Goal: Task Accomplishment & Management: Manage account settings

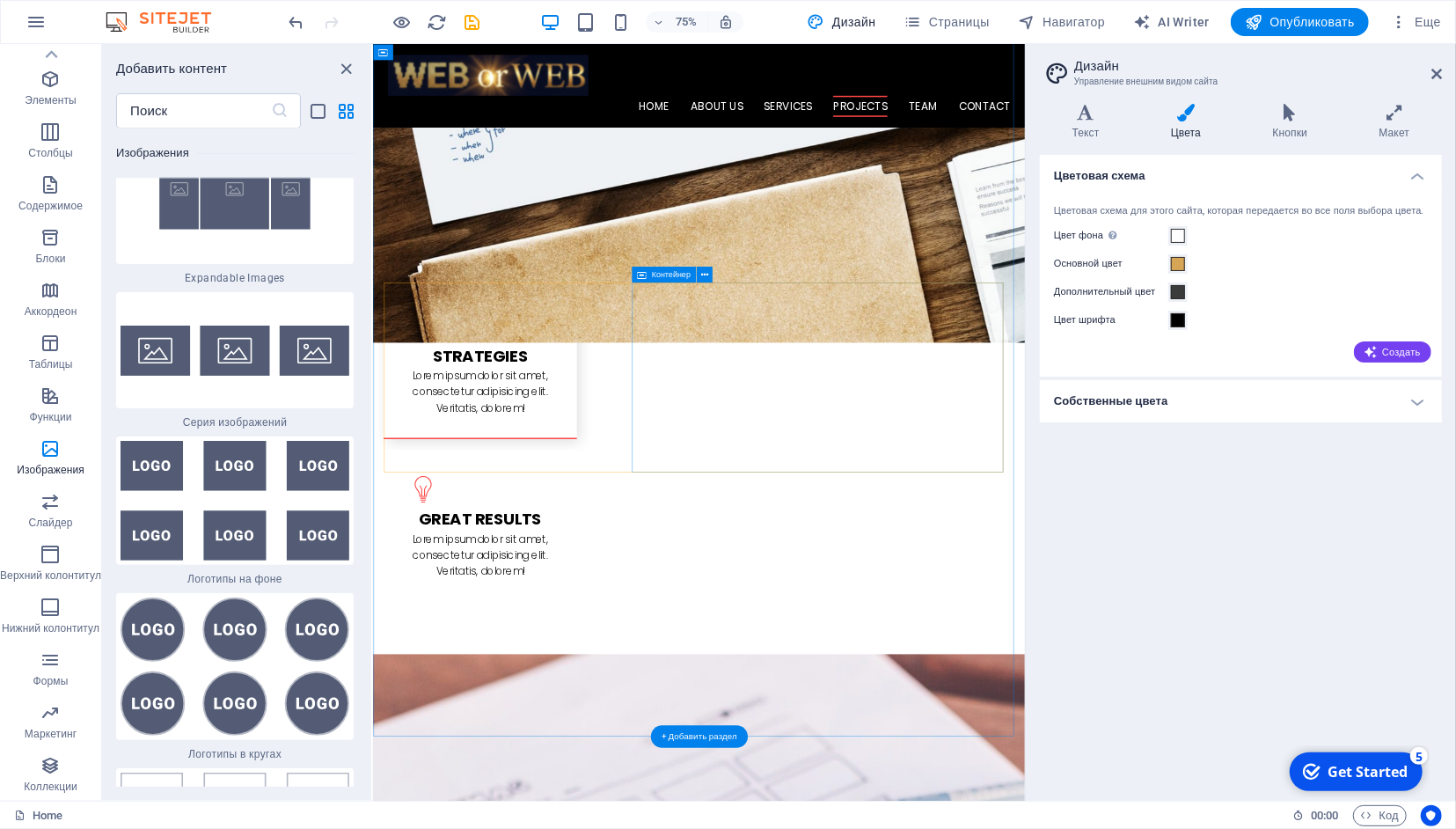
scroll to position [2497, 0]
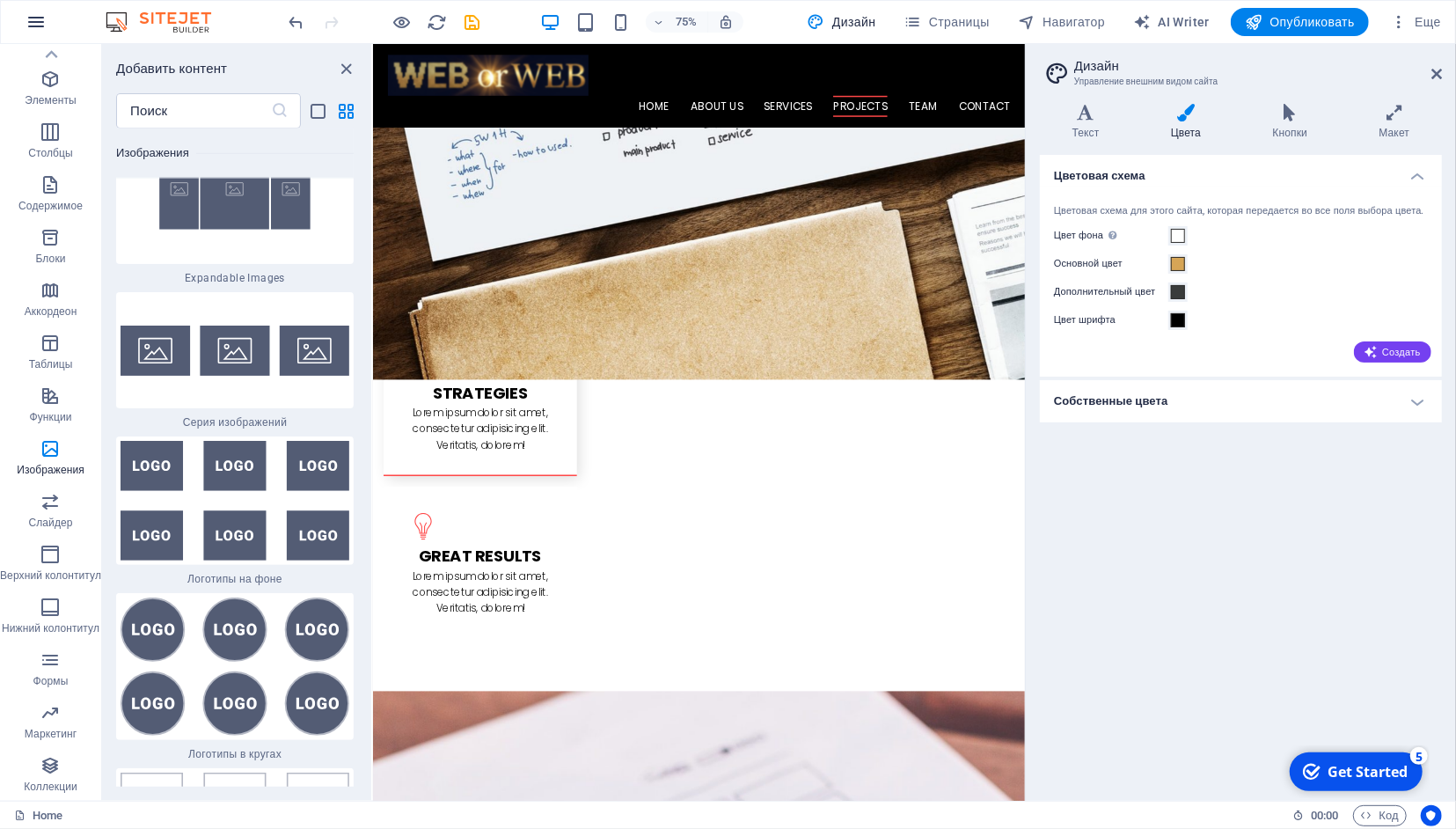
click at [39, 17] on icon "button" at bounding box center [36, 22] width 21 height 21
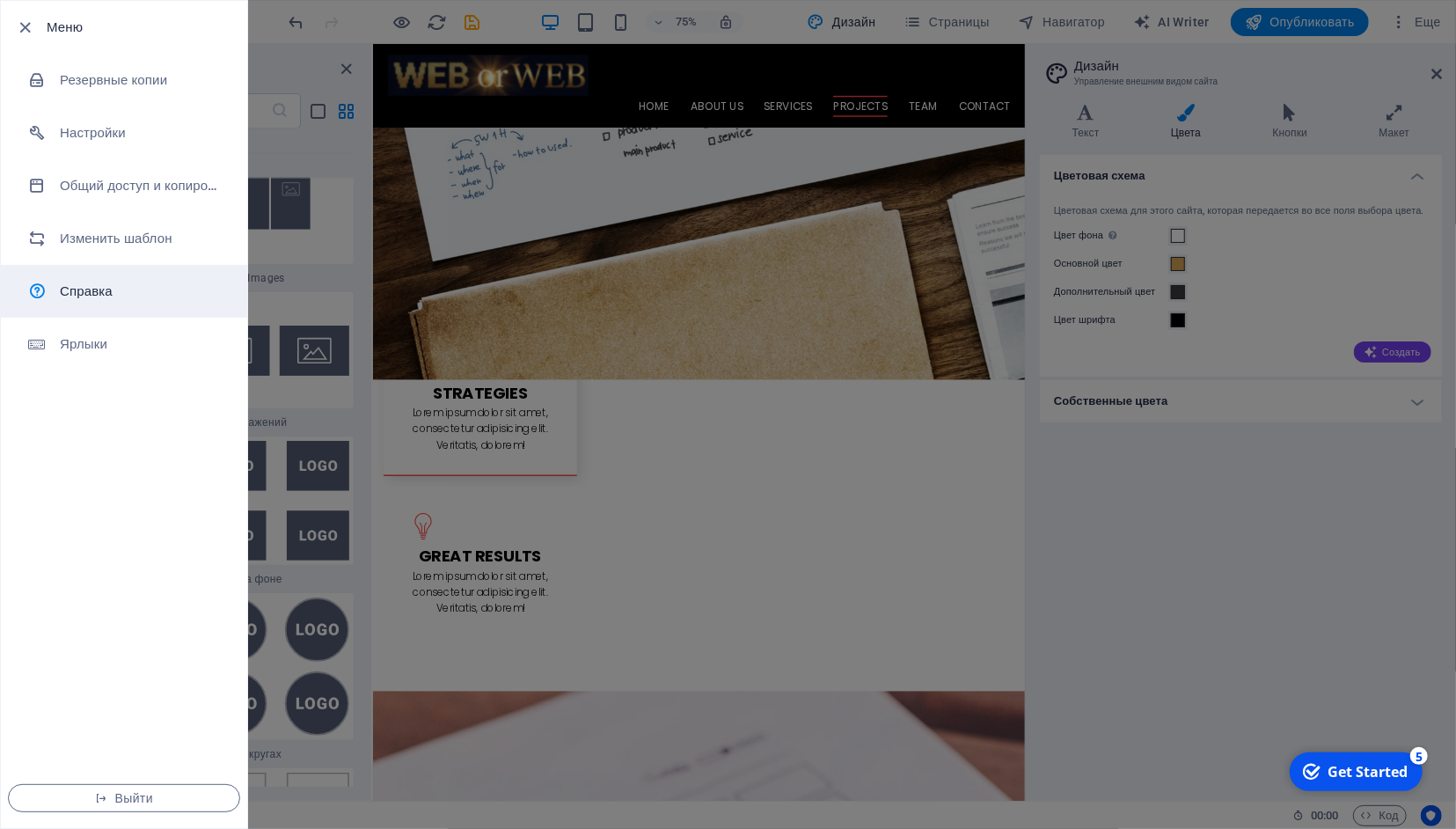
click at [105, 291] on h6 "Справка" at bounding box center [141, 292] width 163 height 21
click at [1182, 569] on div at bounding box center [728, 414] width 1456 height 829
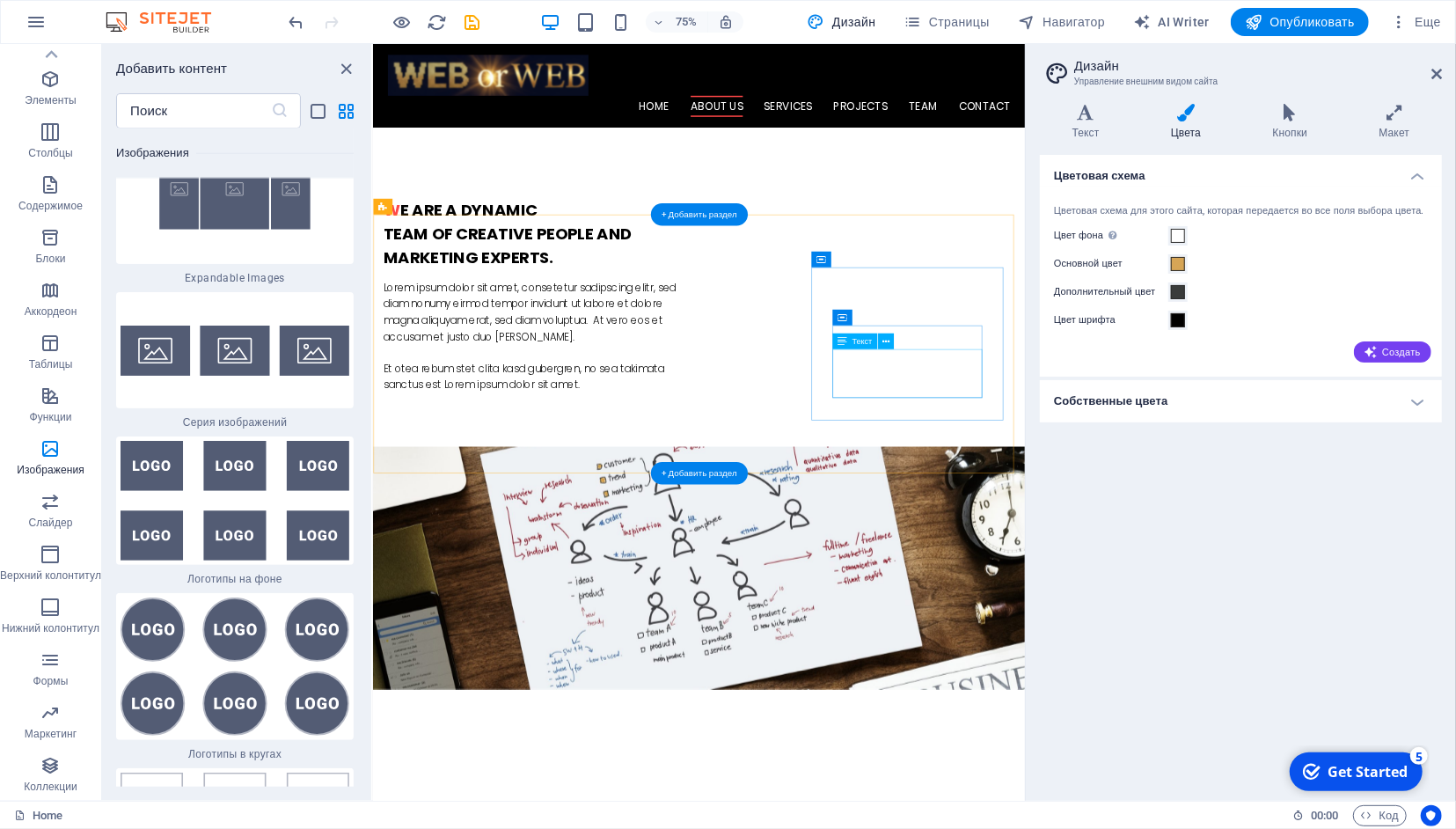
scroll to position [1031, 0]
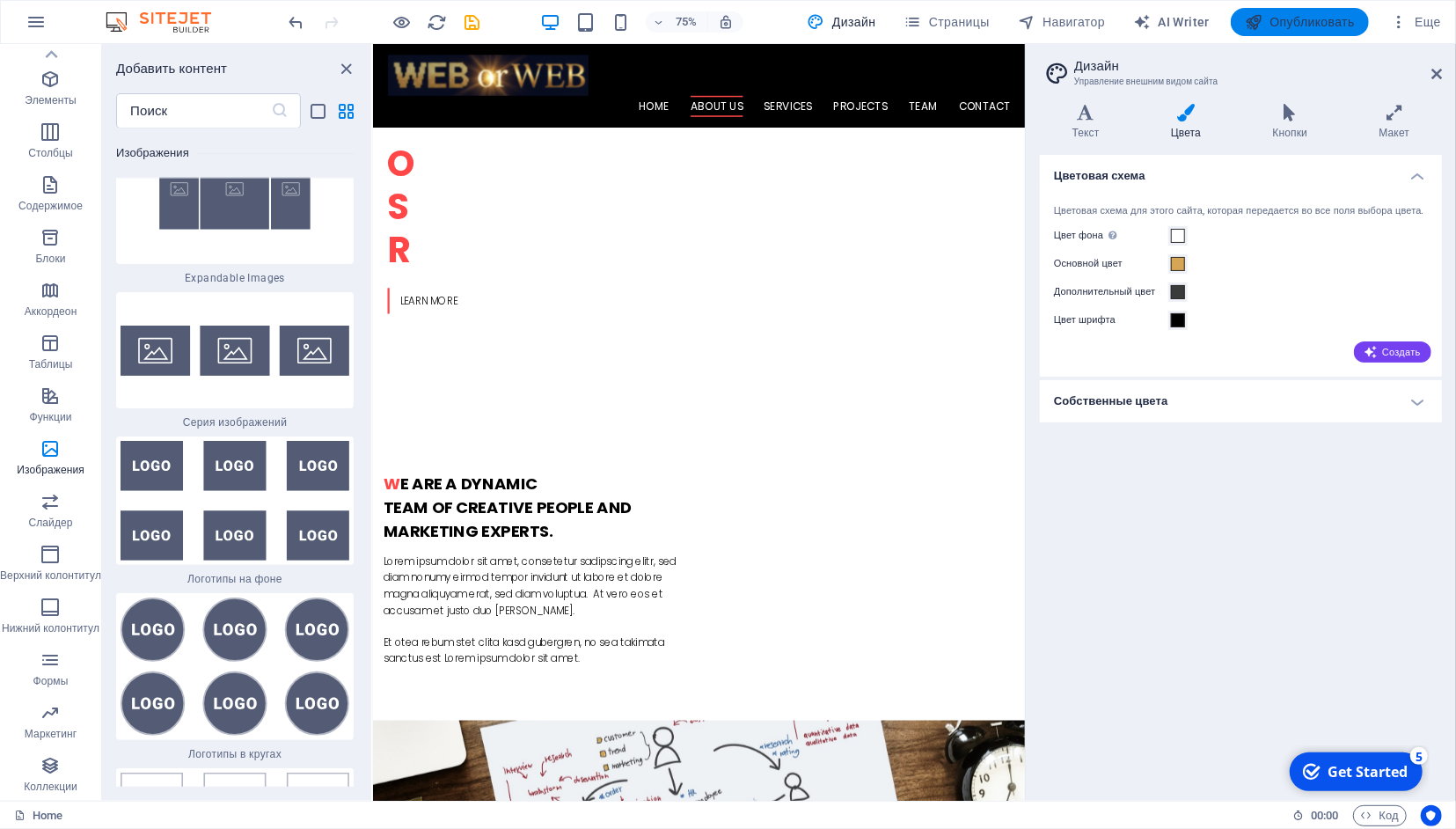
click at [1280, 20] on span "Опубликовать" at bounding box center [1300, 22] width 110 height 17
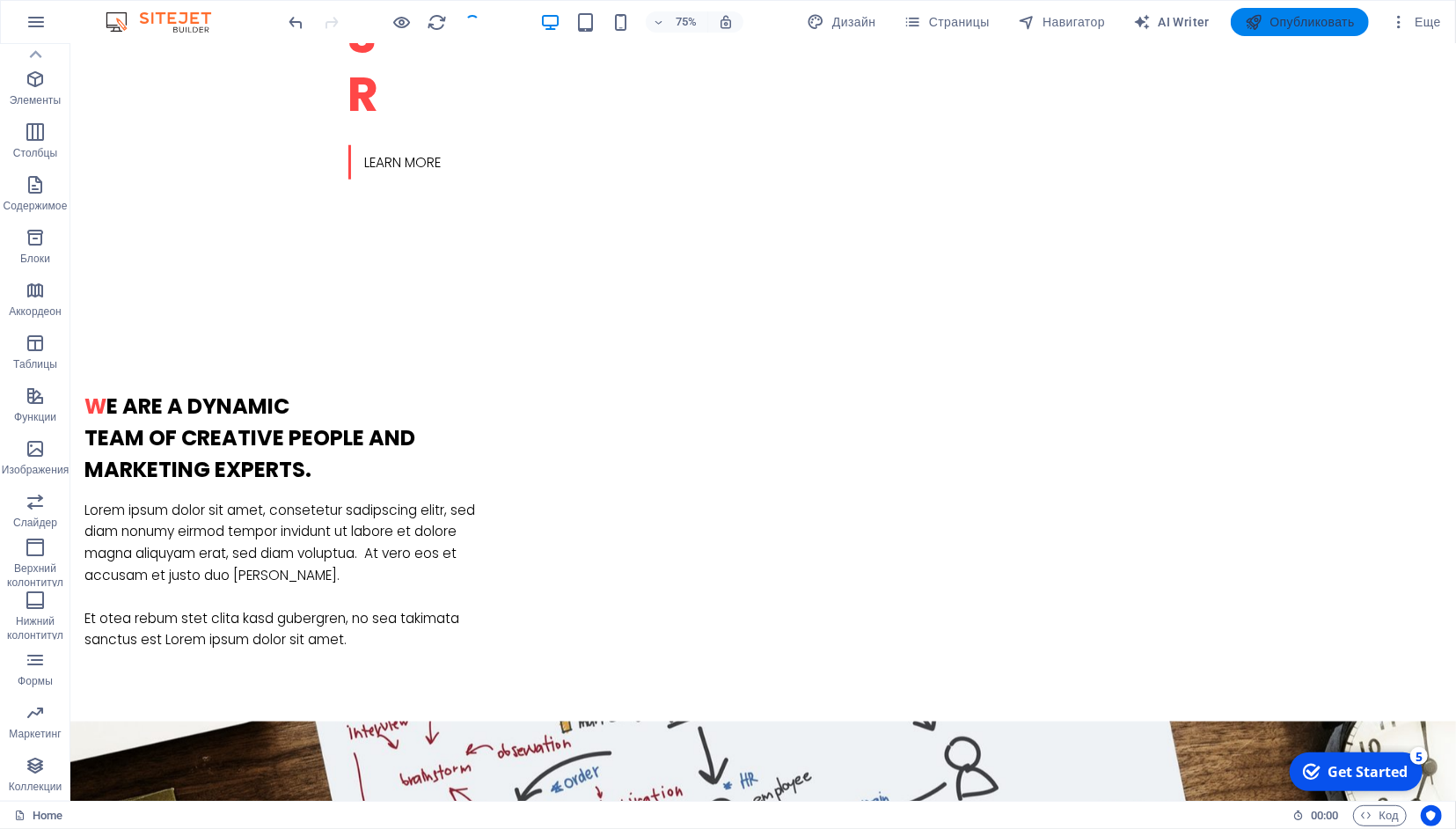
scroll to position [36, 0]
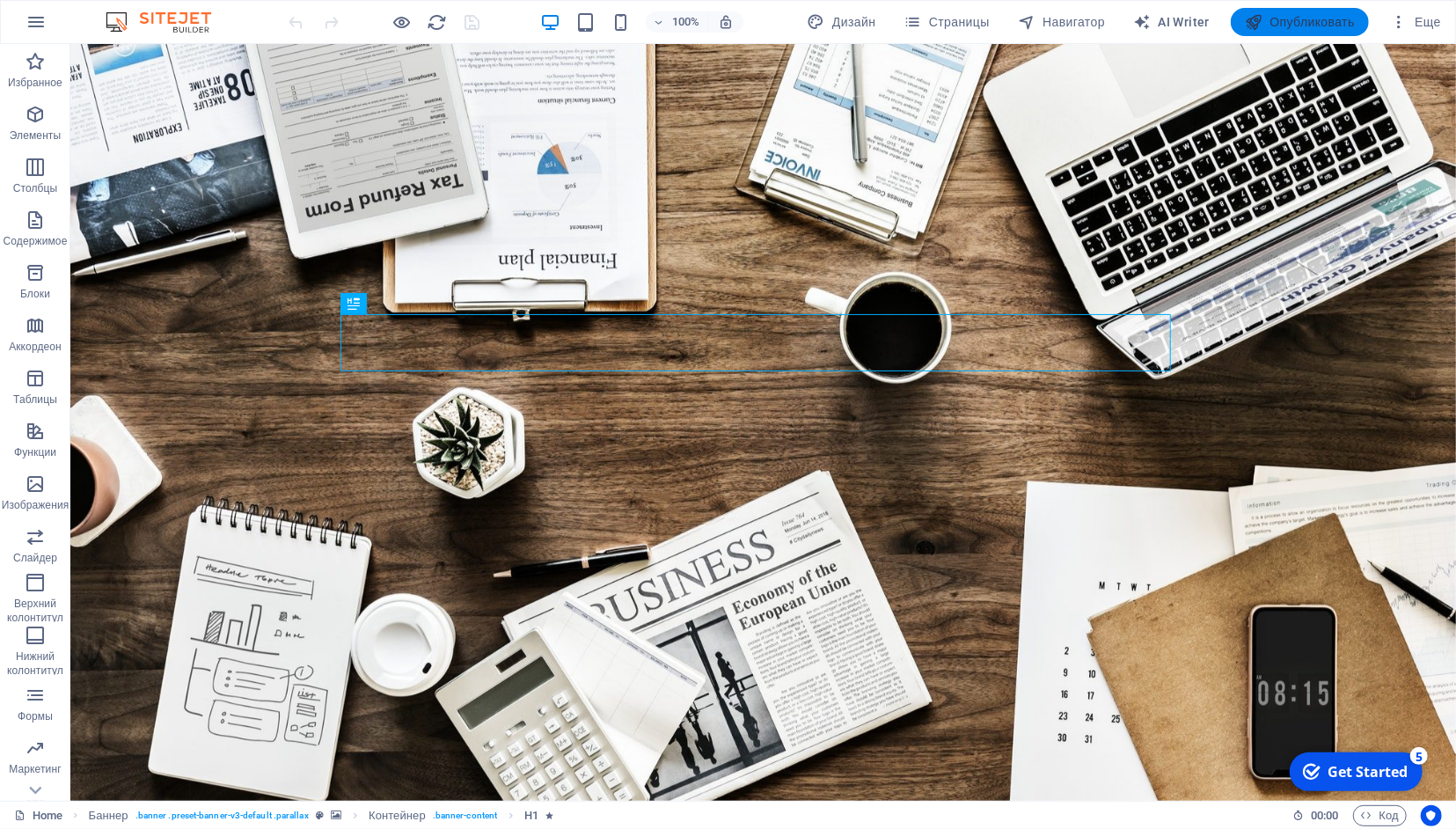
click at [1326, 22] on span "Опубликовать" at bounding box center [1300, 22] width 110 height 17
click at [1402, 11] on button "Еще" at bounding box center [1416, 21] width 65 height 28
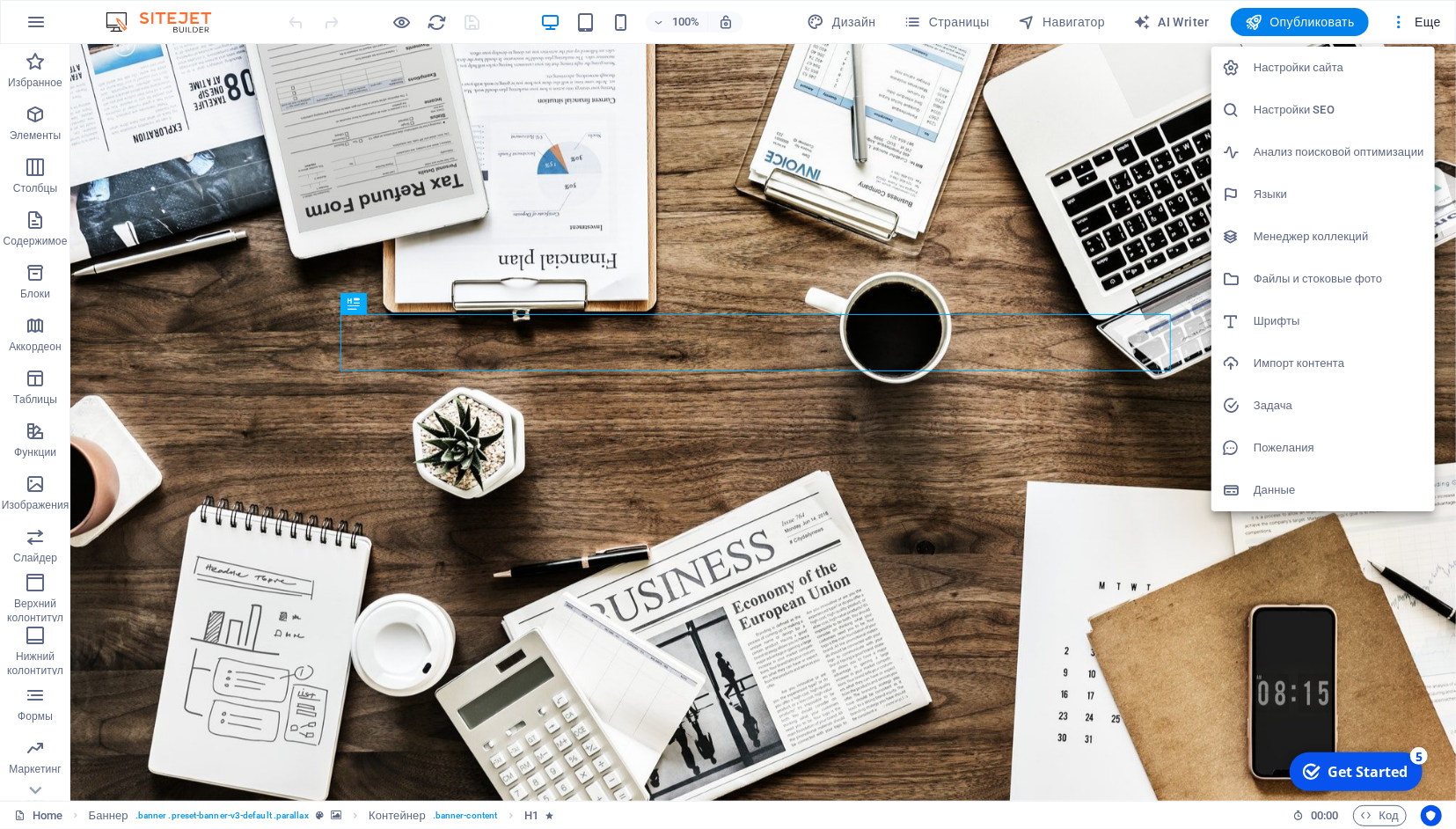
click at [62, 9] on div at bounding box center [728, 414] width 1456 height 829
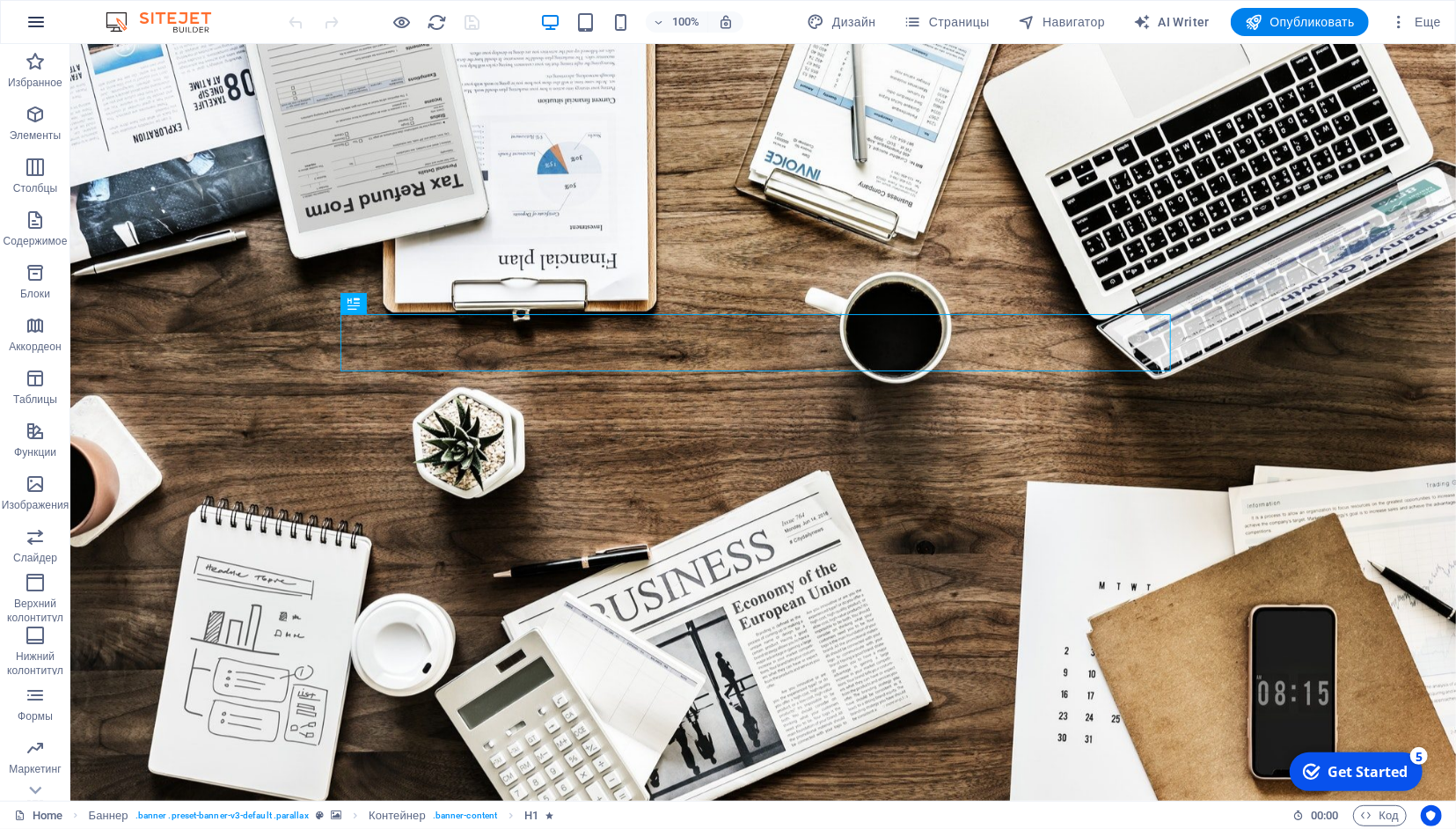
click at [46, 16] on icon "button" at bounding box center [36, 22] width 21 height 21
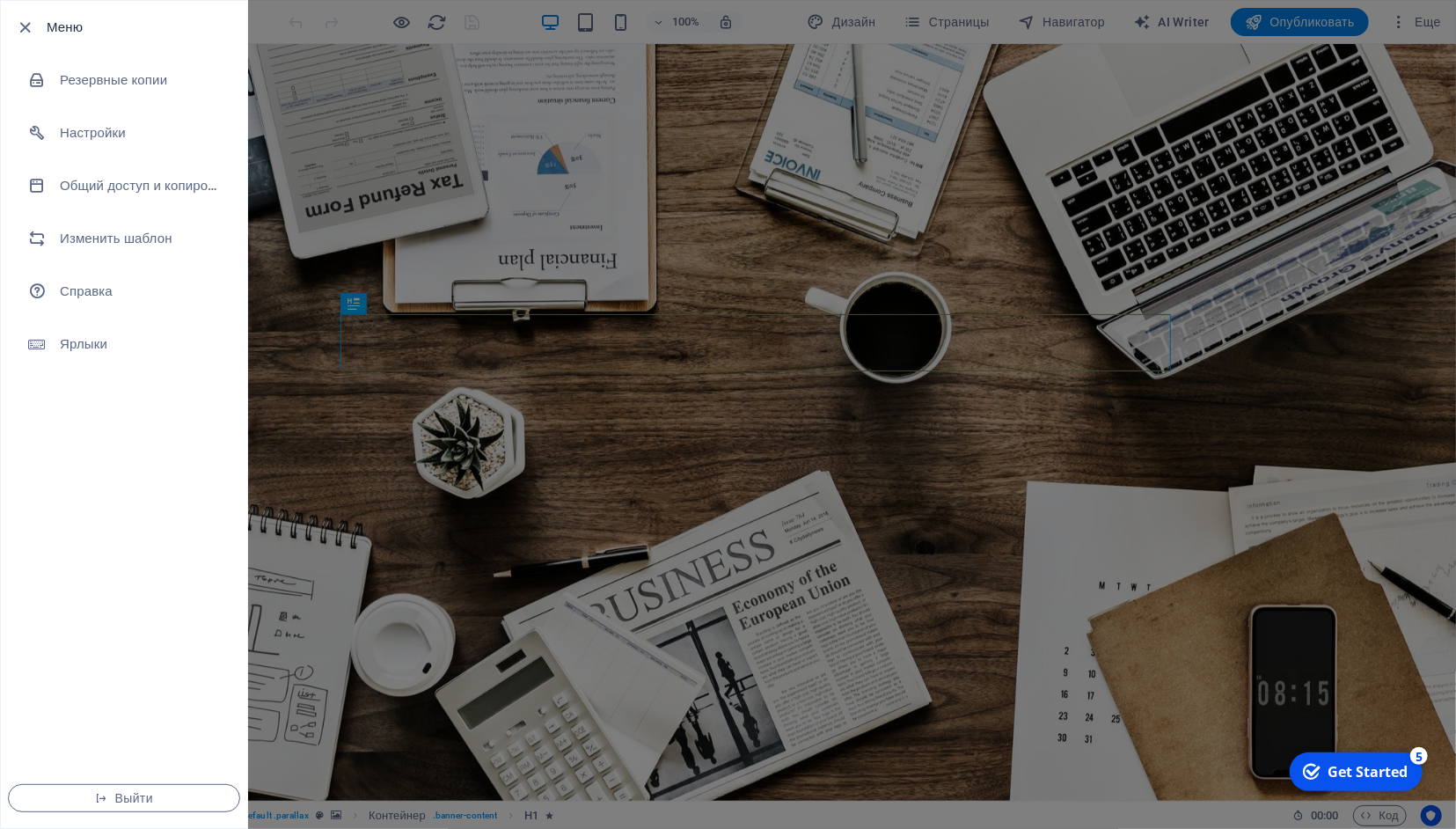
click at [36, 24] on div at bounding box center [31, 27] width 32 height 21
click at [26, 27] on icon "button" at bounding box center [26, 27] width 20 height 20
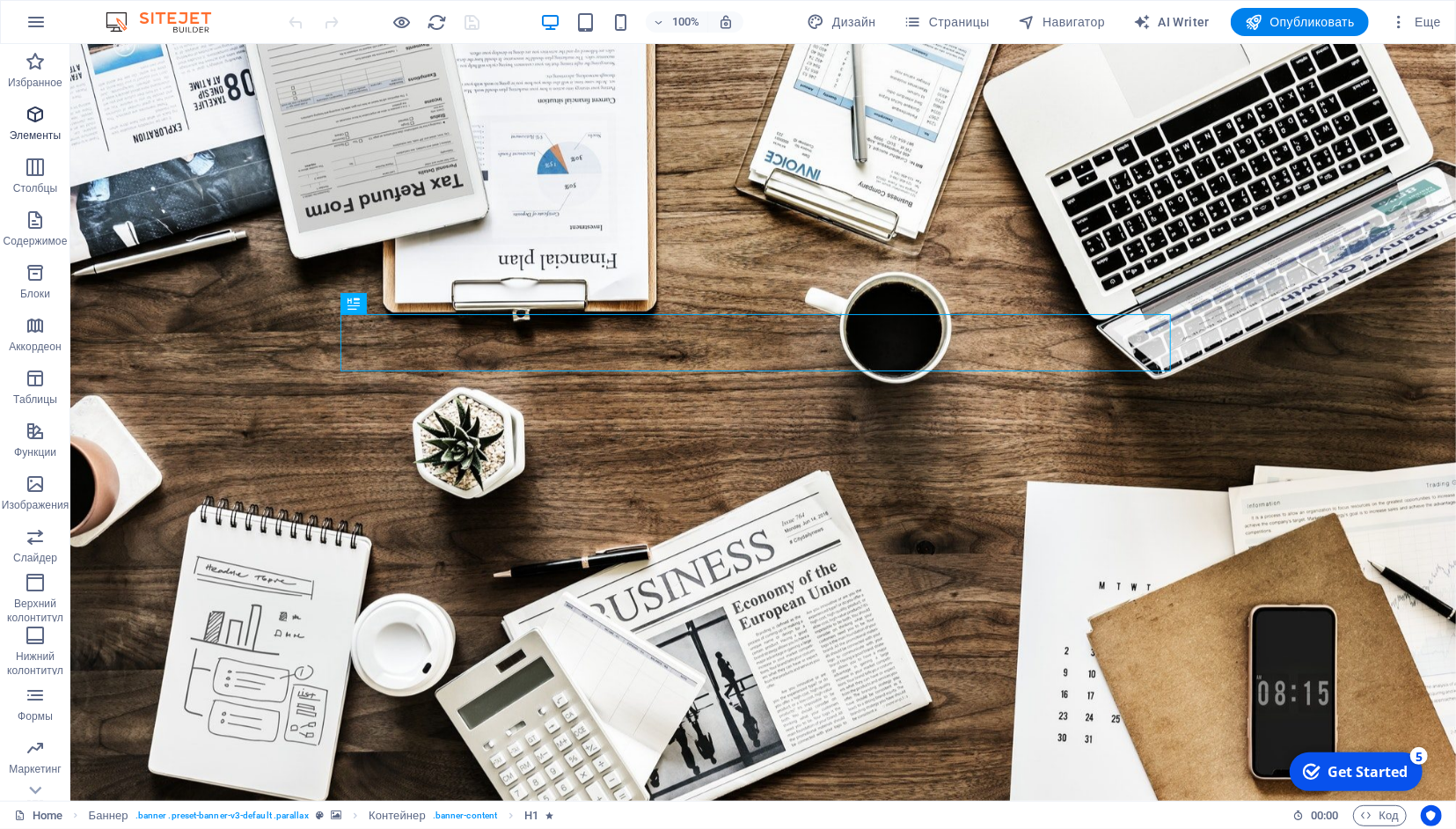
click at [36, 111] on icon "button" at bounding box center [35, 114] width 21 height 21
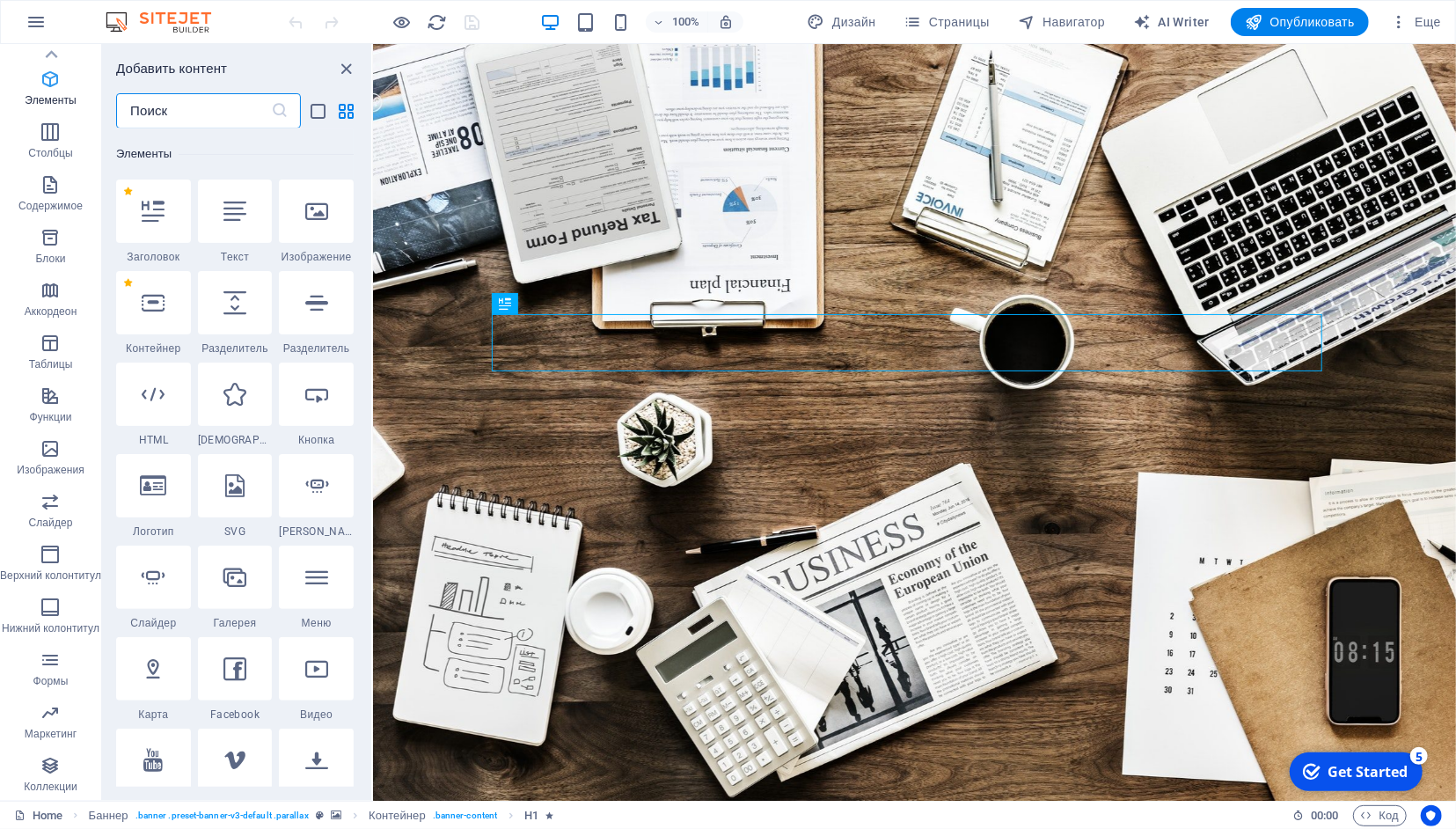
scroll to position [331, 0]
click at [59, 58] on icon at bounding box center [51, 55] width 25 height 25
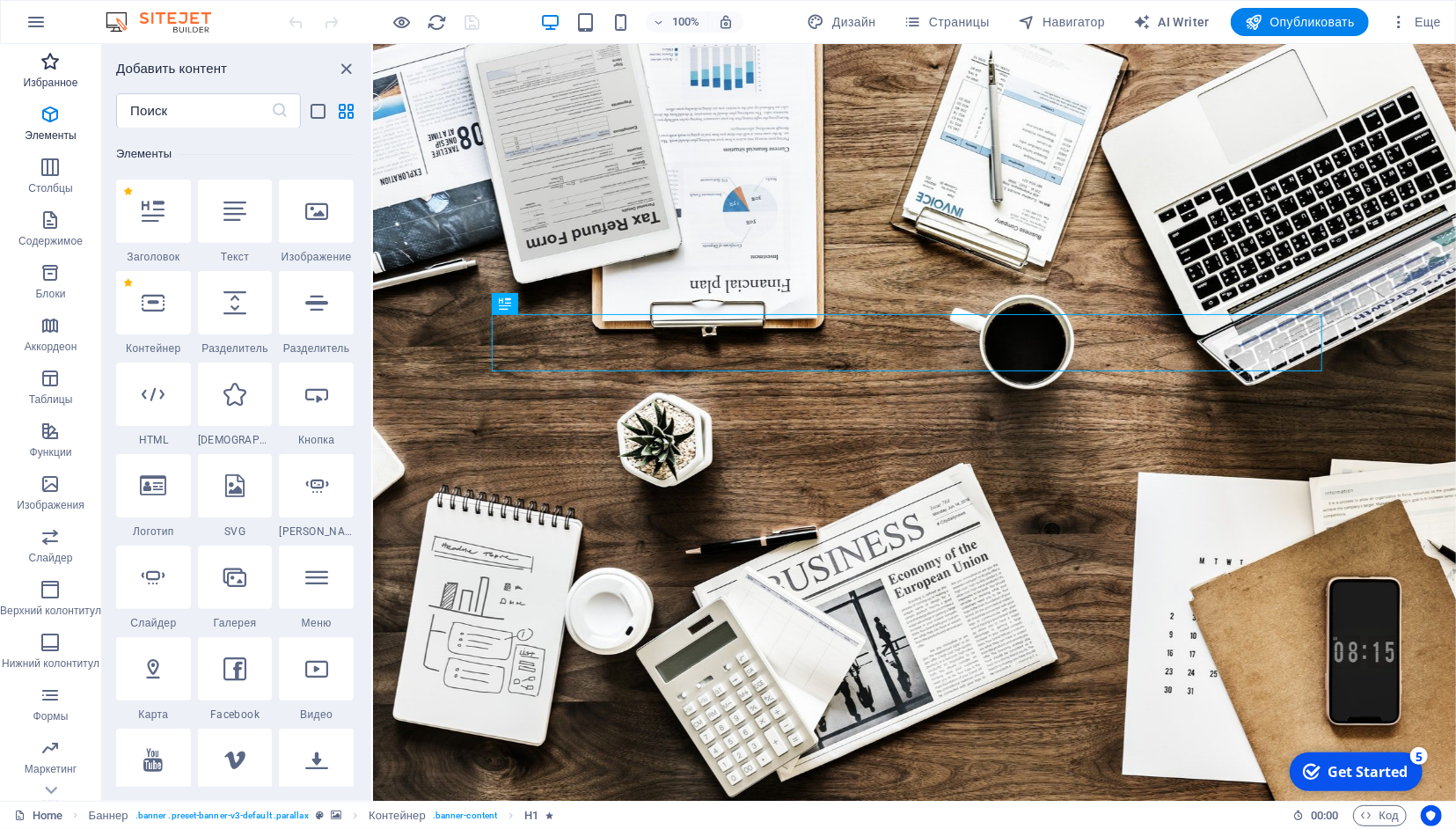
click at [49, 83] on p "Избранное" at bounding box center [51, 83] width 55 height 14
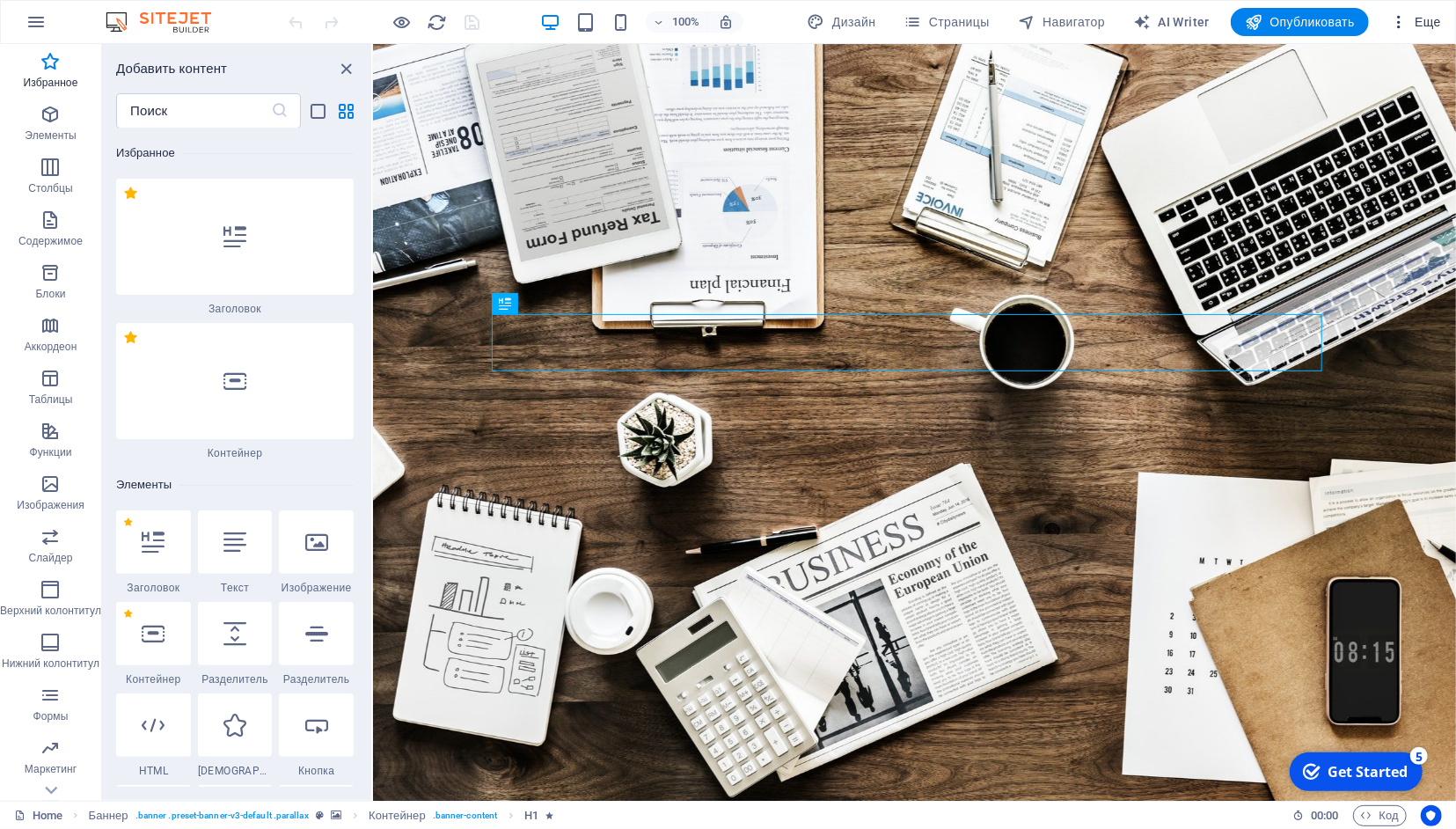
click at [1403, 13] on icon "button" at bounding box center [1398, 22] width 17 height 17
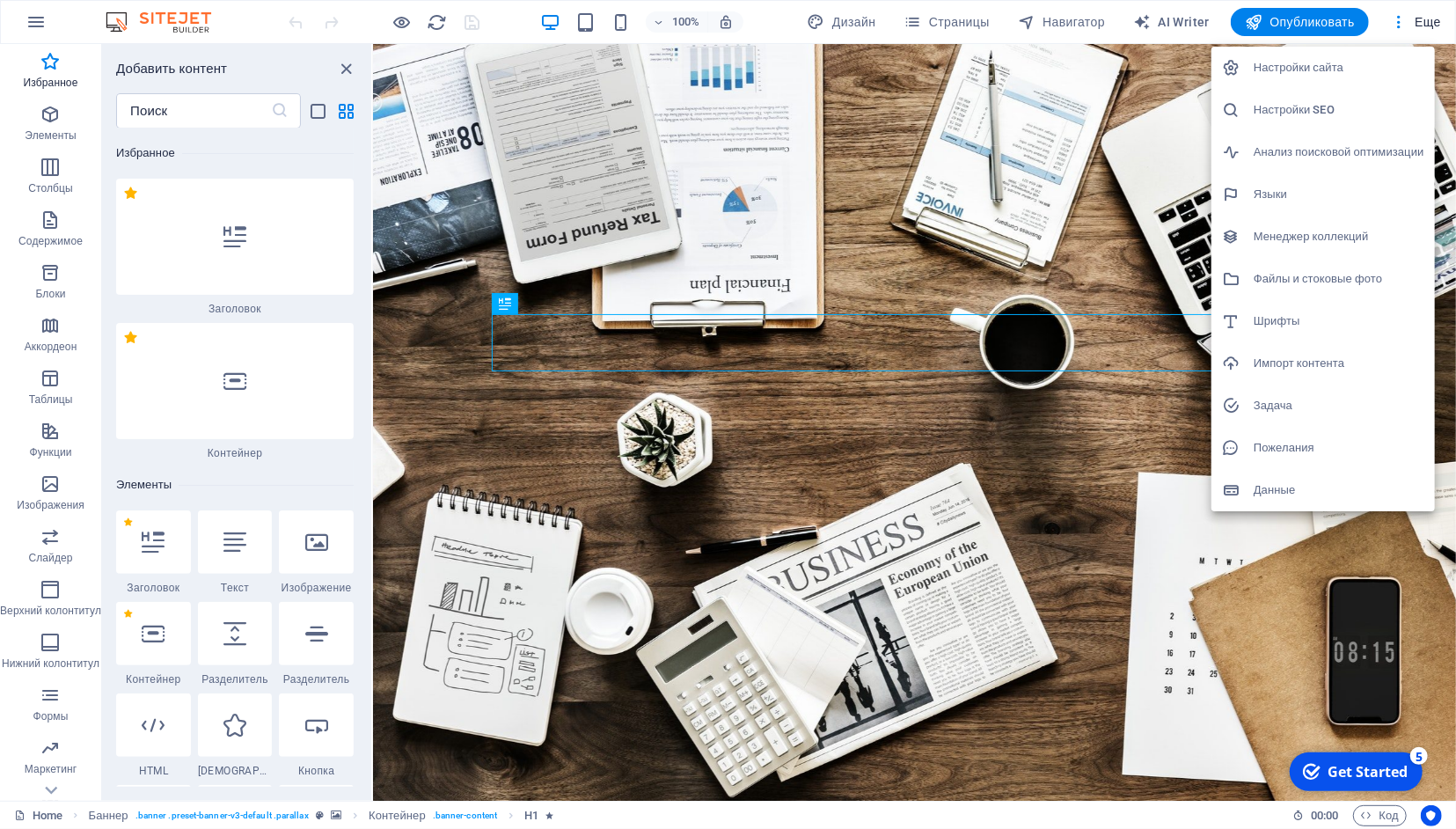
click at [1308, 77] on h6 "Настройки сайта" at bounding box center [1339, 68] width 171 height 21
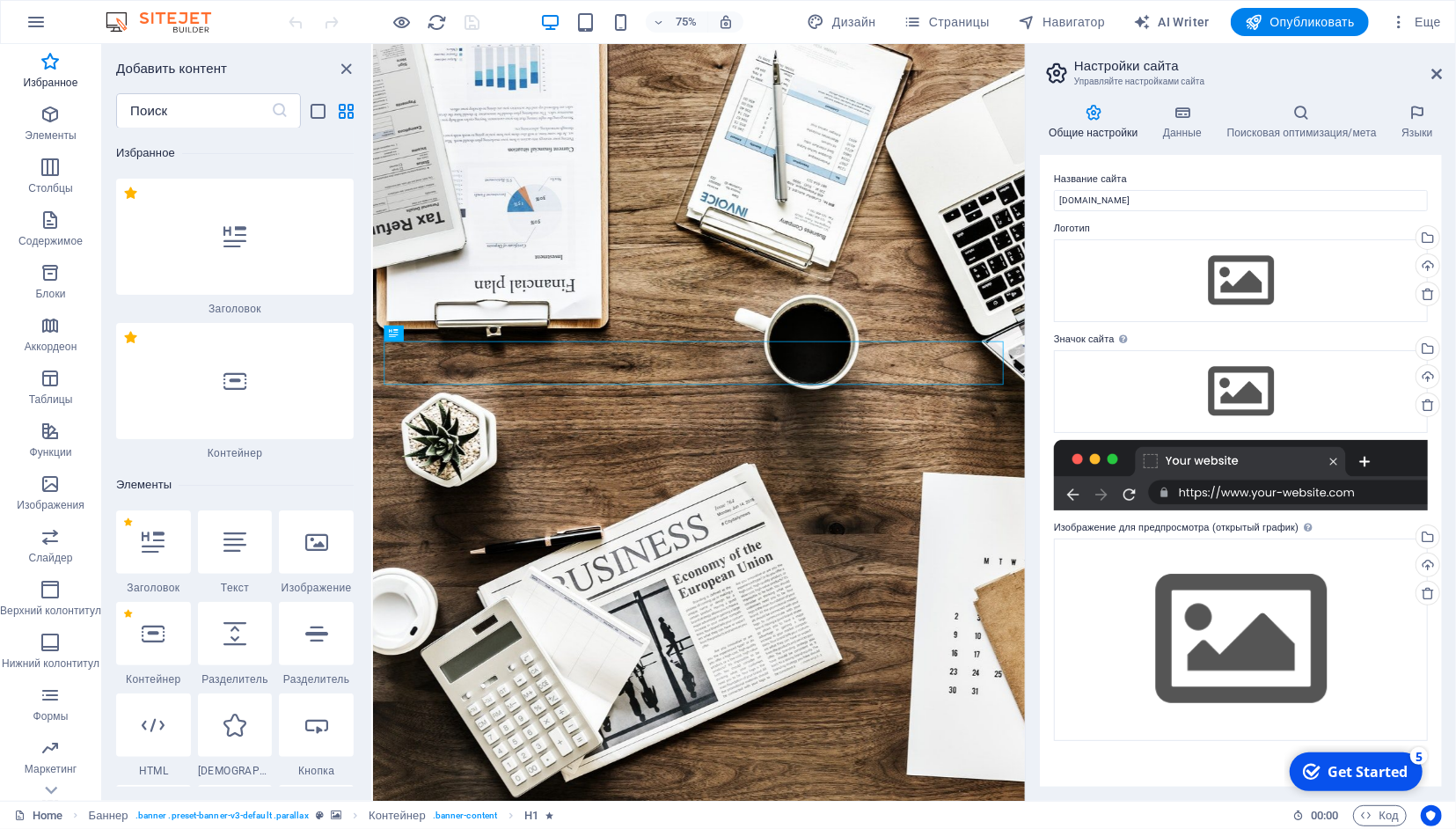
click at [1346, 761] on div "checkmark Get Started 5" at bounding box center [1355, 770] width 133 height 38
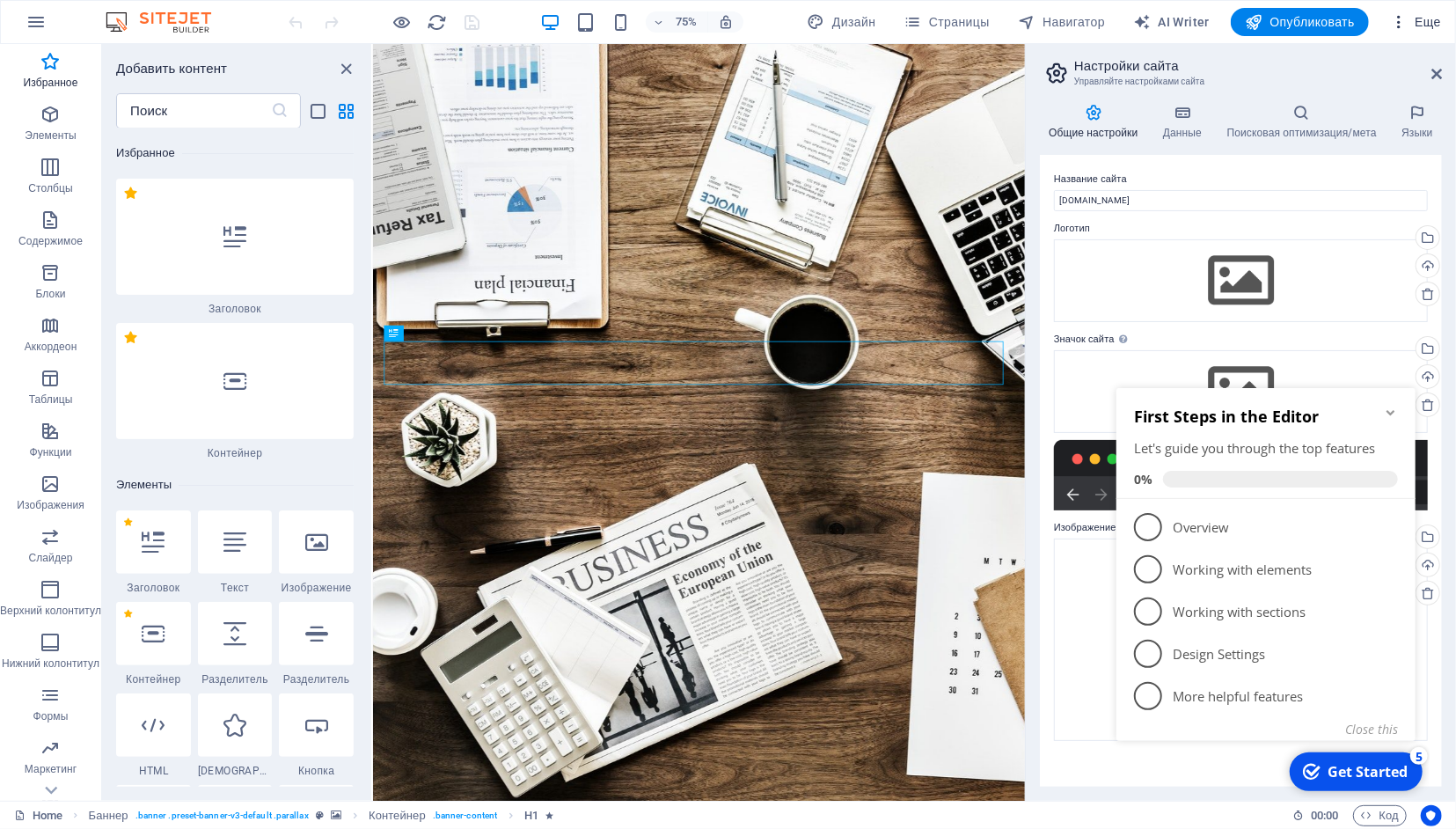
click at [1407, 21] on icon "button" at bounding box center [1398, 22] width 17 height 17
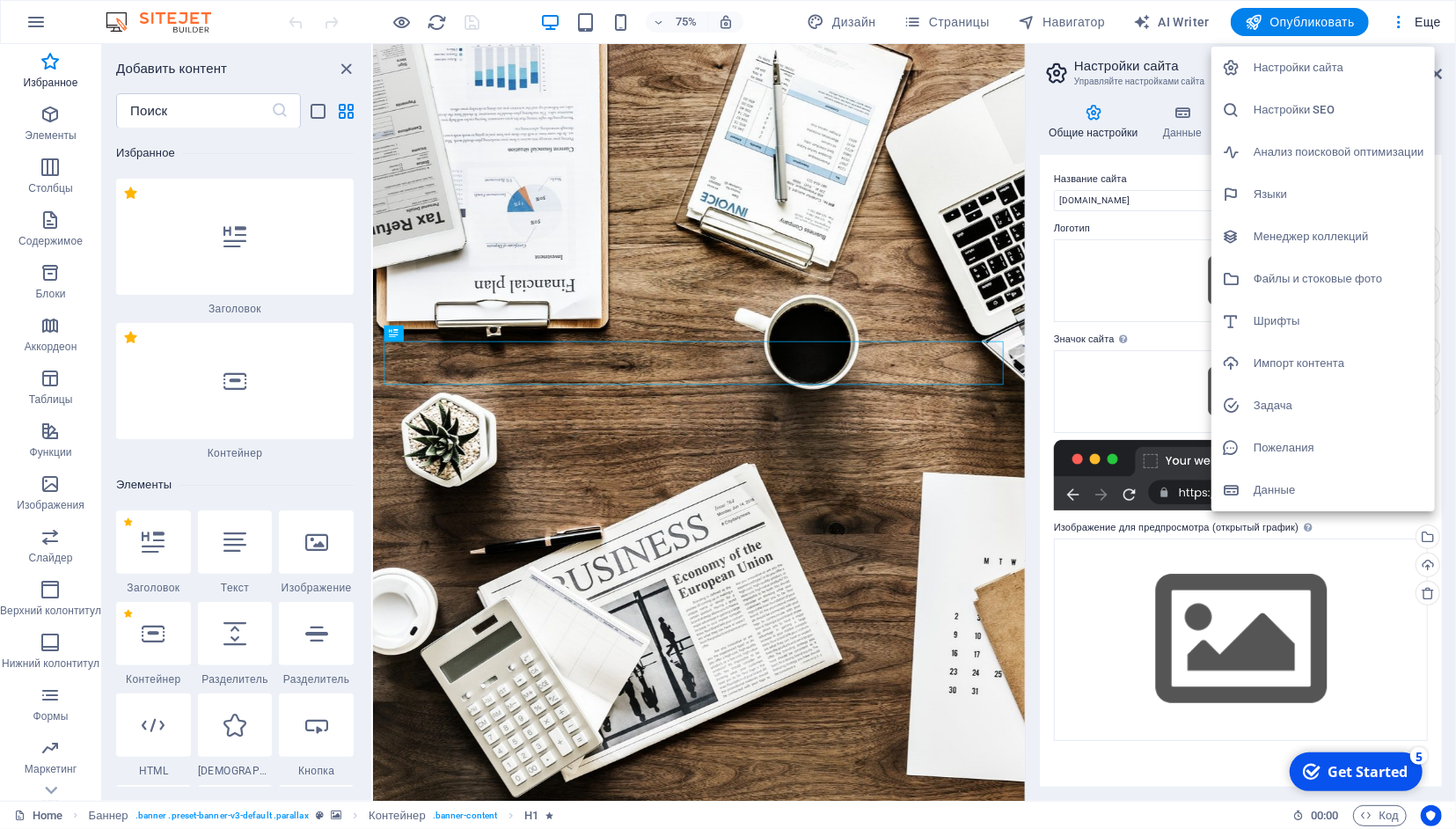
click at [1124, 66] on div at bounding box center [728, 414] width 1456 height 829
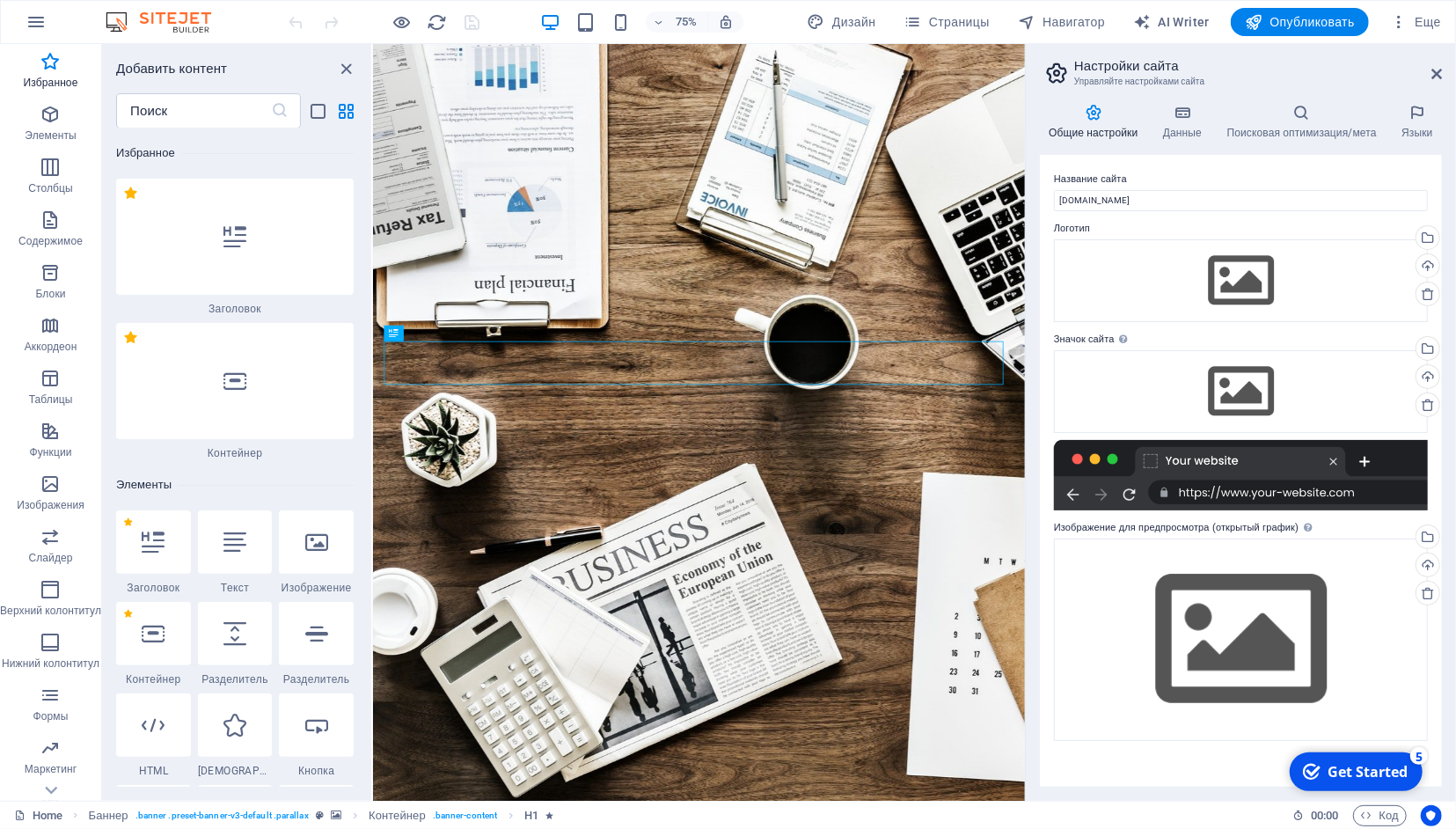
click at [1368, 764] on div "Get Started" at bounding box center [1366, 771] width 80 height 19
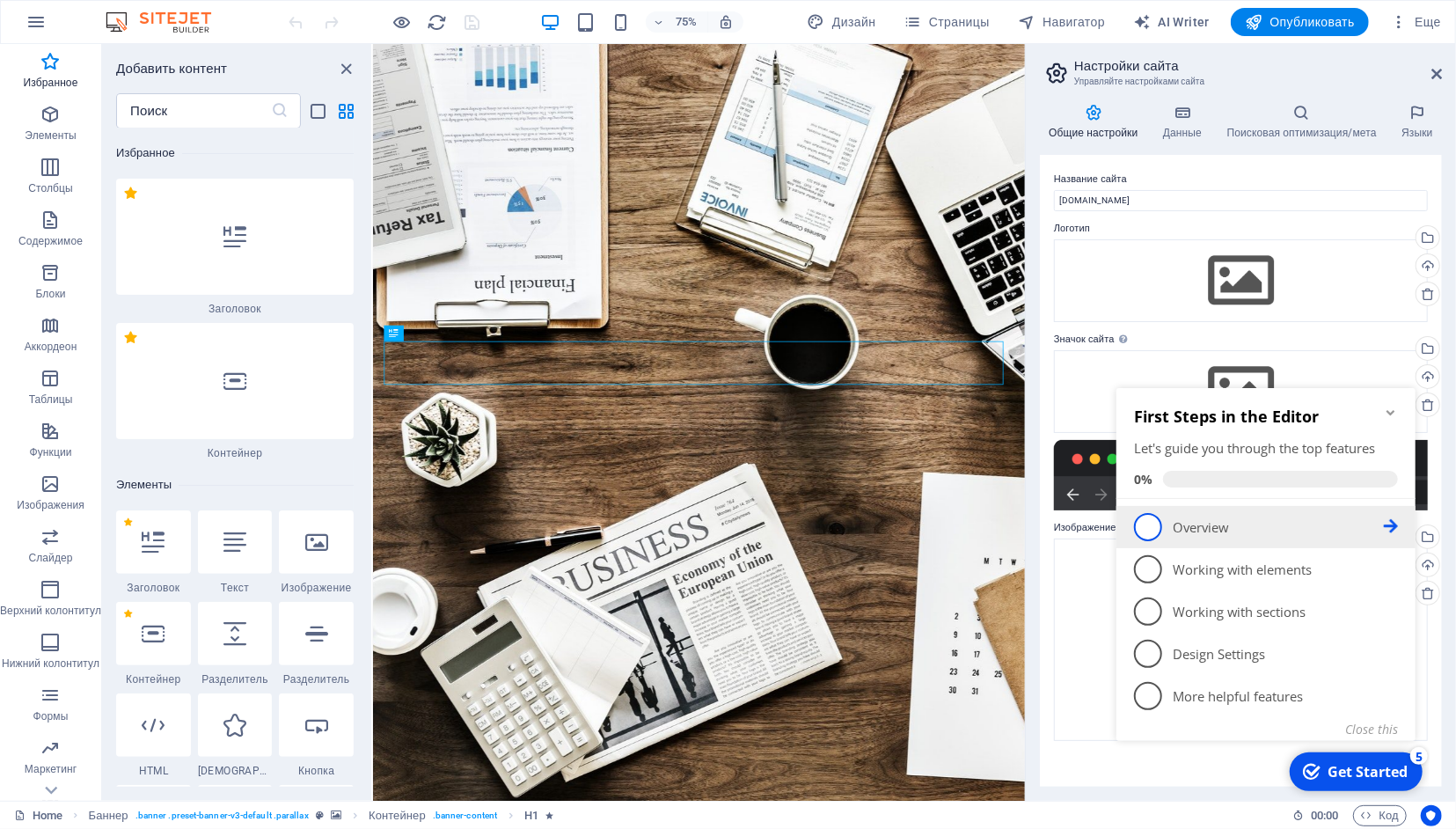
click at [1164, 523] on link "1 Overview - incomplete" at bounding box center [1265, 526] width 264 height 28
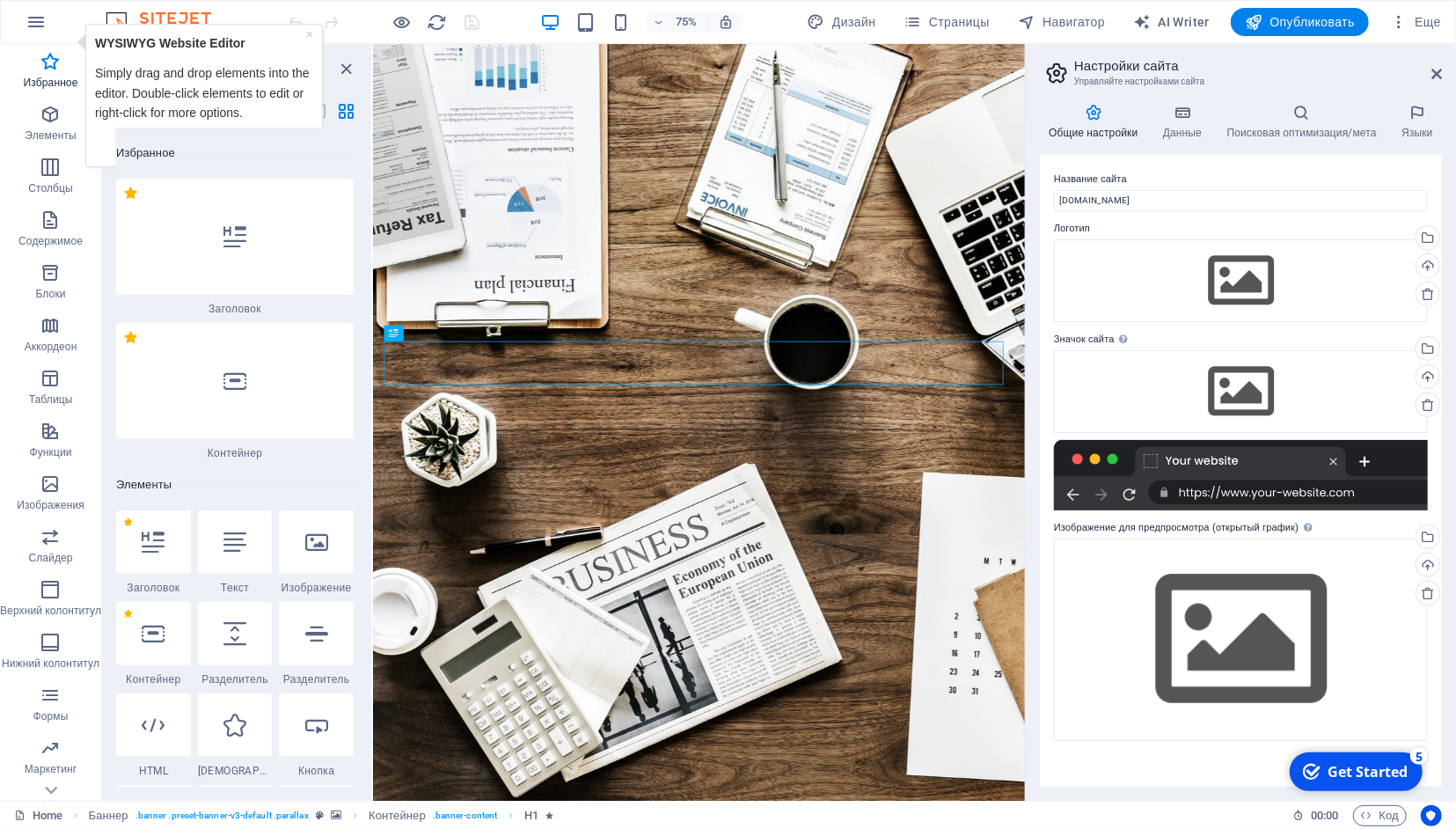
click at [1311, 776] on icon "checkmark" at bounding box center [1311, 770] width 17 height 17
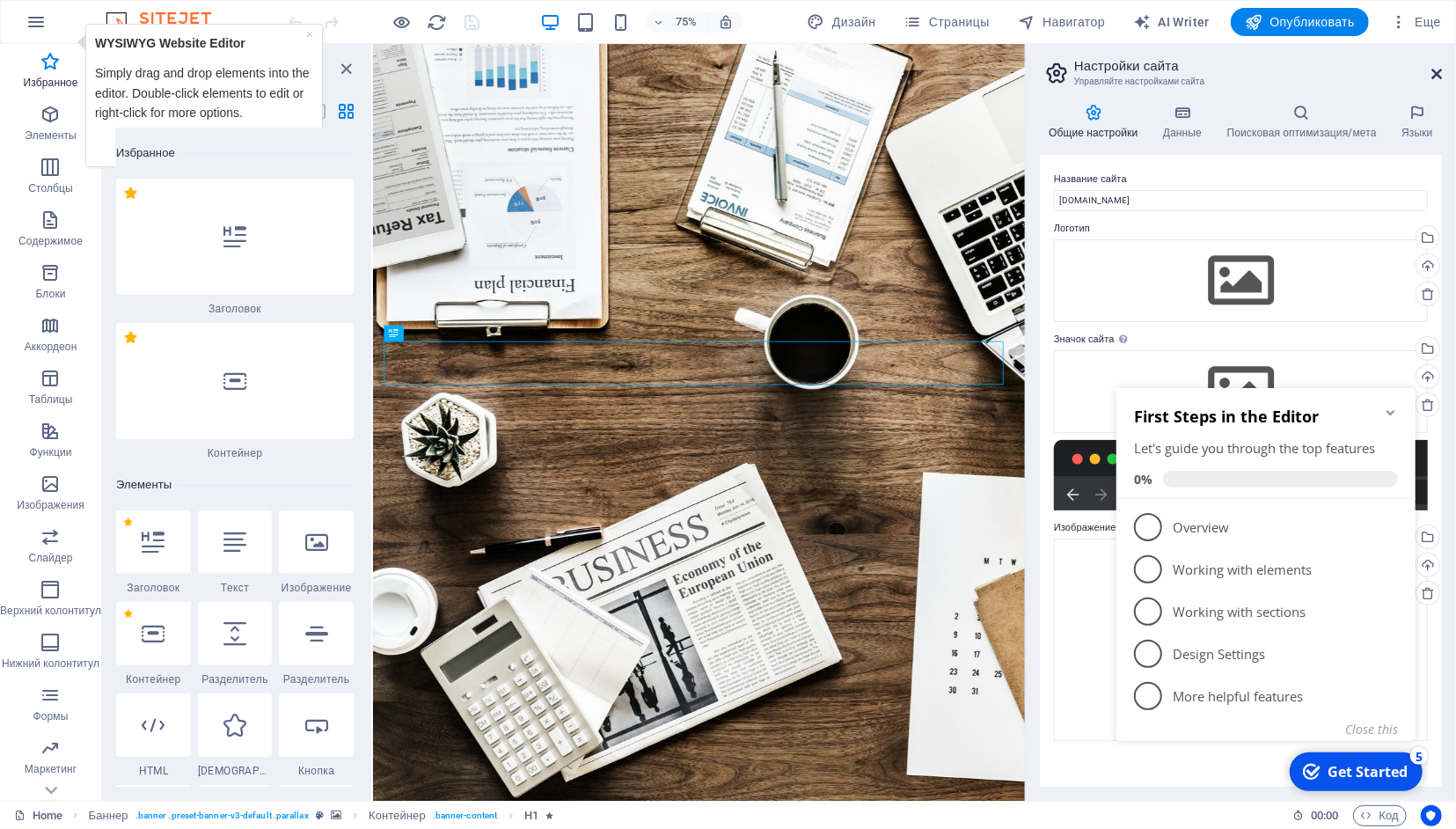
click at [1441, 77] on icon at bounding box center [1437, 74] width 11 height 14
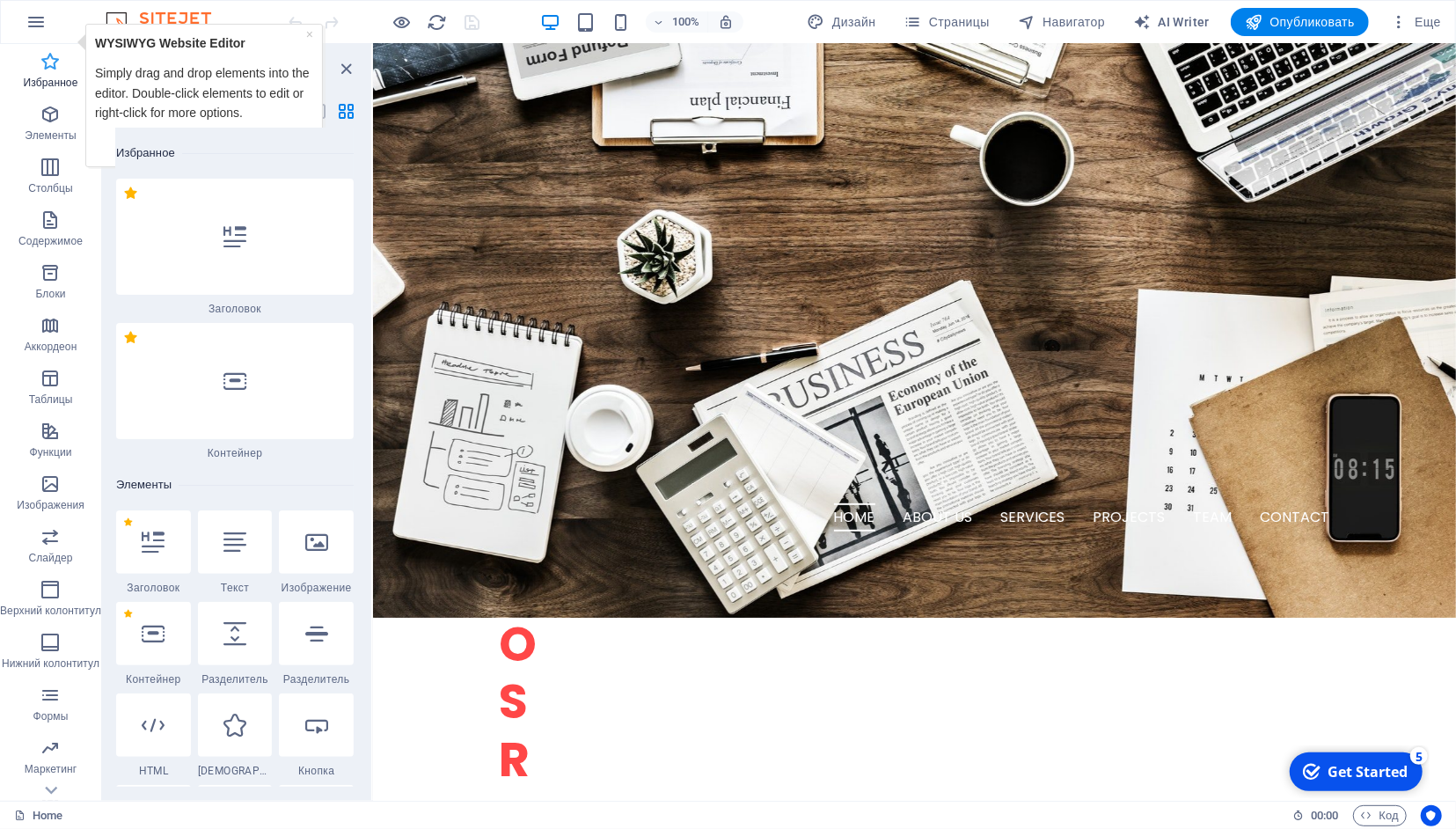
click at [52, 70] on icon "button" at bounding box center [50, 61] width 21 height 21
click at [85, 37] on div "× WYSIWYG Website Editor Simply drag and drop elements into the editor. Double-…" at bounding box center [204, 95] width 238 height 144
click at [312, 32] on link "×" at bounding box center [309, 34] width 7 height 14
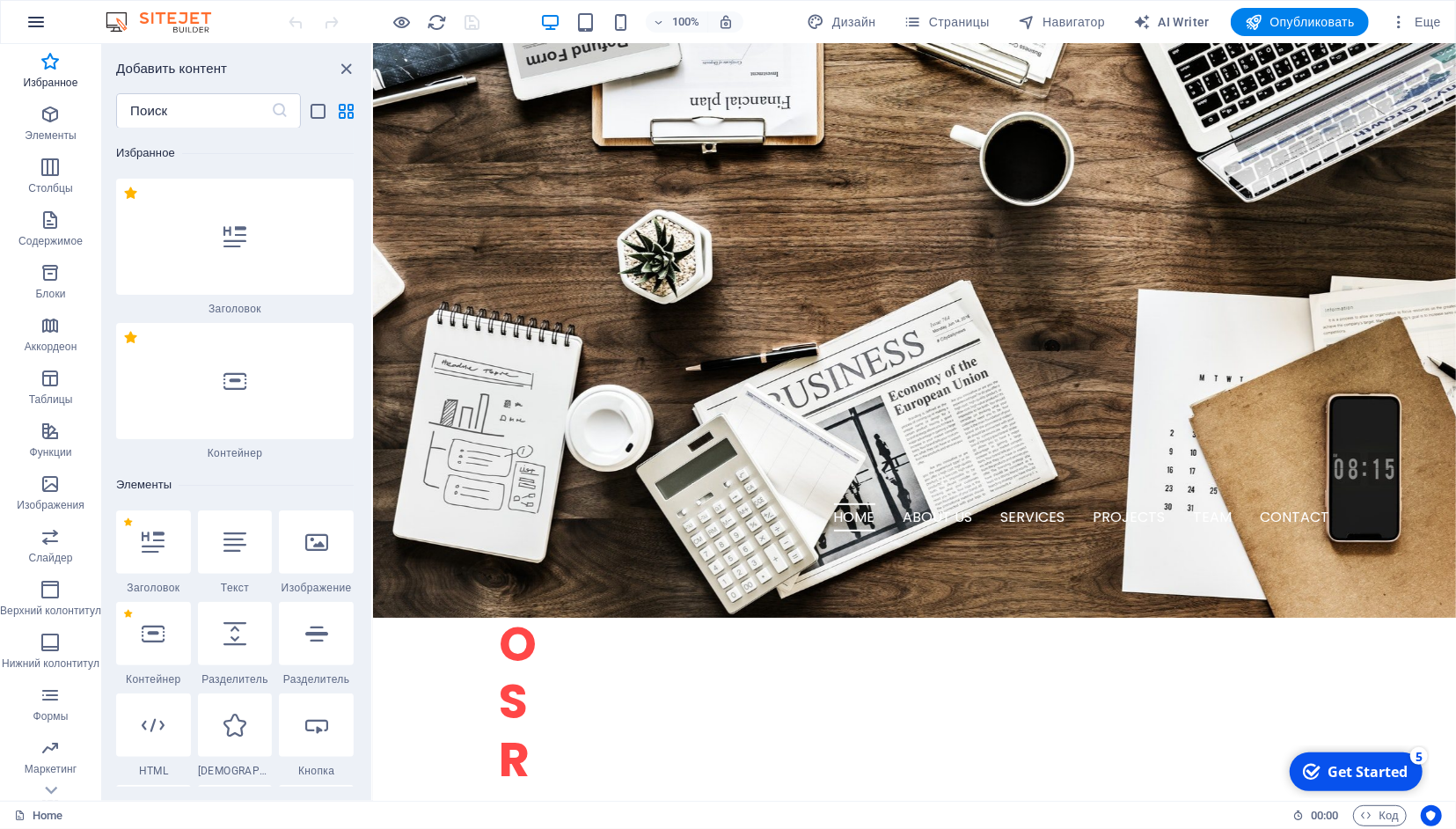
click at [32, 16] on icon "button" at bounding box center [36, 22] width 21 height 21
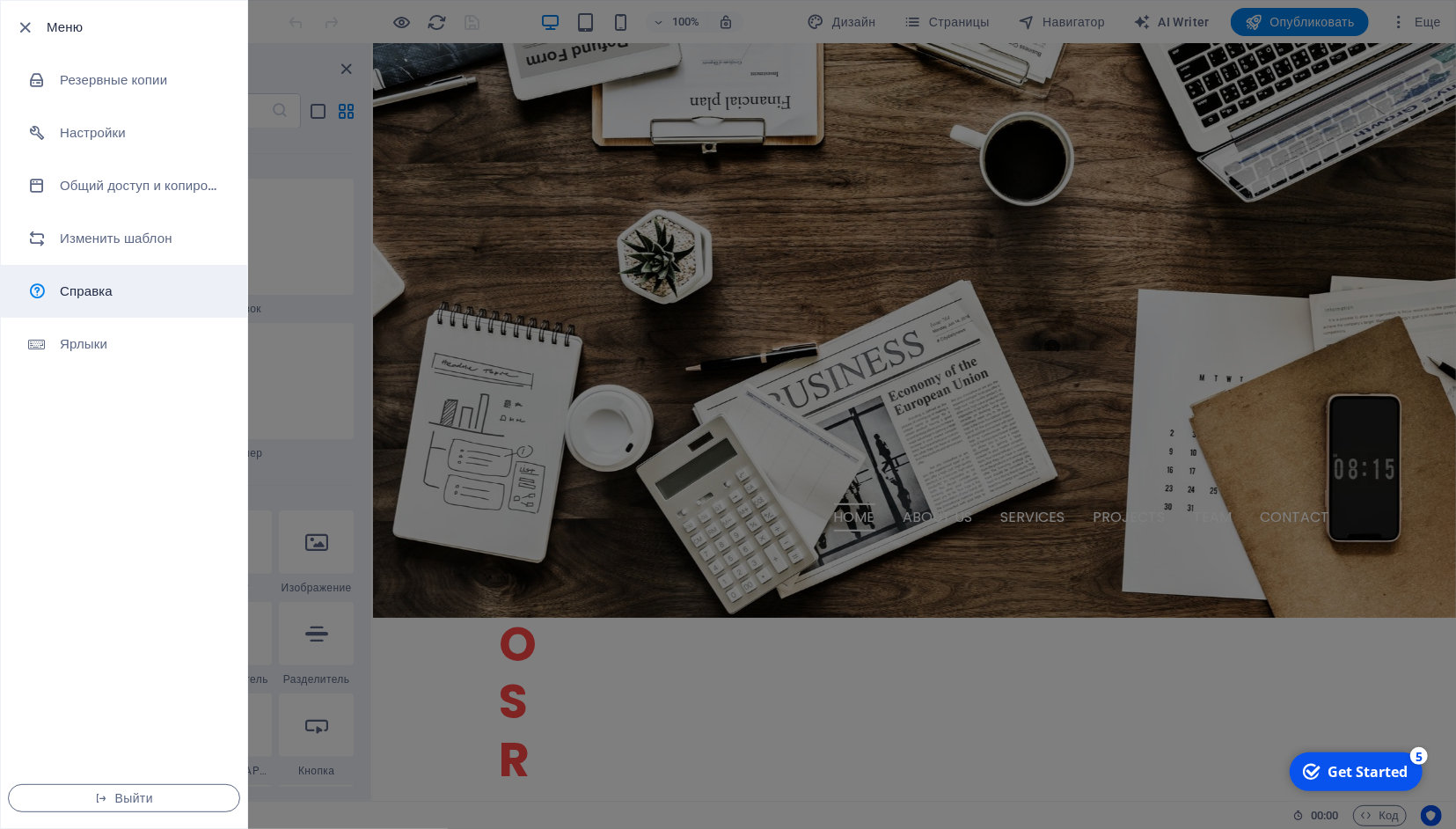
click at [109, 289] on h6 "Справка" at bounding box center [141, 292] width 163 height 21
click at [535, 206] on div at bounding box center [728, 414] width 1456 height 829
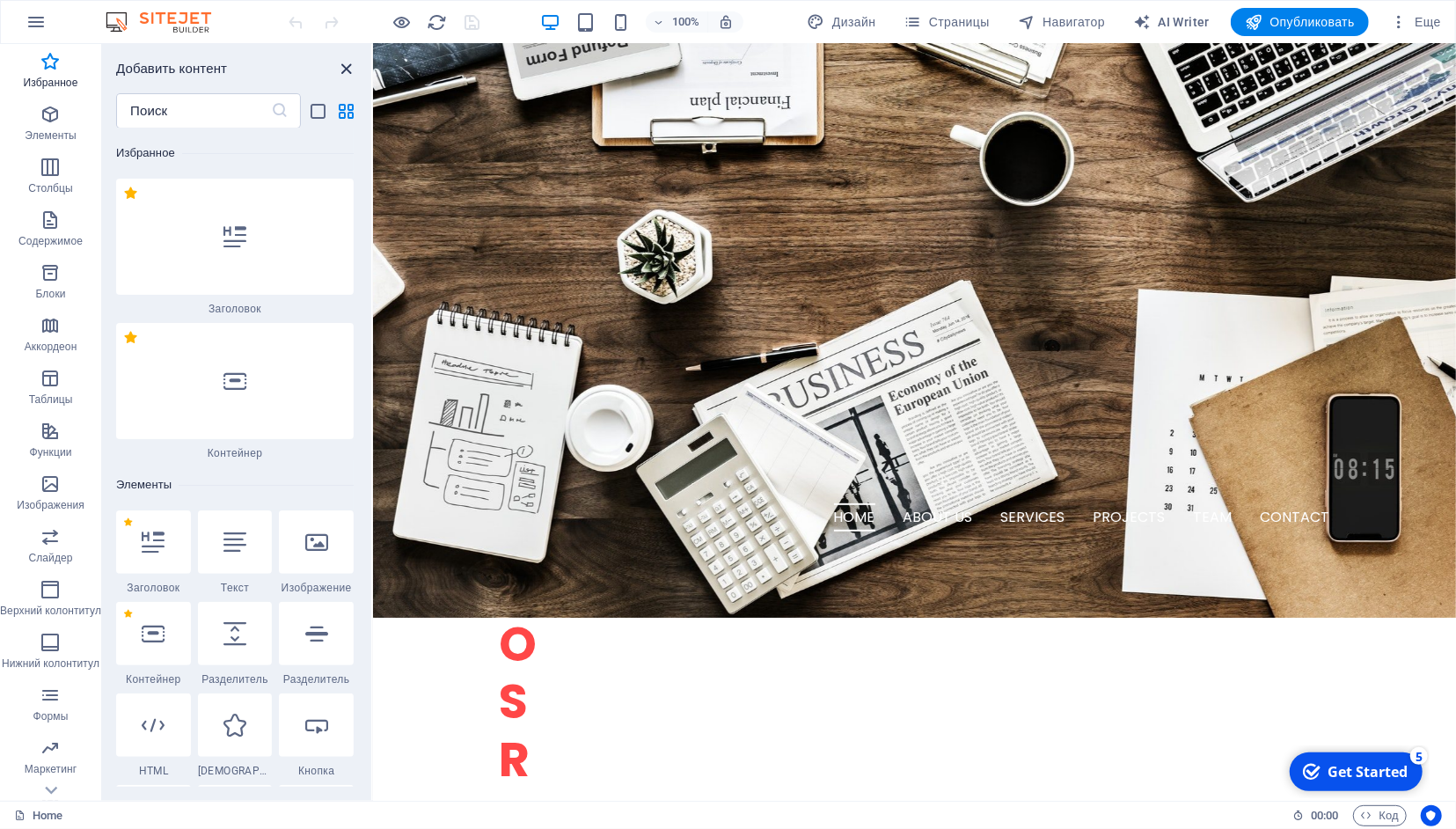
click at [344, 68] on icon "close panel" at bounding box center [346, 68] width 20 height 20
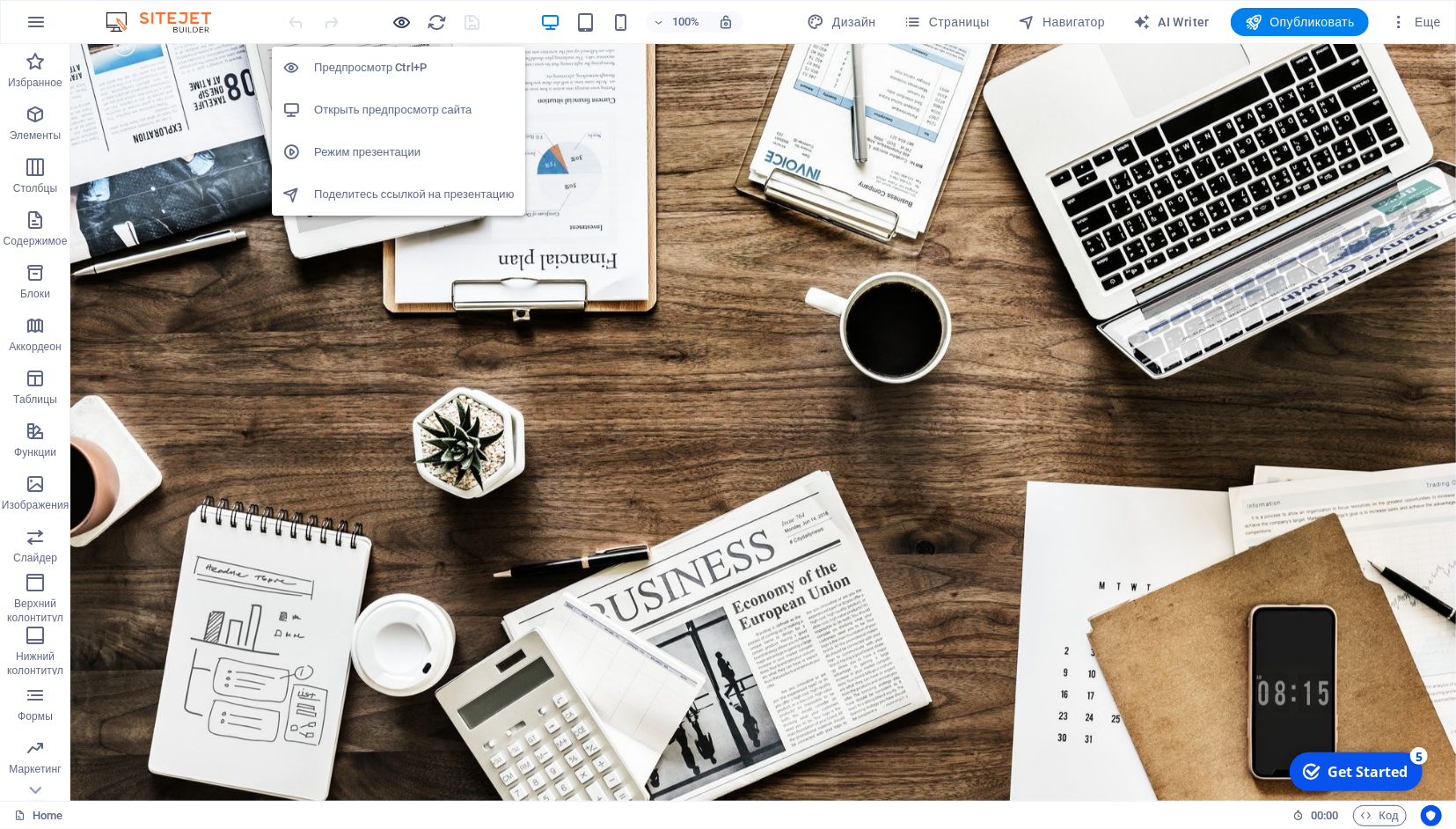
click at [403, 19] on icon "button" at bounding box center [402, 22] width 20 height 20
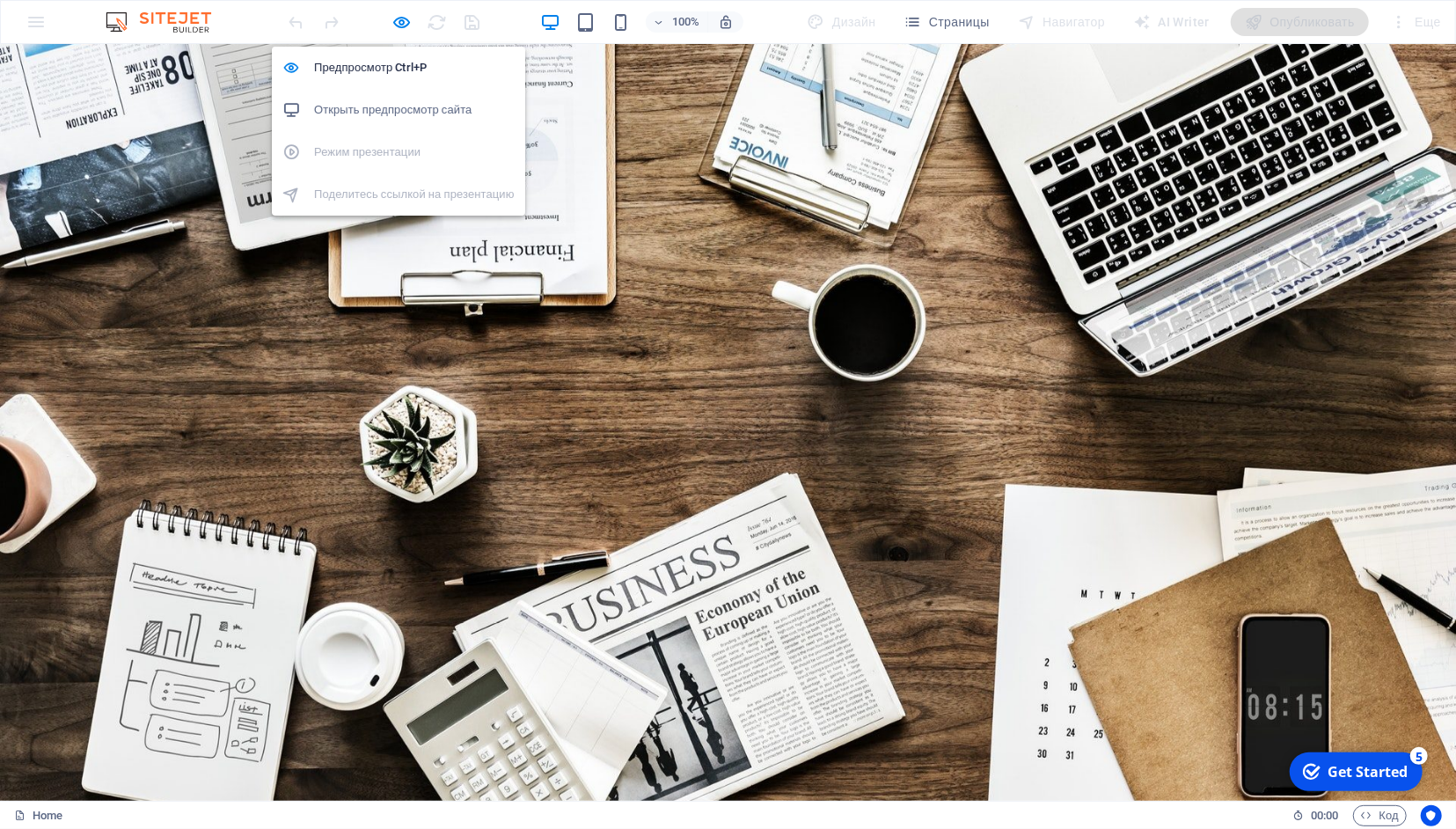
click at [366, 113] on h6 "Открыть предпросмотр сайта" at bounding box center [414, 110] width 200 height 21
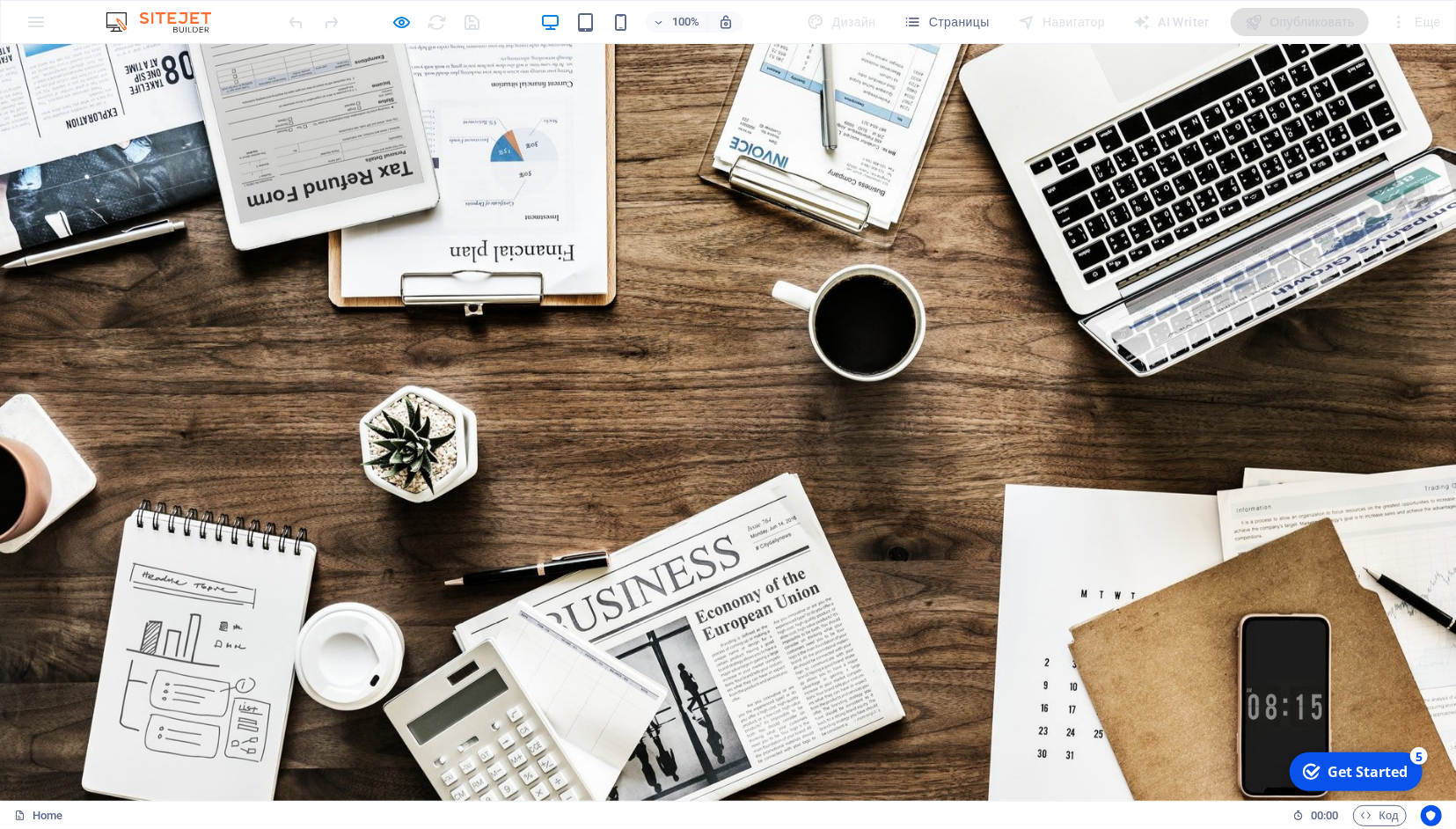
click at [45, 21] on div "100% Дизайн Страницы Навигатор AI Writer Опубликовать Еще" at bounding box center [728, 22] width 1454 height 42
click at [35, 23] on div "100% Дизайн Страницы Навигатор AI Writer Опубликовать Еще" at bounding box center [728, 22] width 1454 height 42
click at [49, 815] on link "Home" at bounding box center [38, 816] width 48 height 21
click at [922, 24] on span "Страницы" at bounding box center [947, 22] width 85 height 17
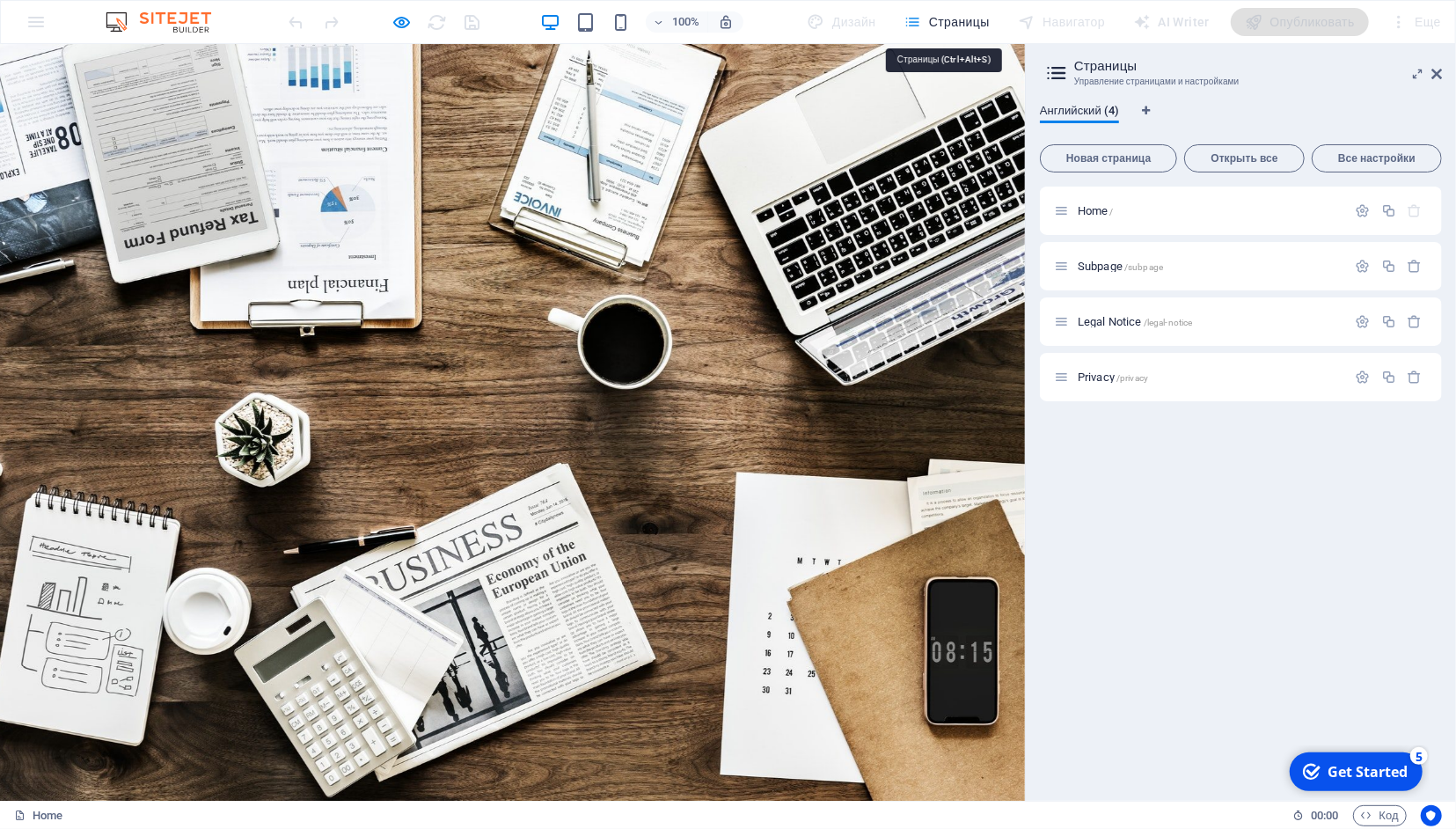
click at [918, 15] on icon "button" at bounding box center [913, 22] width 17 height 17
drag, startPoint x: 1437, startPoint y: 75, endPoint x: 1031, endPoint y: 54, distance: 406.5
click at [1437, 75] on icon at bounding box center [1437, 74] width 11 height 14
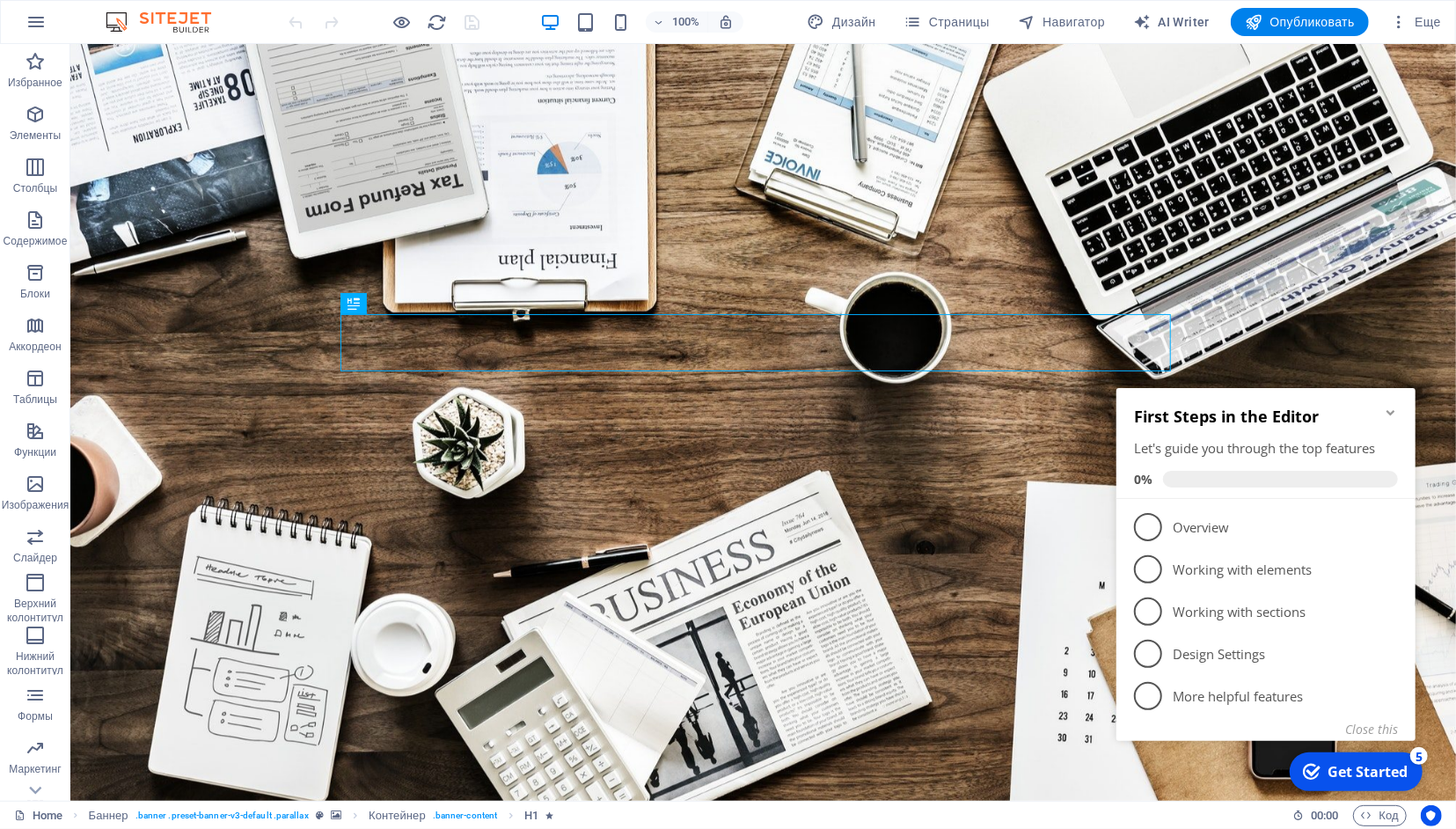
click at [1393, 413] on icon "Minimize checklist" at bounding box center [1390, 413] width 8 height 6
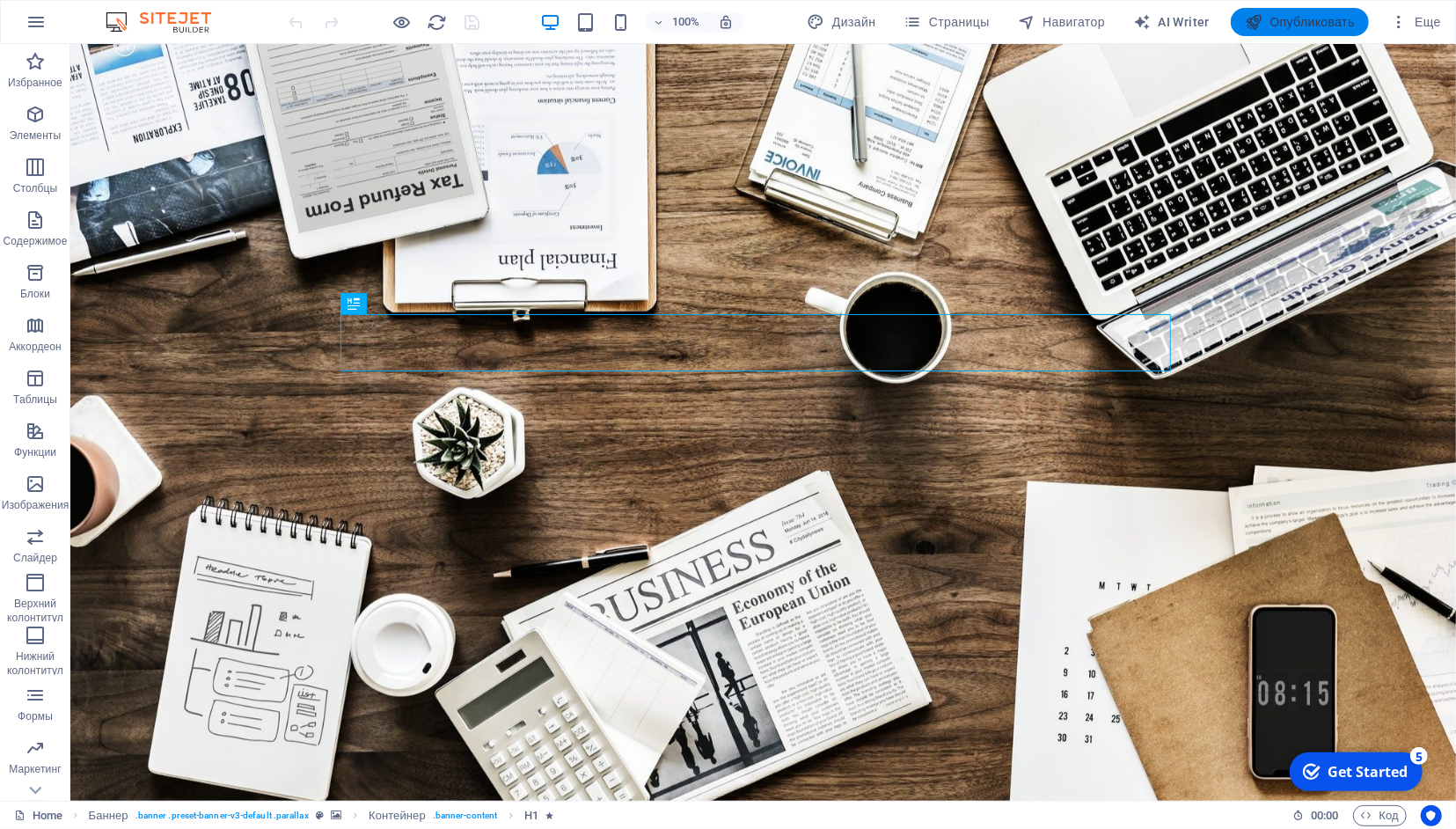
click at [1263, 17] on span "Опубликовать" at bounding box center [1300, 22] width 110 height 17
click at [1285, 23] on span "Опубликовать" at bounding box center [1300, 22] width 110 height 17
click at [1289, 23] on span "Опубликовать" at bounding box center [1300, 22] width 110 height 17
click at [1435, 22] on span "Еще" at bounding box center [1415, 22] width 51 height 17
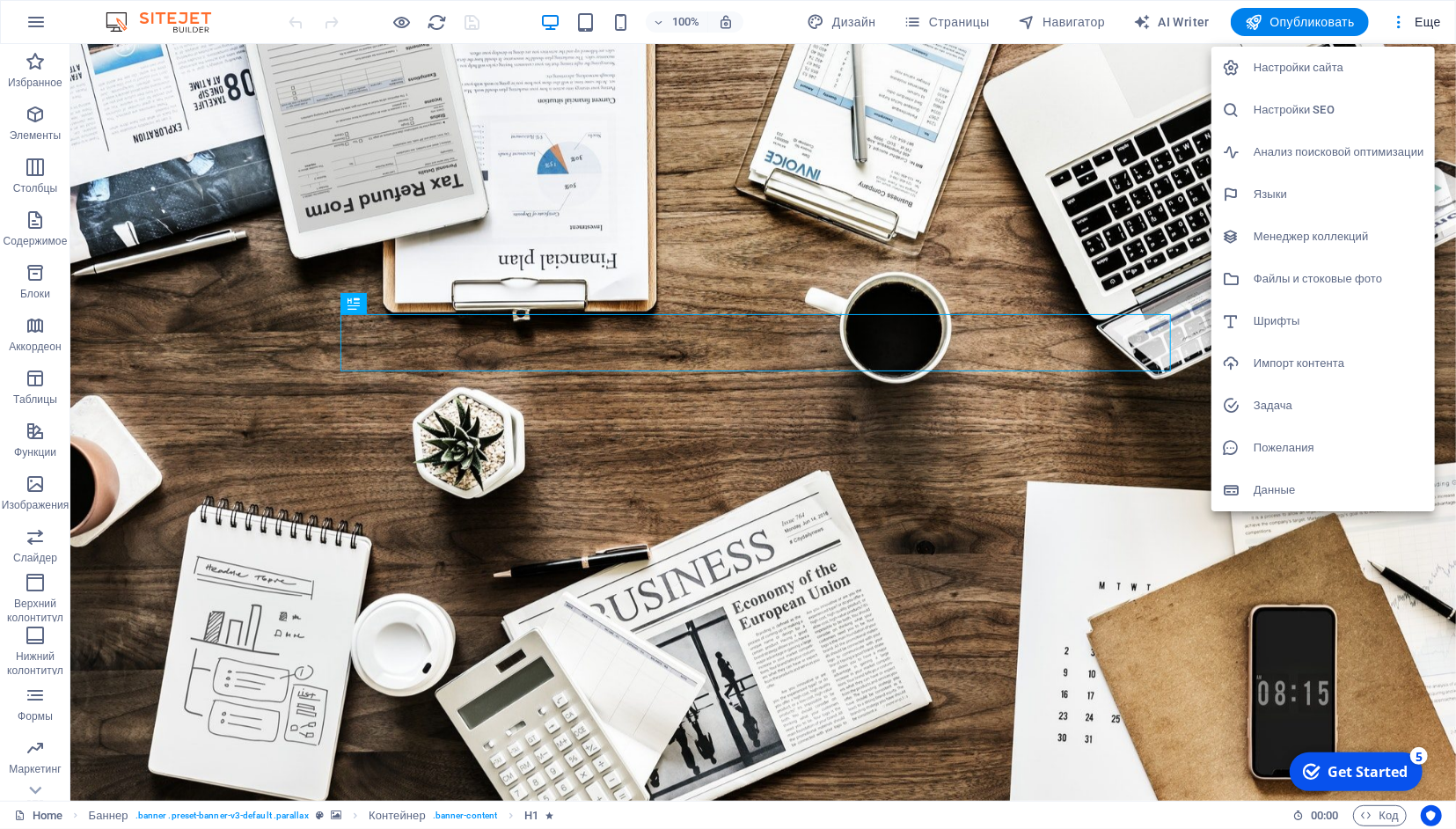
click at [1284, 411] on h6 "Задача" at bounding box center [1339, 406] width 171 height 21
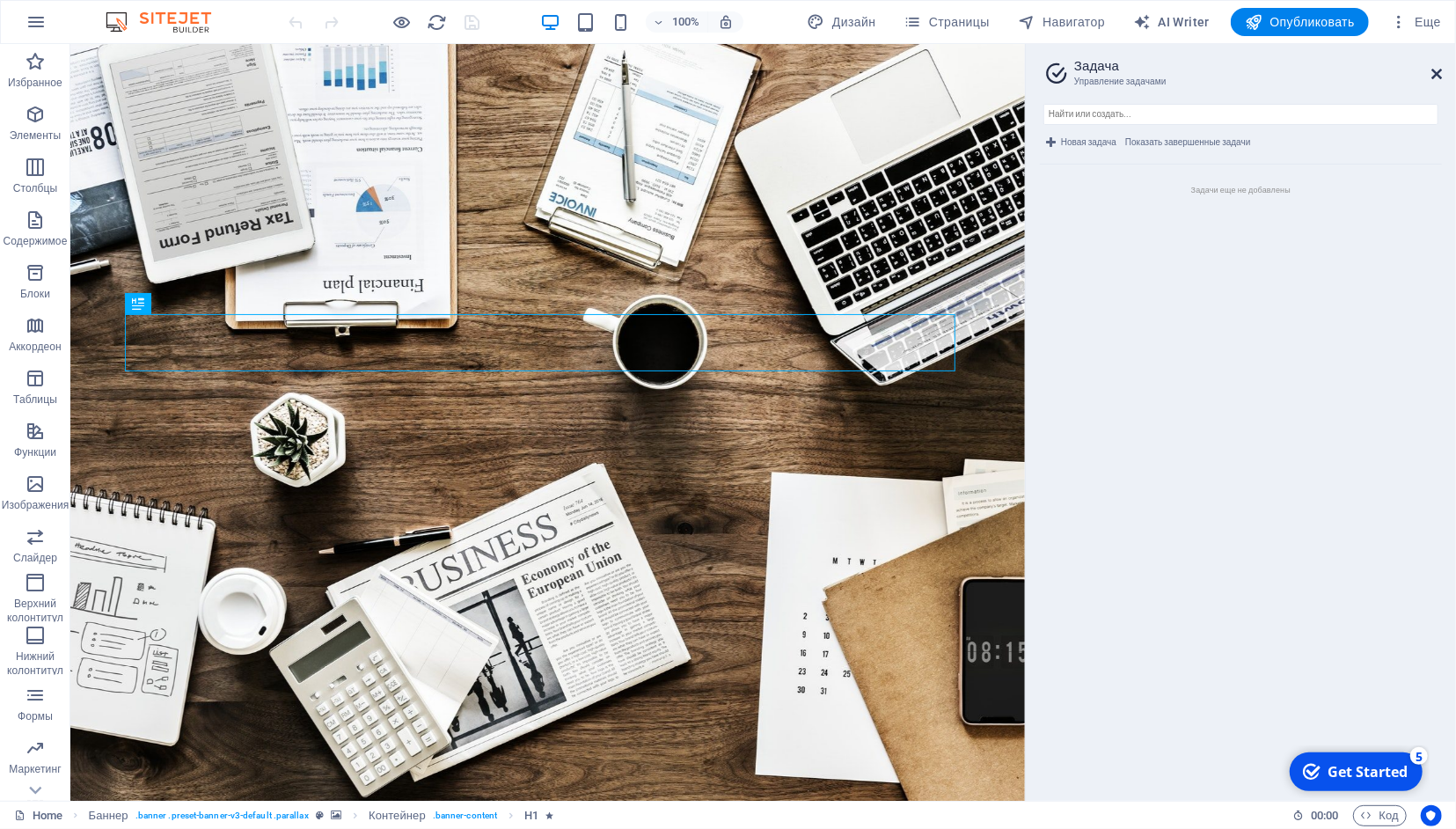
drag, startPoint x: 1439, startPoint y: 77, endPoint x: 1369, endPoint y: 29, distance: 84.9
click at [1439, 77] on icon at bounding box center [1437, 74] width 11 height 14
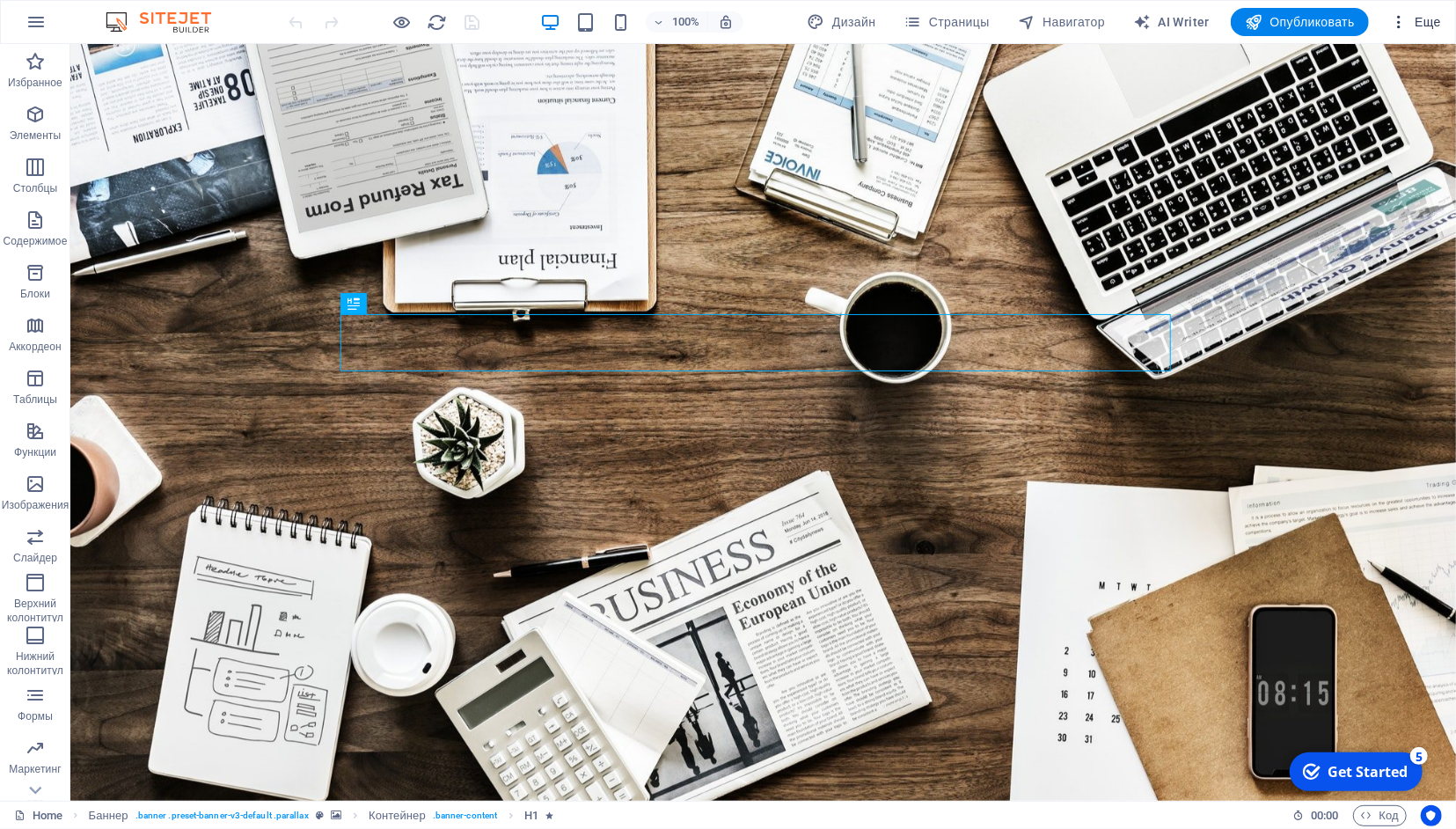
click at [1428, 14] on span "Еще" at bounding box center [1415, 22] width 51 height 17
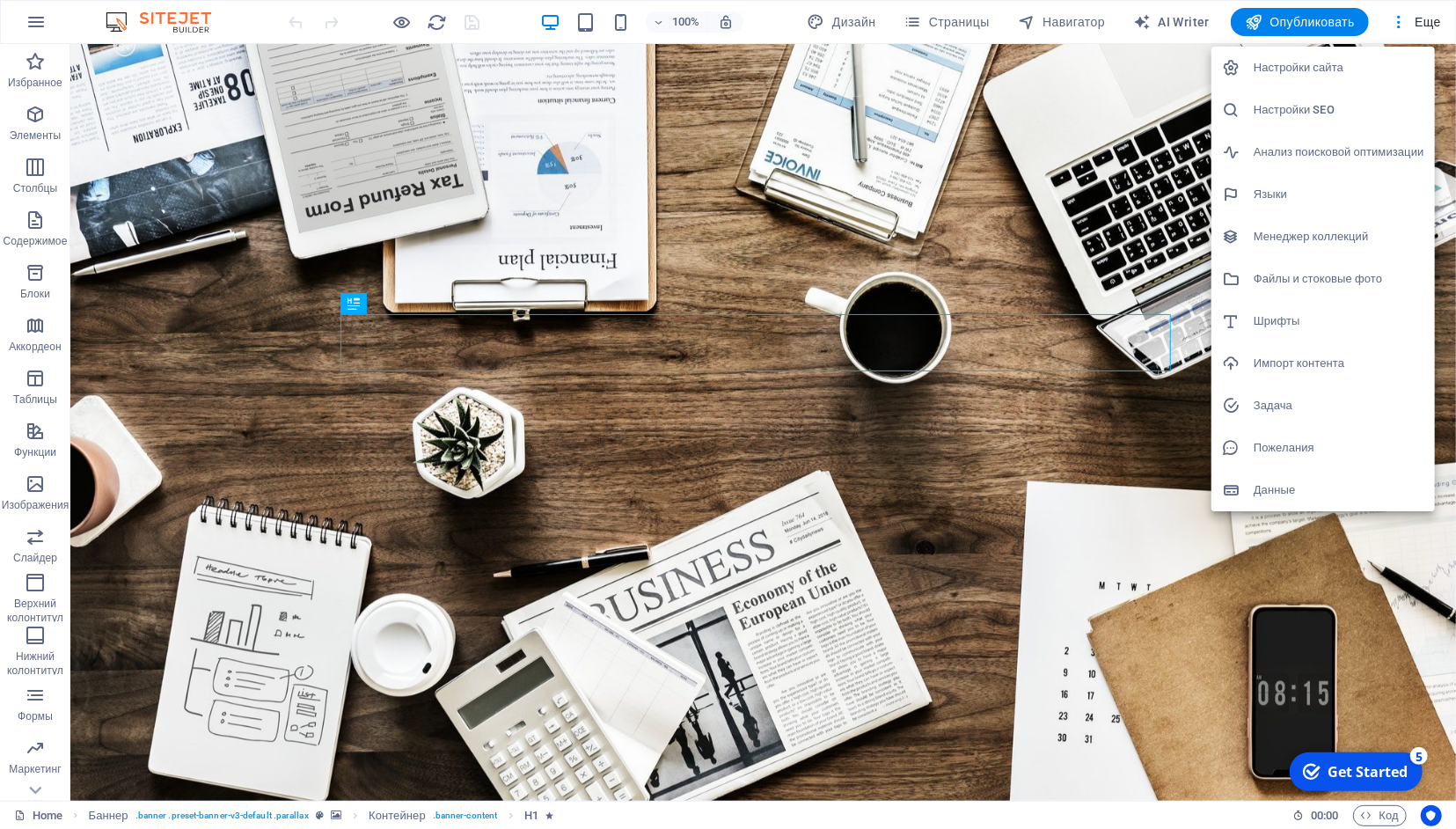
click at [1256, 486] on h6 "Данные" at bounding box center [1339, 490] width 171 height 21
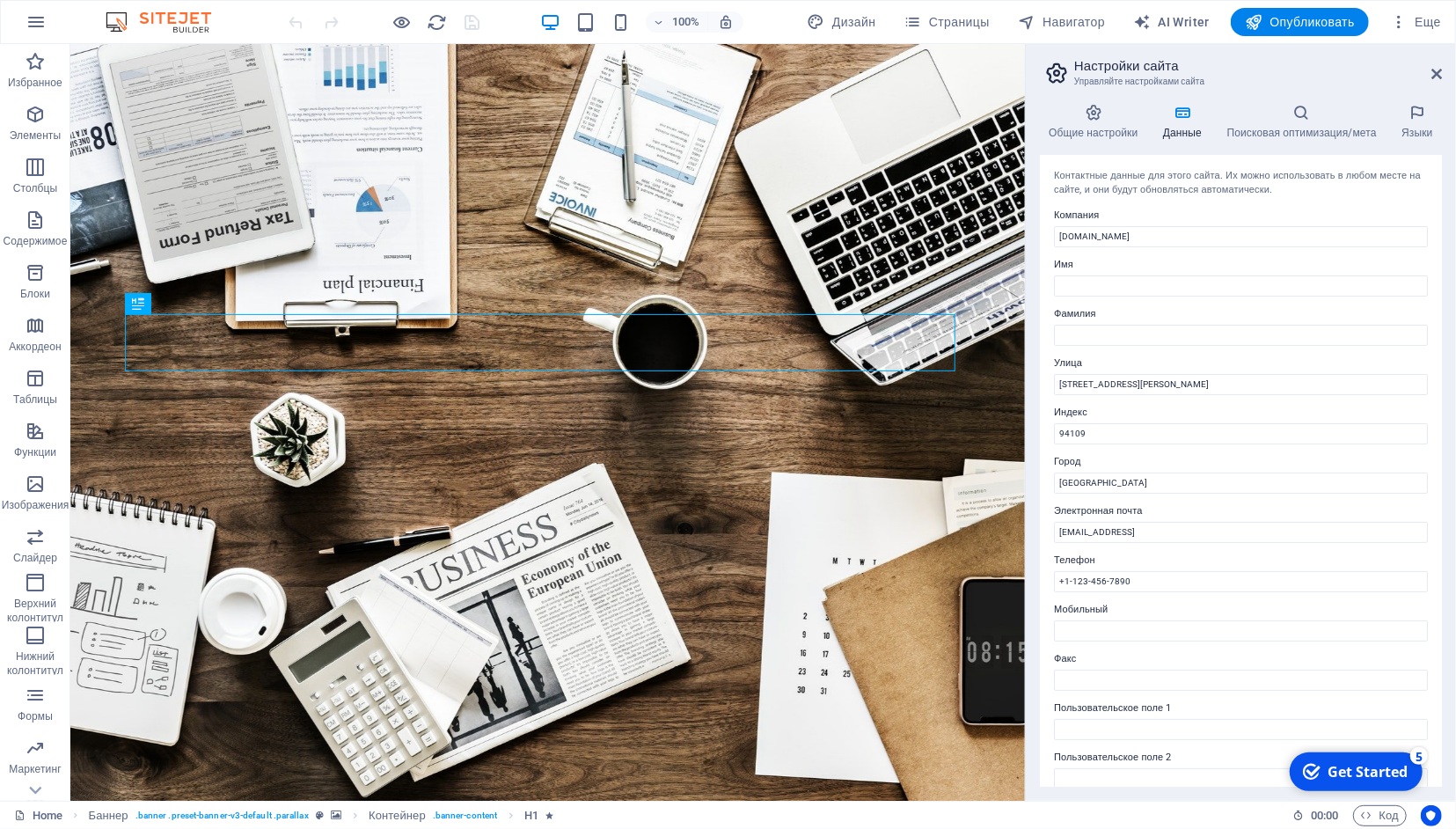
click at [1438, 83] on header "Настройки сайта Управляйте настройками сайта" at bounding box center [1243, 67] width 399 height 46
drag, startPoint x: 1438, startPoint y: 72, endPoint x: 1375, endPoint y: 1, distance: 94.9
click at [1438, 72] on icon at bounding box center [1437, 74] width 11 height 14
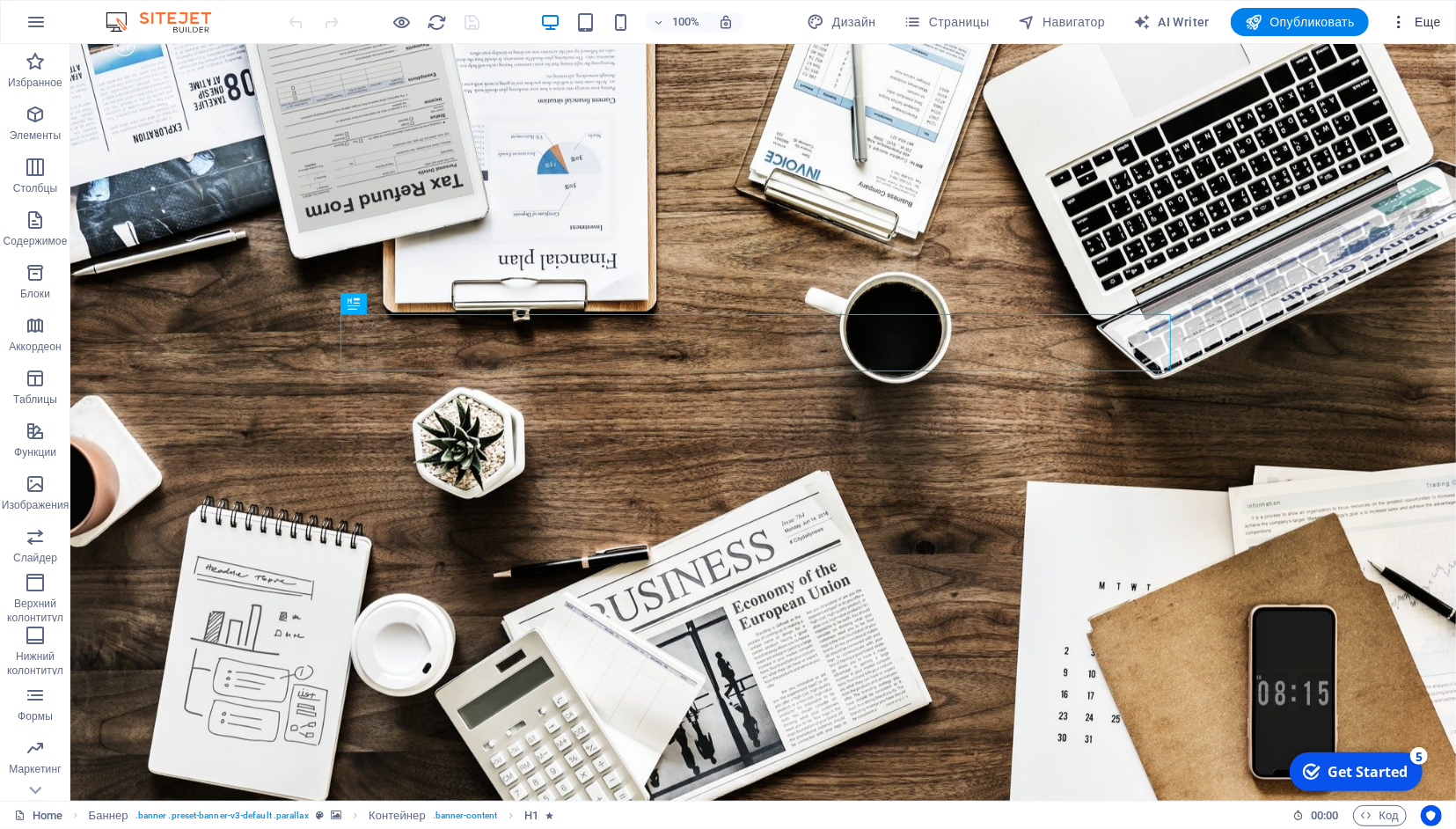
click at [1404, 25] on icon "button" at bounding box center [1398, 22] width 17 height 17
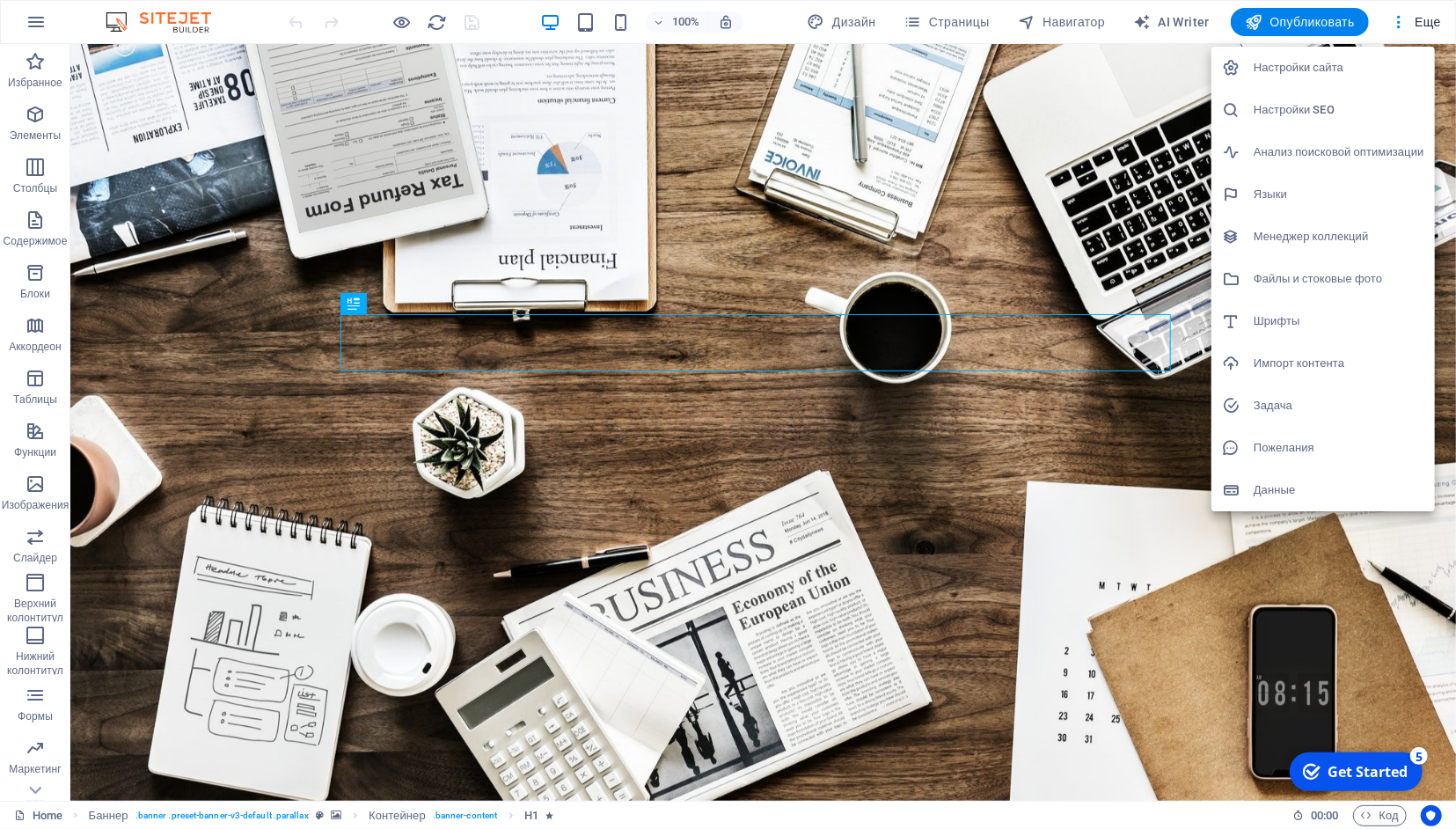
click at [994, 197] on div at bounding box center [728, 414] width 1456 height 829
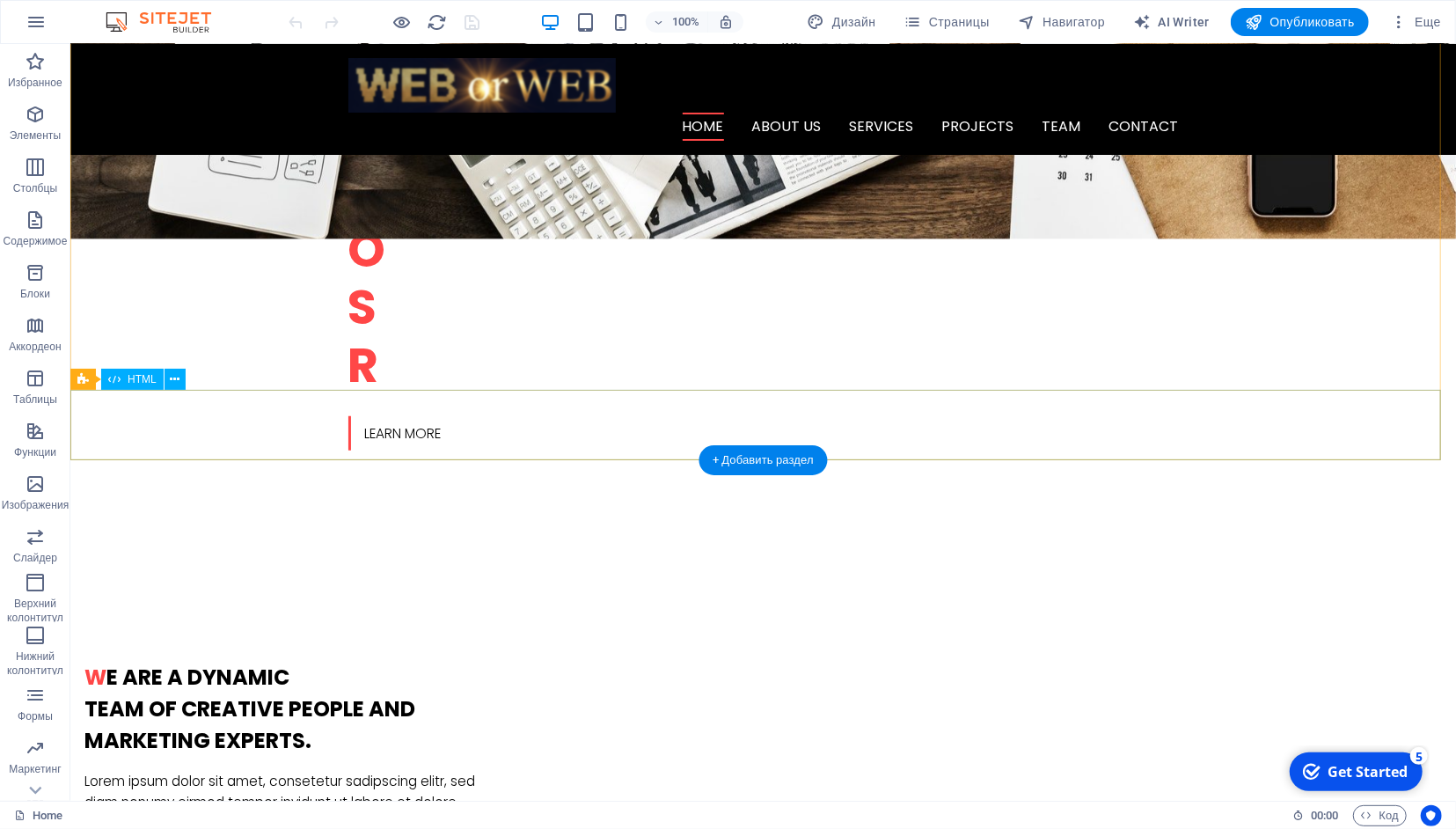
scroll to position [91, 0]
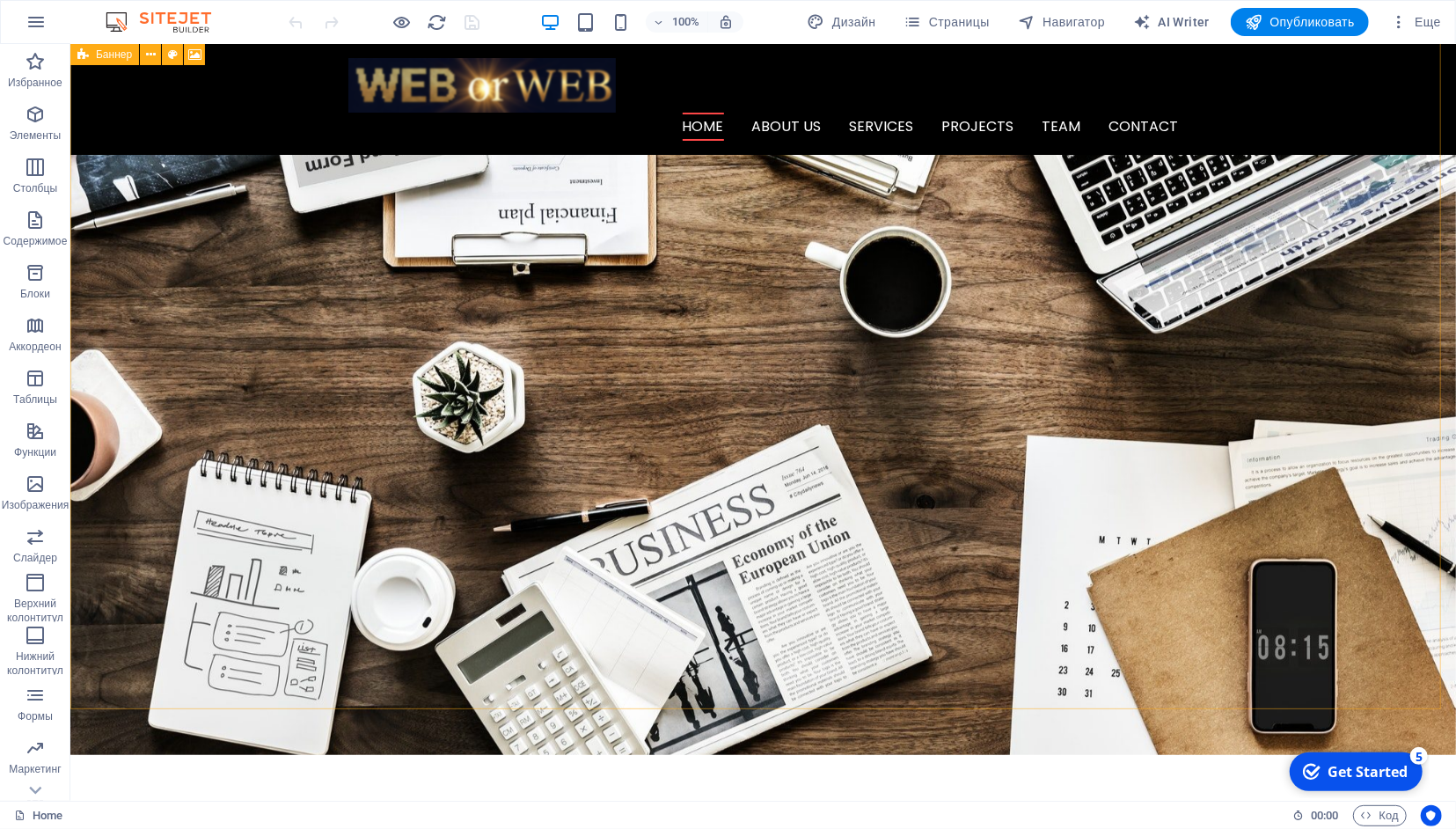
click at [105, 59] on span "Баннер" at bounding box center [114, 54] width 36 height 11
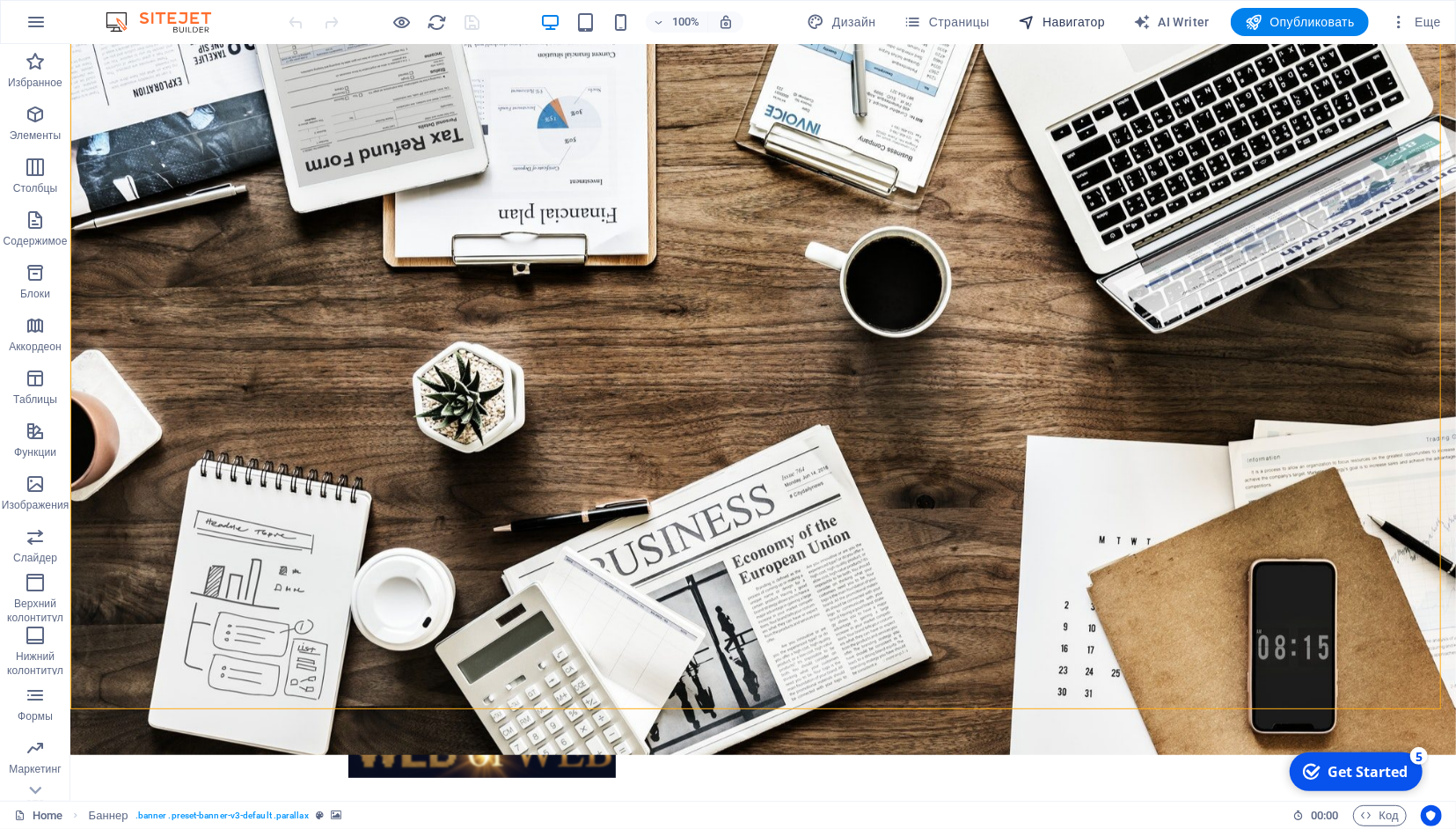
click at [1060, 16] on span "Навигатор" at bounding box center [1061, 22] width 87 height 17
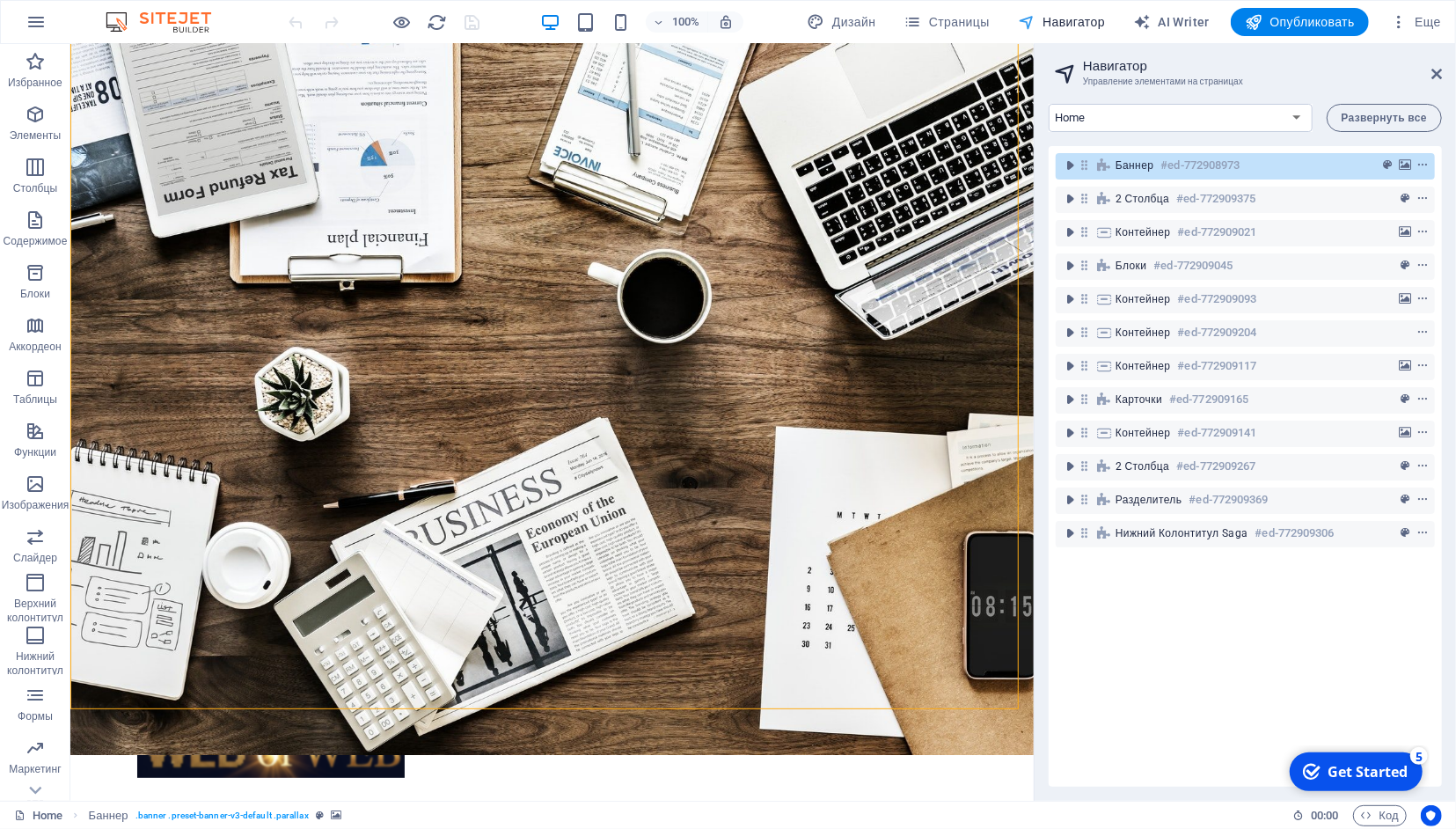
click at [1063, 13] on span "Навигатор" at bounding box center [1061, 22] width 87 height 17
click at [1441, 69] on icon at bounding box center [1437, 74] width 11 height 14
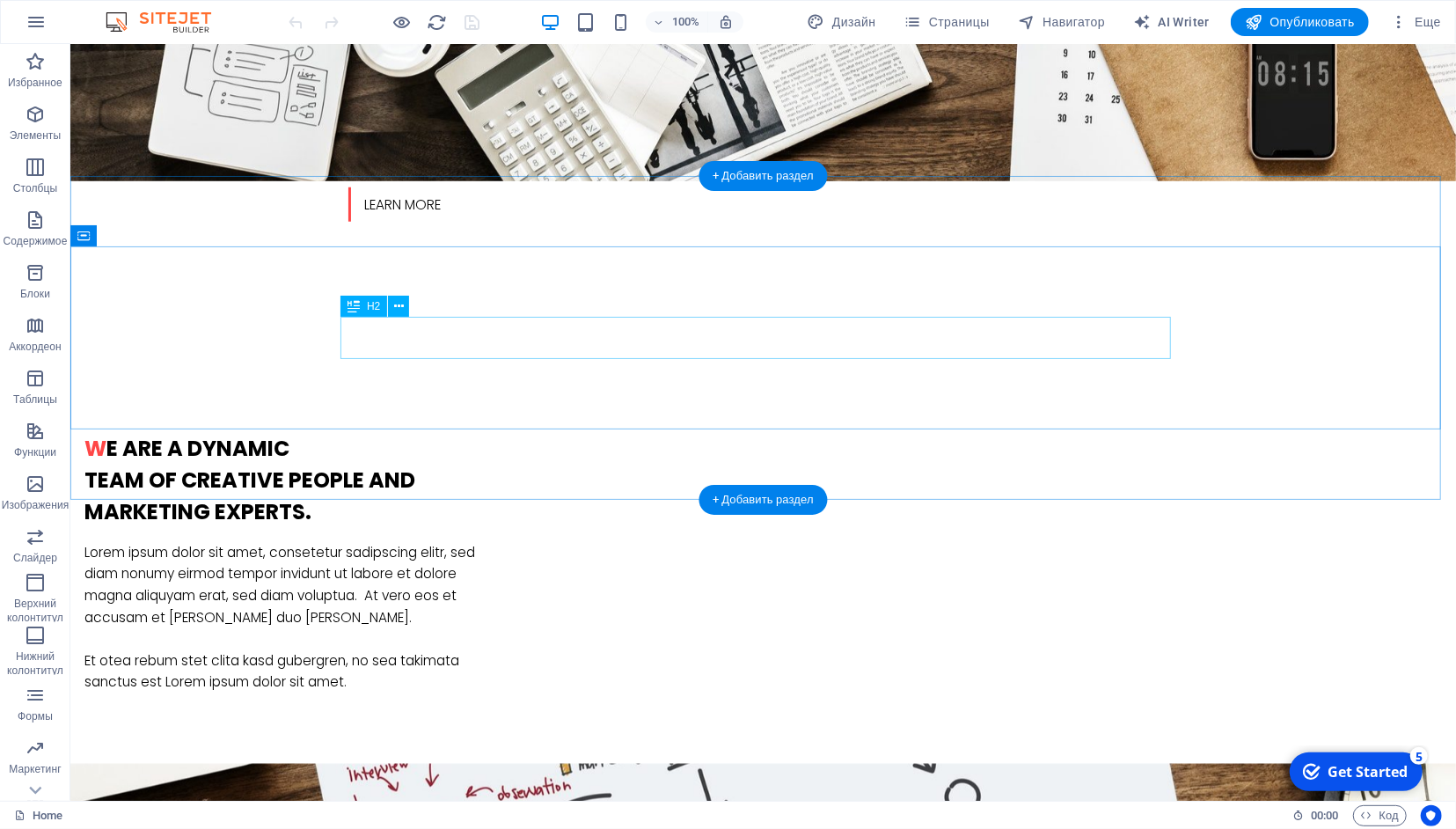
scroll to position [1190, 0]
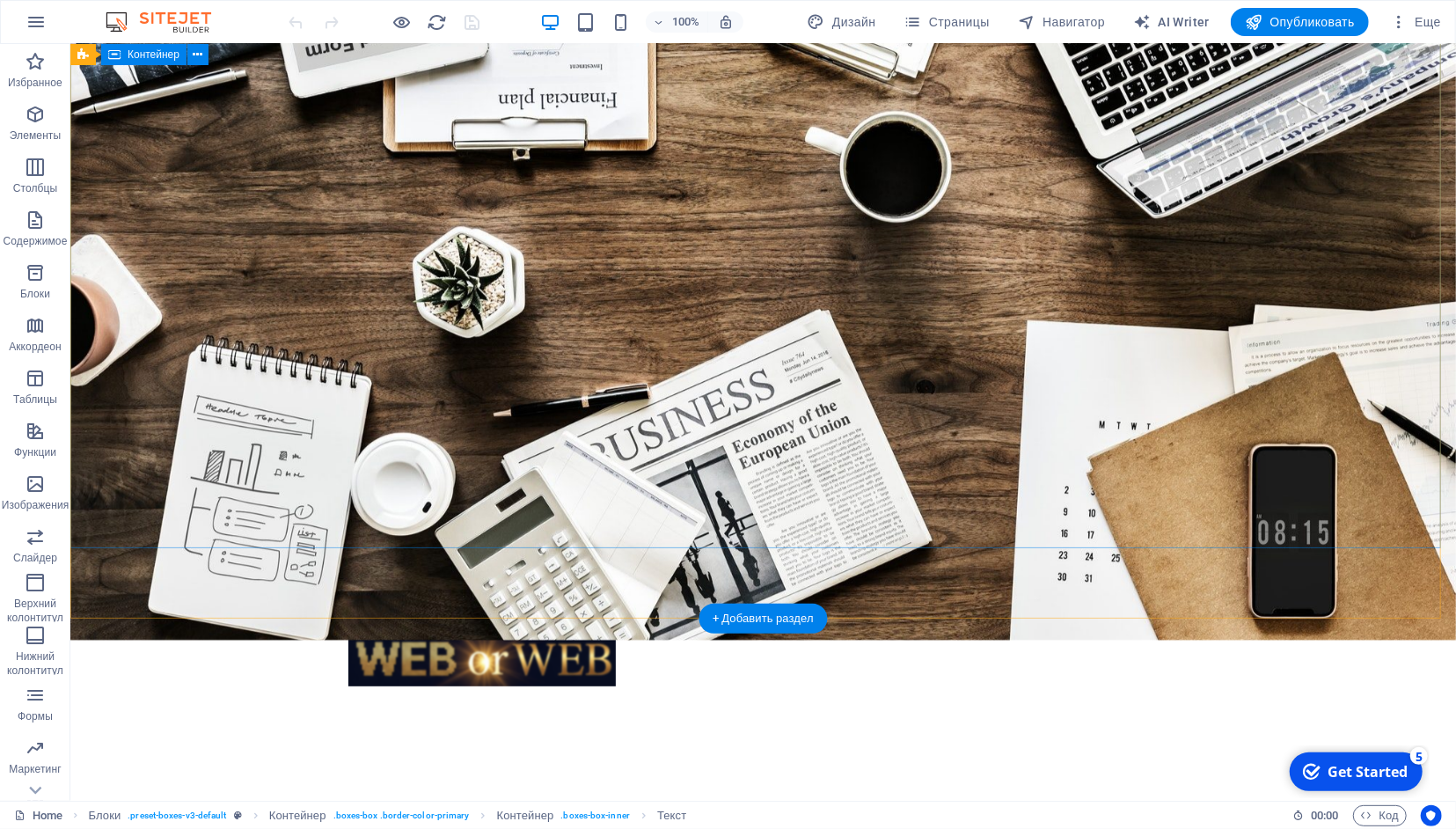
scroll to position [0, 0]
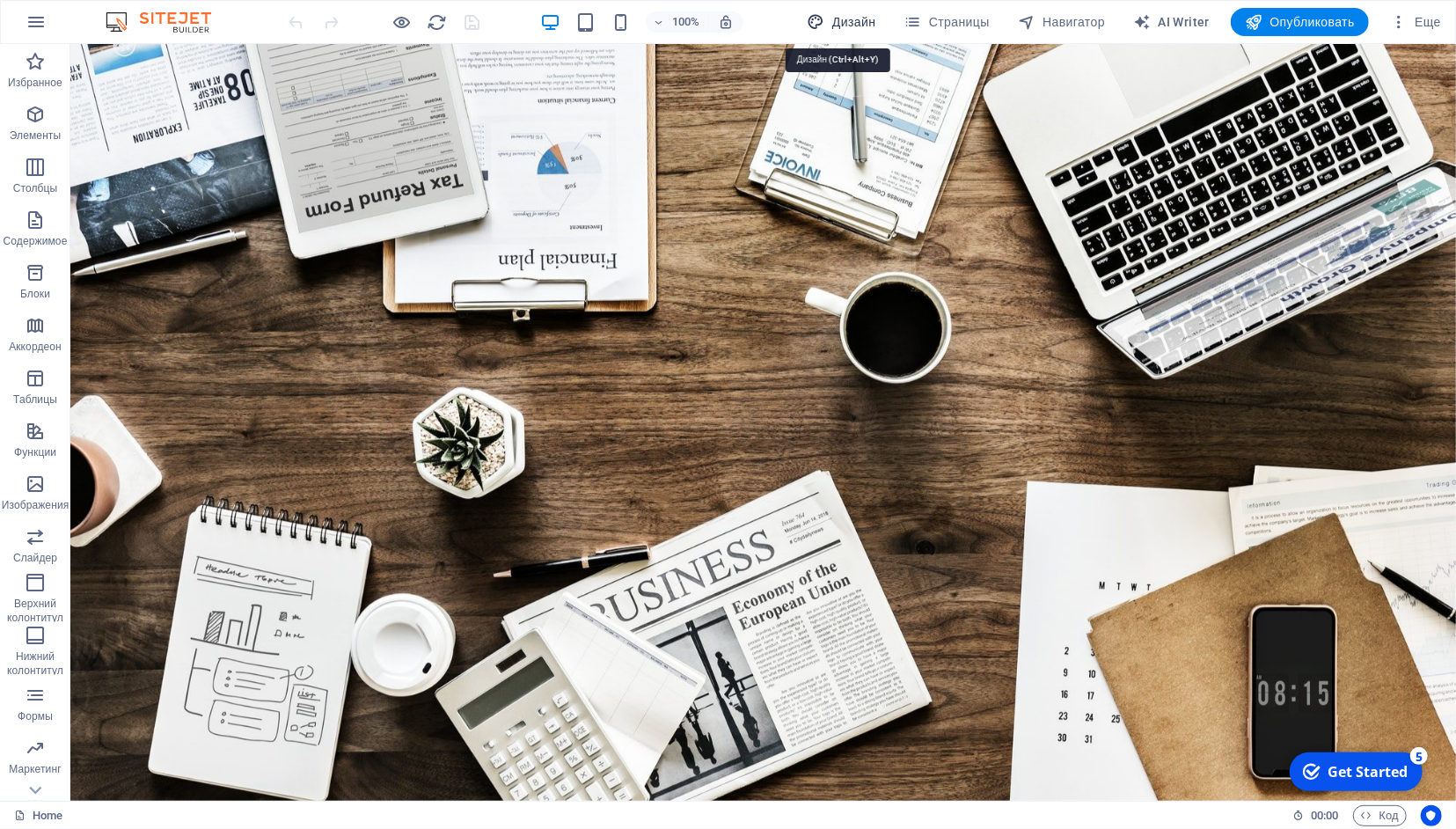
click at [829, 18] on span "Дизайн" at bounding box center [842, 22] width 69 height 17
select select "rem"
select select "300"
select select "px"
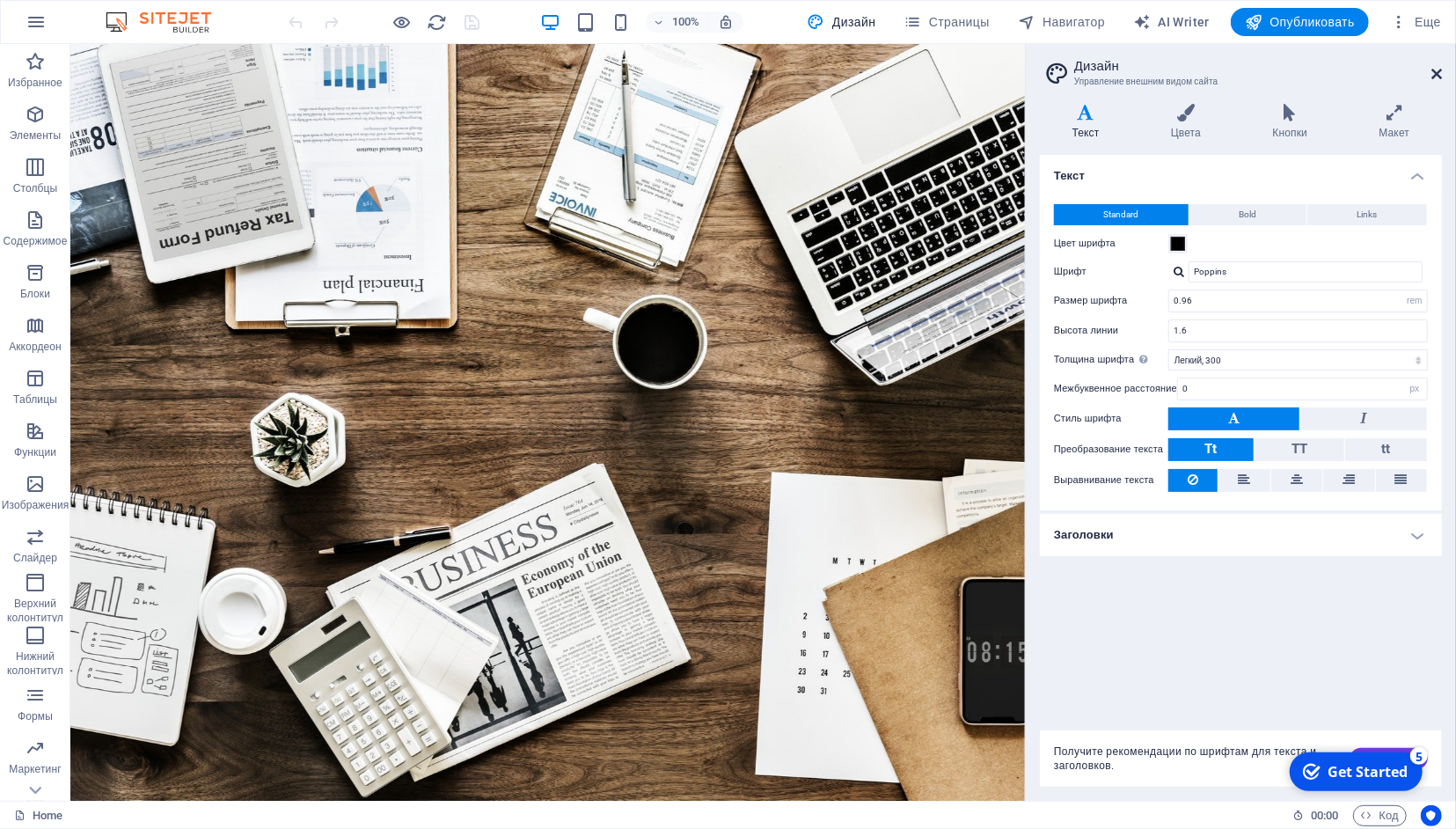
click at [1433, 70] on icon at bounding box center [1437, 74] width 11 height 14
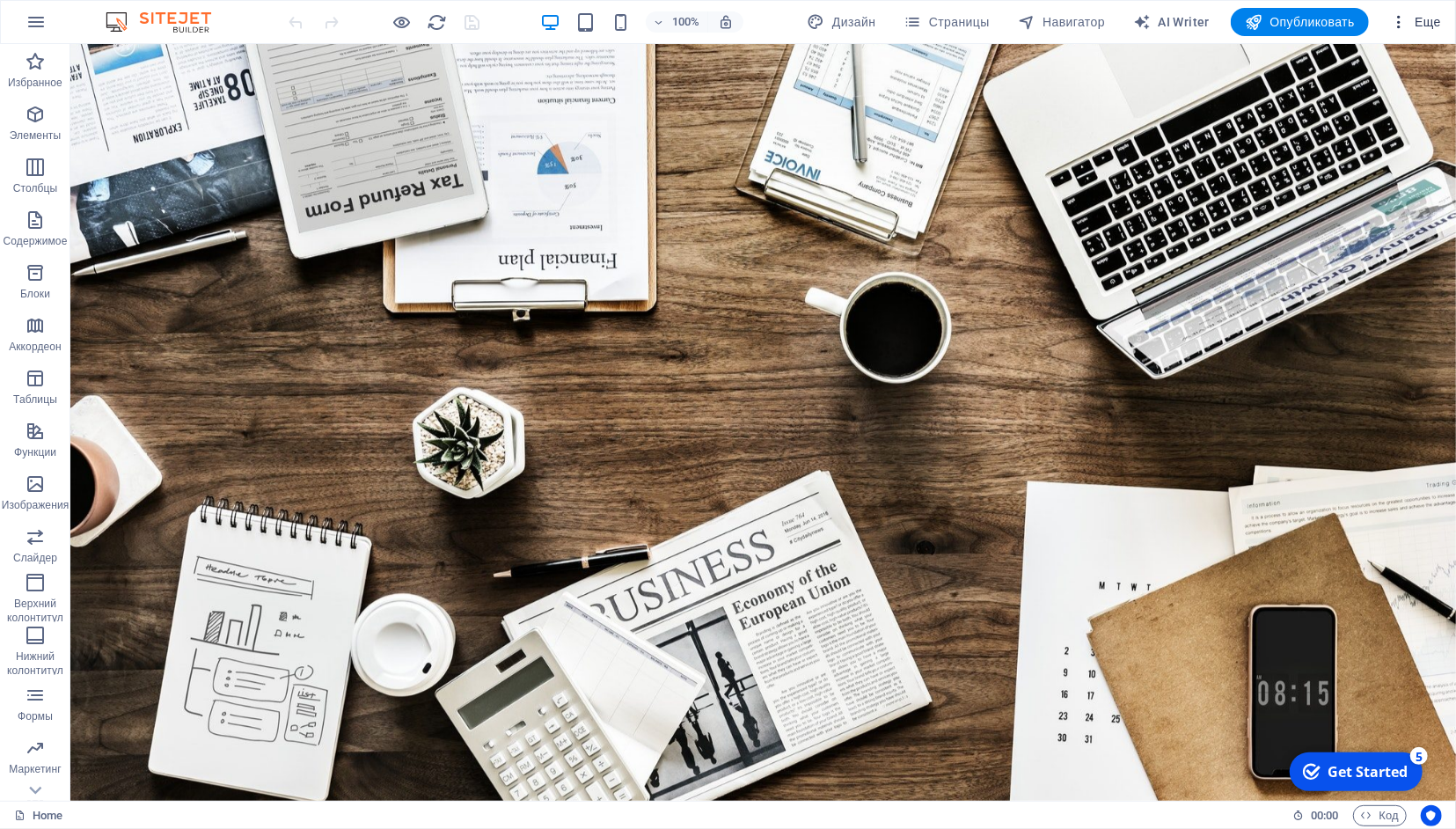
click at [1433, 23] on span "Еще" at bounding box center [1415, 22] width 51 height 17
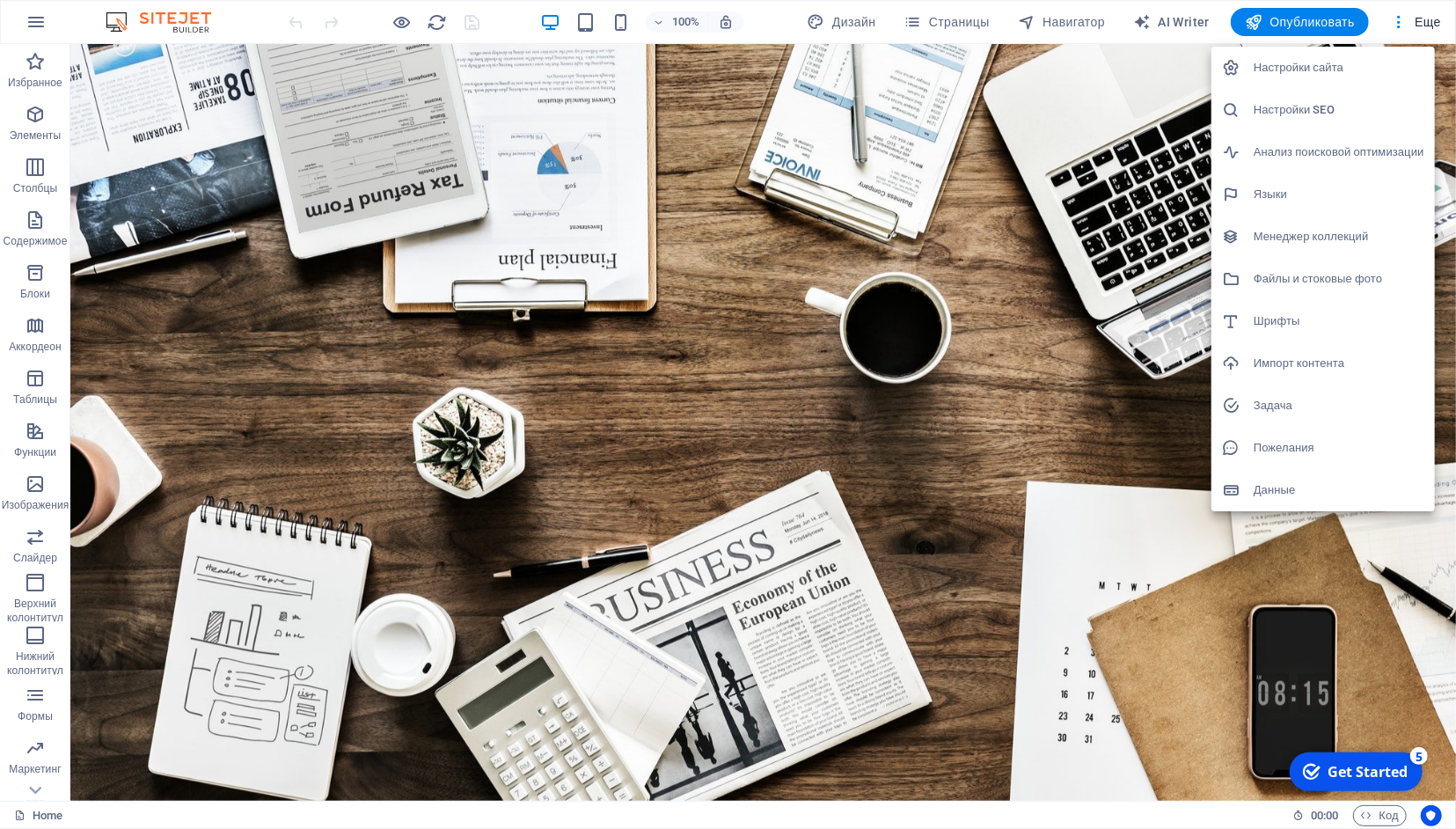
click at [1267, 362] on h6 "Импорт контента" at bounding box center [1339, 364] width 171 height 21
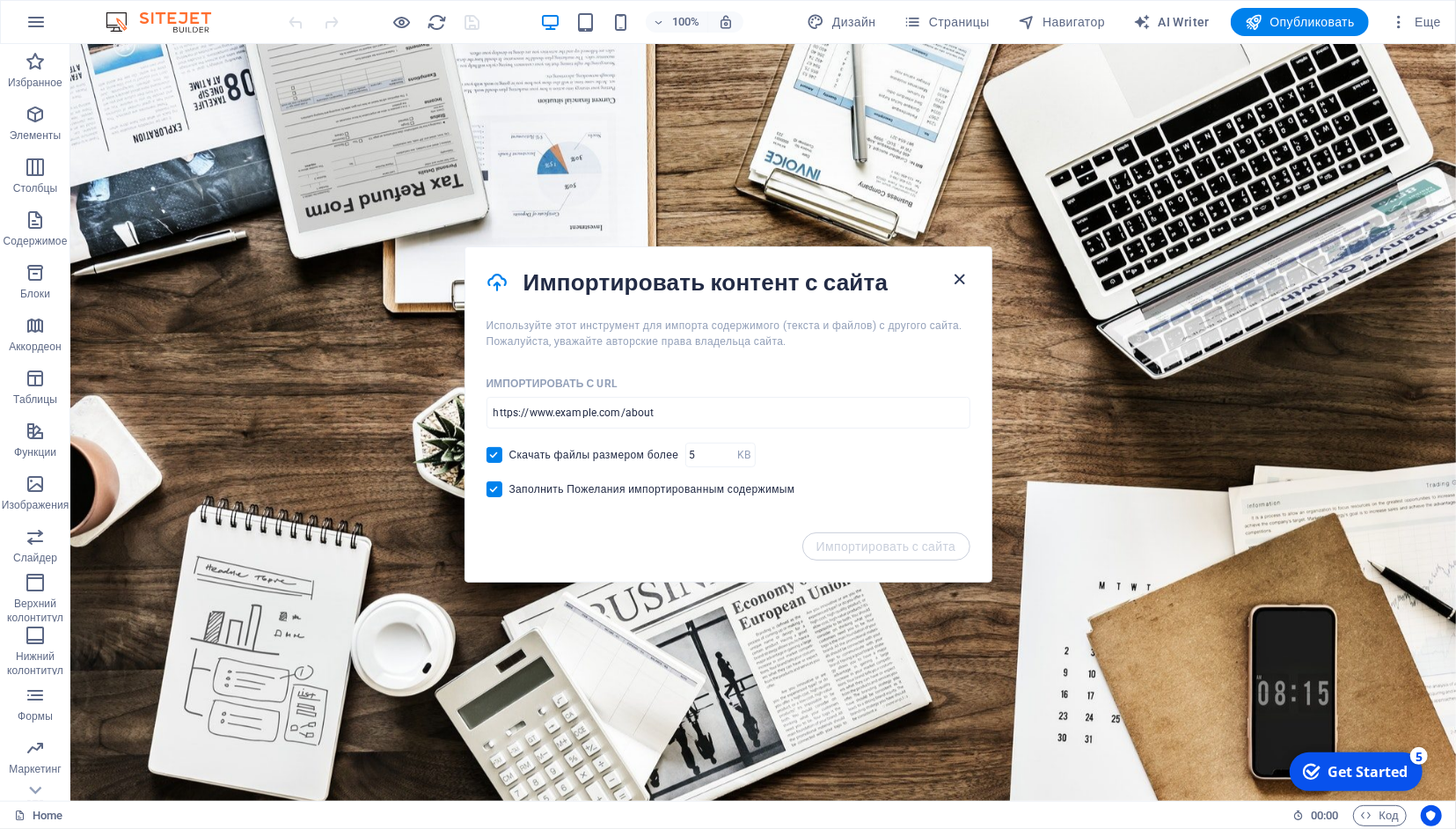
drag, startPoint x: 956, startPoint y: 282, endPoint x: 1063, endPoint y: 164, distance: 159.3
click at [956, 282] on icon "button" at bounding box center [959, 279] width 20 height 20
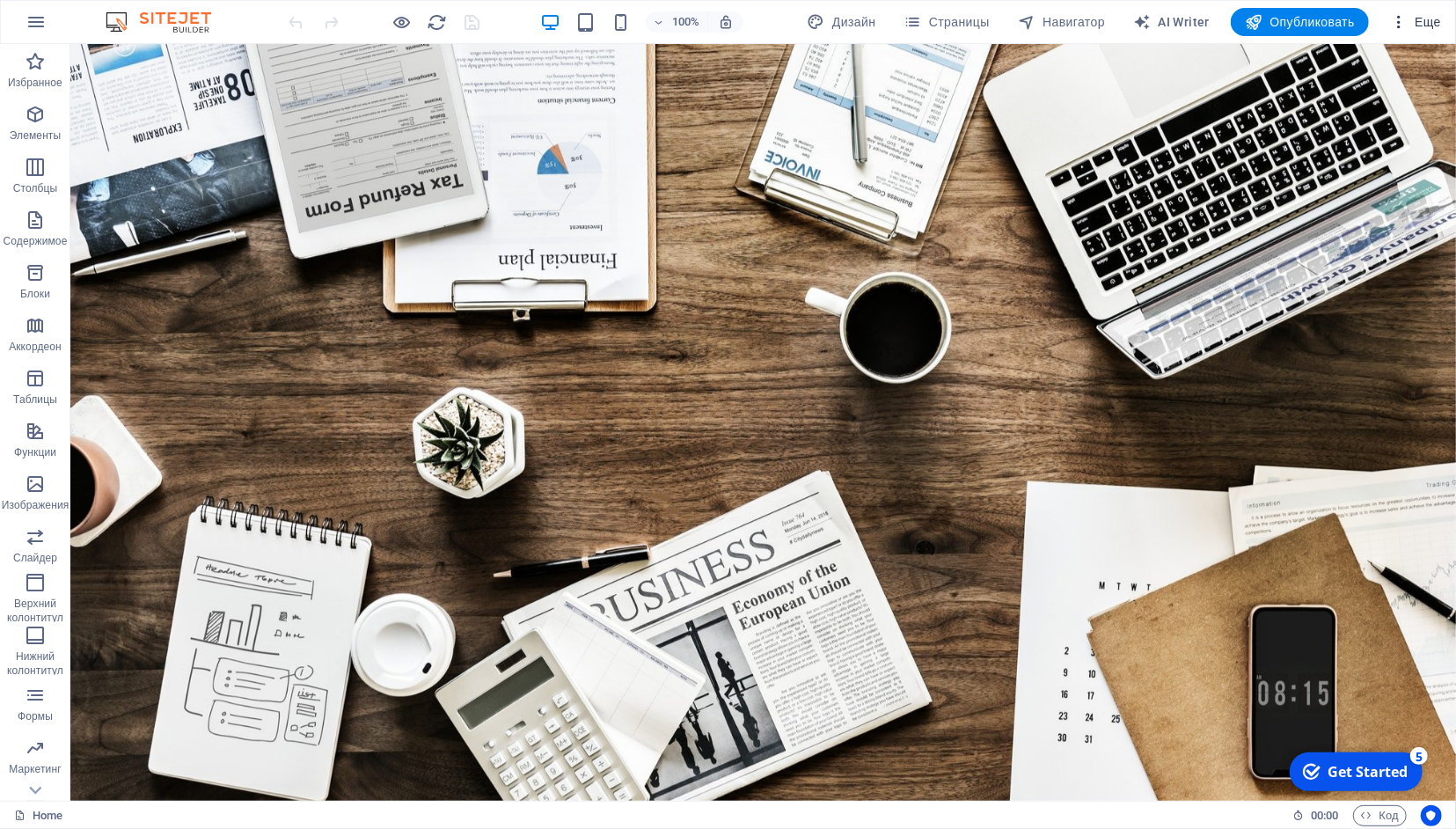
click at [1432, 16] on span "Еще" at bounding box center [1415, 22] width 51 height 17
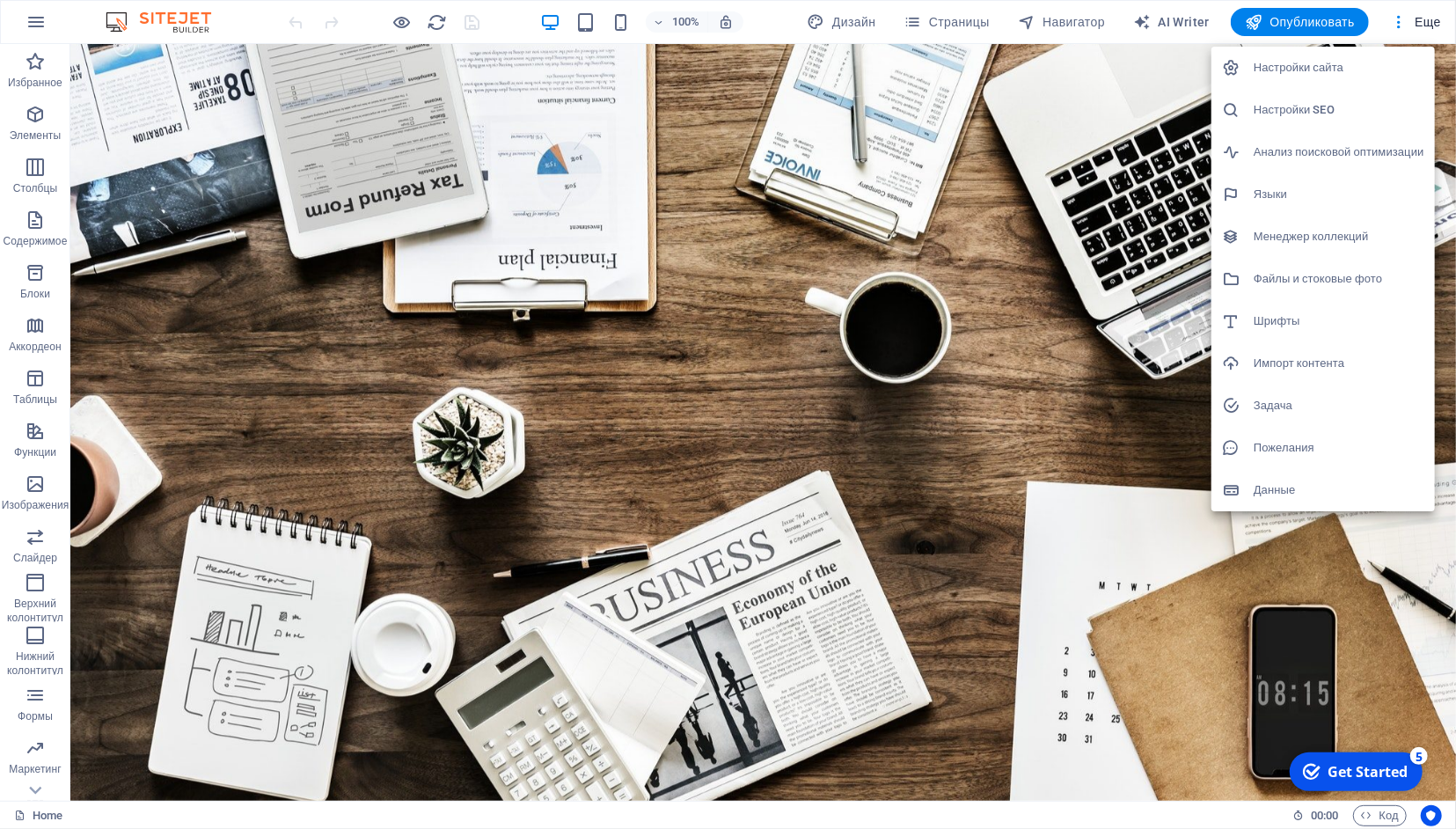
click at [1284, 488] on h6 "Данные" at bounding box center [1339, 490] width 171 height 21
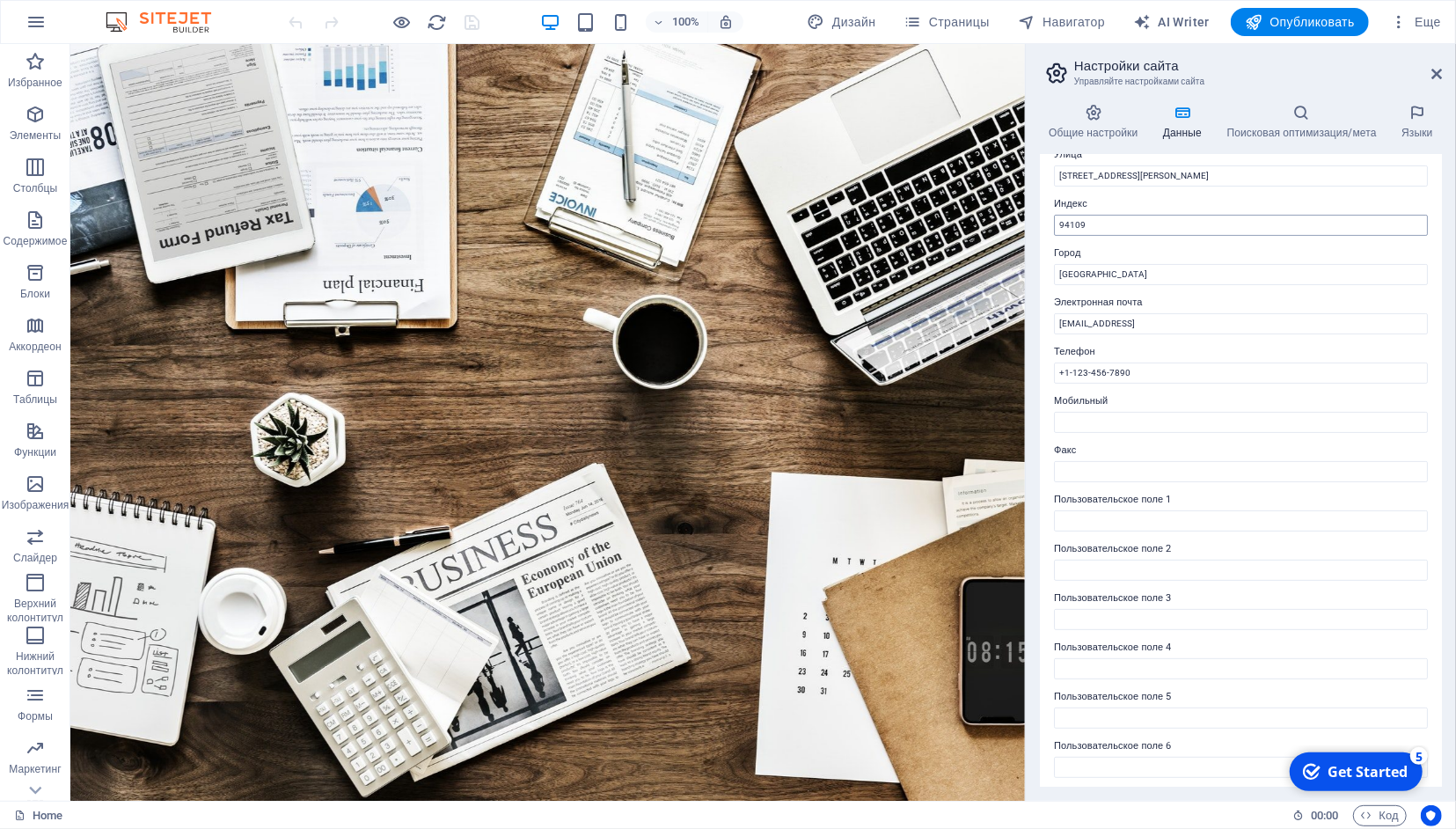
scroll to position [213, 0]
drag, startPoint x: 1441, startPoint y: 80, endPoint x: 1371, endPoint y: 10, distance: 99.0
click at [1441, 80] on icon at bounding box center [1437, 74] width 11 height 14
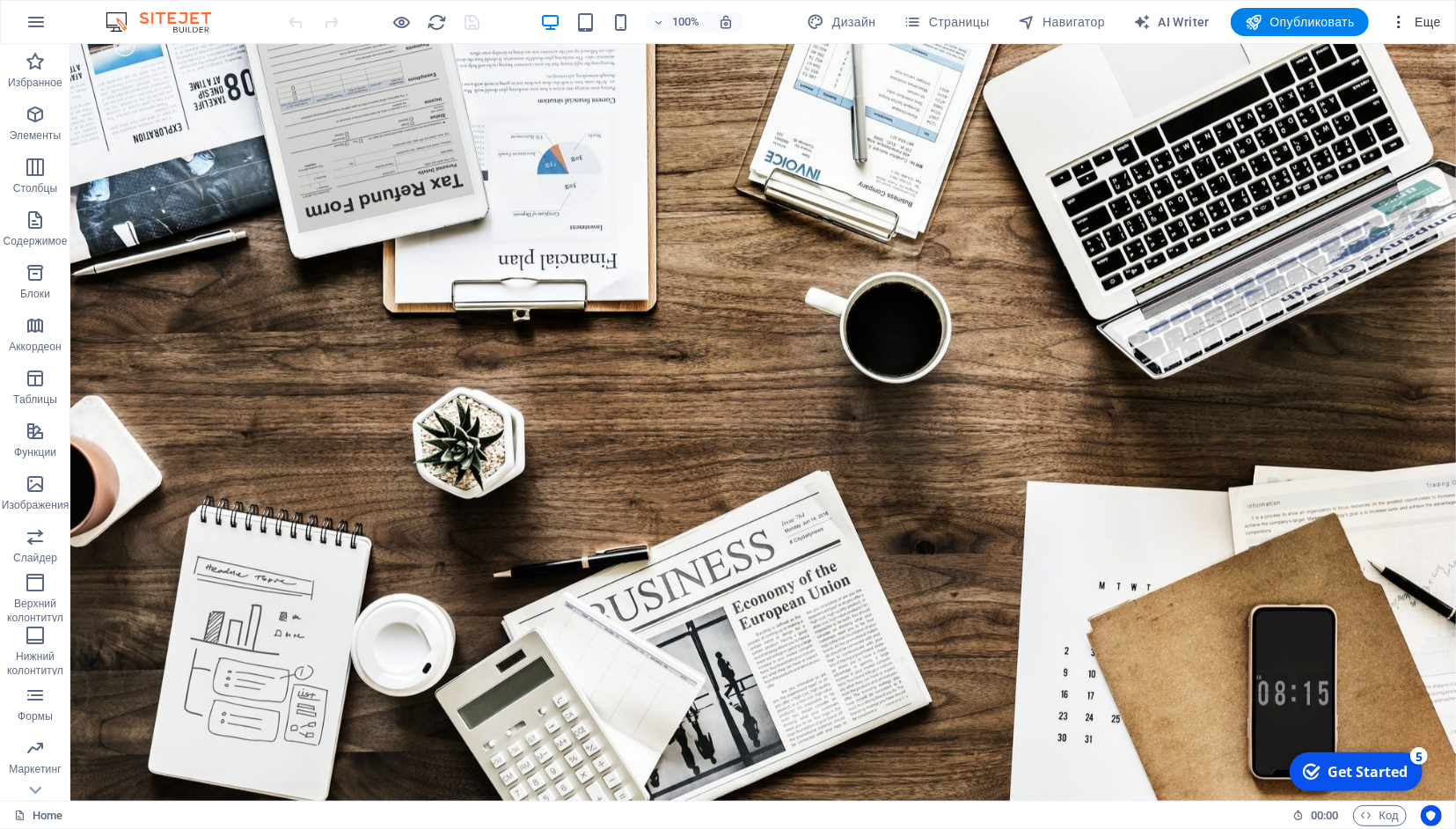
click at [1433, 16] on span "Еще" at bounding box center [1415, 22] width 51 height 17
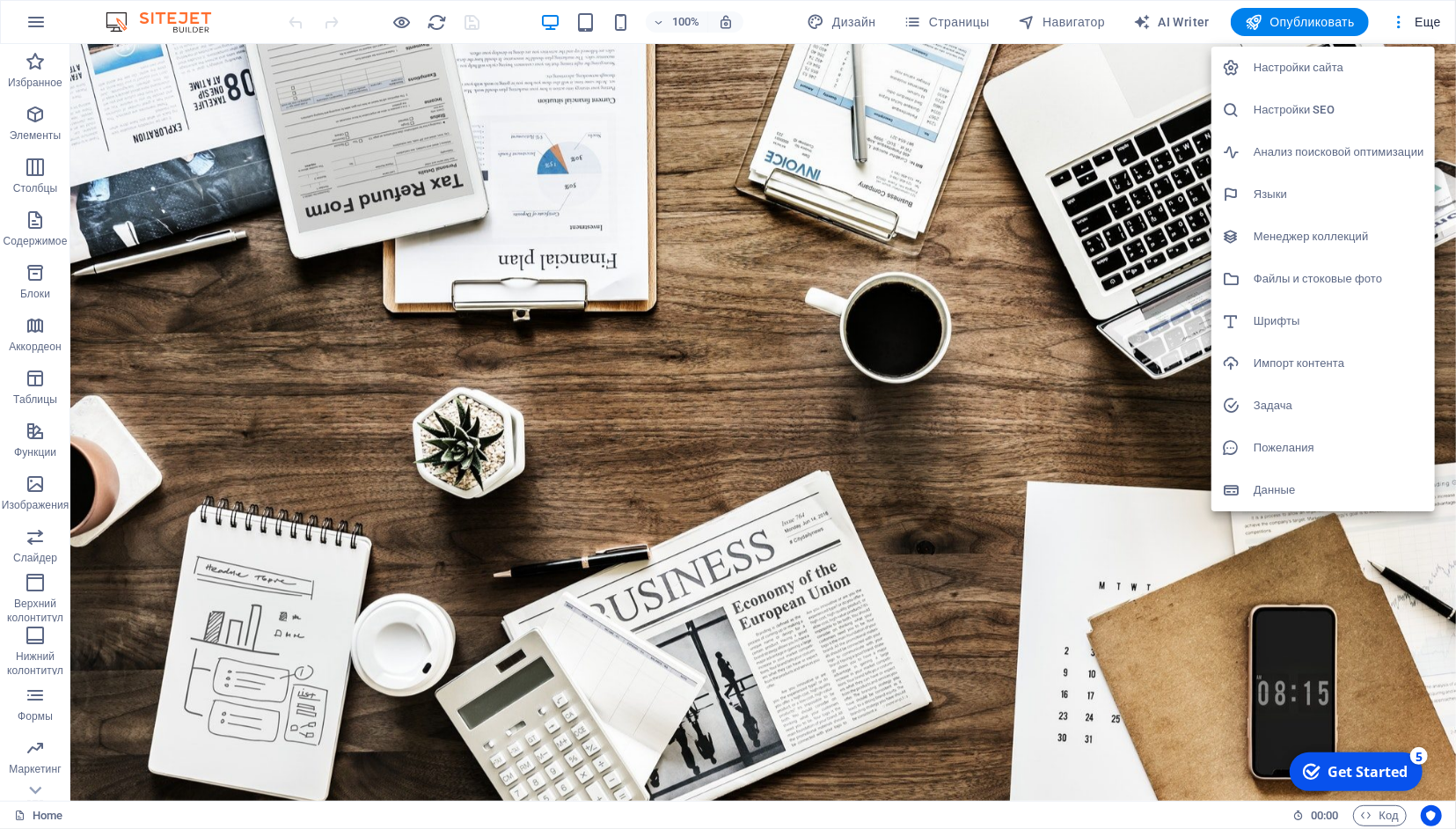
click at [1301, 64] on h6 "Настройки сайта" at bounding box center [1339, 68] width 171 height 21
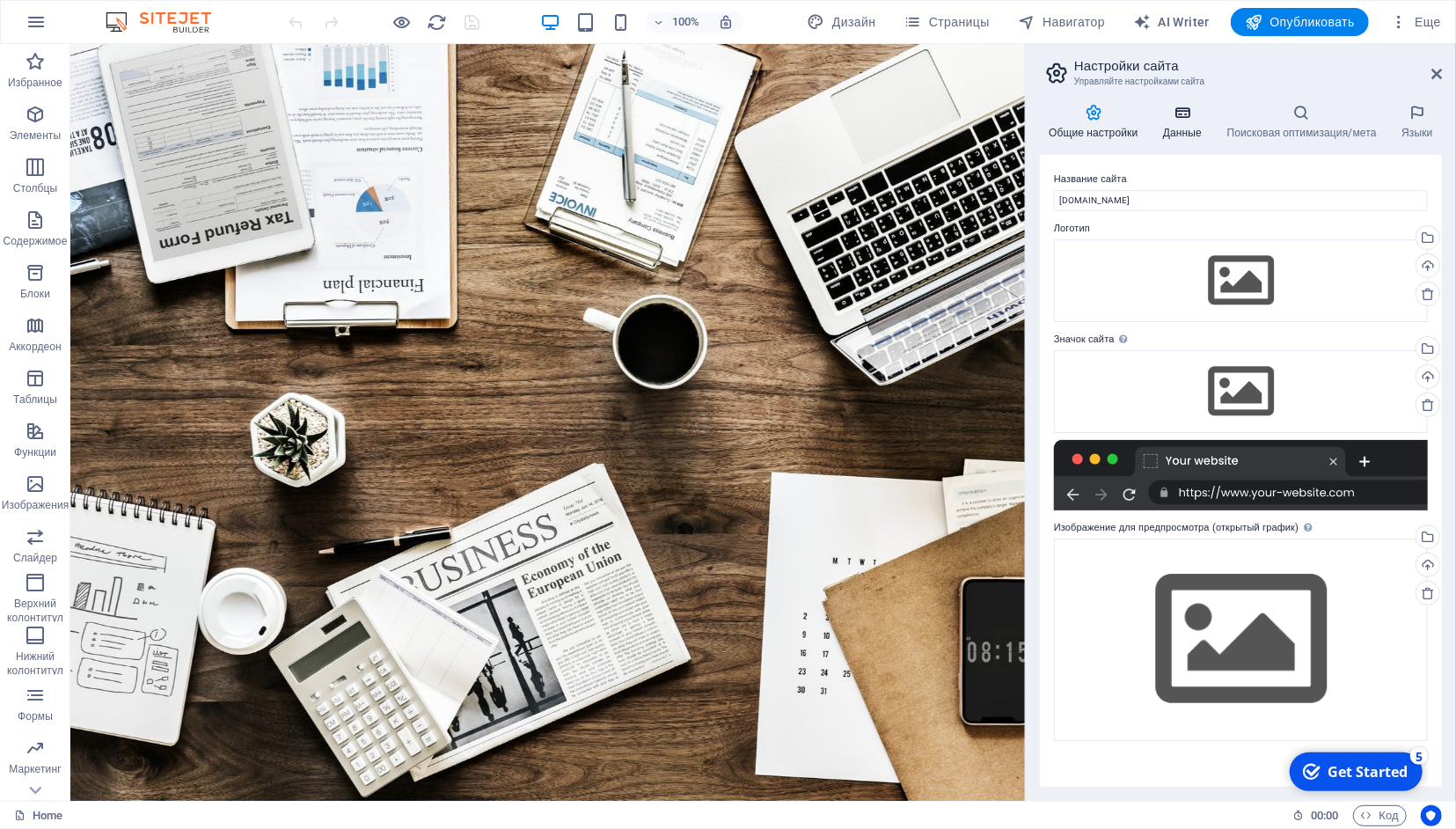
click at [1185, 107] on icon at bounding box center [1184, 112] width 58 height 17
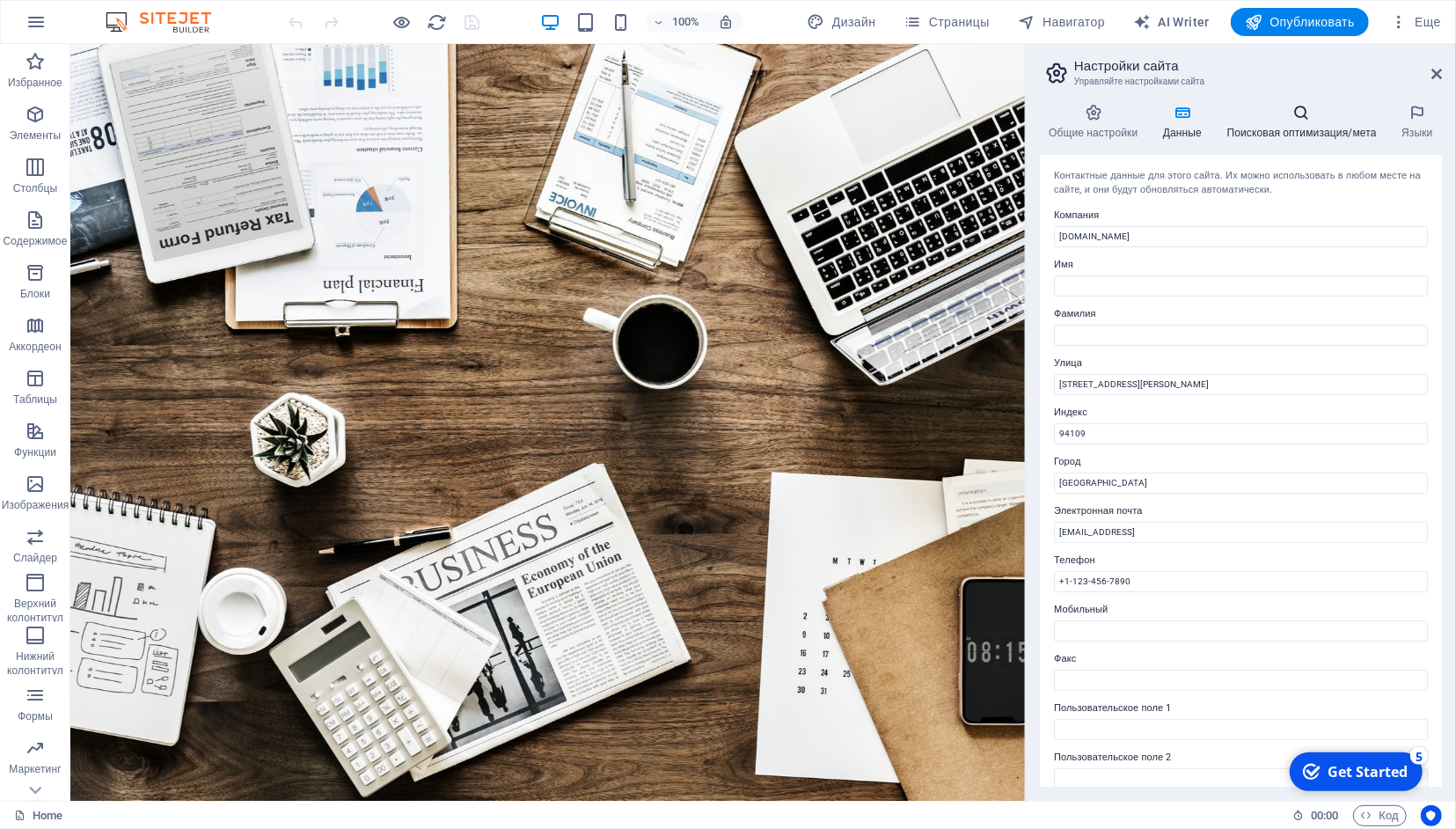
click at [1328, 124] on h4 "Поисковая оптимизация/мета" at bounding box center [1305, 122] width 176 height 37
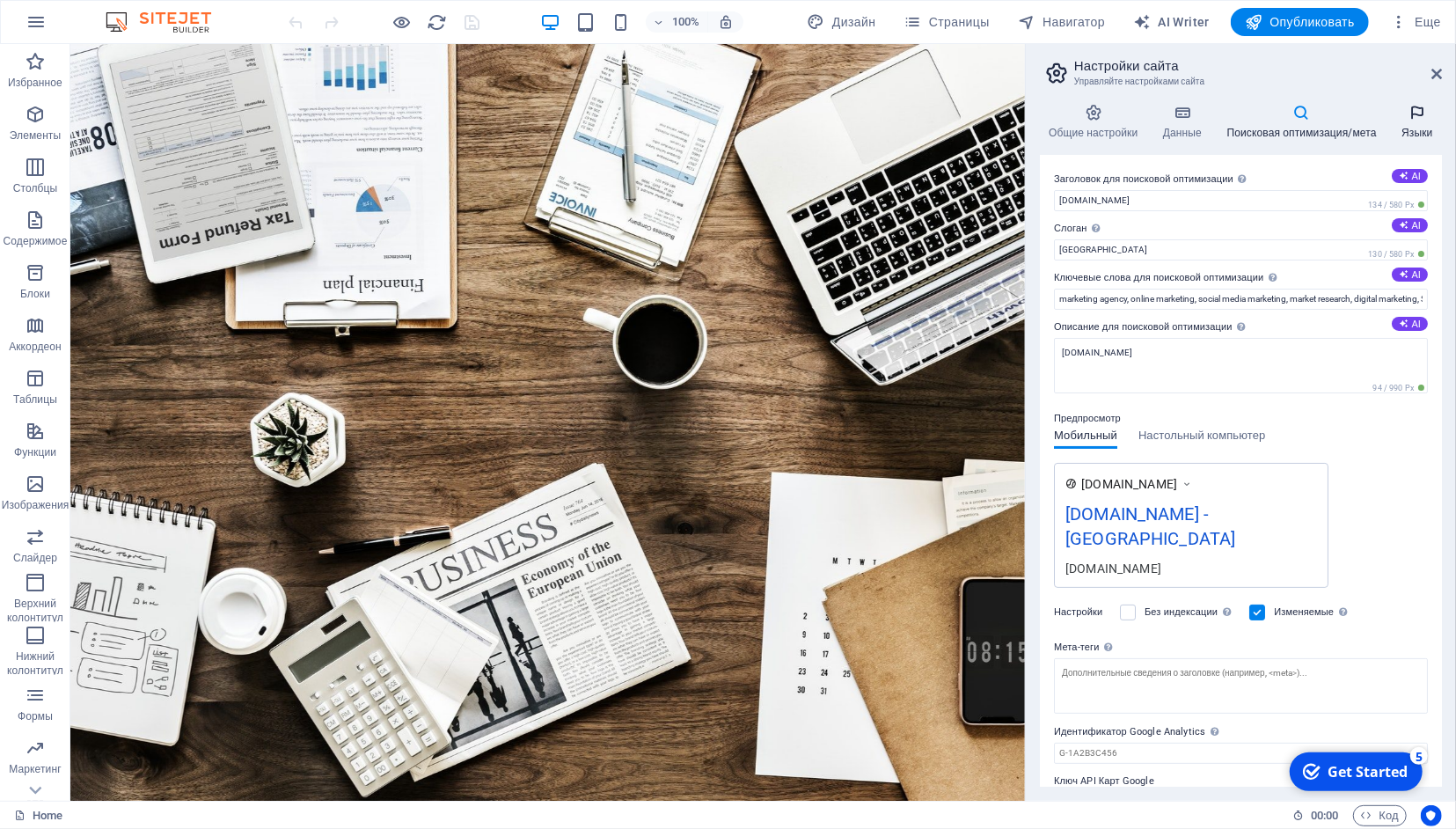
click at [1422, 117] on icon at bounding box center [1417, 112] width 49 height 17
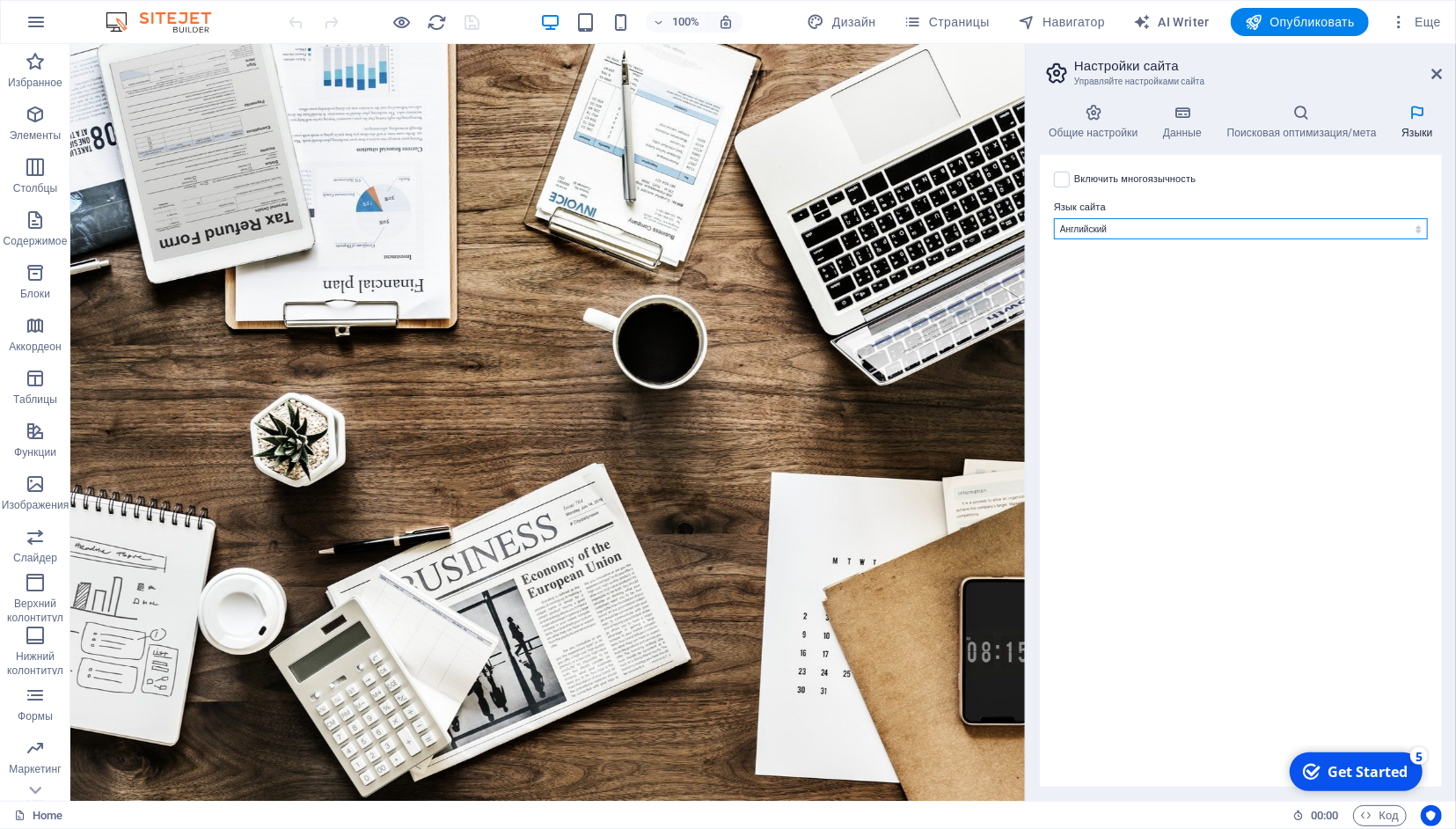
click at [1054, 219] on select "Abkhazian Afar Afrikaans Akan Amharic Aragonese Armenian Assamese Avaric Avesta…" at bounding box center [1241, 229] width 374 height 21
click at [1419, 227] on select "Abkhazian Afar Afrikaans Akan Amharic Aragonese Armenian Assamese Avaric Avesta…" at bounding box center [1241, 229] width 374 height 21
click at [1066, 183] on label at bounding box center [1062, 179] width 16 height 16
click at [0, 0] on input "Включить многоязычность Чтобы отключить многоязычность, удалите все языки, кром…" at bounding box center [0, 0] width 0 height 0
click at [1413, 309] on button at bounding box center [1405, 314] width 17 height 21
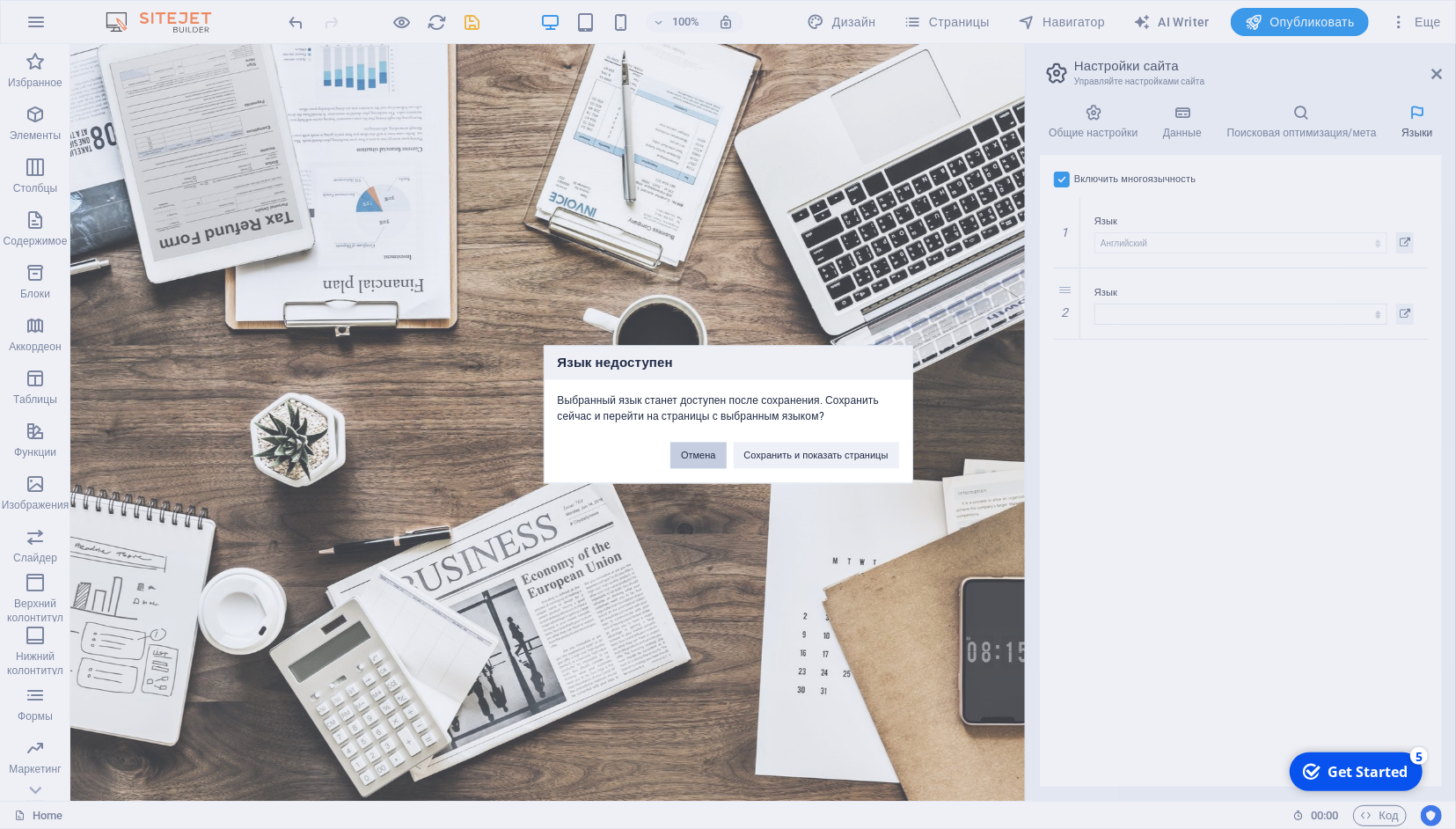
drag, startPoint x: 712, startPoint y: 455, endPoint x: 1256, endPoint y: 426, distance: 544.8
click at [714, 454] on button "Отмена" at bounding box center [698, 456] width 56 height 27
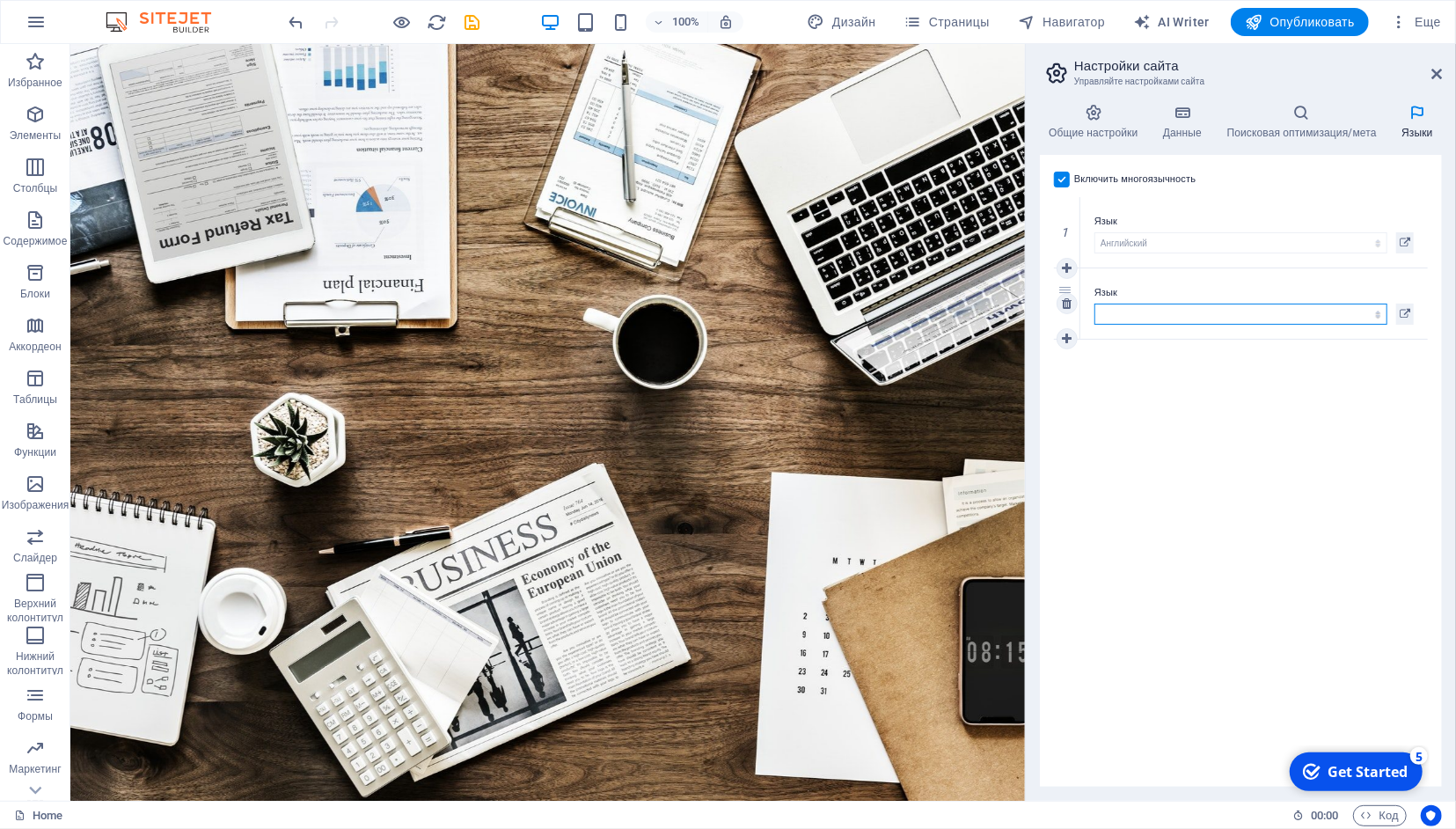
click at [1094, 303] on select "Abkhazian Afar Afrikaans Akan Amharic Aragonese Armenian Assamese Avaric Avesta…" at bounding box center [1240, 314] width 293 height 21
select select "169"
click option "Русский" at bounding box center [0, 0] width 0 height 0
click at [1068, 336] on icon at bounding box center [1067, 339] width 10 height 12
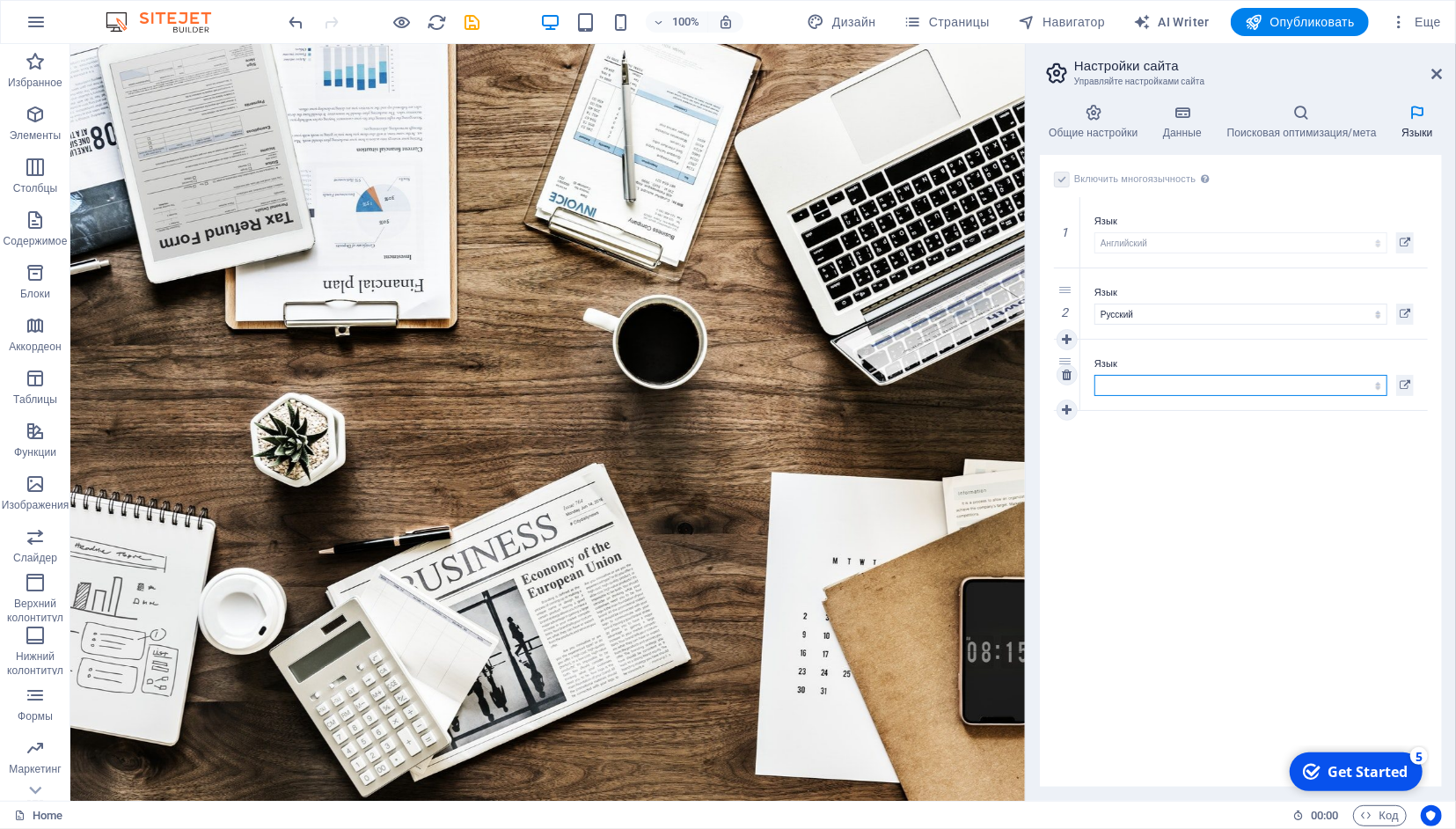
click at [1094, 375] on select "Abkhazian Afar Afrikaans Akan Amharic Aragonese Armenian Assamese Avaric Avesta…" at bounding box center [1240, 386] width 293 height 21
select select "150"
click option "Иврит" at bounding box center [0, 0] width 0 height 0
click at [1091, 113] on icon at bounding box center [1093, 112] width 107 height 17
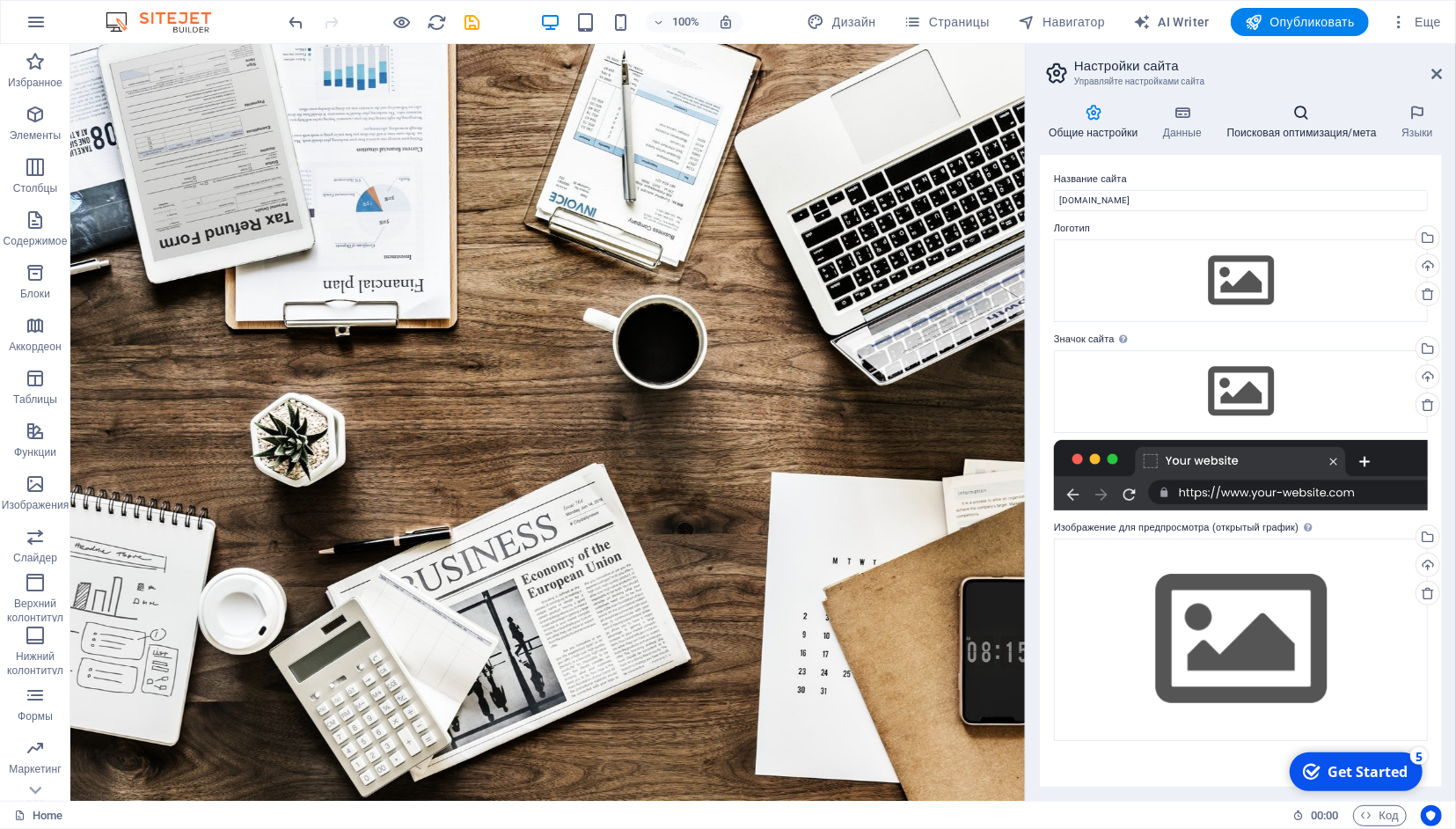
click at [1306, 128] on h4 "Поисковая оптимизация/мета" at bounding box center [1305, 122] width 176 height 37
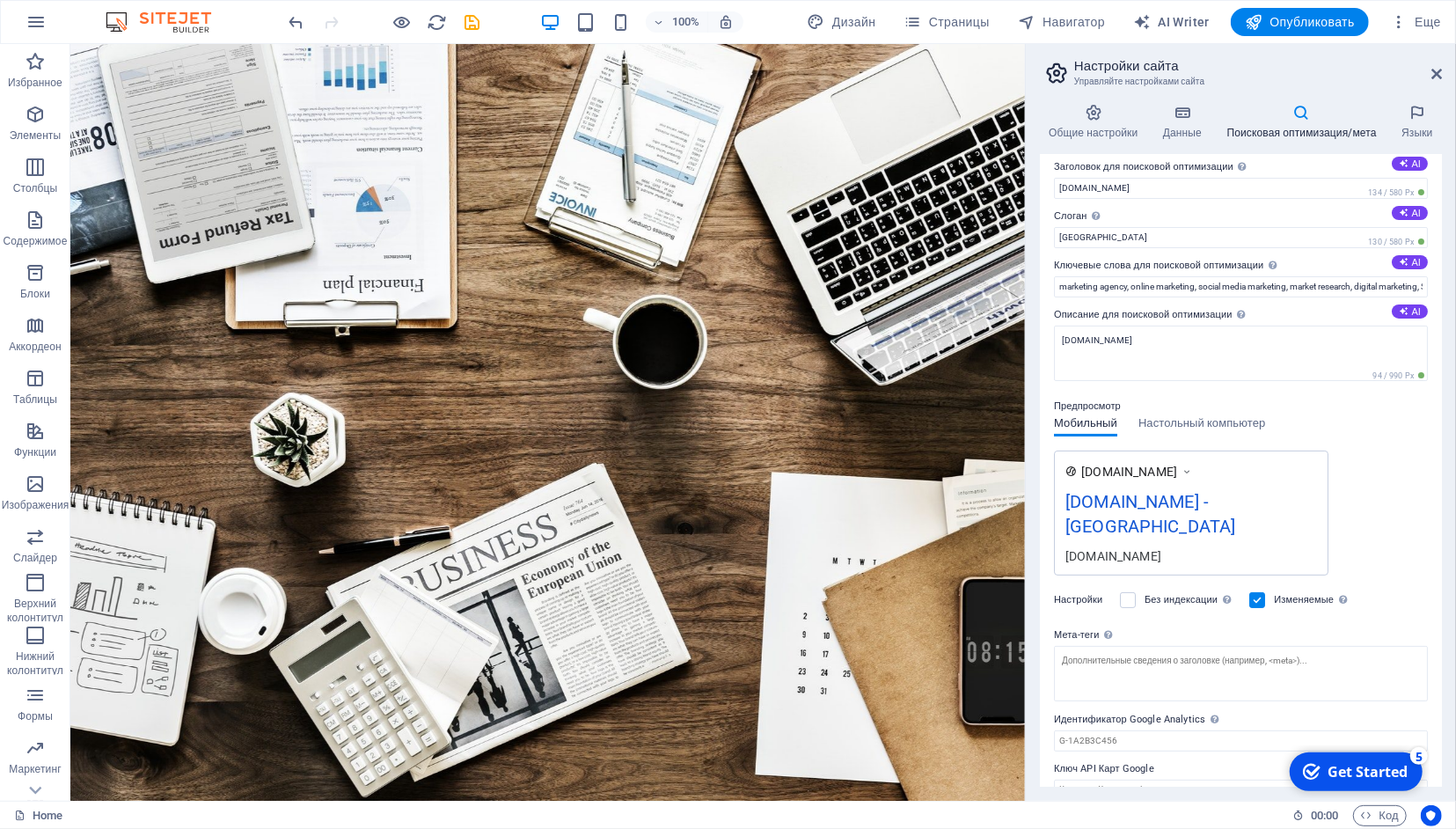
scroll to position [13, 0]
click at [1245, 422] on span "Настольный компьютер" at bounding box center [1202, 424] width 127 height 25
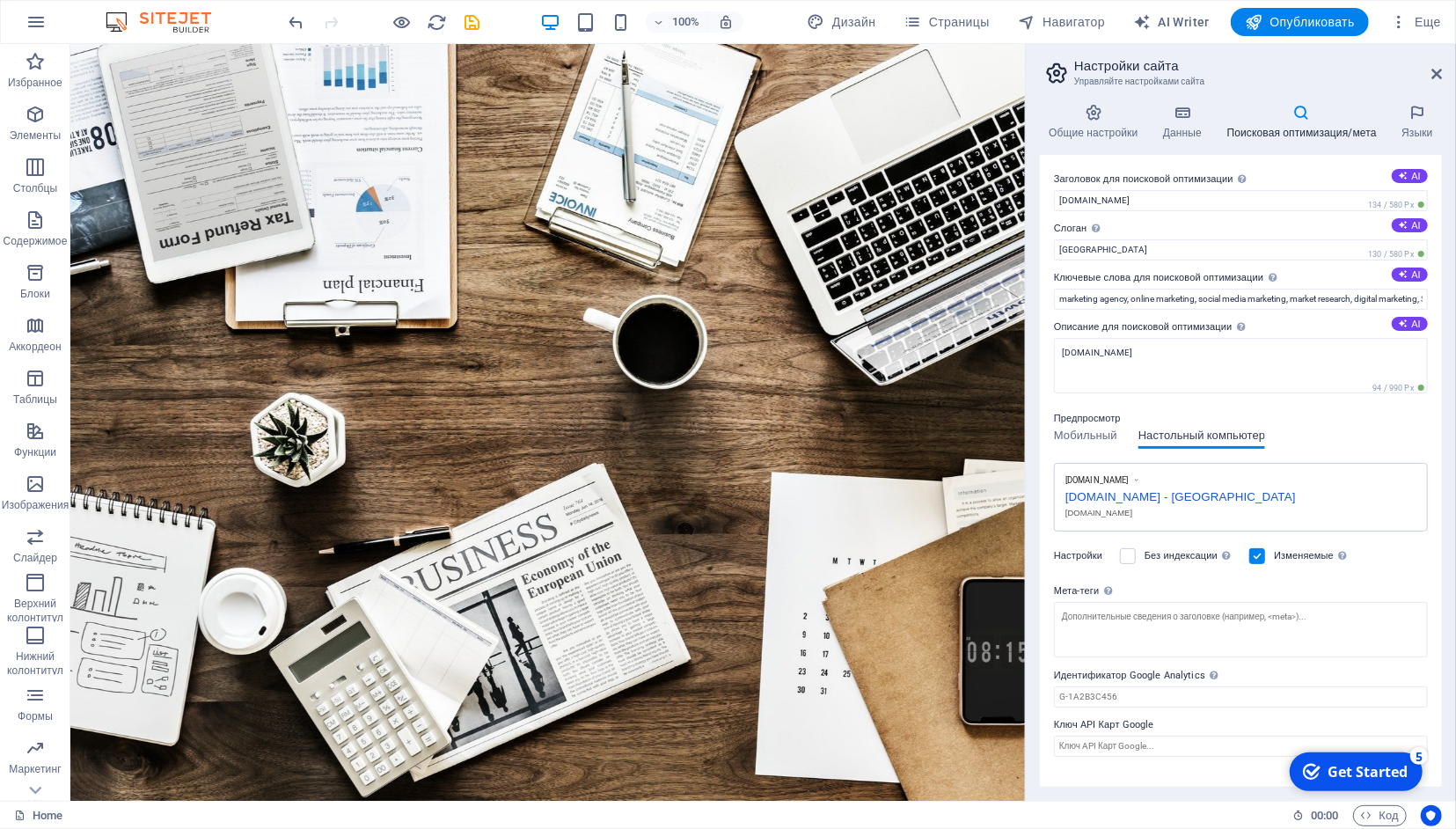
scroll to position [0, 0]
click at [1092, 432] on span "Мобильный" at bounding box center [1086, 438] width 63 height 25
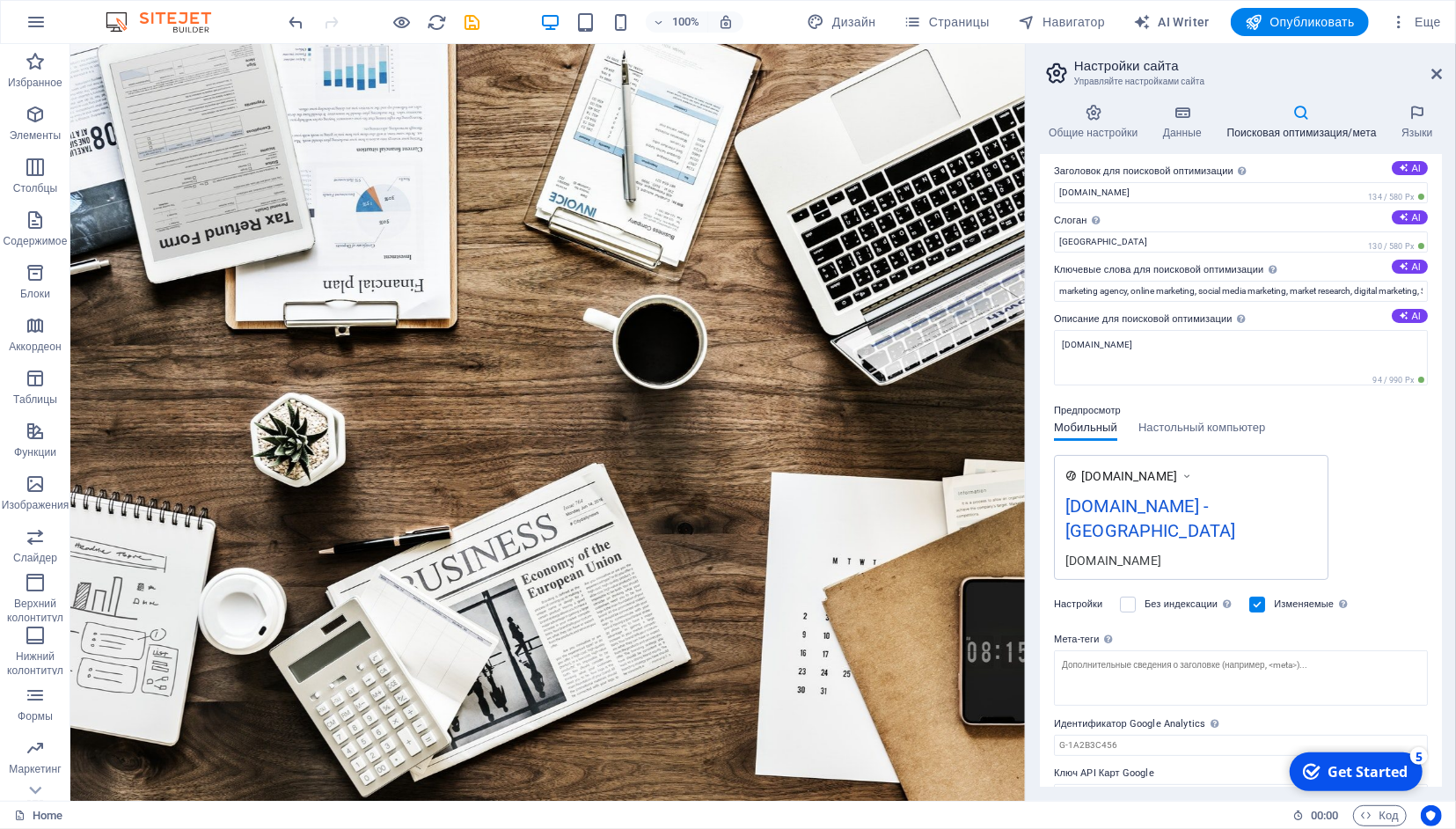
scroll to position [13, 0]
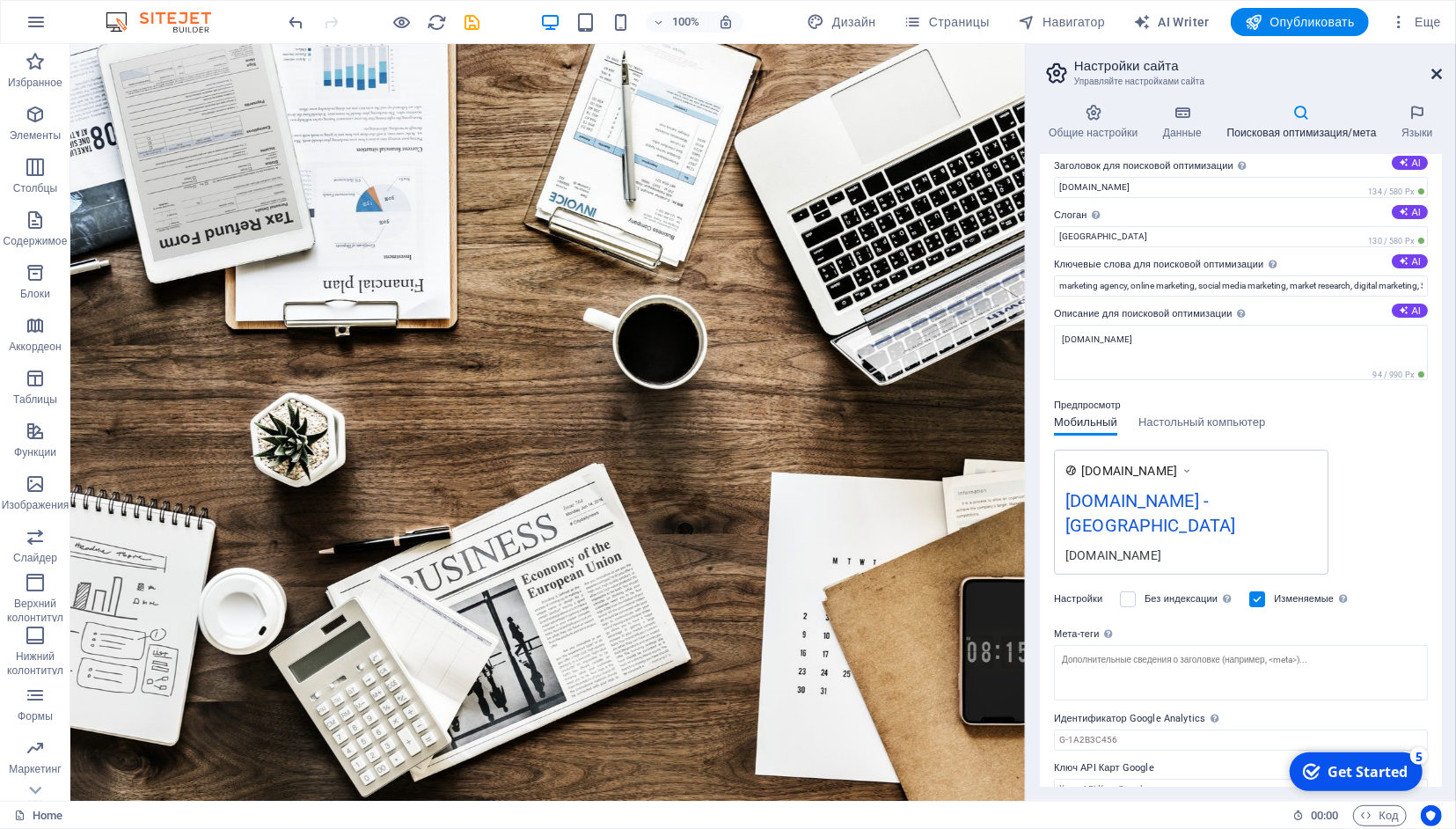
click at [1434, 71] on icon at bounding box center [1437, 74] width 11 height 14
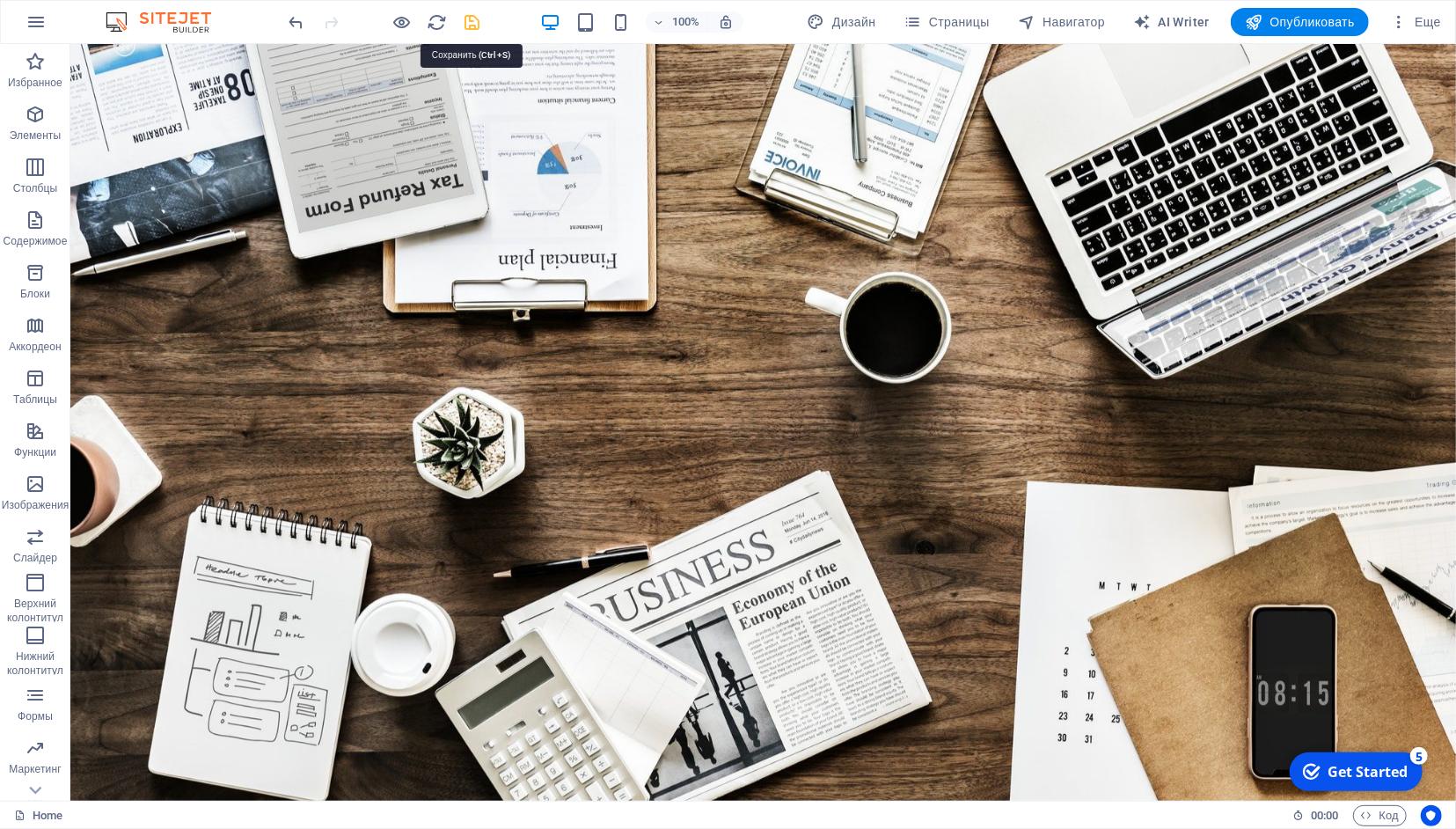
click at [480, 24] on icon "save" at bounding box center [473, 22] width 20 height 20
click at [1320, 20] on span "Опубликовать" at bounding box center [1300, 22] width 110 height 17
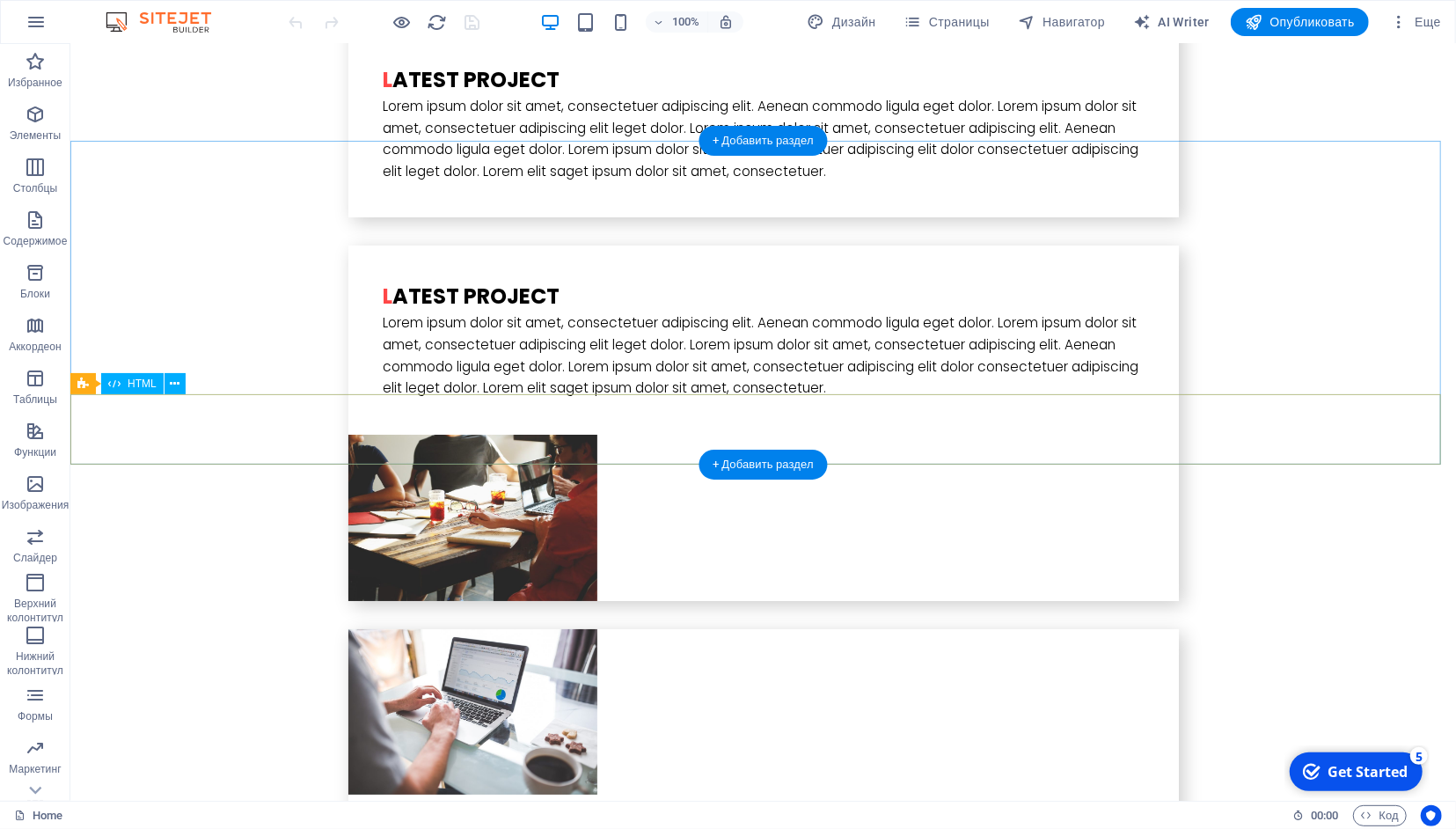
scroll to position [4604, 0]
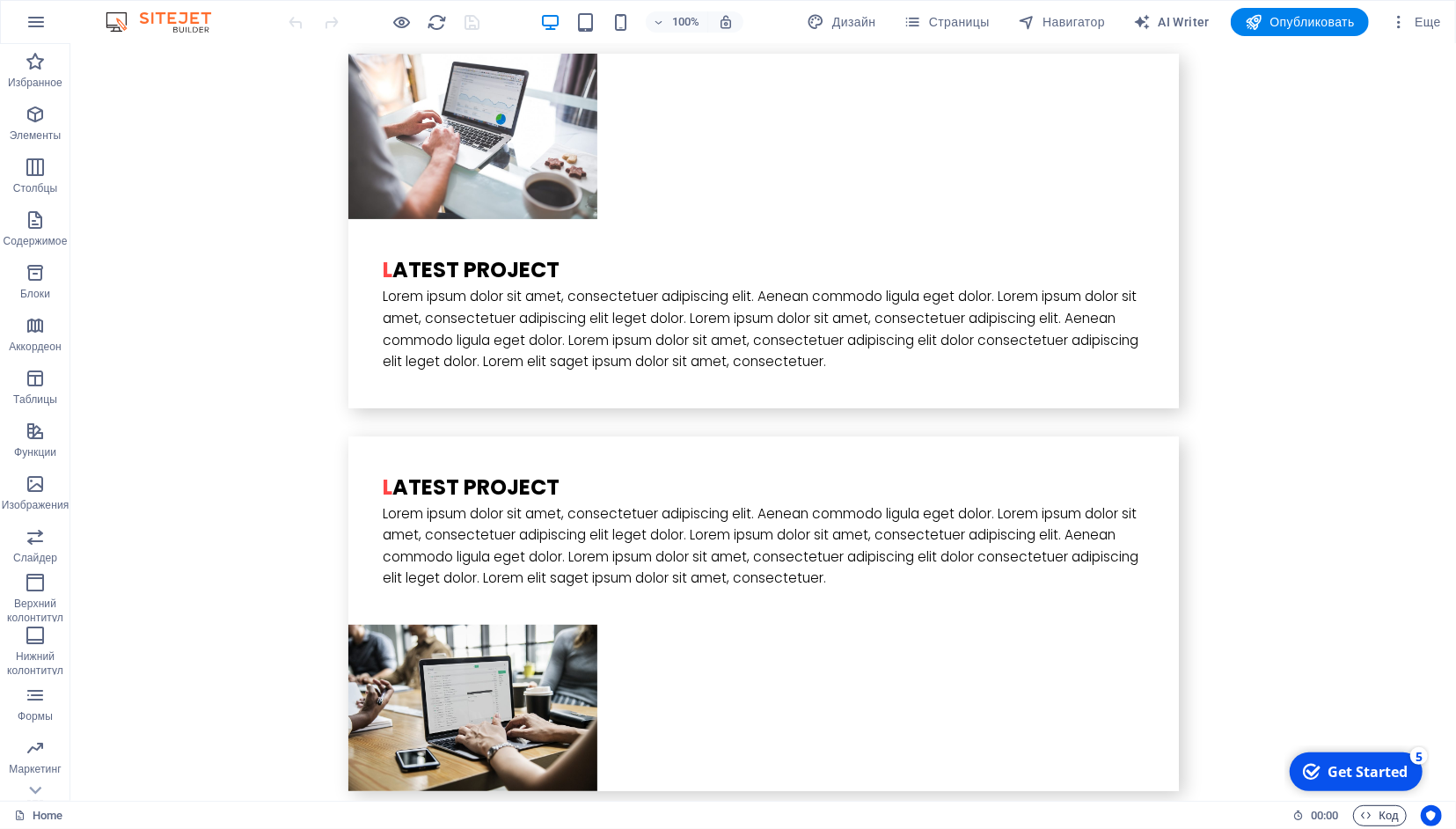
click at [1377, 817] on span "Код" at bounding box center [1379, 816] width 37 height 21
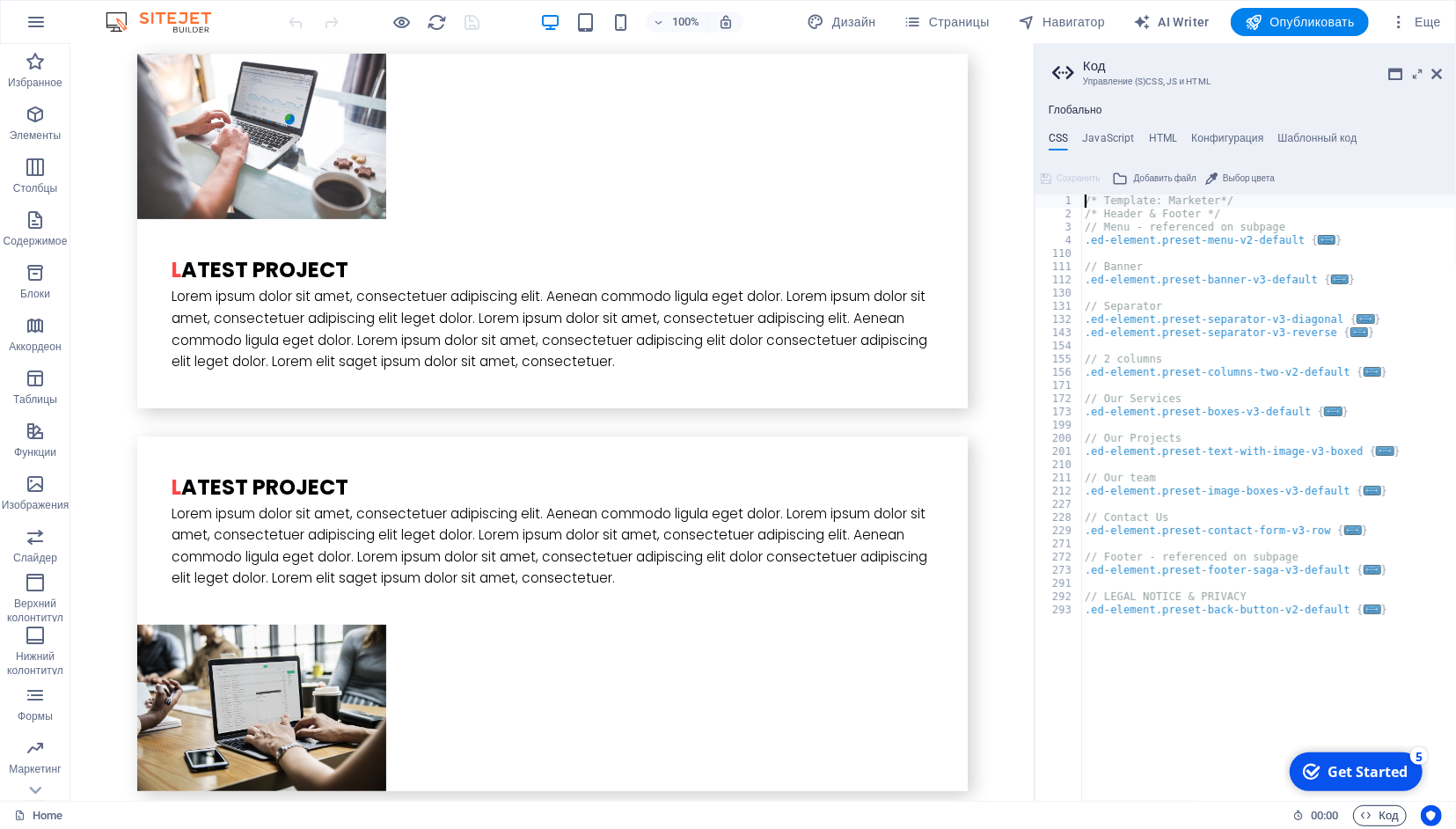
click at [1367, 816] on icon "button" at bounding box center [1367, 816] width 12 height 12
click at [1365, 818] on icon "button" at bounding box center [1367, 816] width 12 height 12
click at [1437, 77] on icon at bounding box center [1437, 74] width 11 height 14
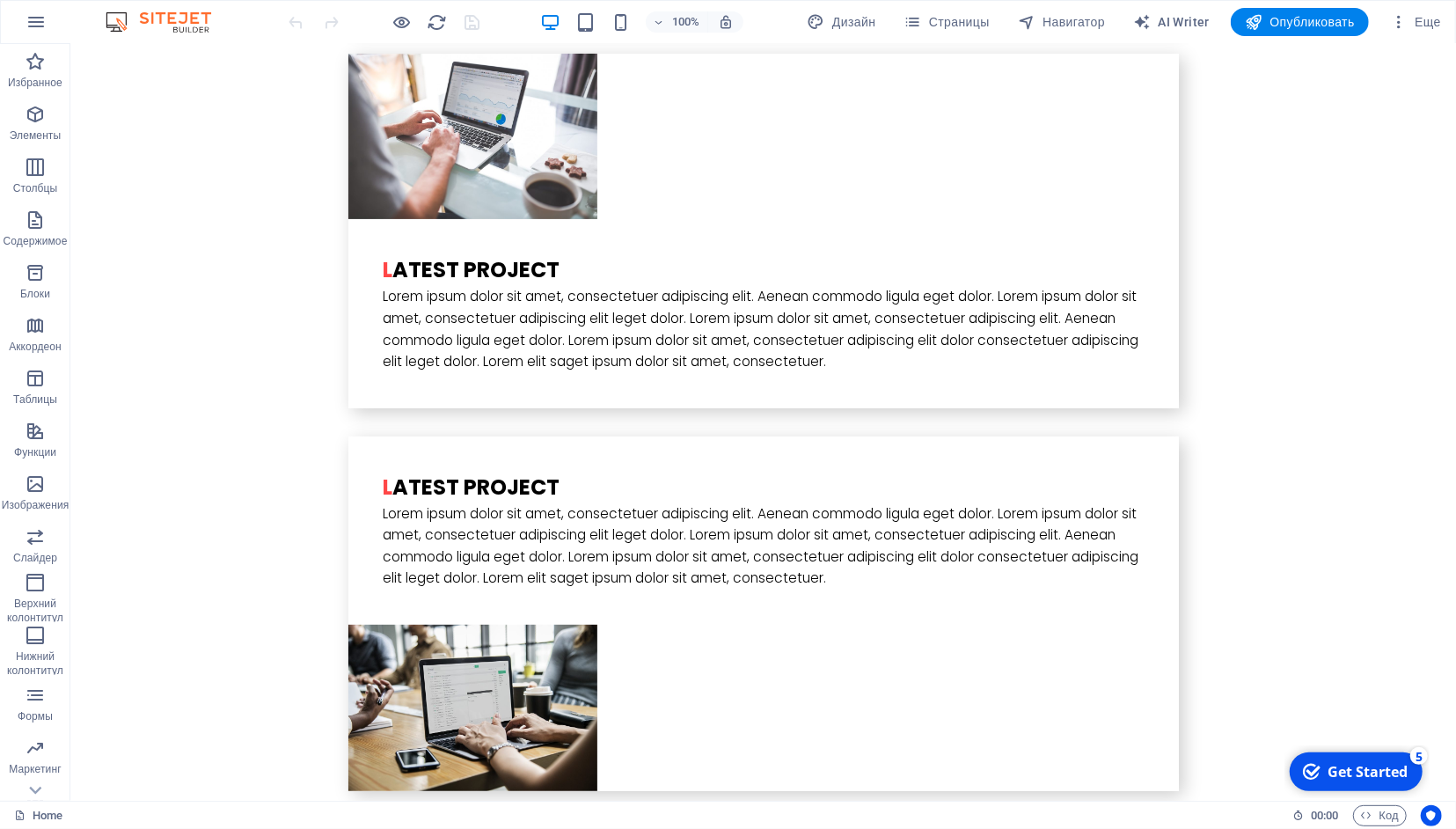
click at [1331, 778] on div "Get Started" at bounding box center [1366, 771] width 80 height 19
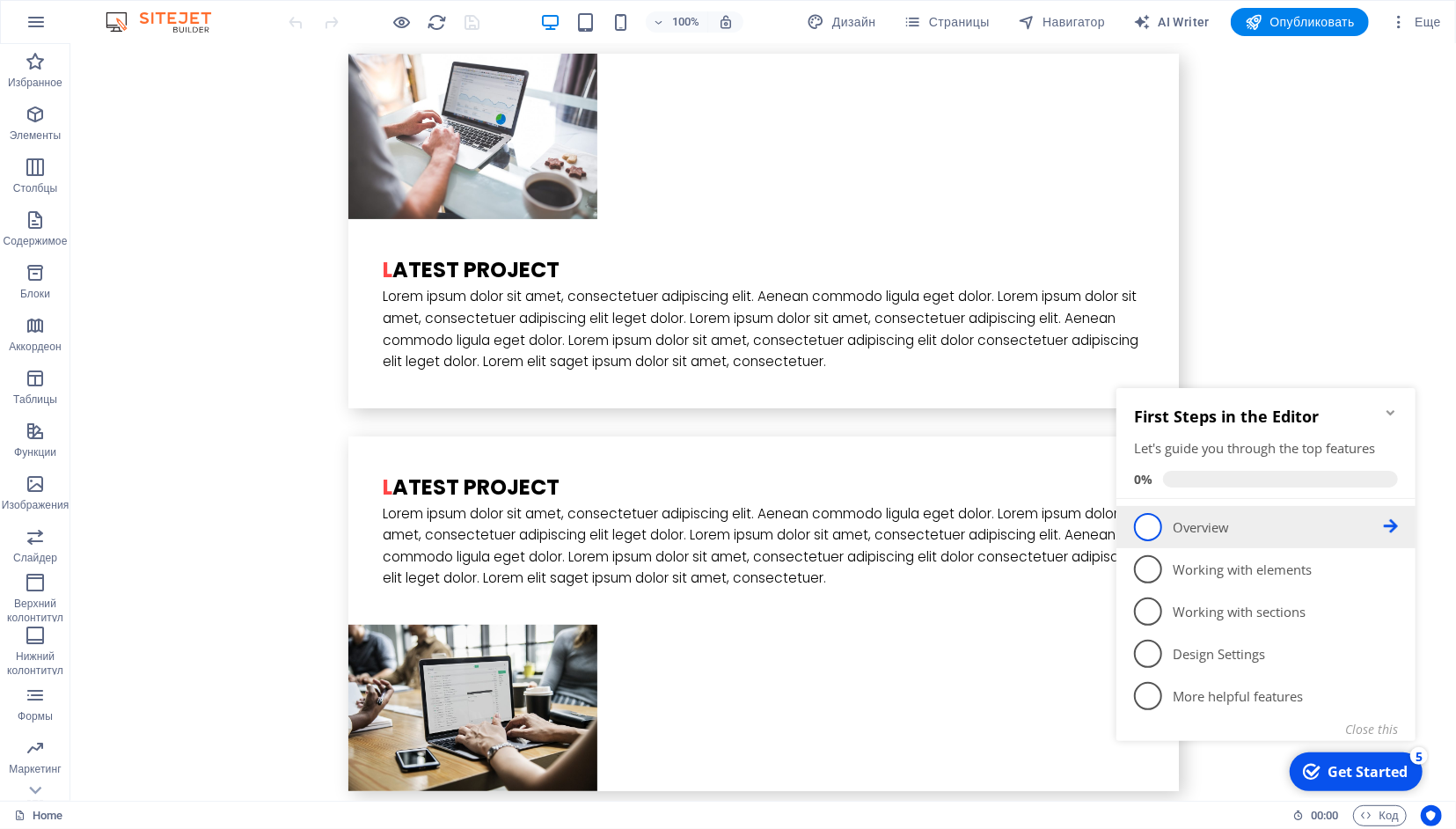
click at [1151, 530] on span "1" at bounding box center [1147, 526] width 28 height 28
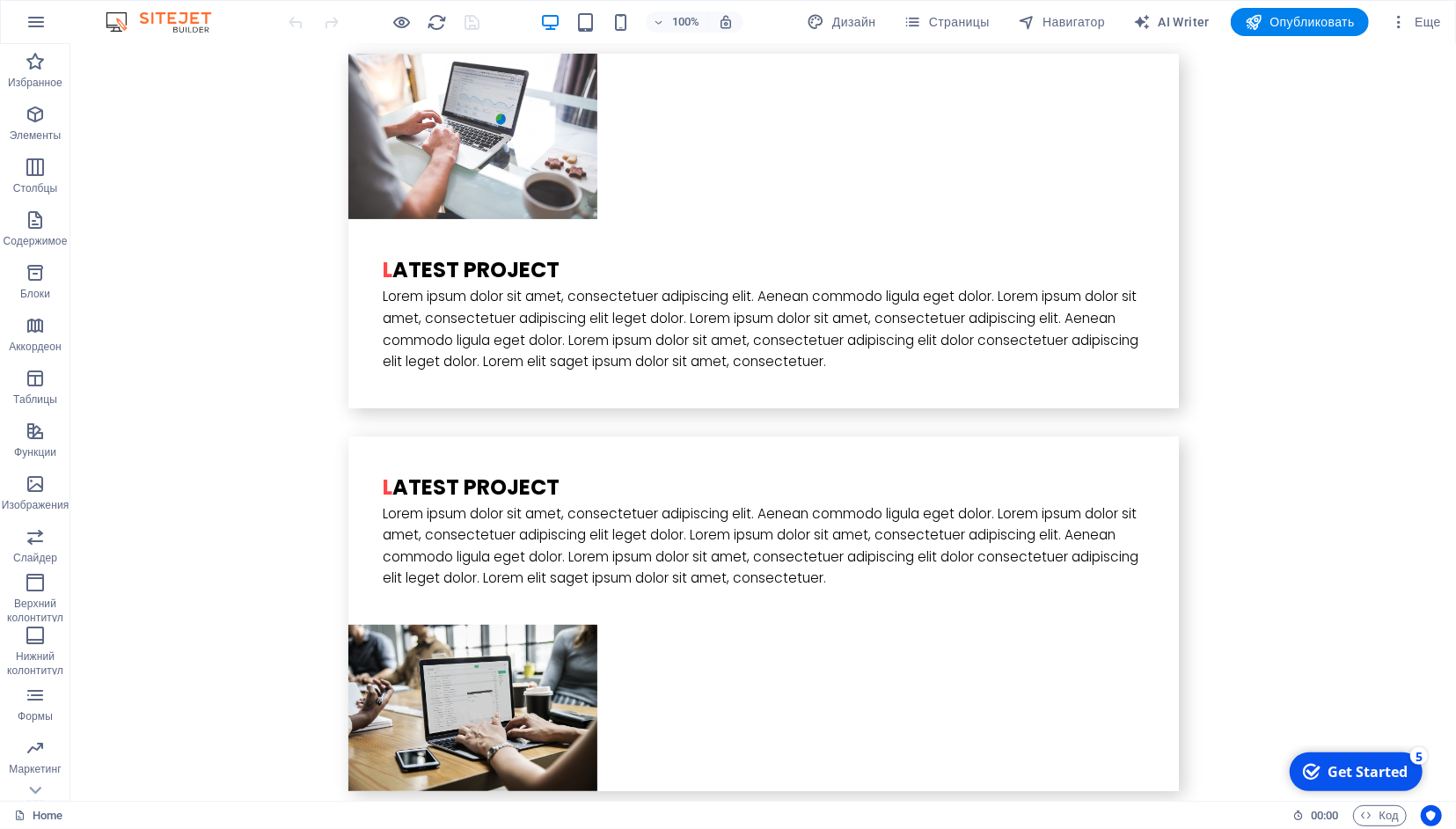
click at [1348, 764] on div "Get Started" at bounding box center [1366, 771] width 80 height 19
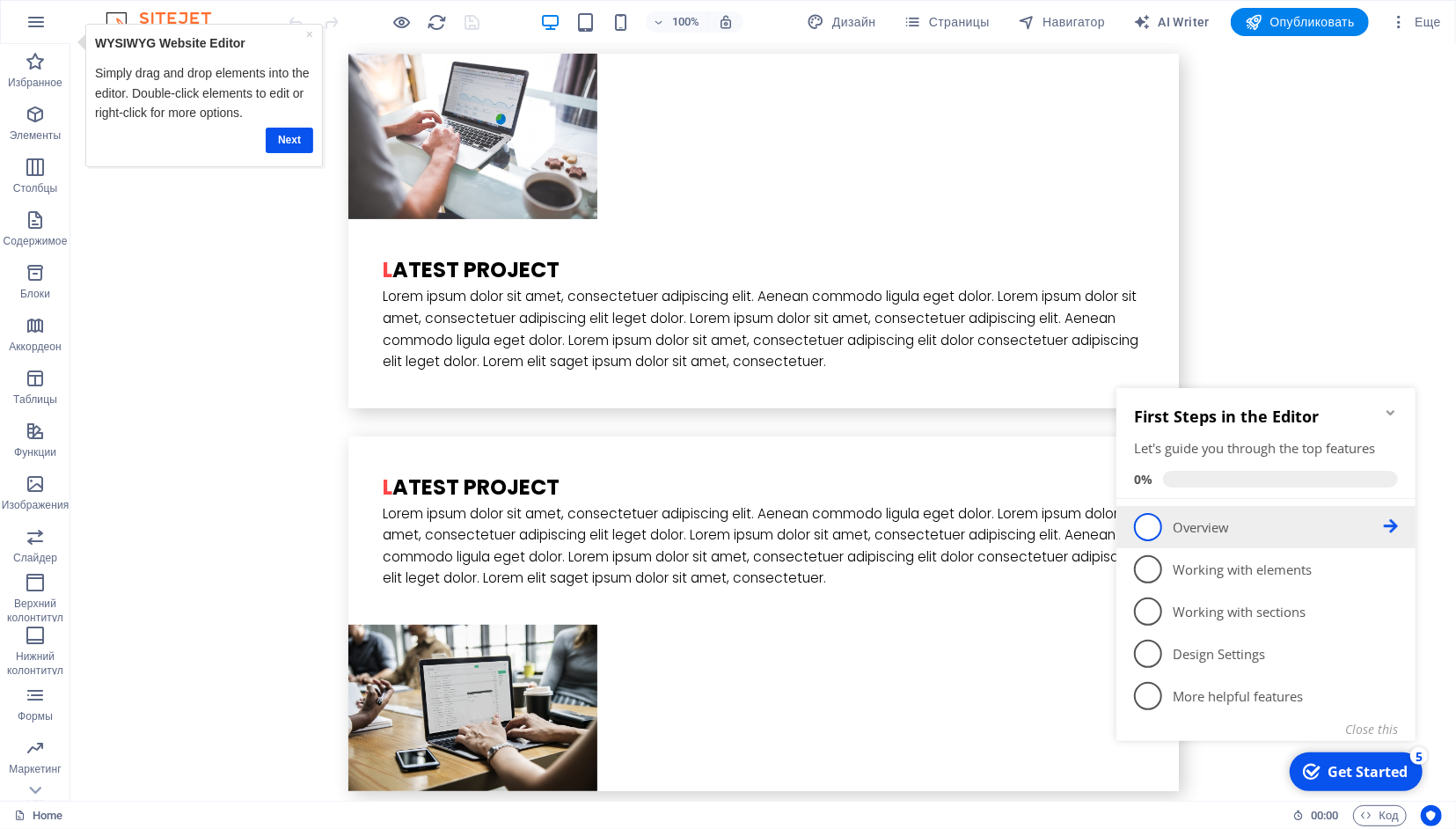
click at [1389, 521] on icon at bounding box center [1390, 525] width 14 height 14
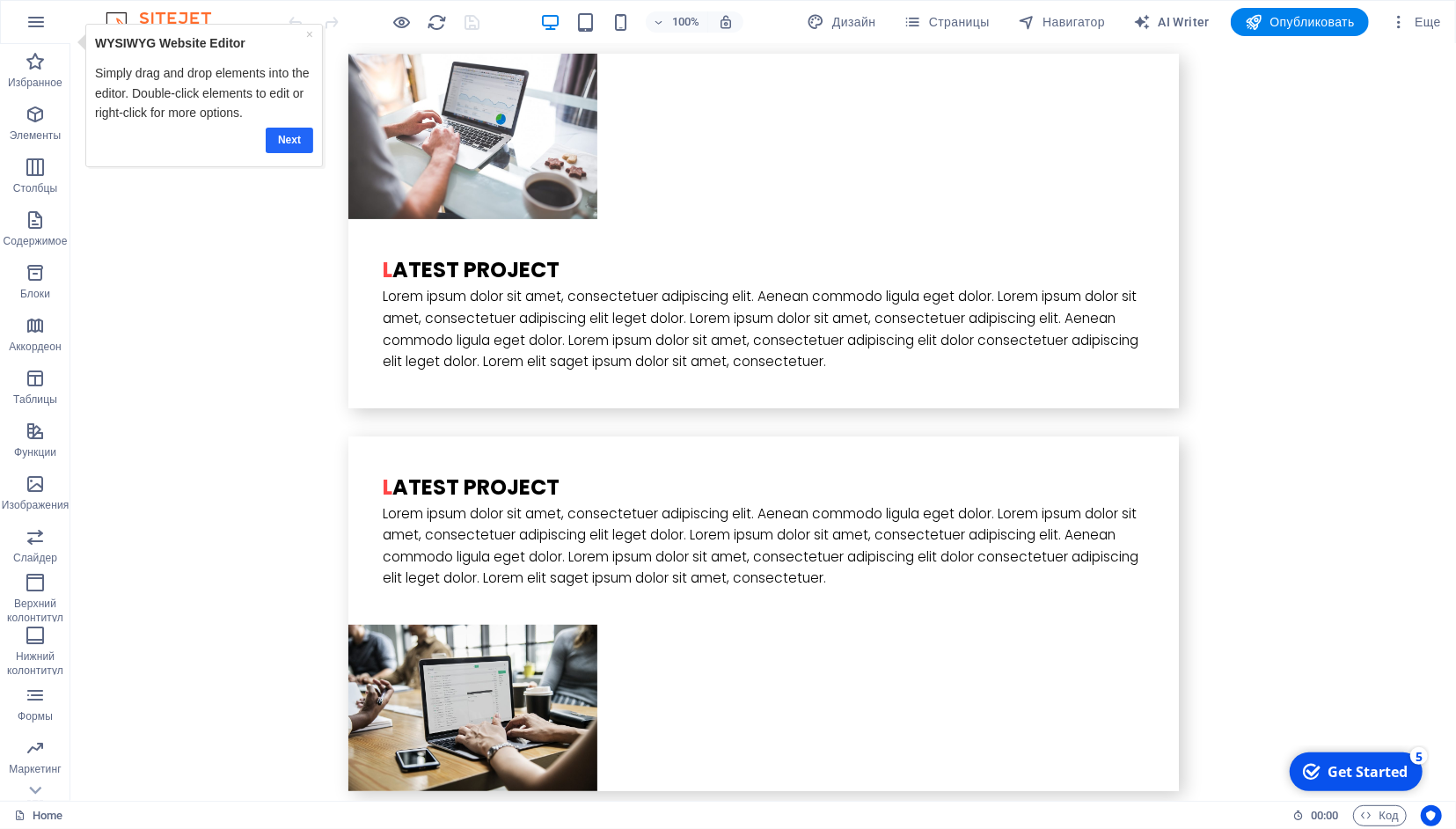
click at [282, 136] on link "Next" at bounding box center [290, 139] width 48 height 26
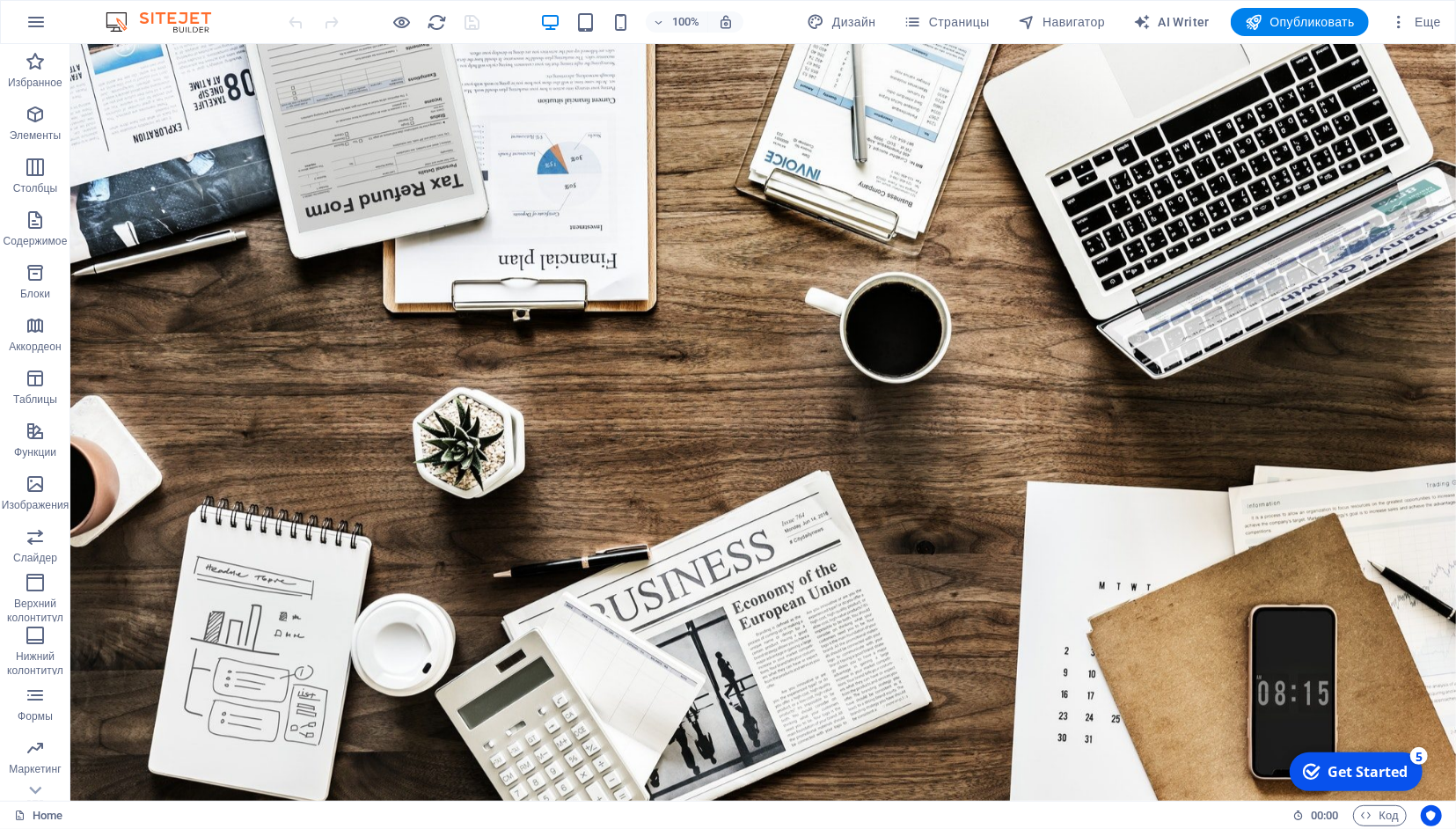
click at [1374, 765] on div "Get Started" at bounding box center [1366, 771] width 80 height 19
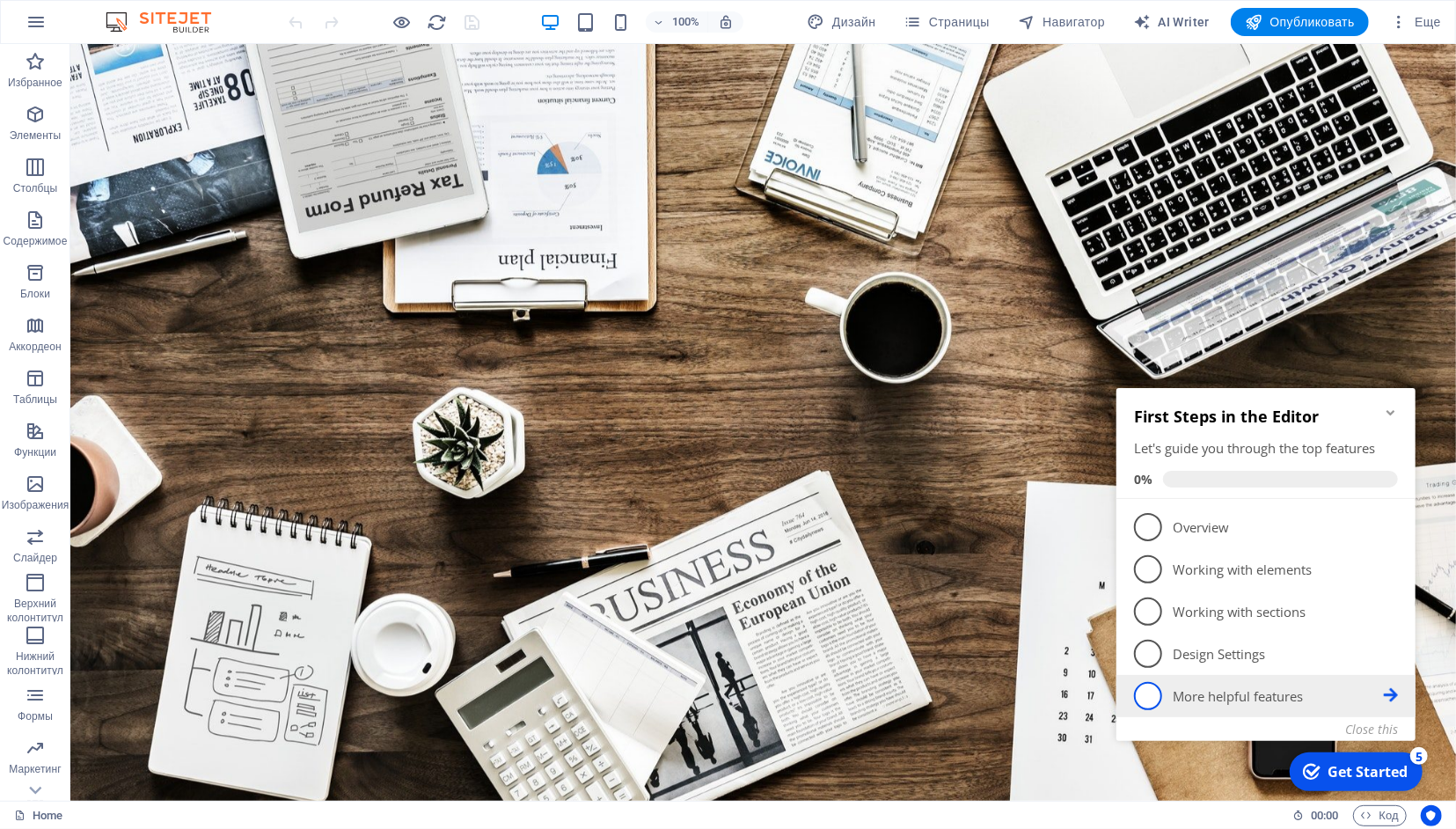
click at [1391, 533] on icon at bounding box center [1390, 525] width 14 height 14
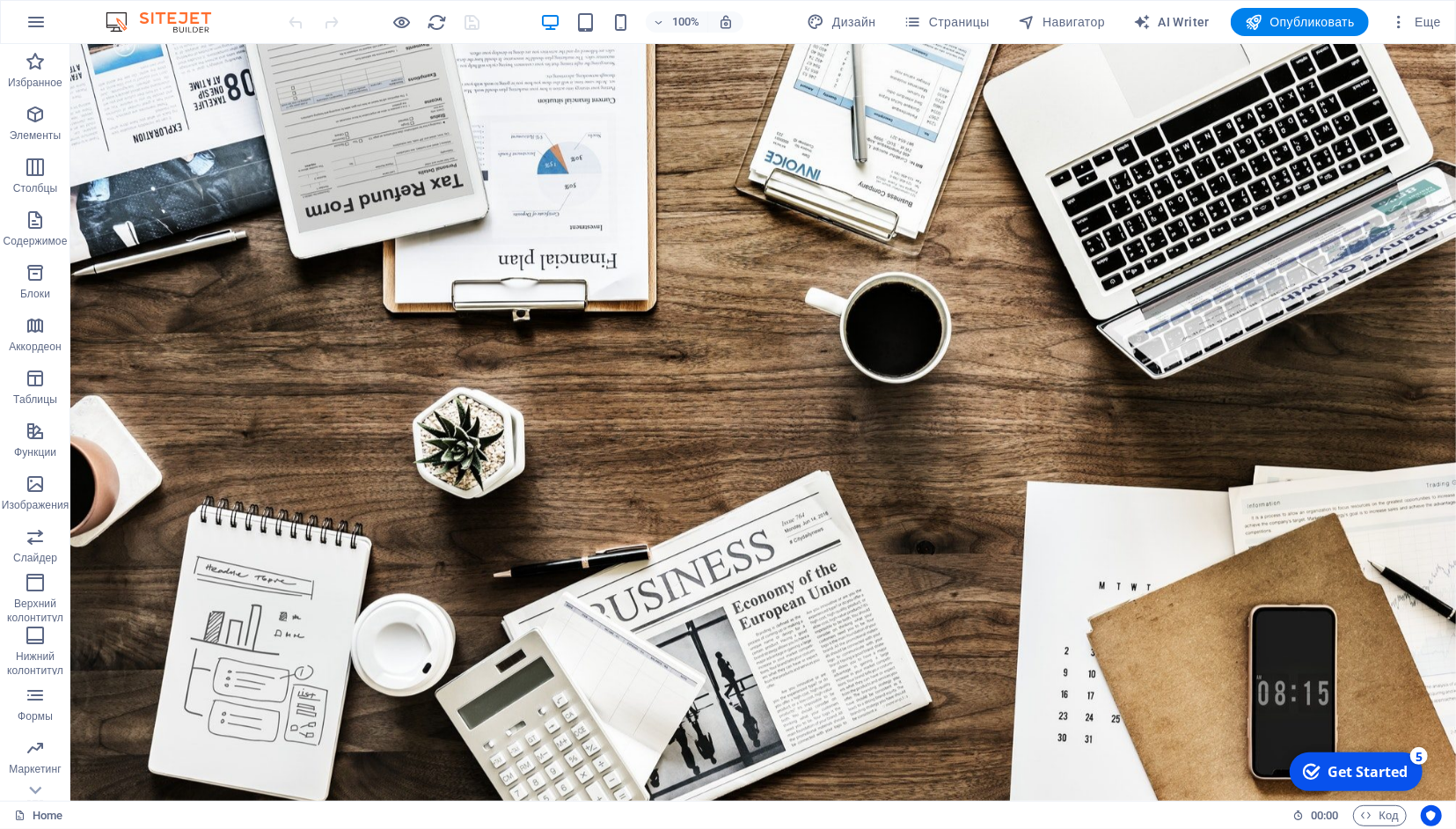
click at [1363, 778] on div "Get Started" at bounding box center [1366, 771] width 80 height 19
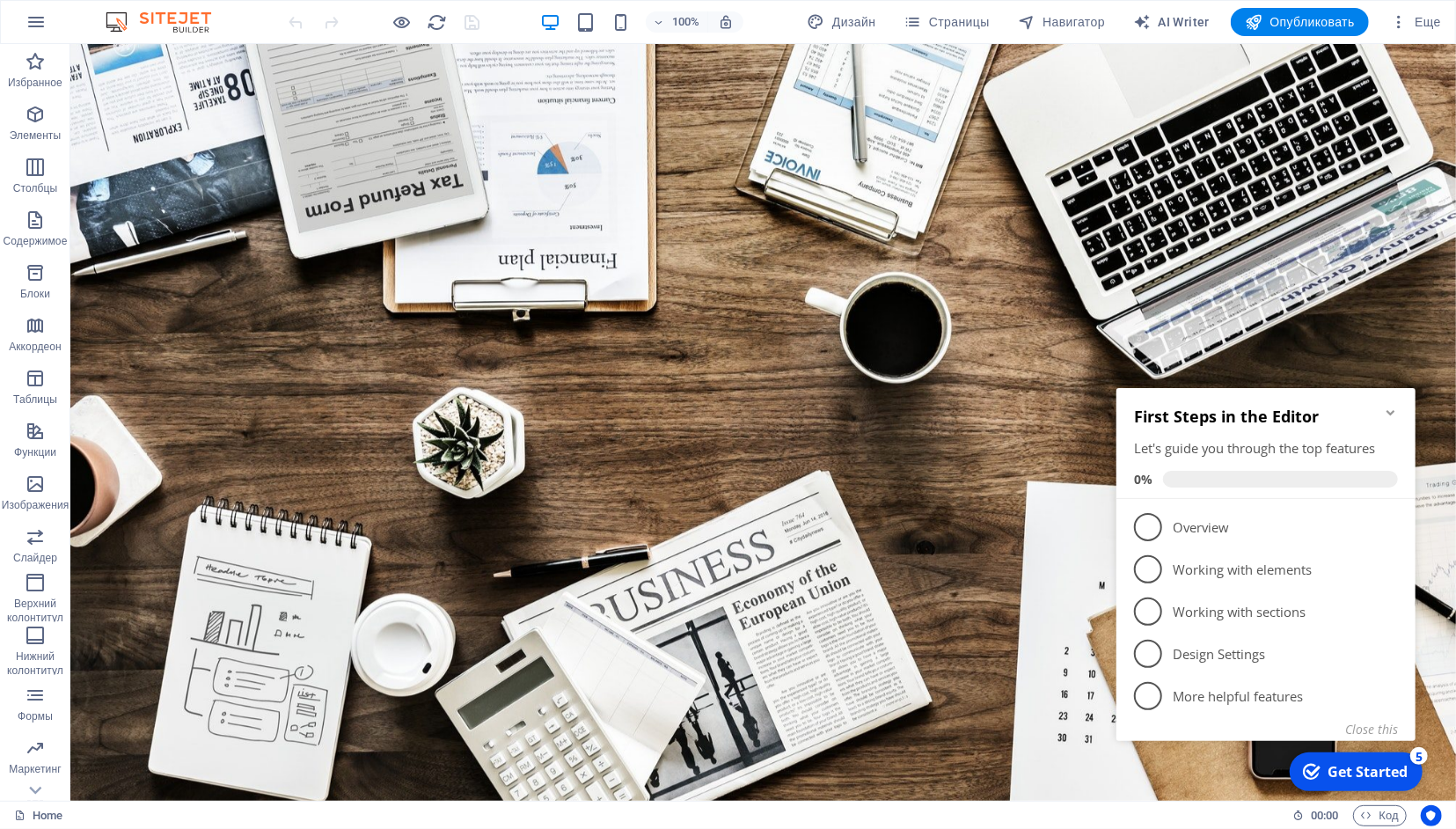
click at [1207, 438] on div "First Steps in the Editor Let's guide you through the top features 0%" at bounding box center [1265, 445] width 264 height 82
click at [1149, 531] on span "1" at bounding box center [1147, 526] width 28 height 28
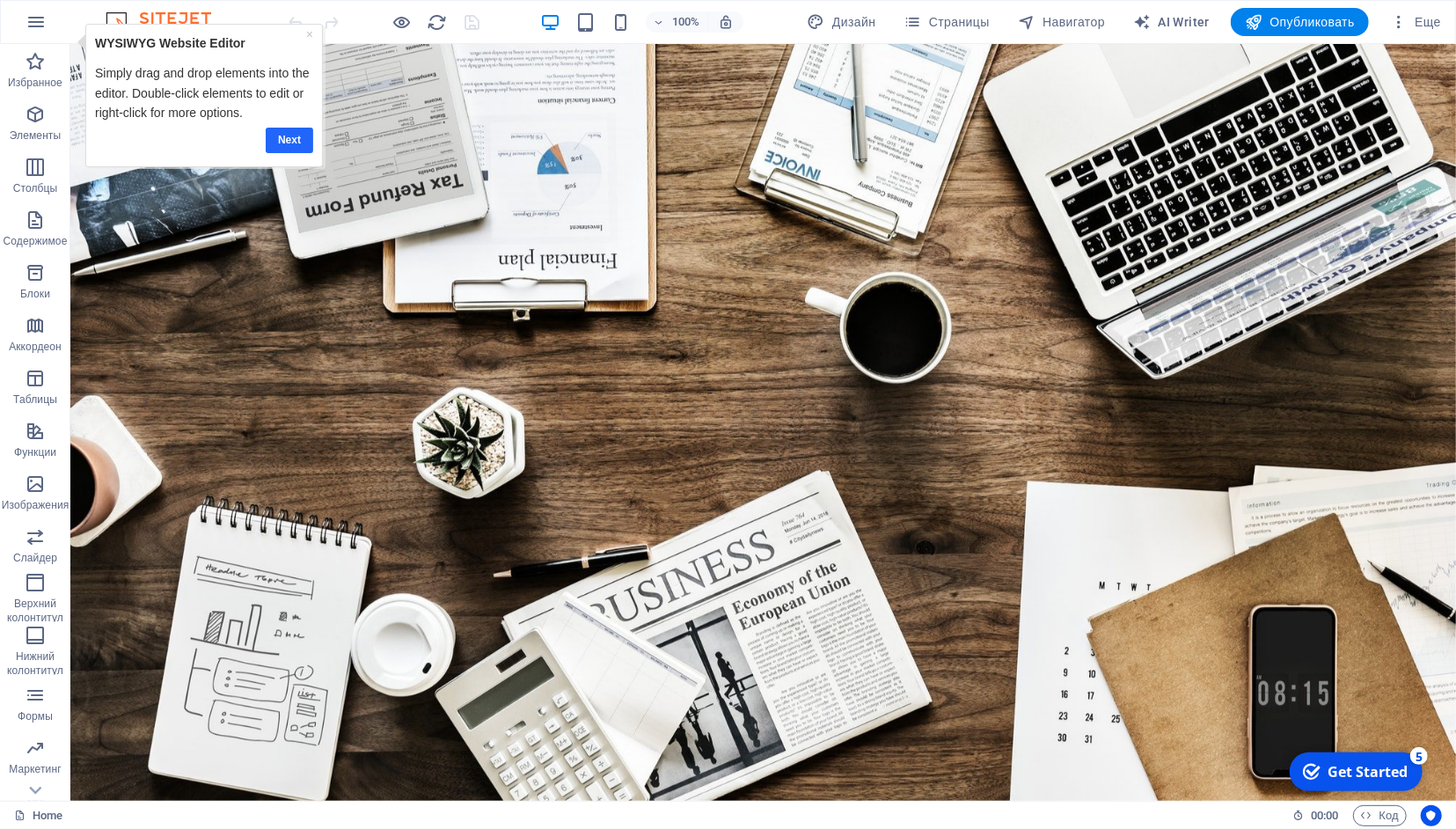
click at [291, 133] on link "Next" at bounding box center [290, 139] width 48 height 26
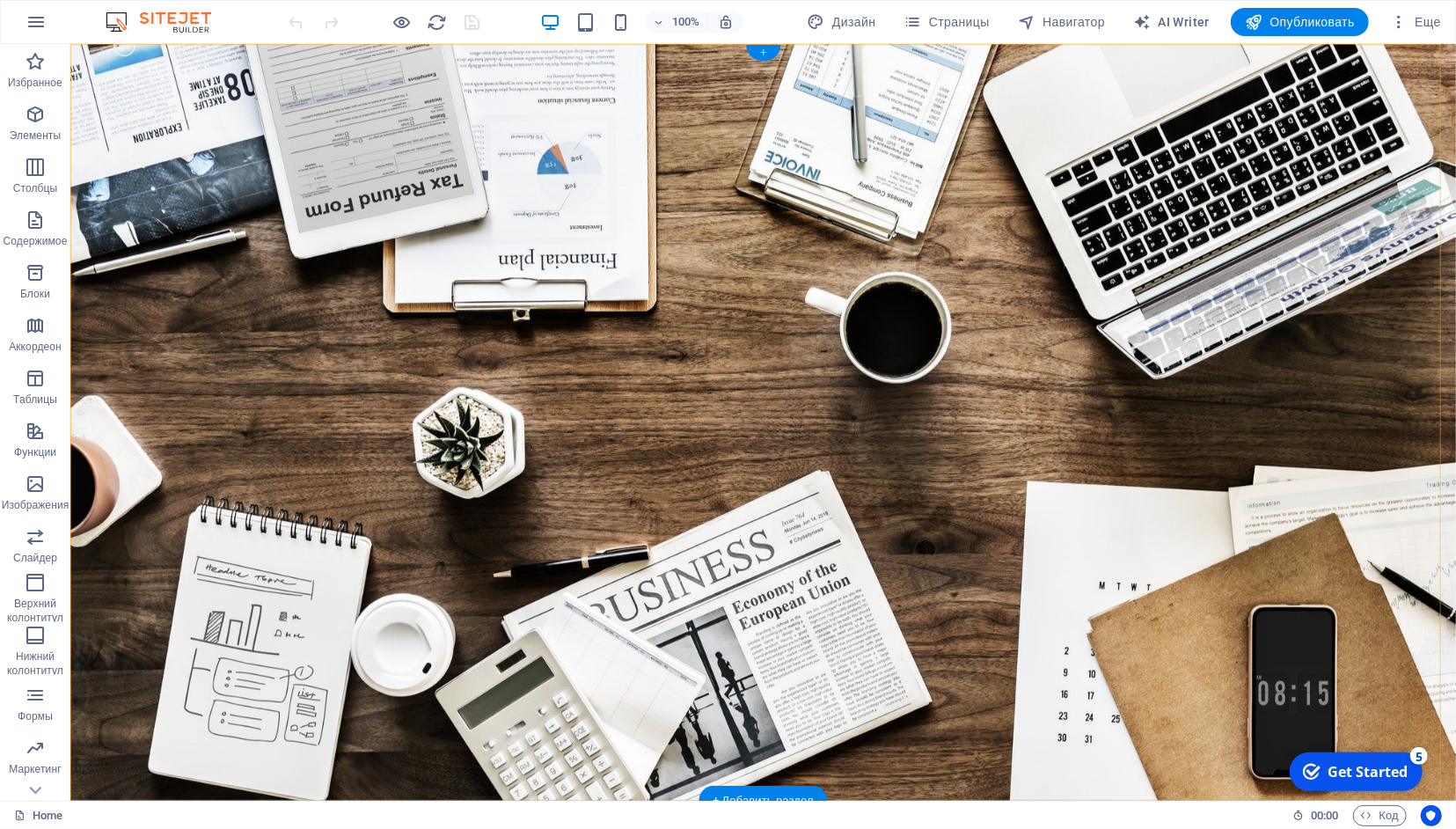
click at [762, 59] on div "+" at bounding box center [763, 53] width 35 height 16
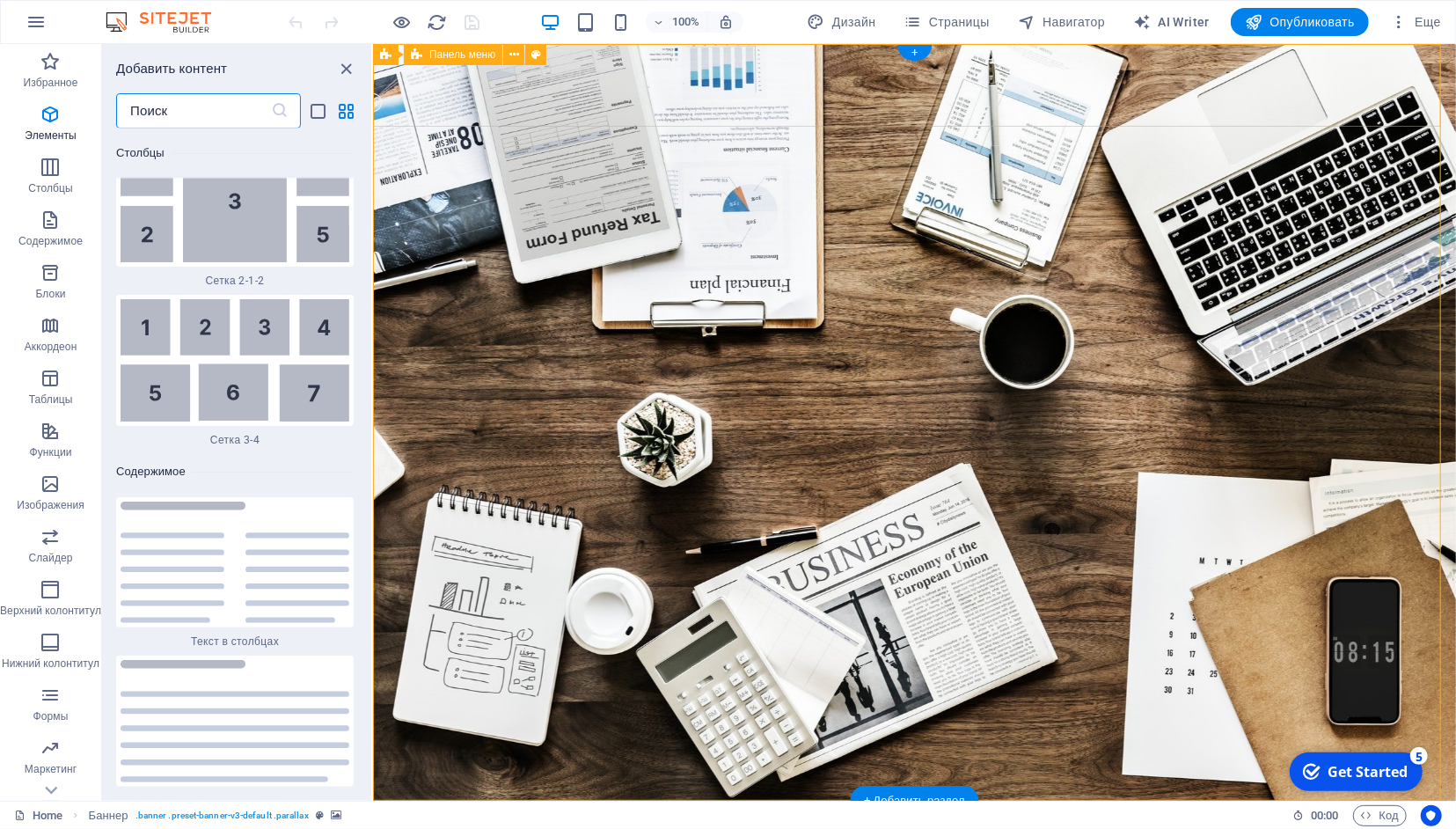
scroll to position [5639, 0]
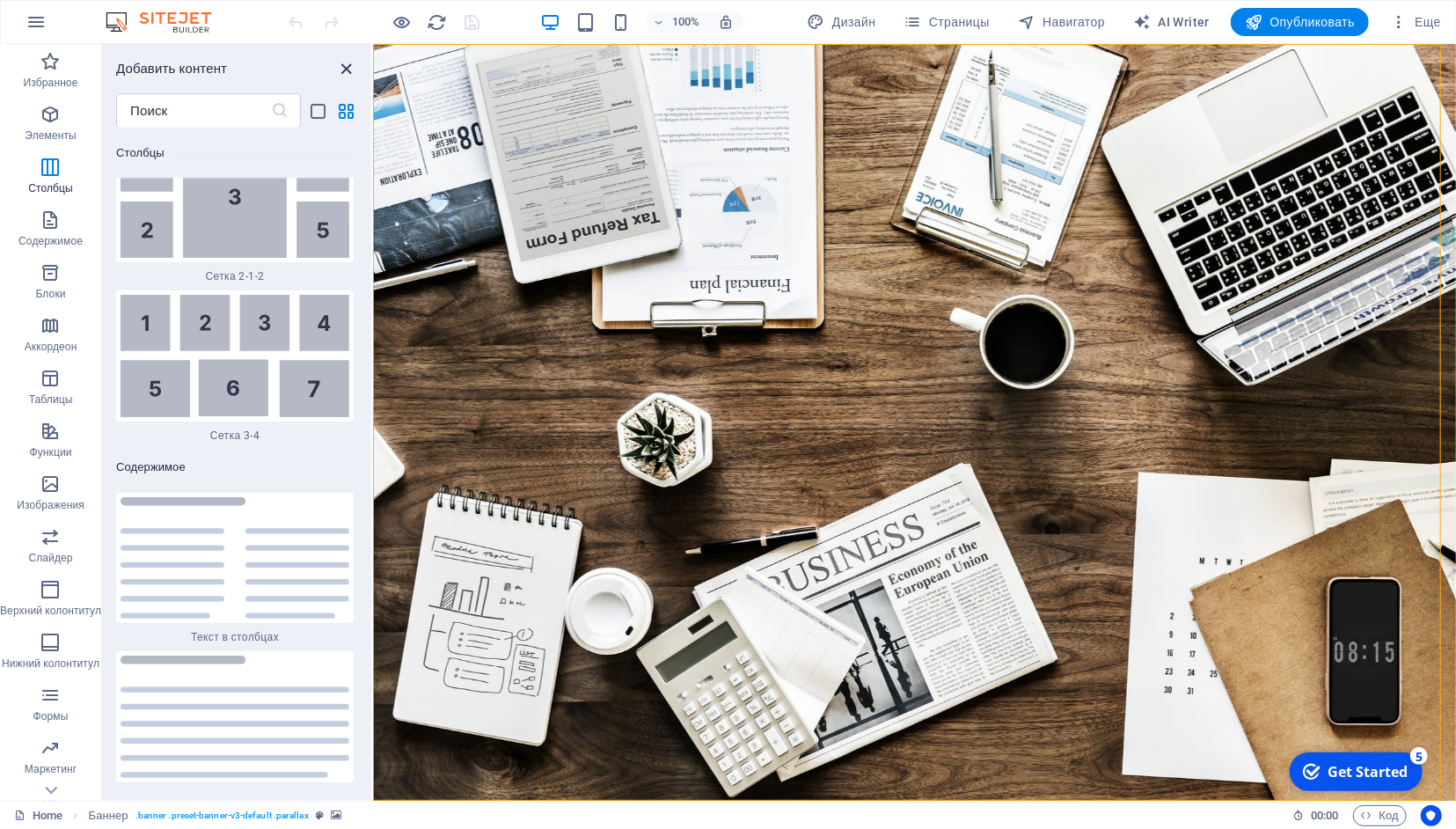
click at [349, 71] on icon "close panel" at bounding box center [346, 68] width 20 height 20
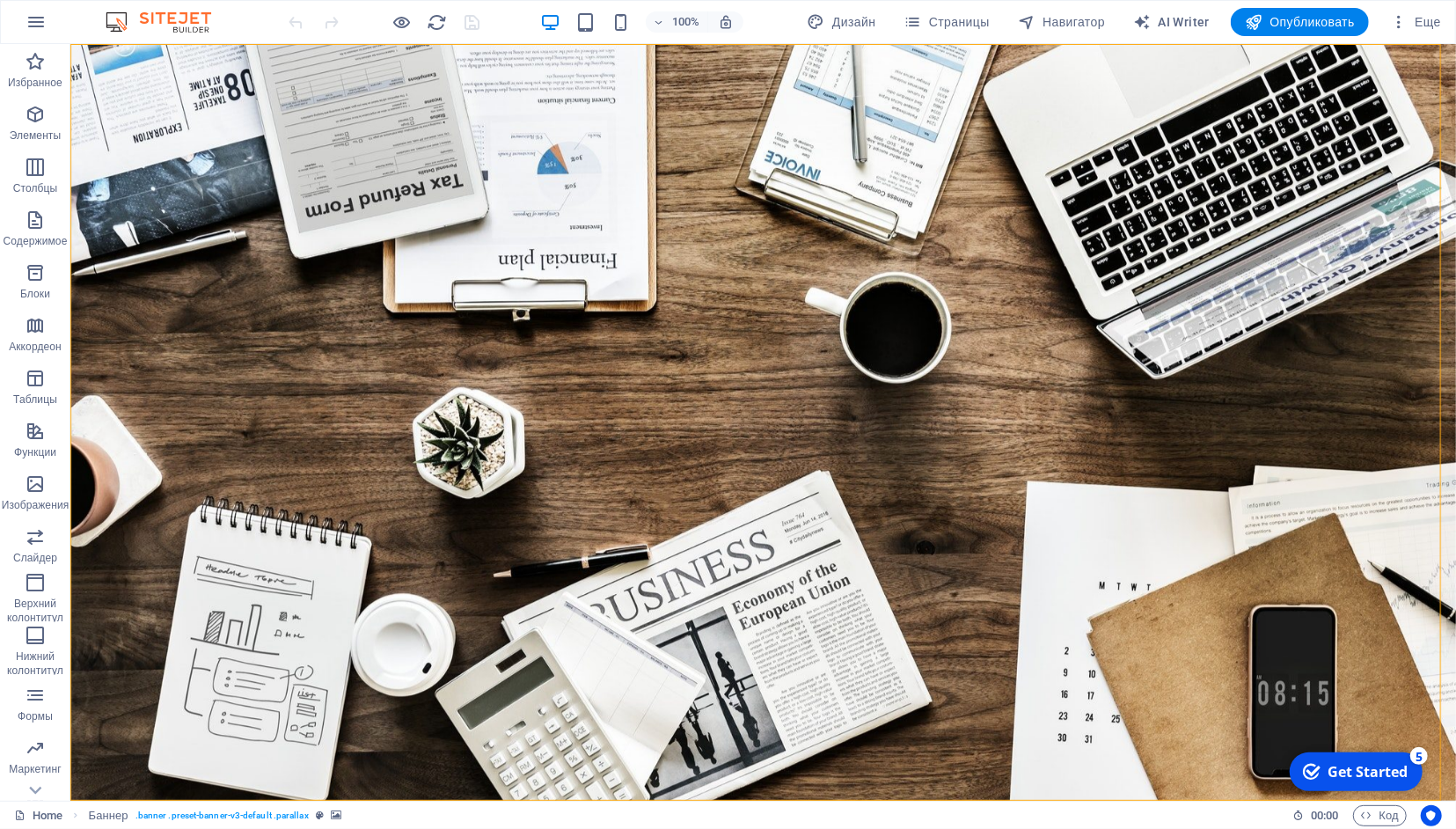
click at [1332, 772] on div "Get Started" at bounding box center [1366, 771] width 80 height 19
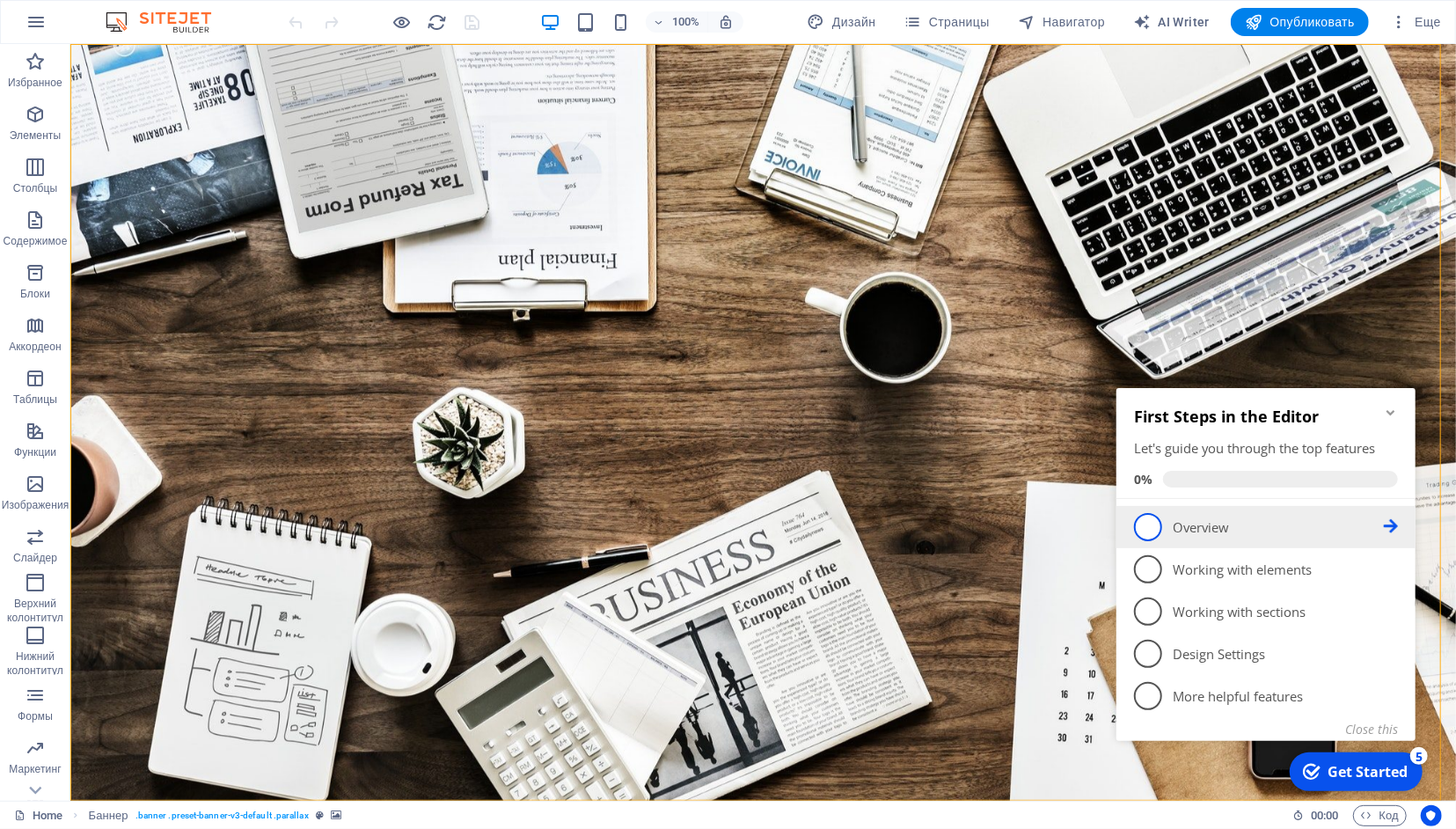
click at [1392, 522] on icon at bounding box center [1390, 525] width 14 height 14
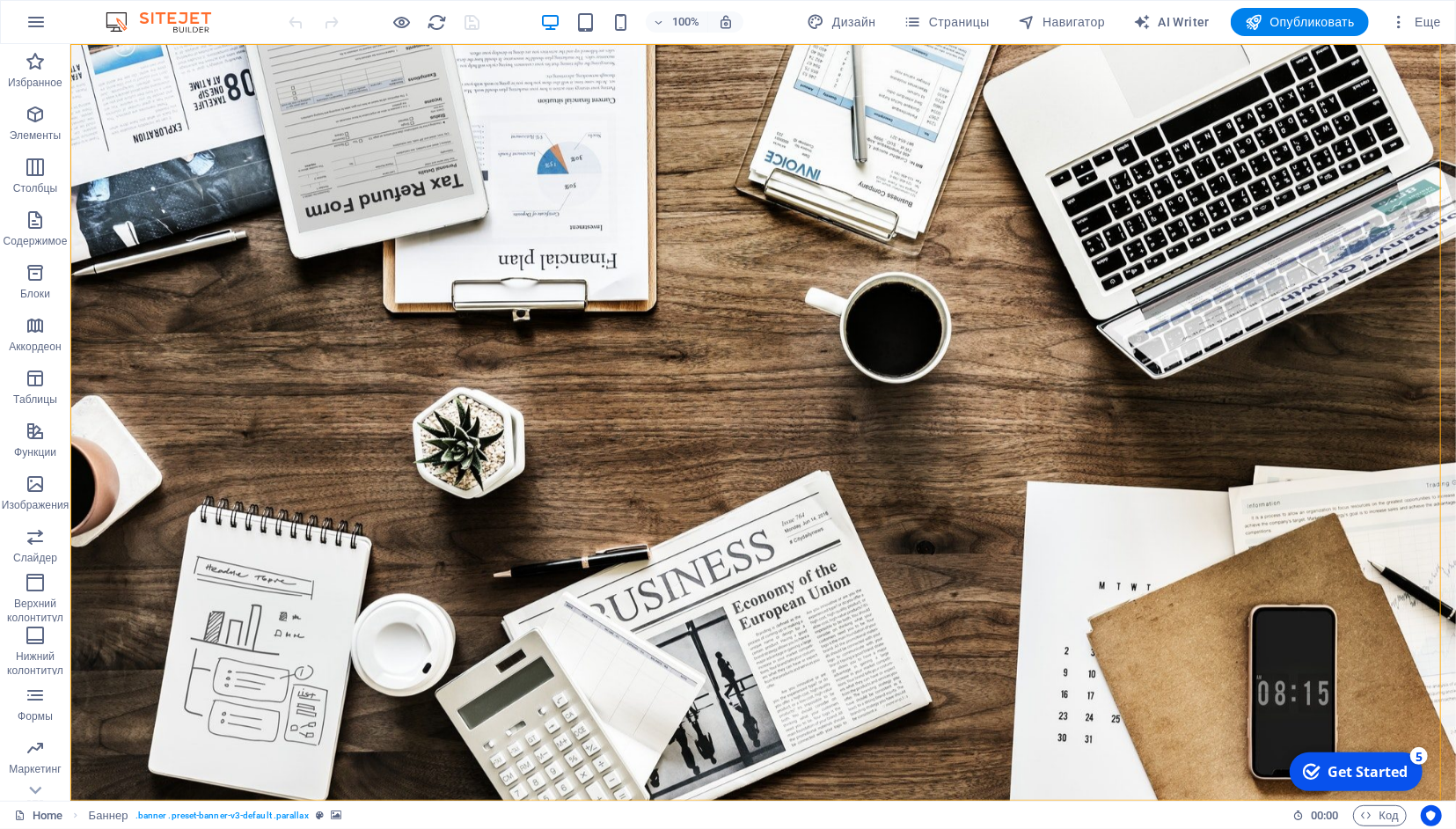
drag, startPoint x: 1349, startPoint y: 768, endPoint x: 1521, endPoint y: 1132, distance: 402.6
click at [1352, 764] on div "Get Started" at bounding box center [1366, 771] width 80 height 19
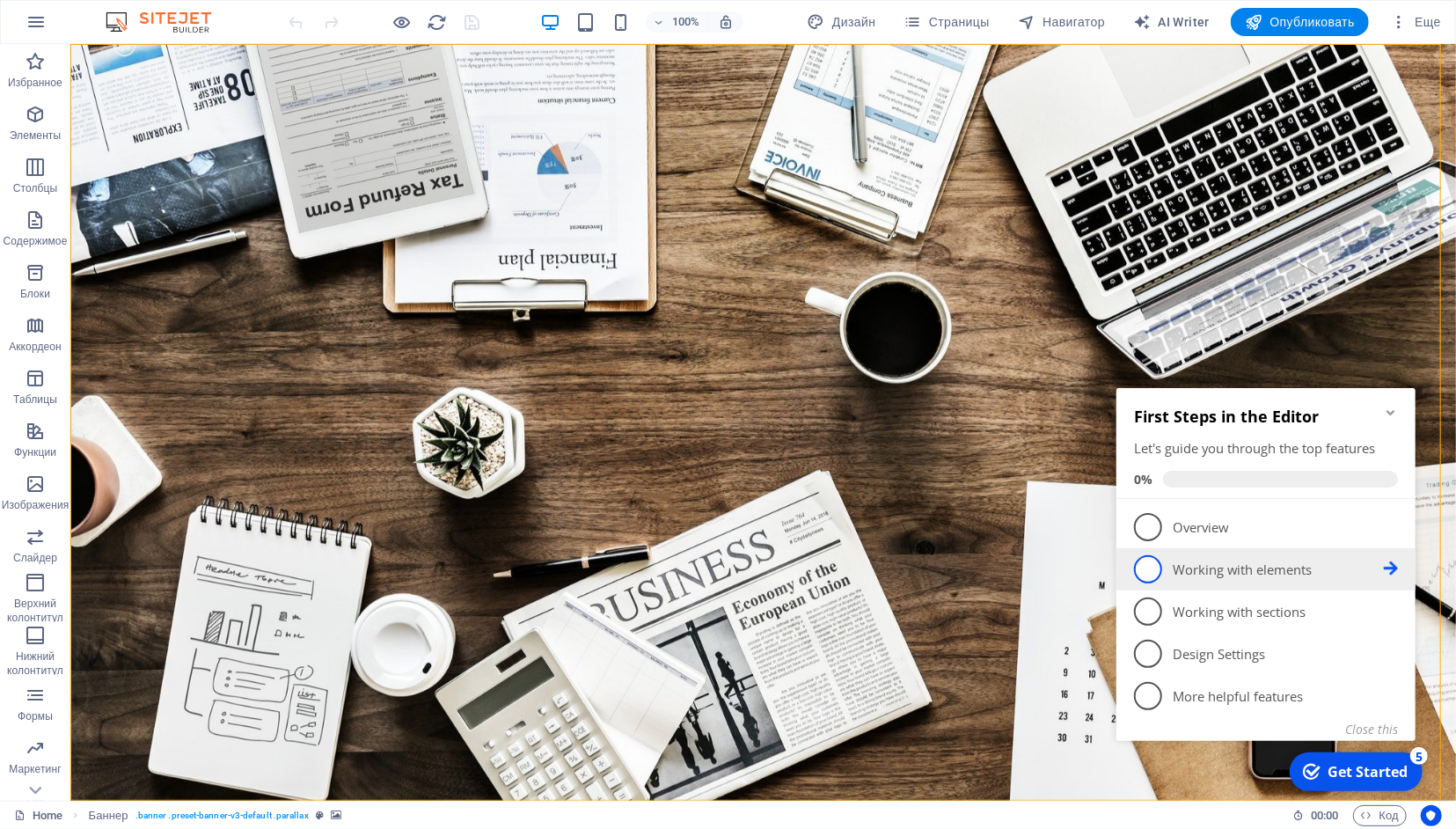
click at [1397, 533] on icon at bounding box center [1390, 525] width 14 height 14
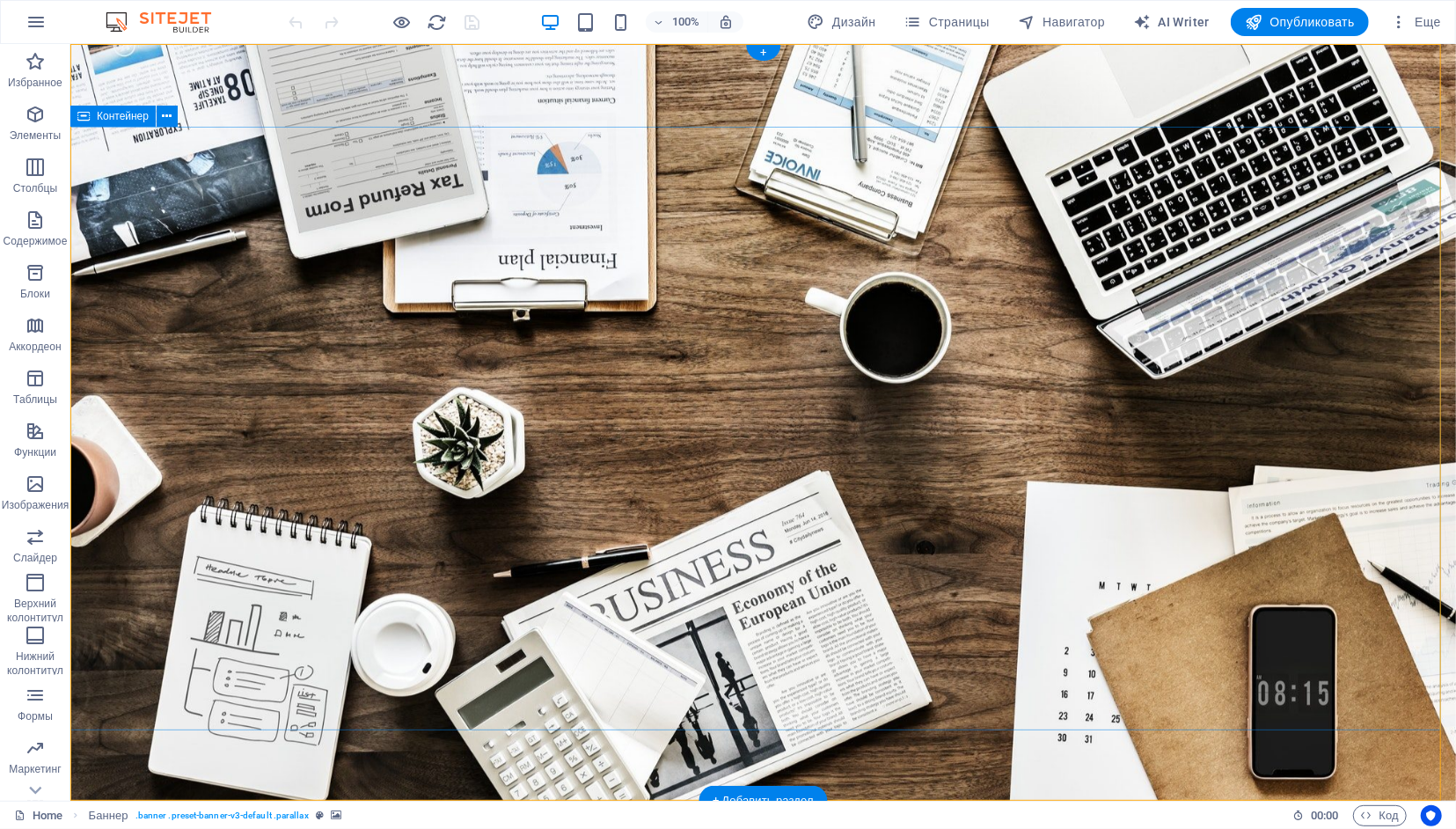
scroll to position [0, 0]
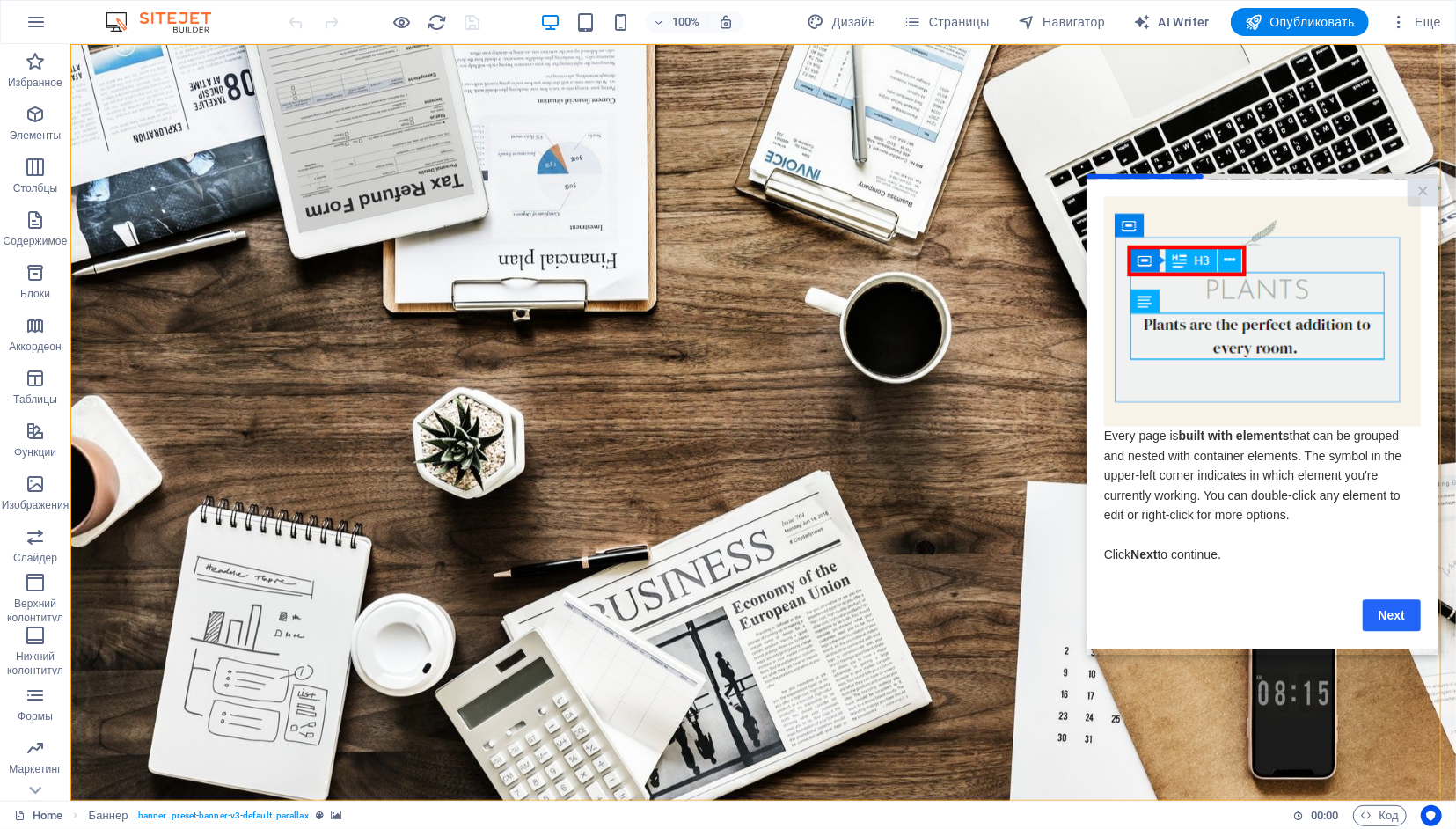
click at [1400, 614] on link "Next" at bounding box center [1391, 615] width 59 height 32
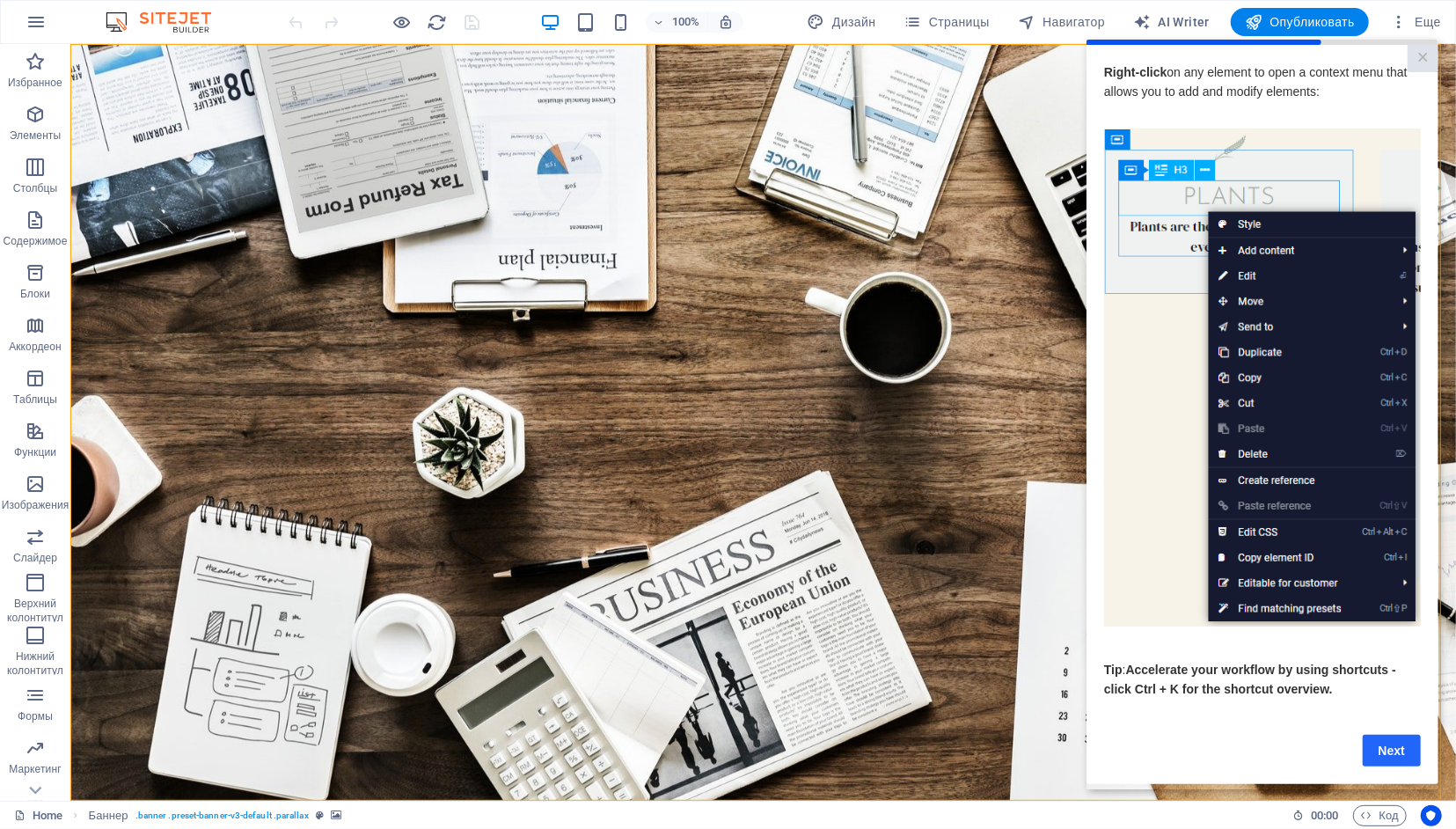
click at [1400, 755] on link "Next" at bounding box center [1391, 749] width 59 height 32
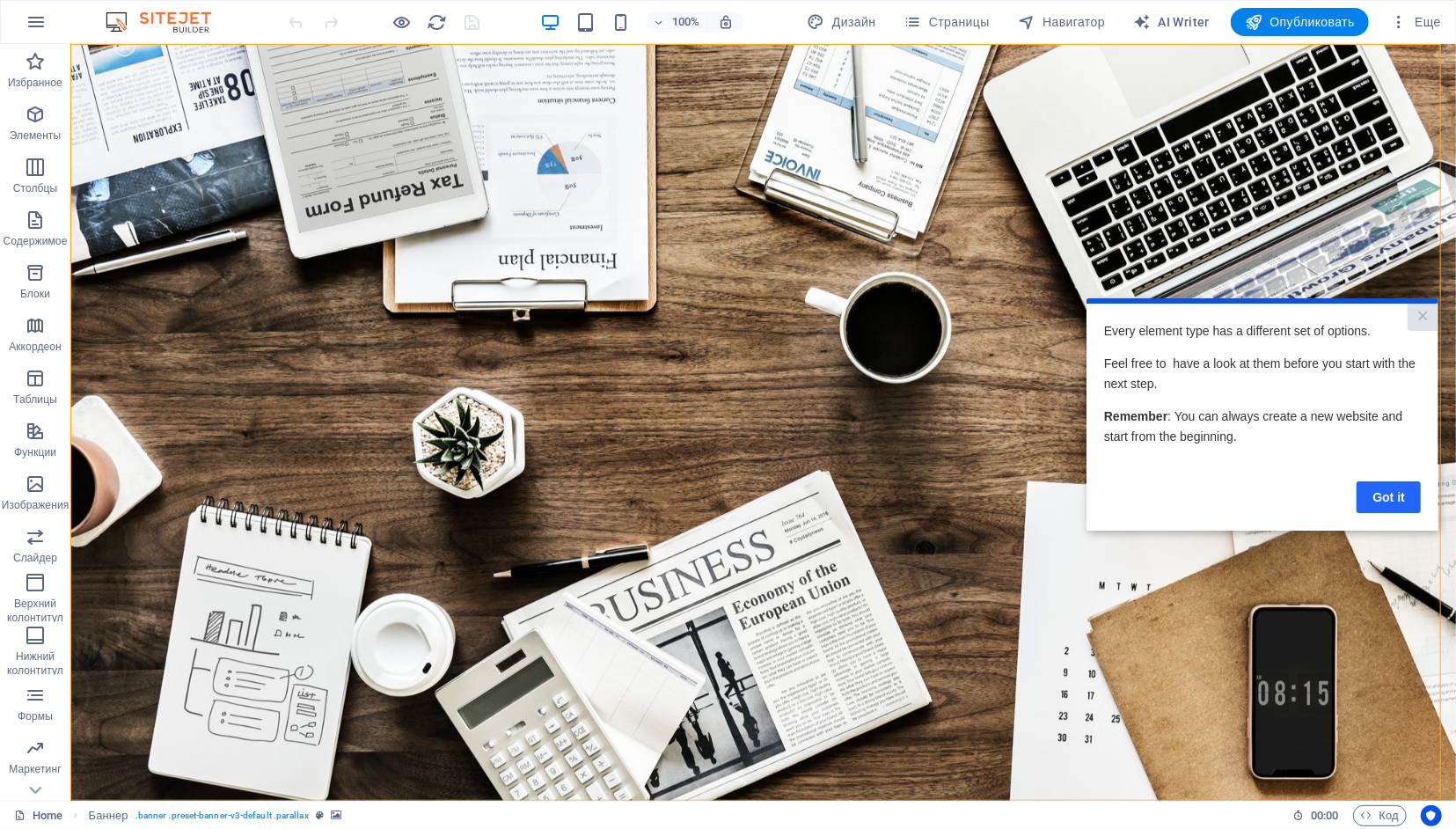
click at [1392, 497] on link "Got it" at bounding box center [1388, 496] width 64 height 32
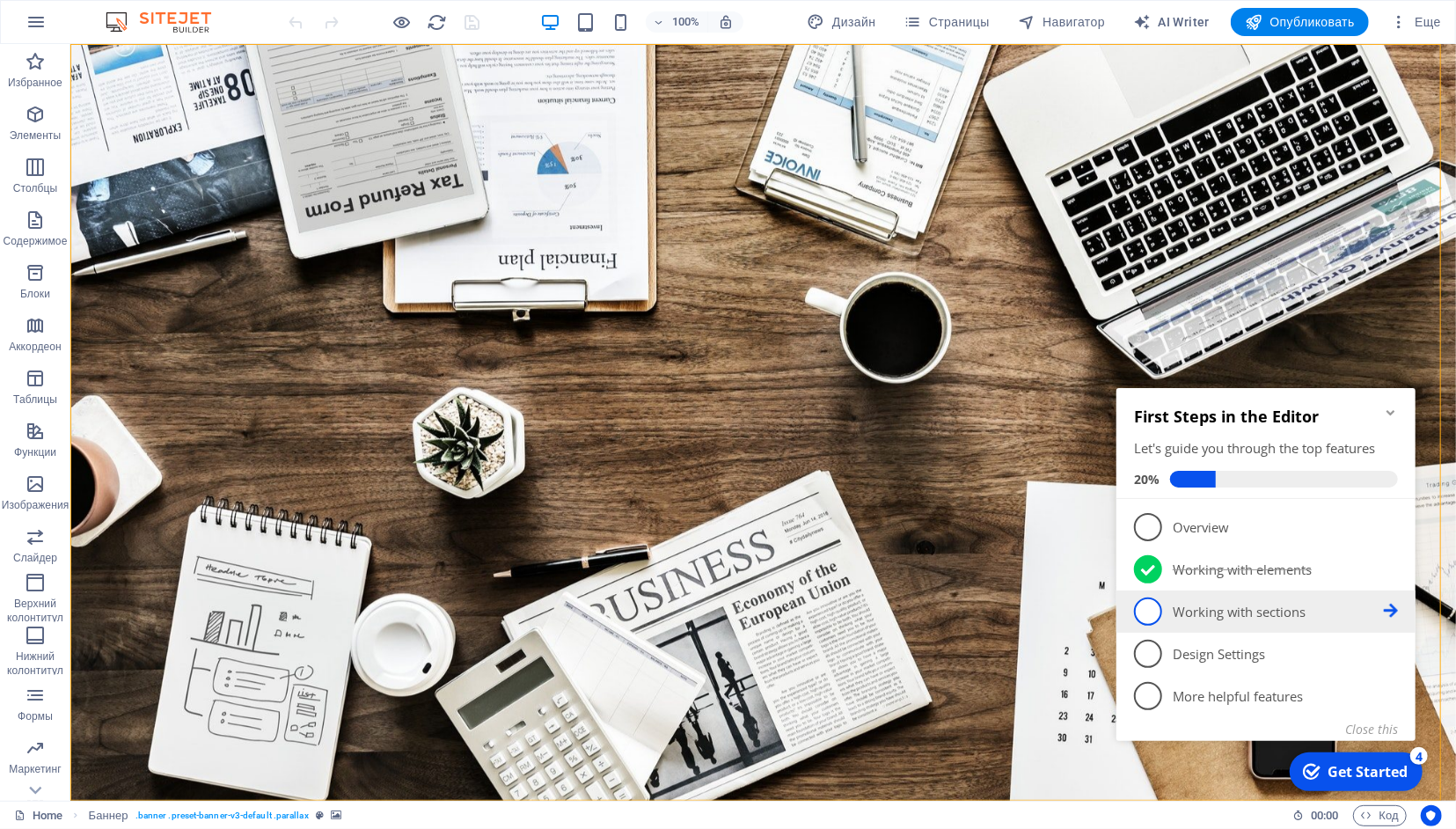
click at [1399, 616] on li "3 Working with sections - incomplete" at bounding box center [1265, 611] width 299 height 42
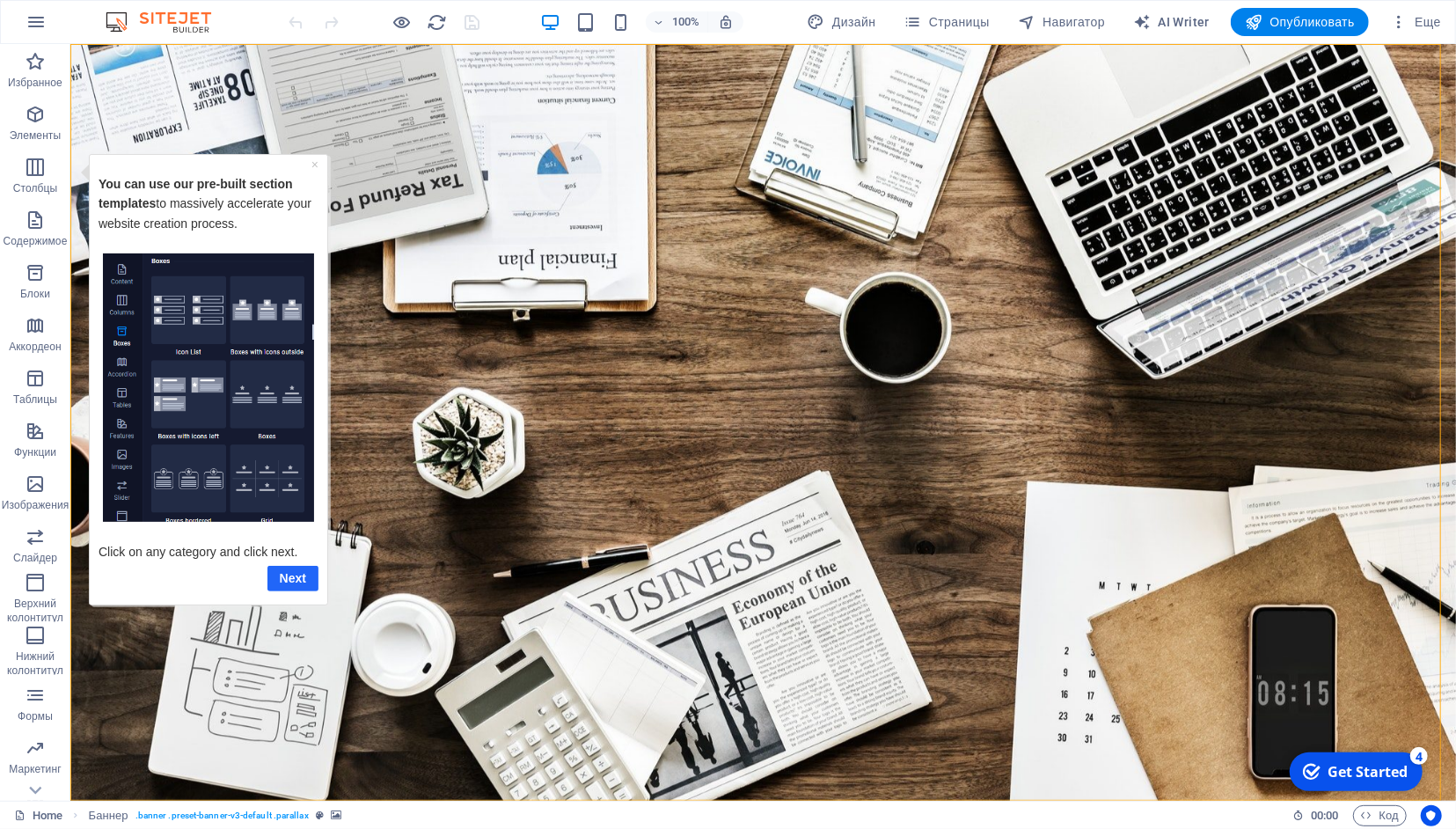
click at [305, 580] on link "Next" at bounding box center [292, 578] width 51 height 26
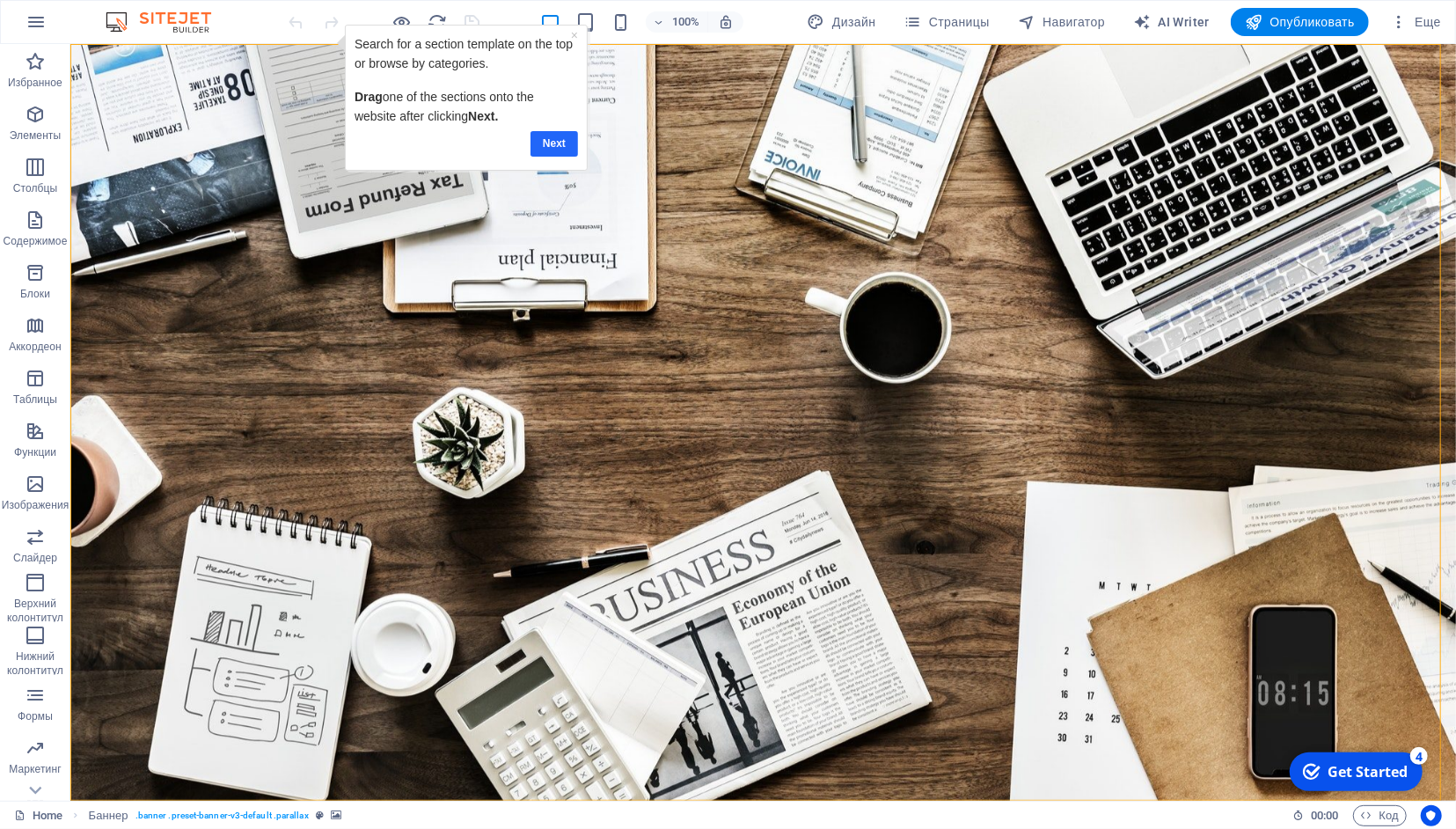
click at [547, 137] on link "Next" at bounding box center [553, 143] width 48 height 26
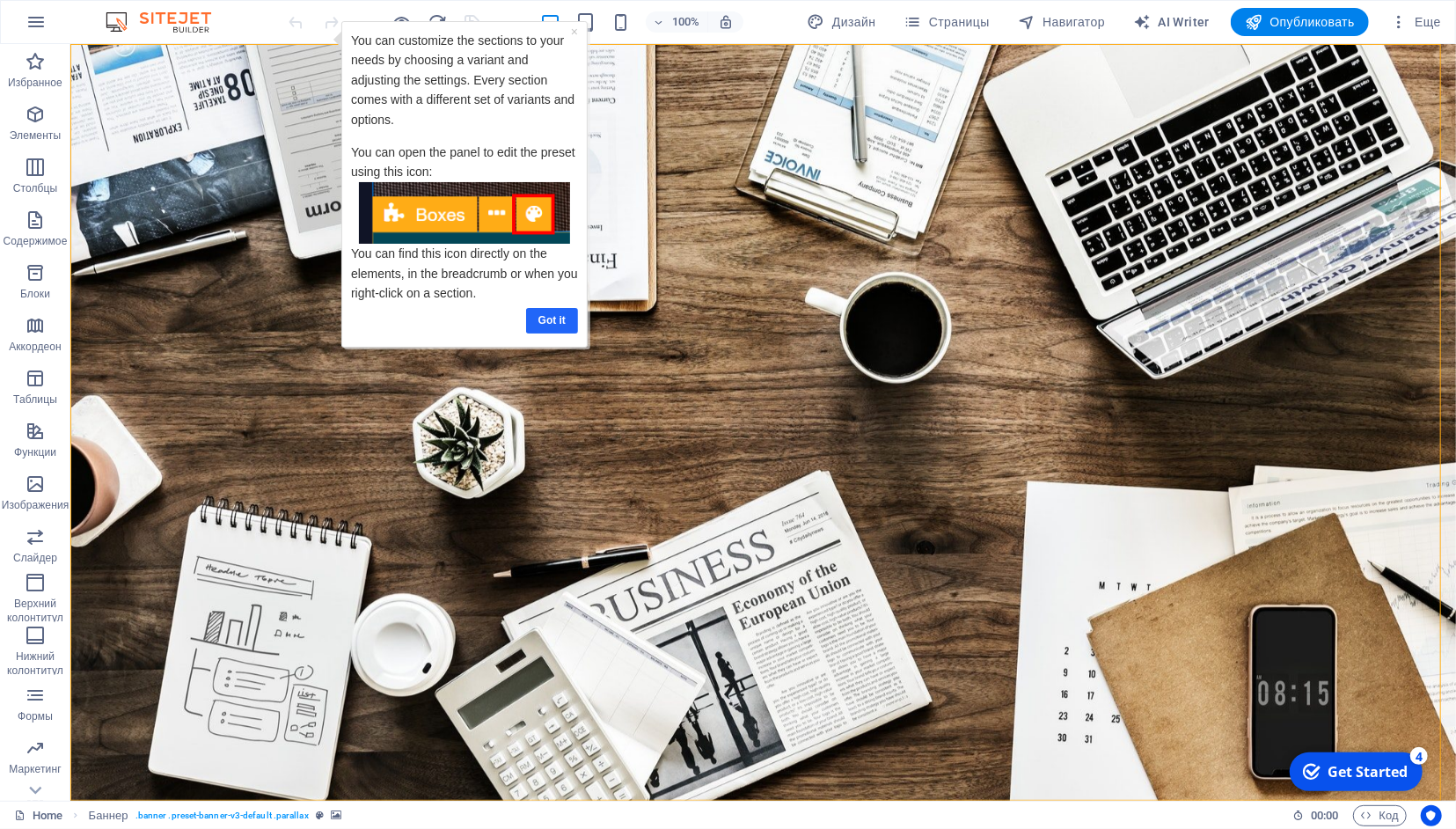
click at [548, 323] on link "Got it" at bounding box center [552, 320] width 52 height 26
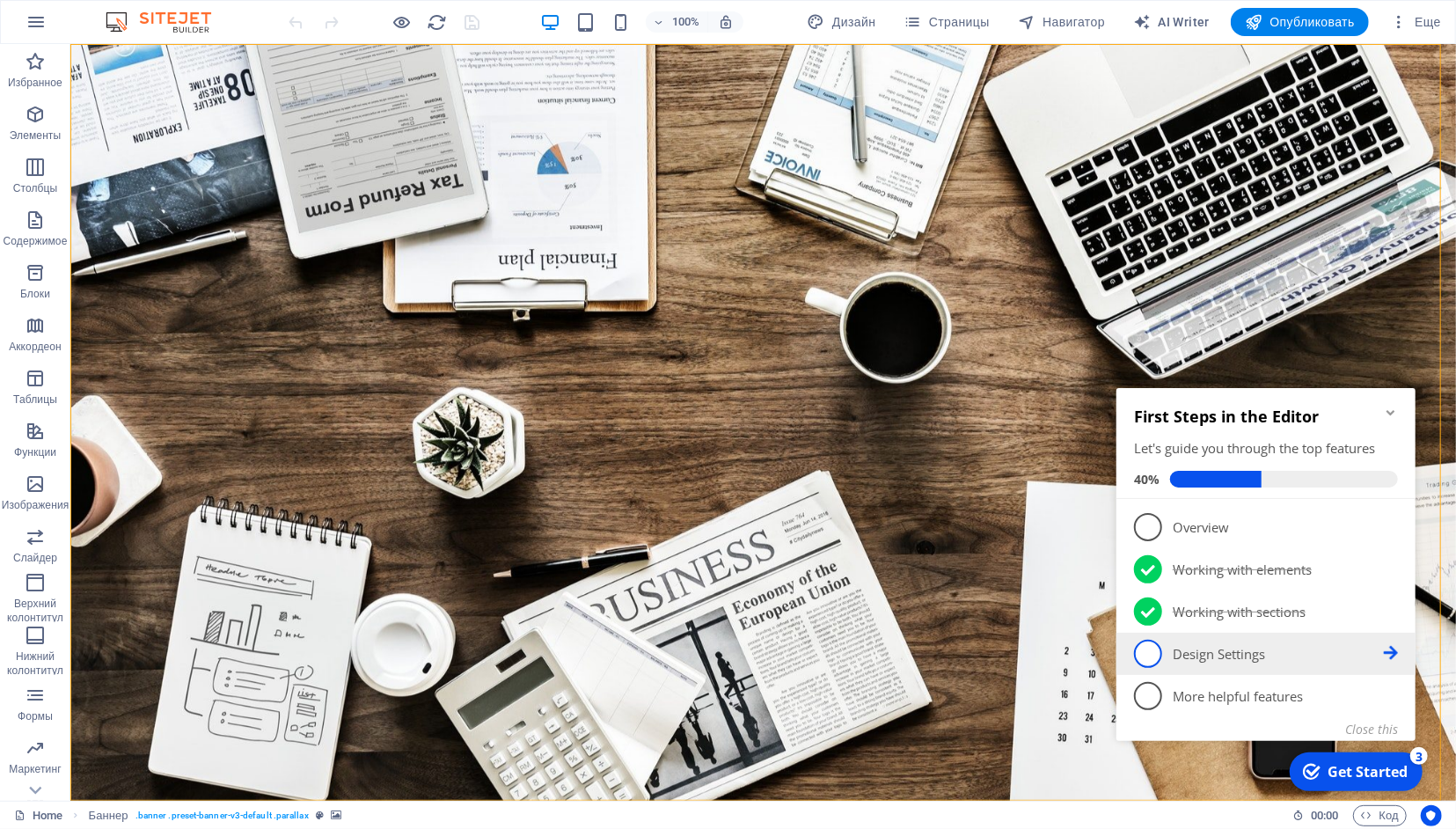
click at [1397, 656] on icon at bounding box center [1390, 651] width 14 height 14
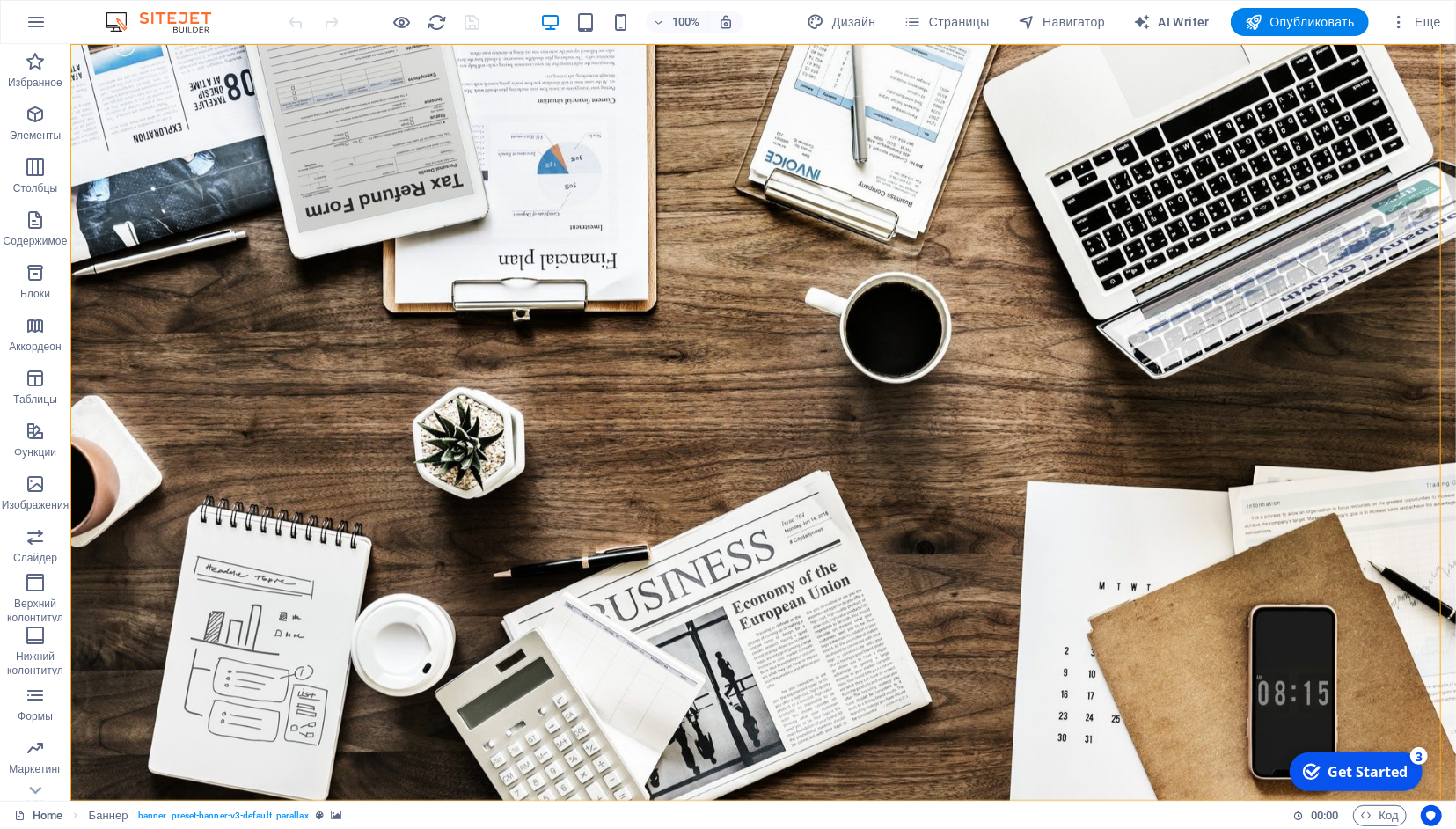
click at [1374, 770] on div "Get Started" at bounding box center [1366, 771] width 80 height 19
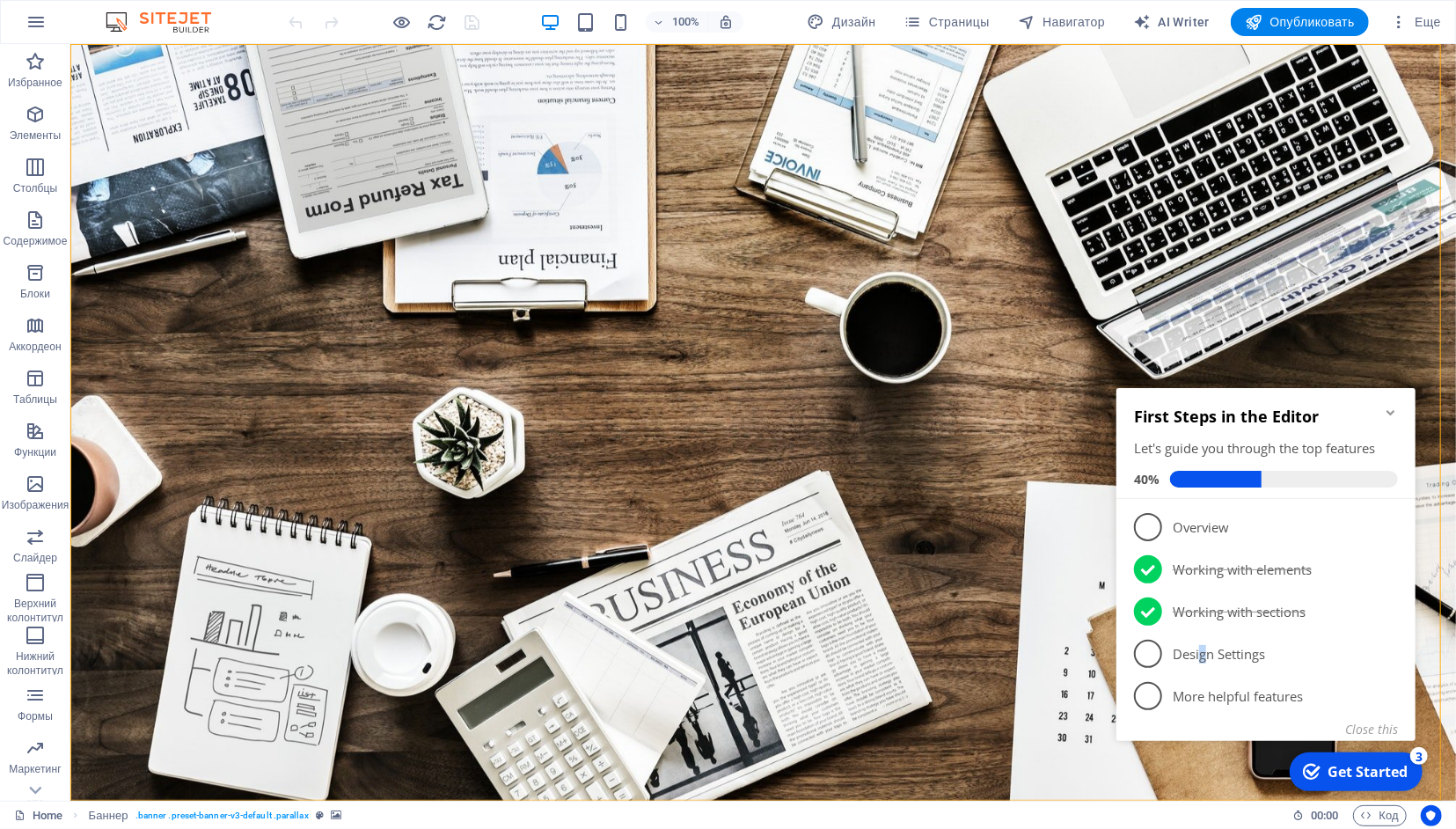
click at [1204, 649] on p "Design Settings - incomplete" at bounding box center [1278, 653] width 211 height 18
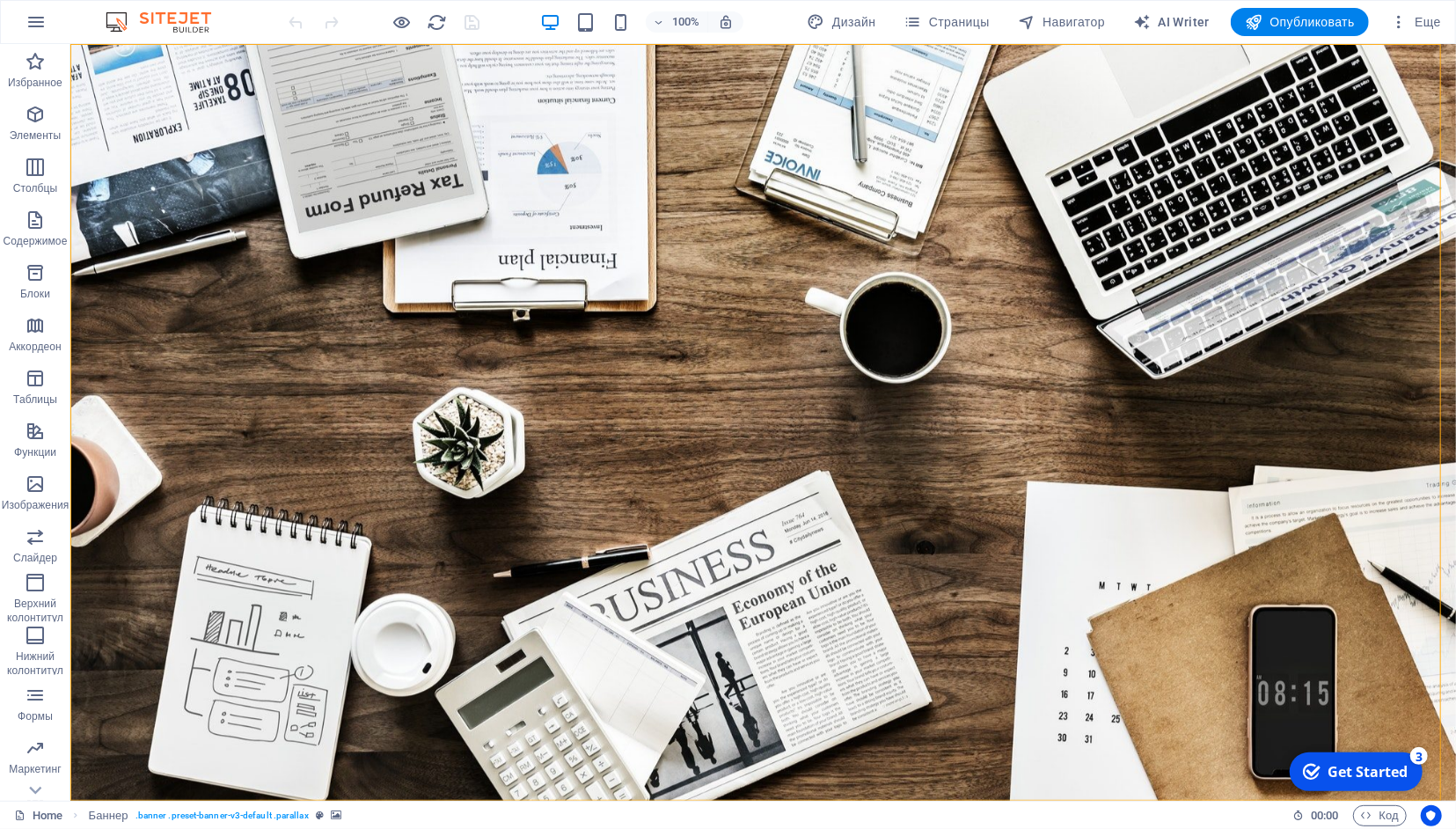
click at [1398, 770] on div "Get Started" at bounding box center [1366, 771] width 80 height 19
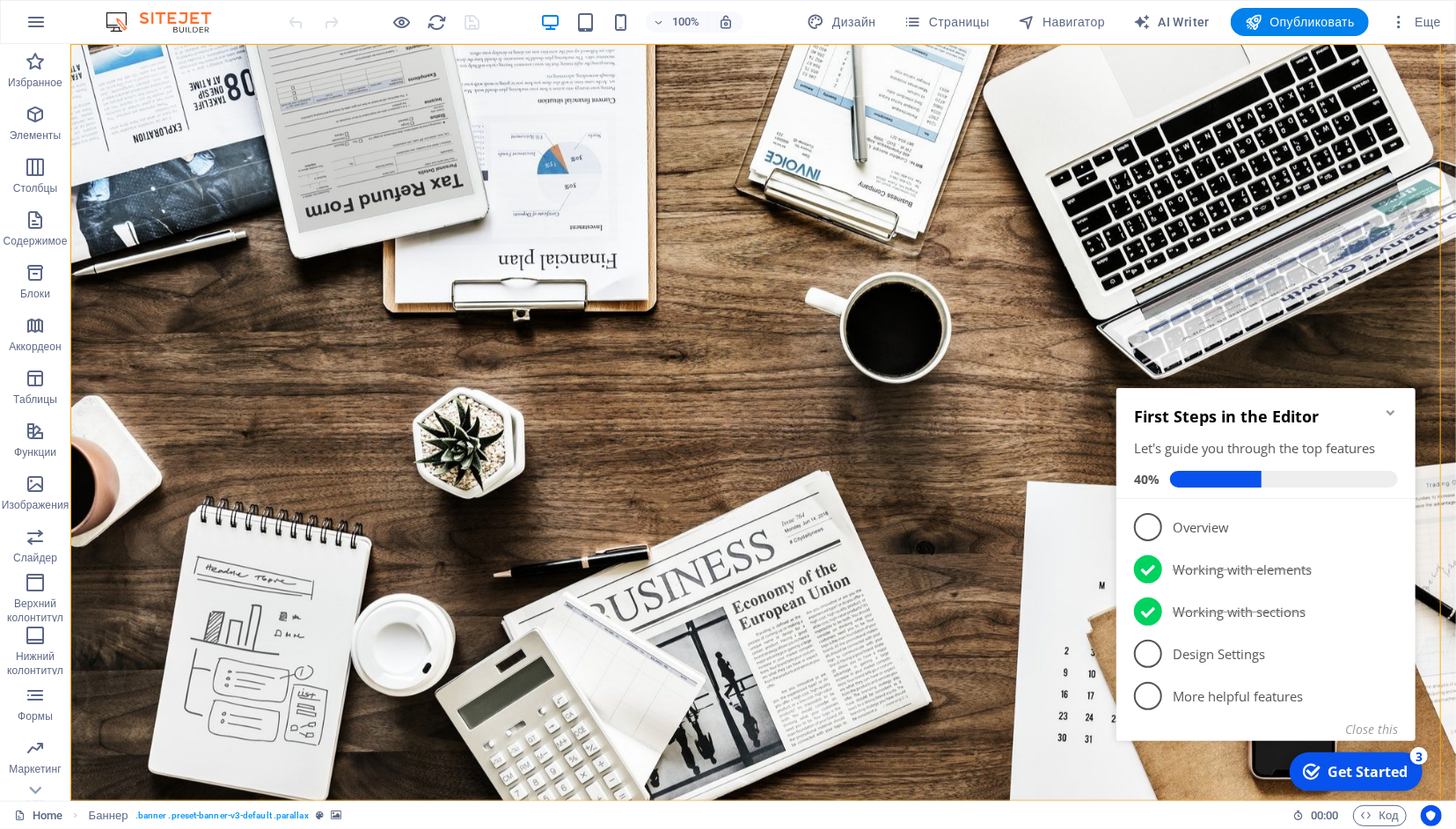
click at [1393, 533] on icon at bounding box center [1390, 525] width 14 height 14
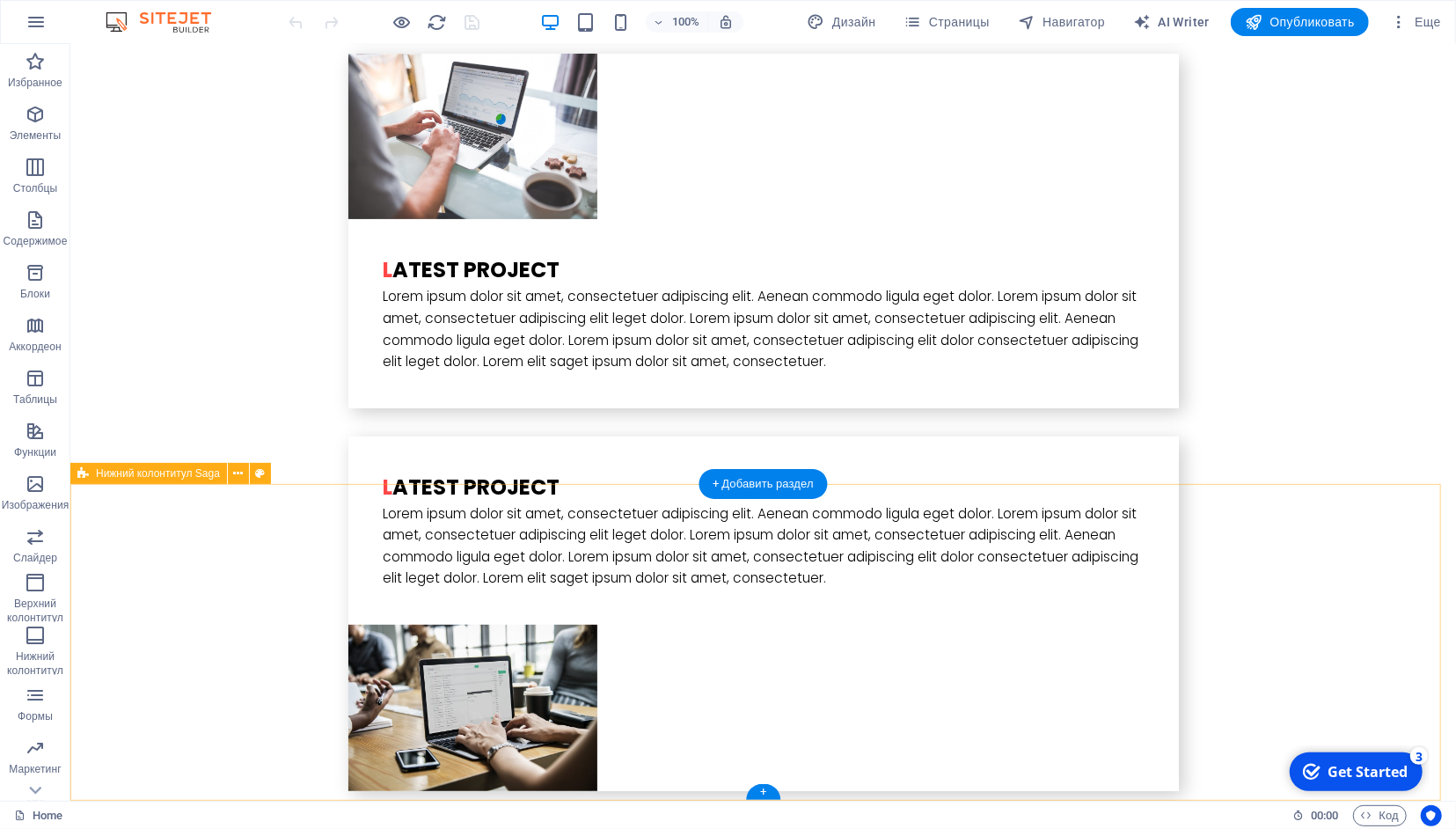
scroll to position [4237, 0]
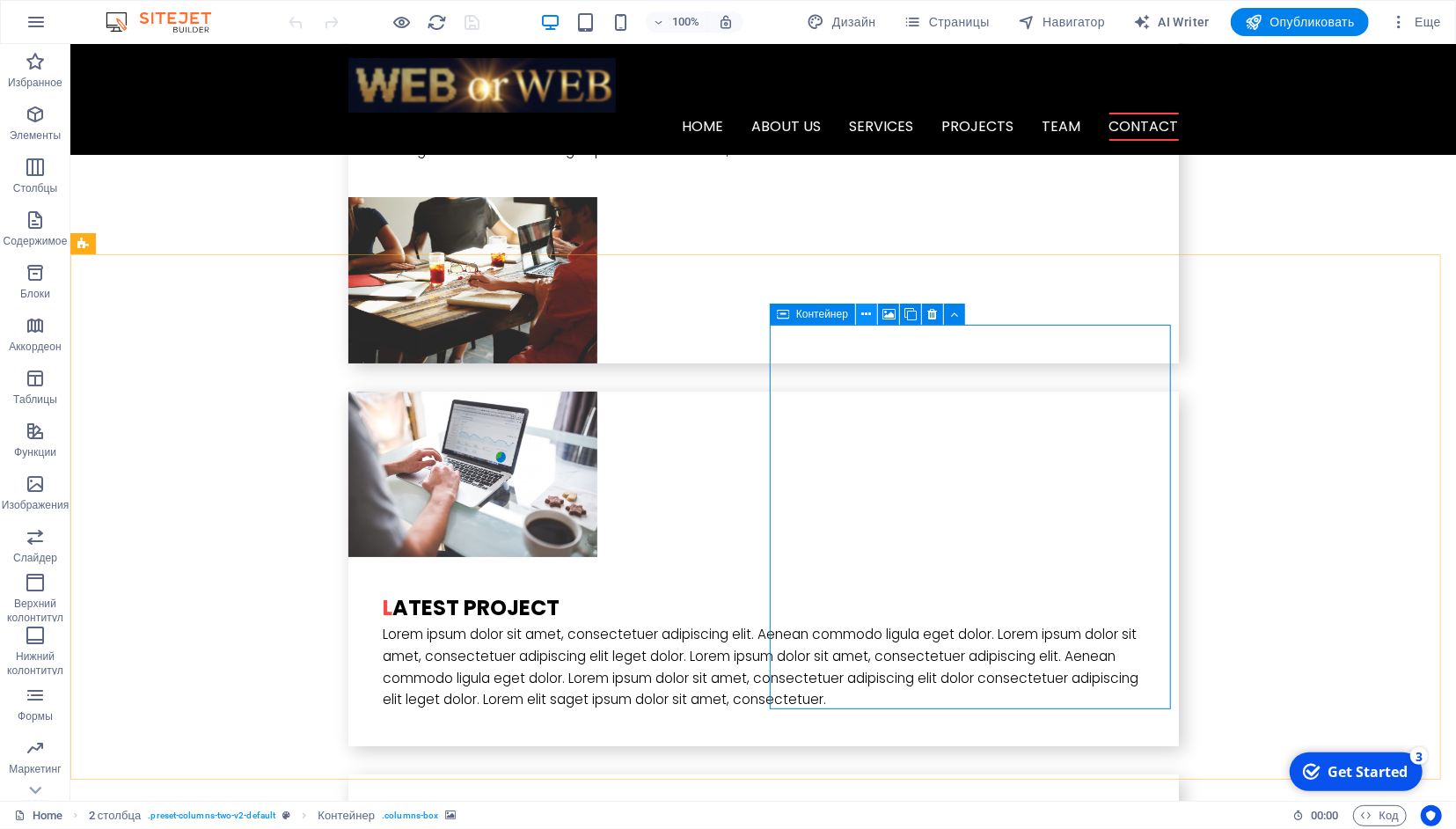
click at [868, 314] on icon at bounding box center [867, 314] width 10 height 18
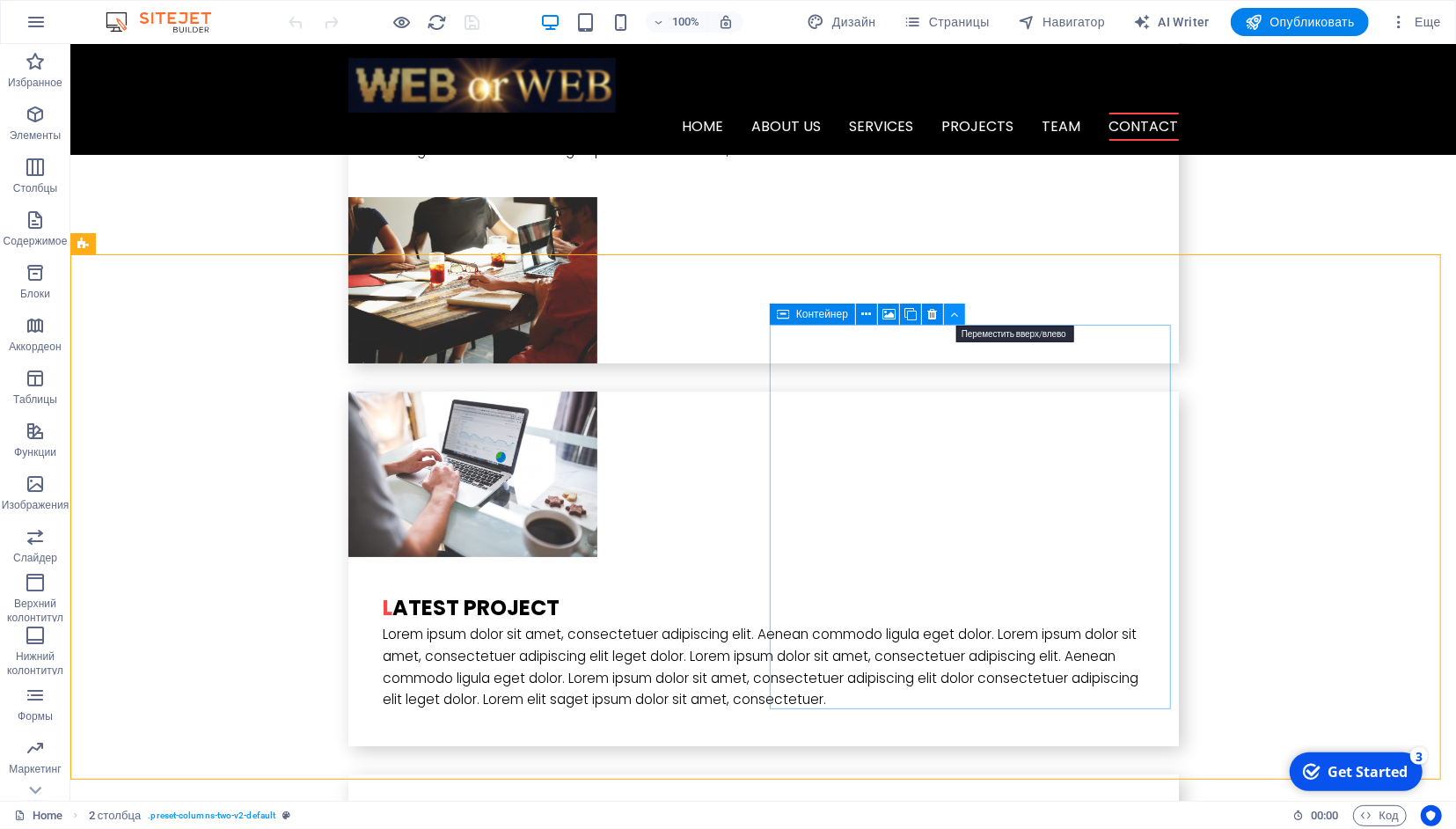
click at [956, 316] on icon at bounding box center [955, 314] width 8 height 18
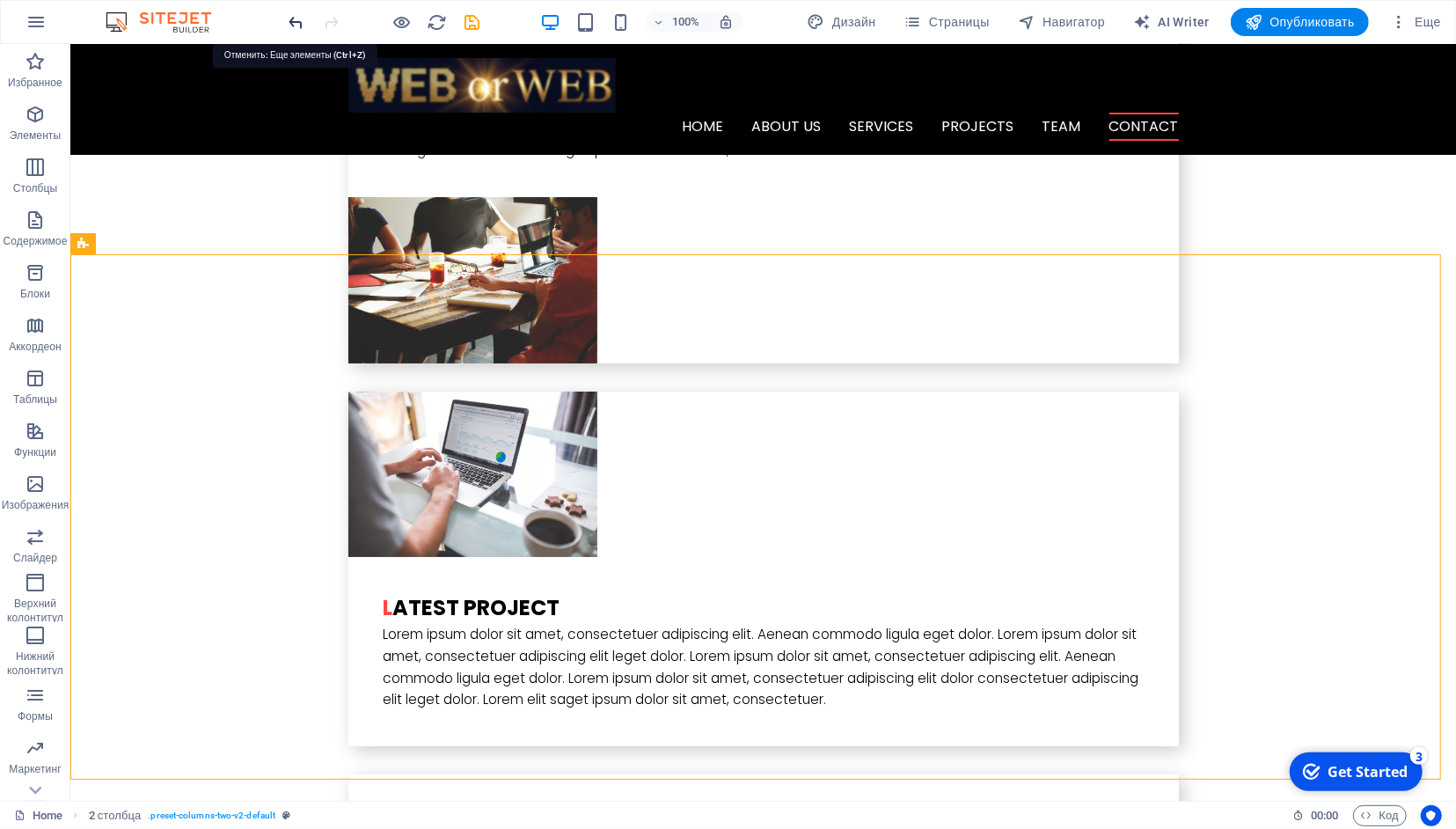
click at [296, 24] on icon "undo" at bounding box center [296, 22] width 20 height 20
click at [936, 319] on icon at bounding box center [933, 314] width 10 height 18
click at [292, 17] on icon "undo" at bounding box center [296, 22] width 20 height 20
click at [867, 315] on icon at bounding box center [867, 314] width 10 height 18
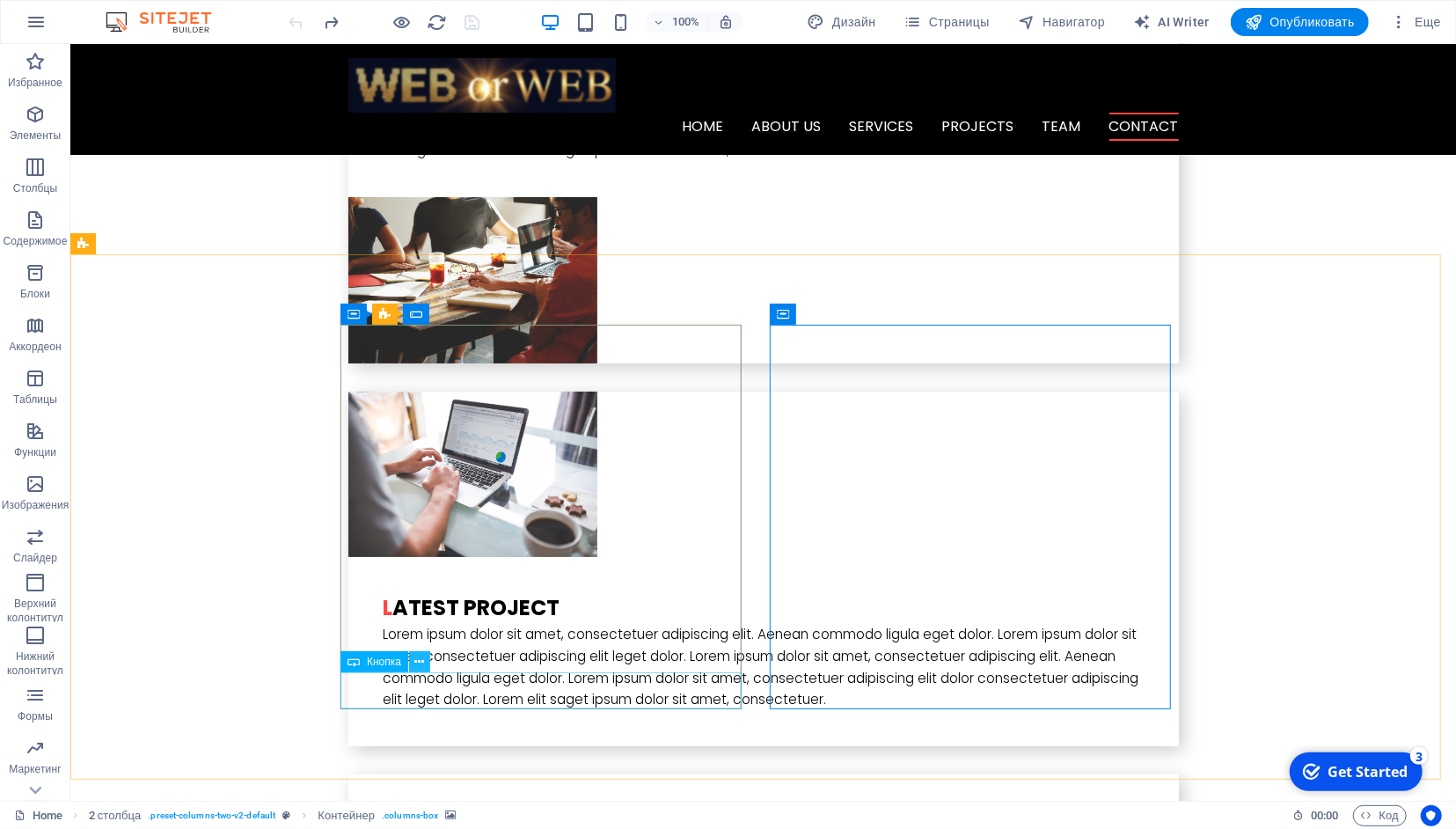
click at [420, 662] on icon at bounding box center [419, 662] width 10 height 18
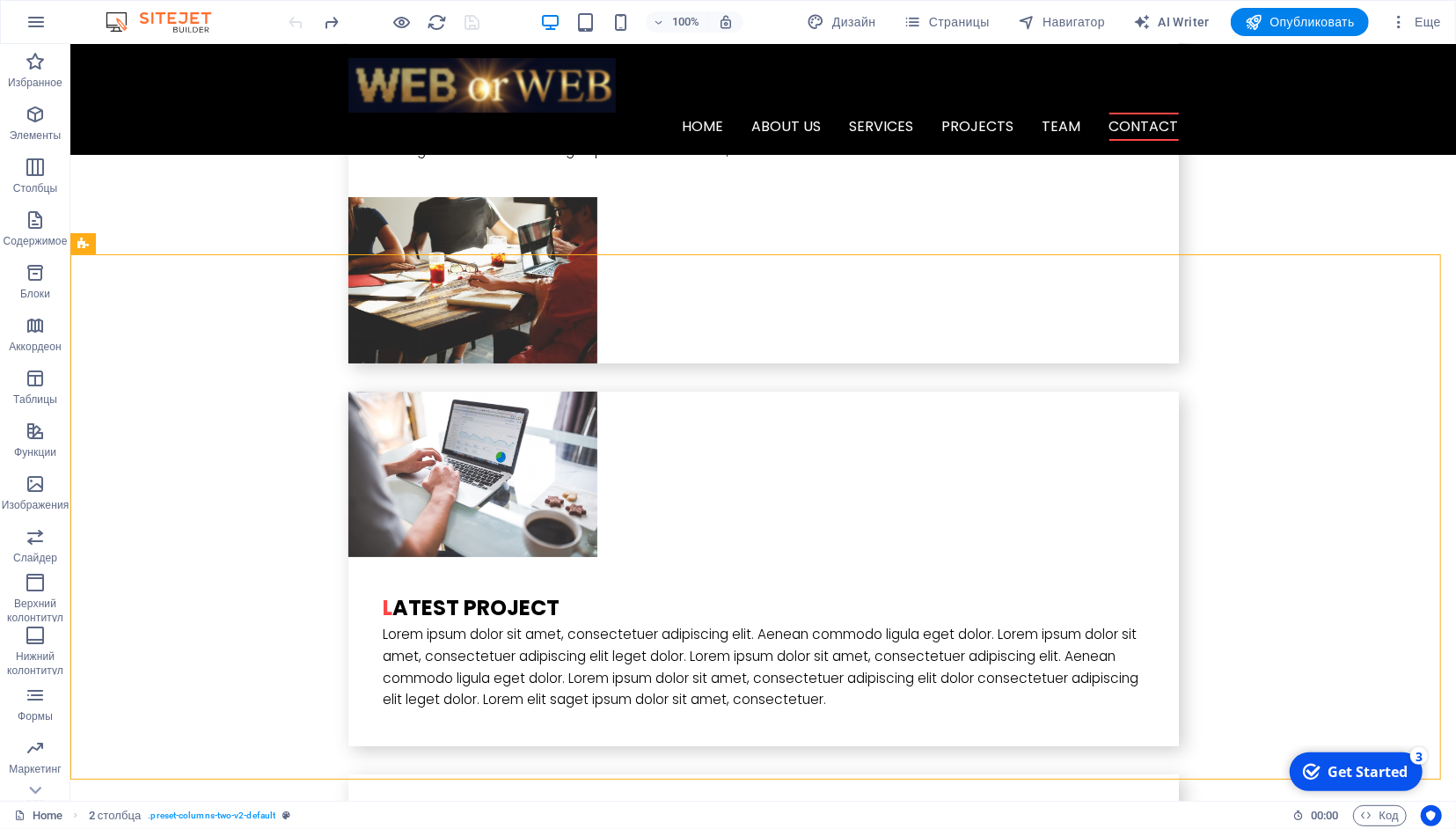
click at [1375, 771] on div "Get Started" at bounding box center [1366, 771] width 80 height 19
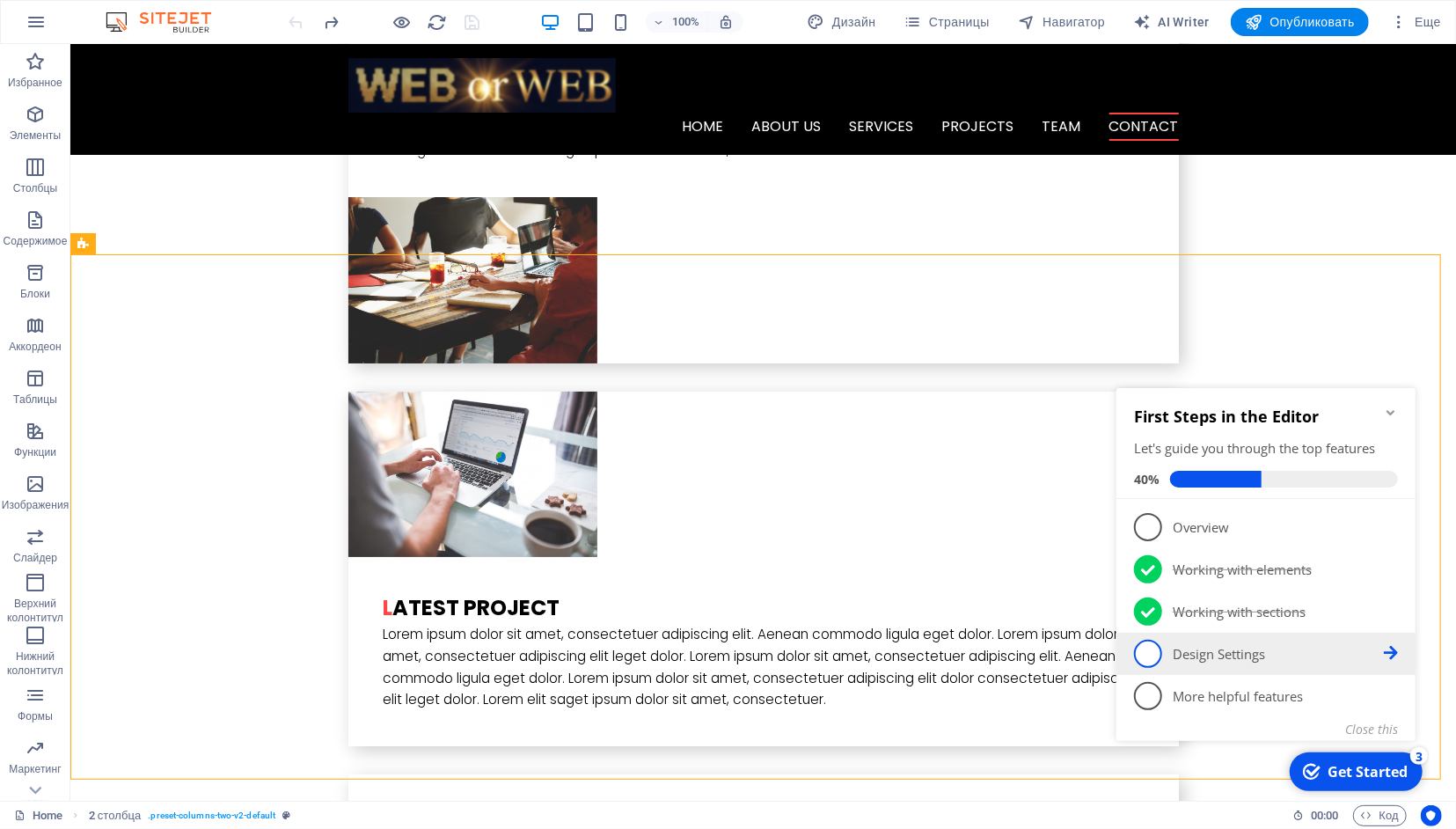
click at [1386, 533] on icon at bounding box center [1390, 525] width 14 height 14
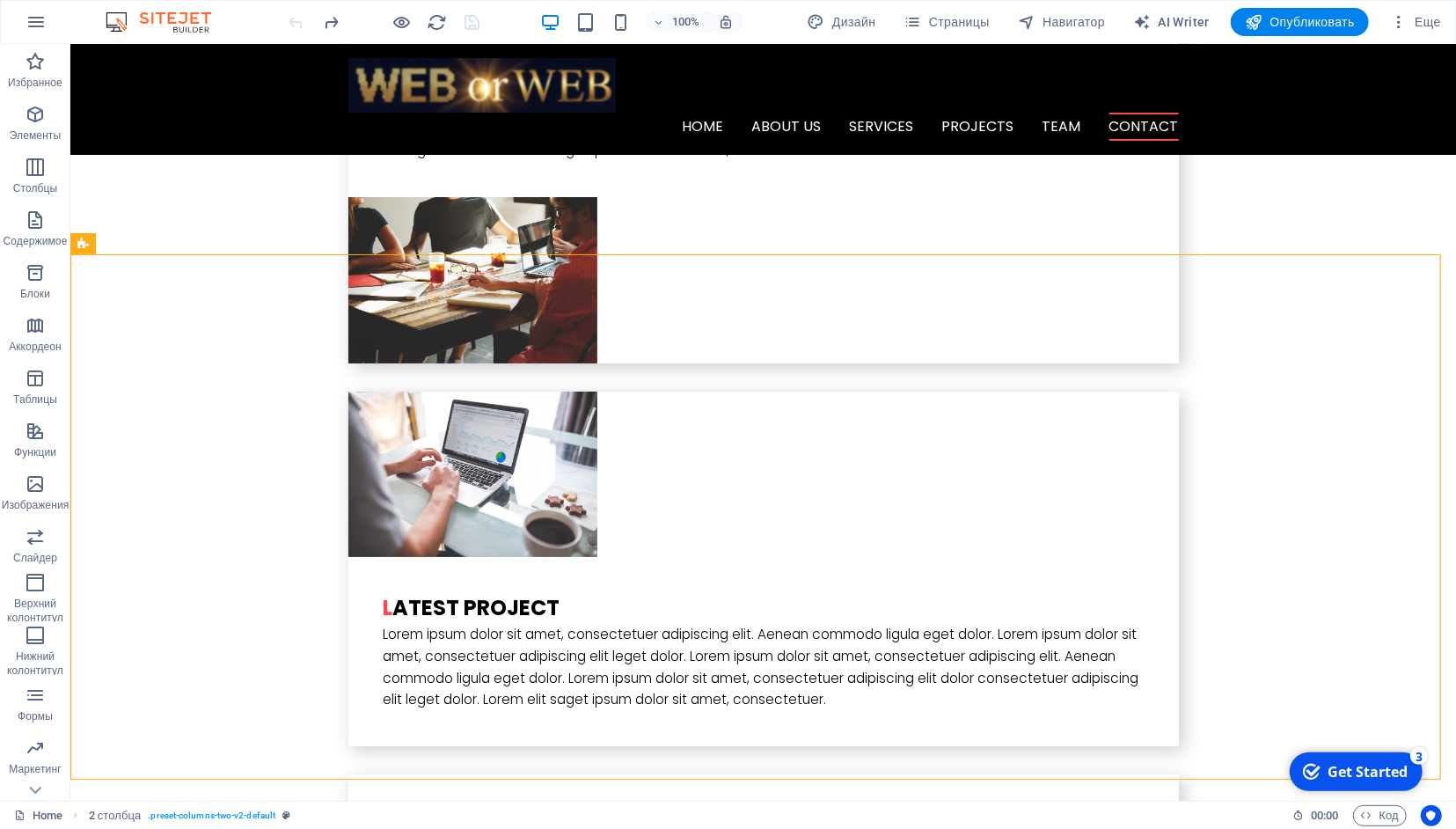
click at [1362, 780] on div "Get Started" at bounding box center [1366, 771] width 80 height 19
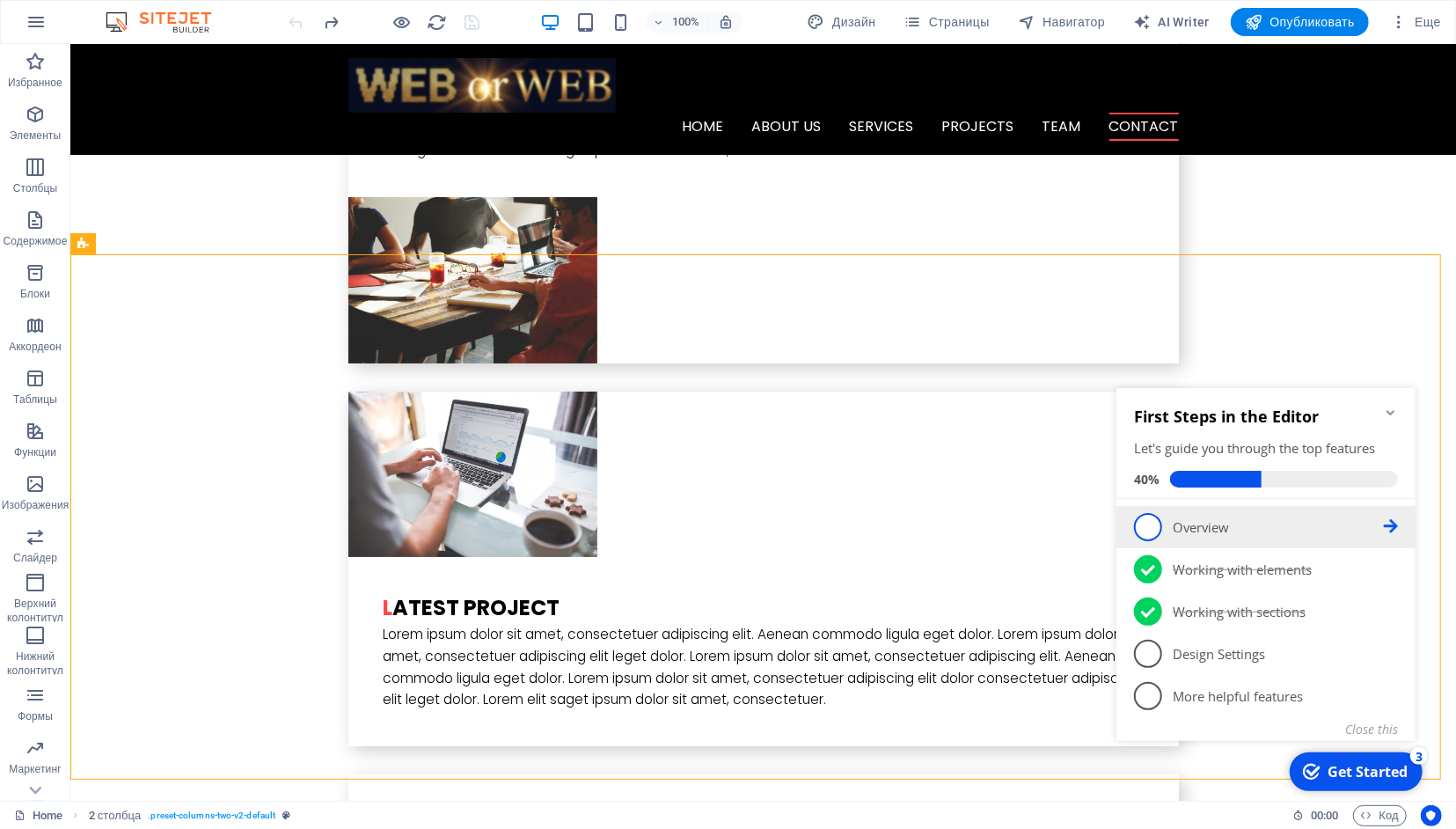
click at [1154, 531] on span "1" at bounding box center [1147, 526] width 28 height 28
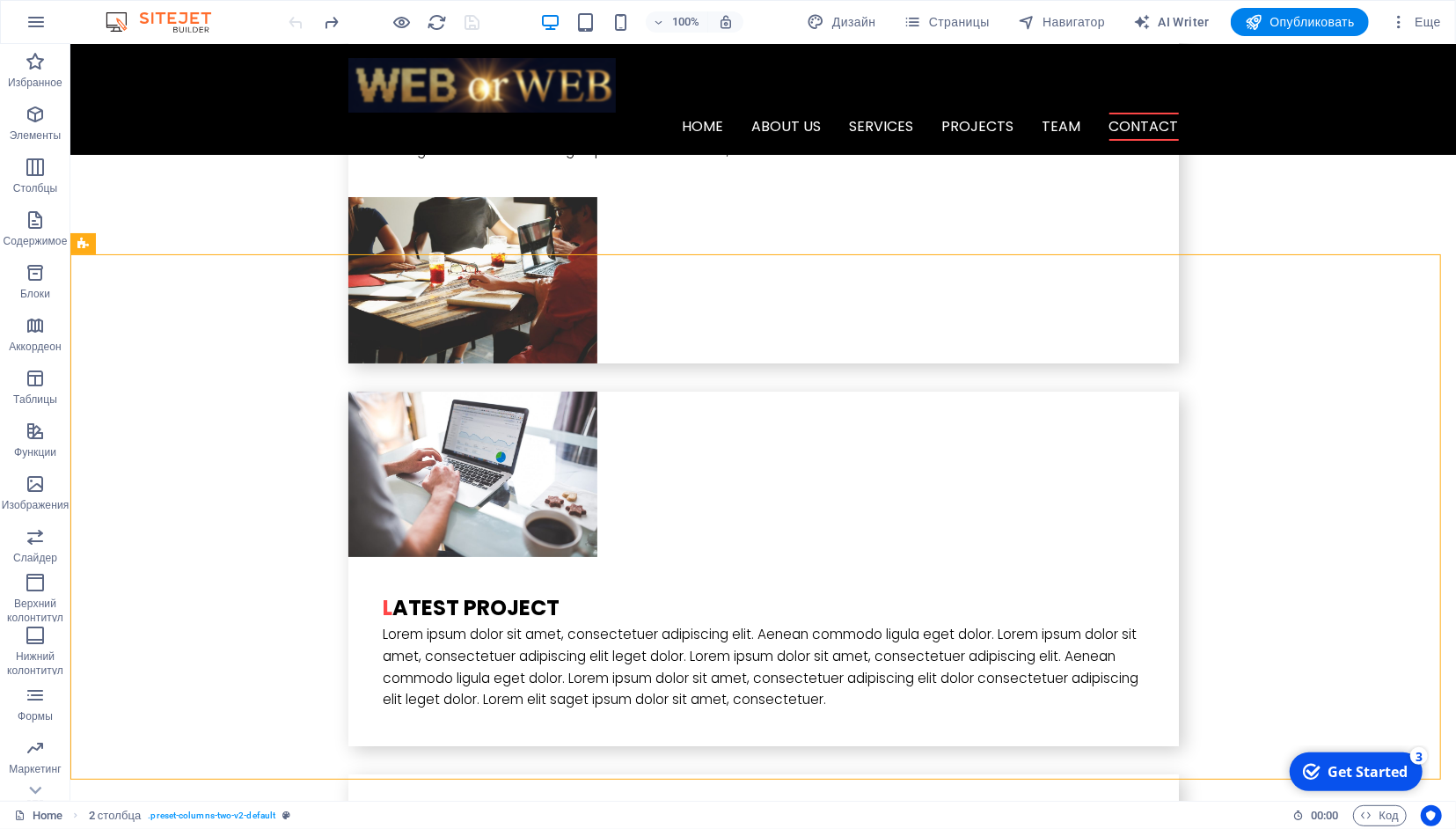
scroll to position [0, 0]
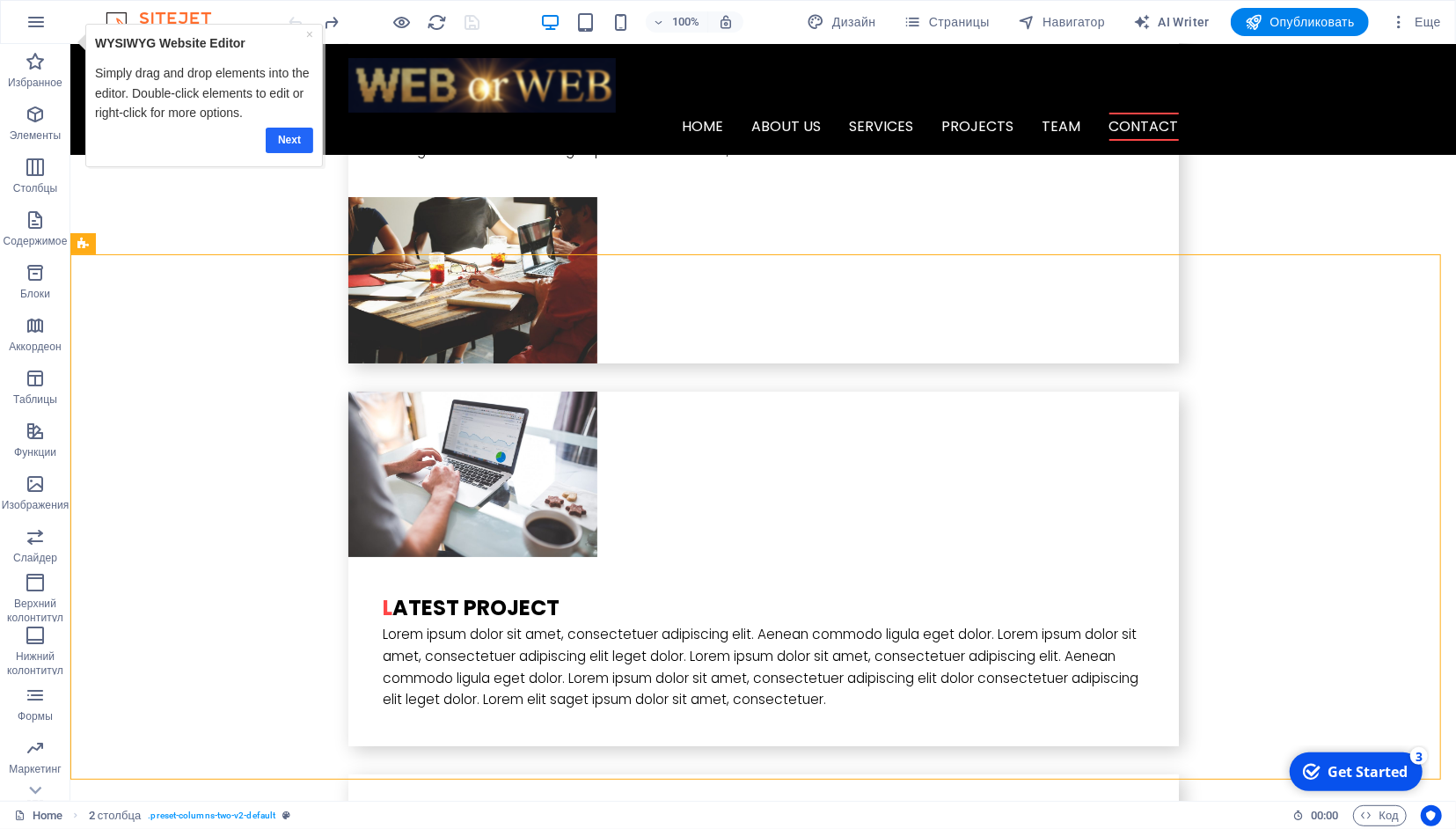
click at [291, 142] on link "Next" at bounding box center [290, 139] width 48 height 26
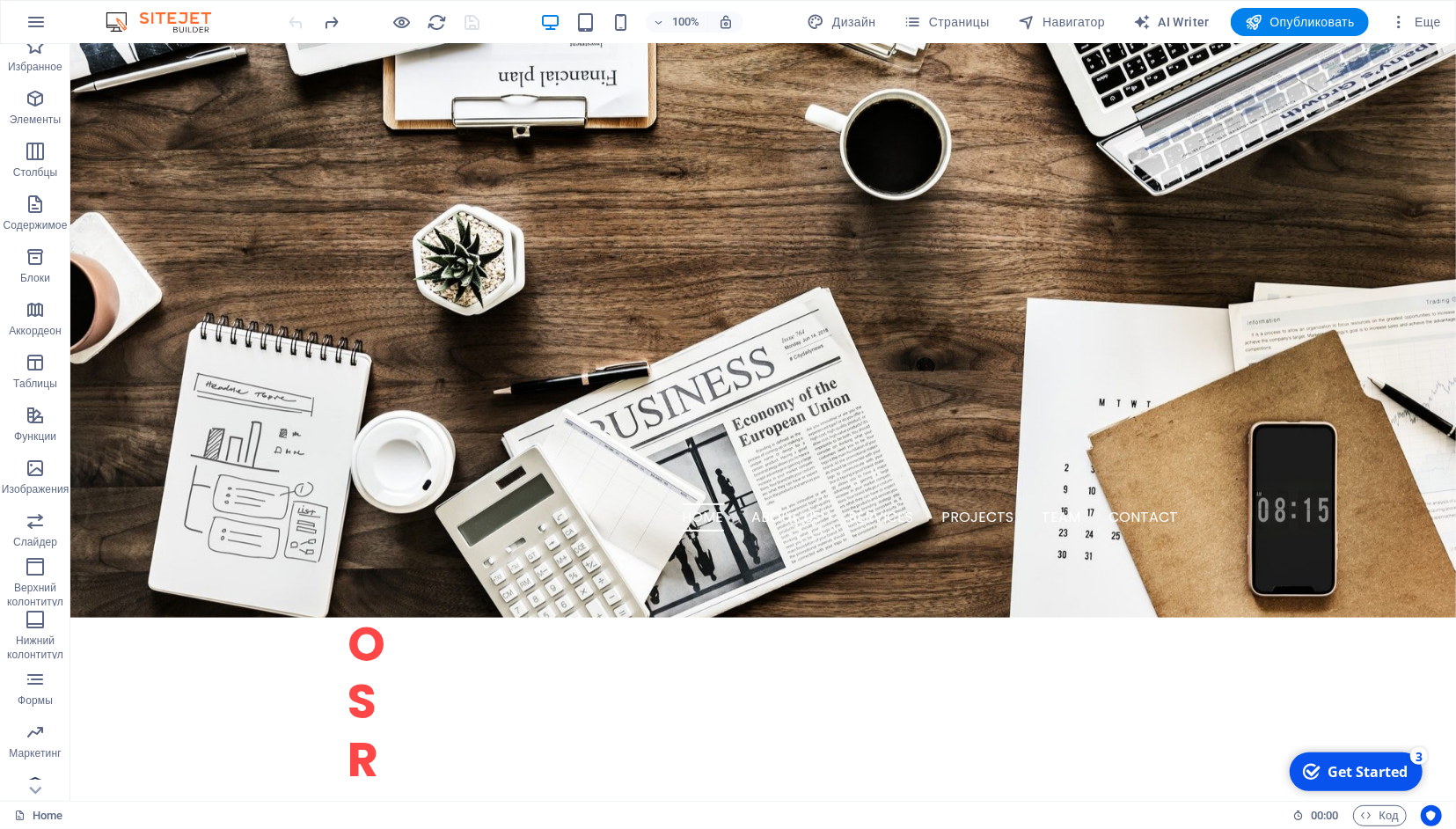
scroll to position [36, 0]
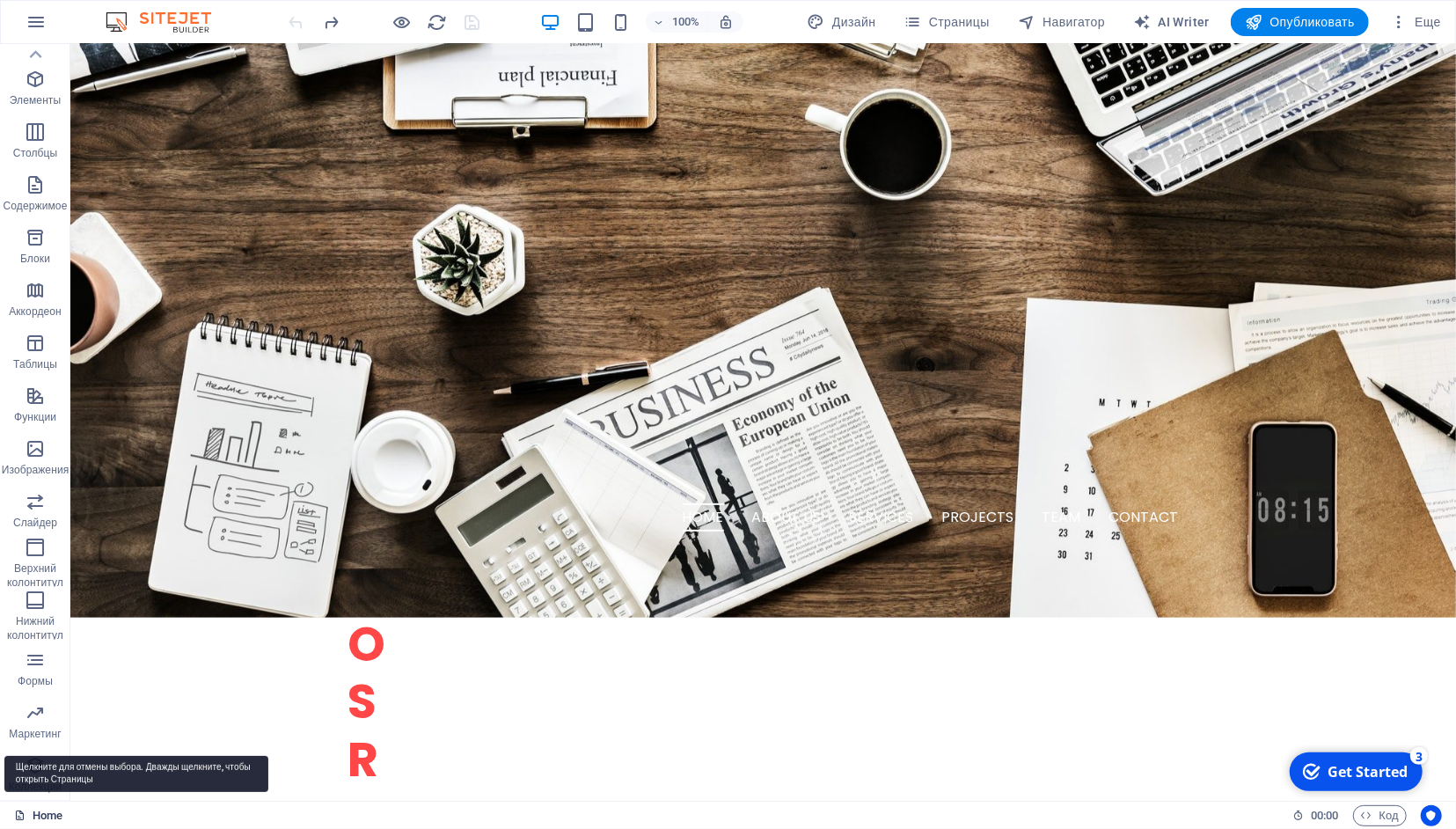
click at [50, 820] on link "Home" at bounding box center [38, 816] width 48 height 21
click at [49, 815] on link "Home" at bounding box center [38, 816] width 48 height 21
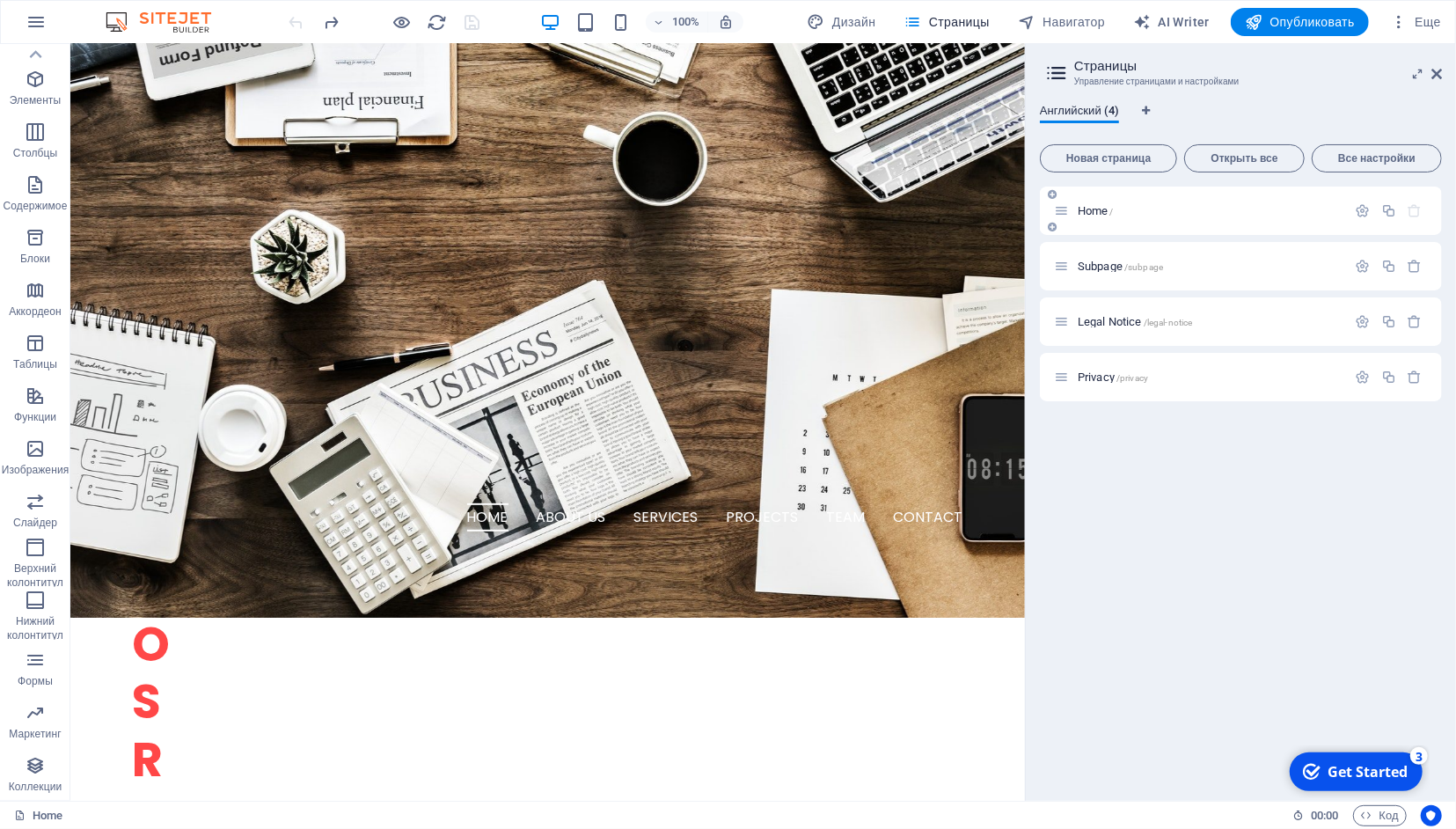
click at [1063, 208] on icon at bounding box center [1062, 211] width 15 height 15
click at [1439, 74] on icon at bounding box center [1437, 74] width 11 height 14
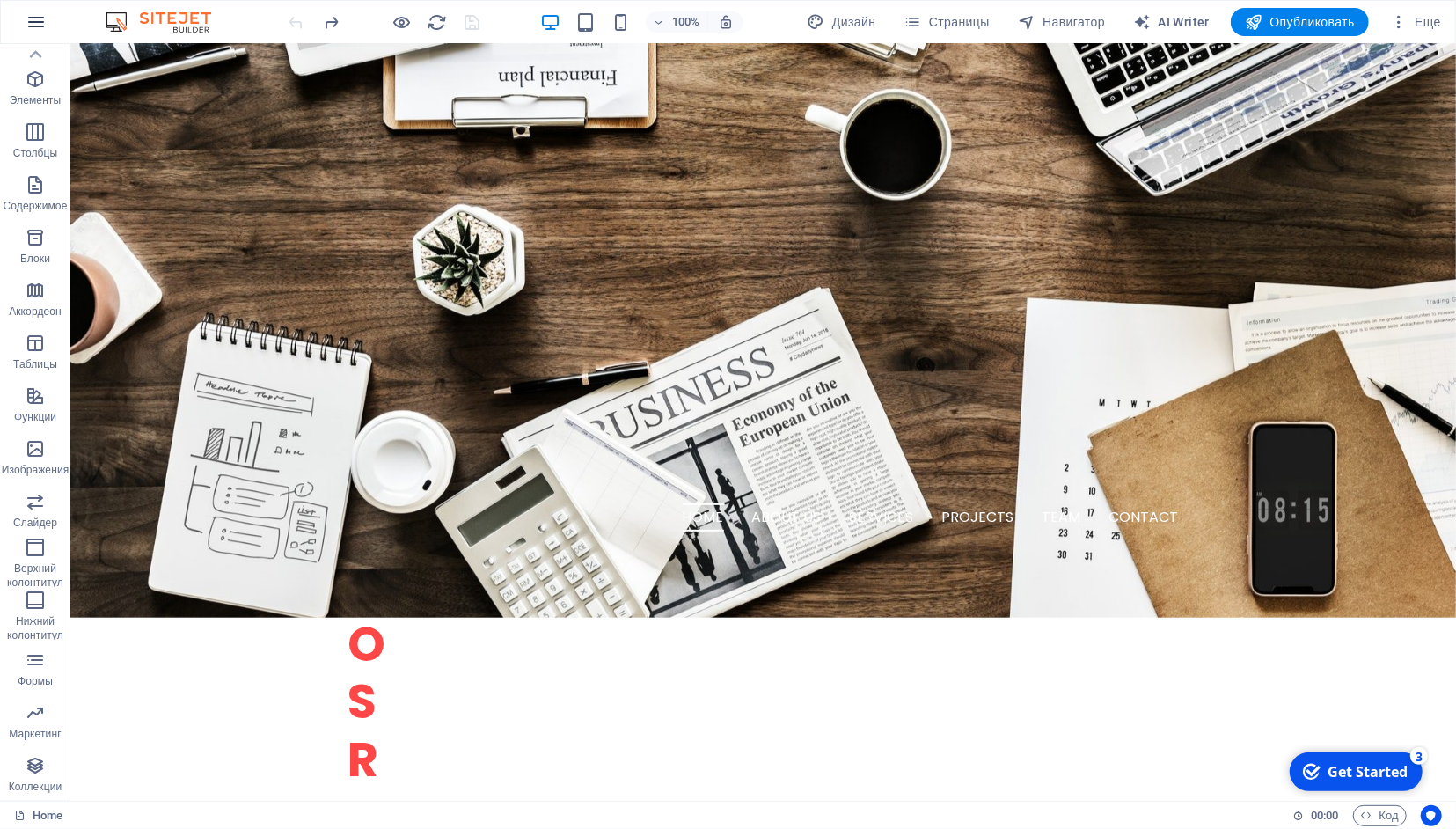
click at [41, 28] on icon "button" at bounding box center [36, 22] width 21 height 21
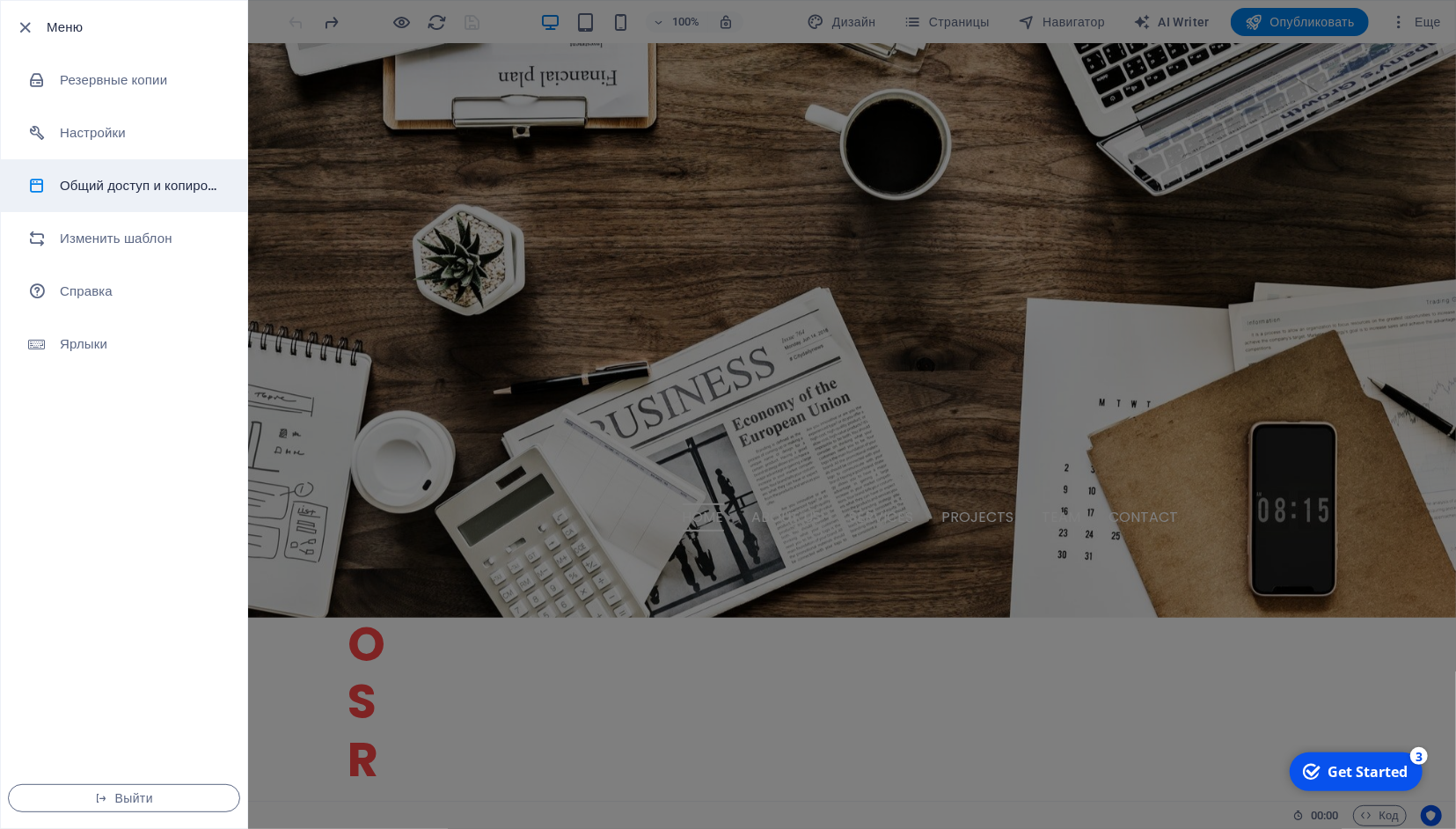
click at [141, 193] on h6 "Общий доступ и копирование сайта" at bounding box center [141, 186] width 163 height 21
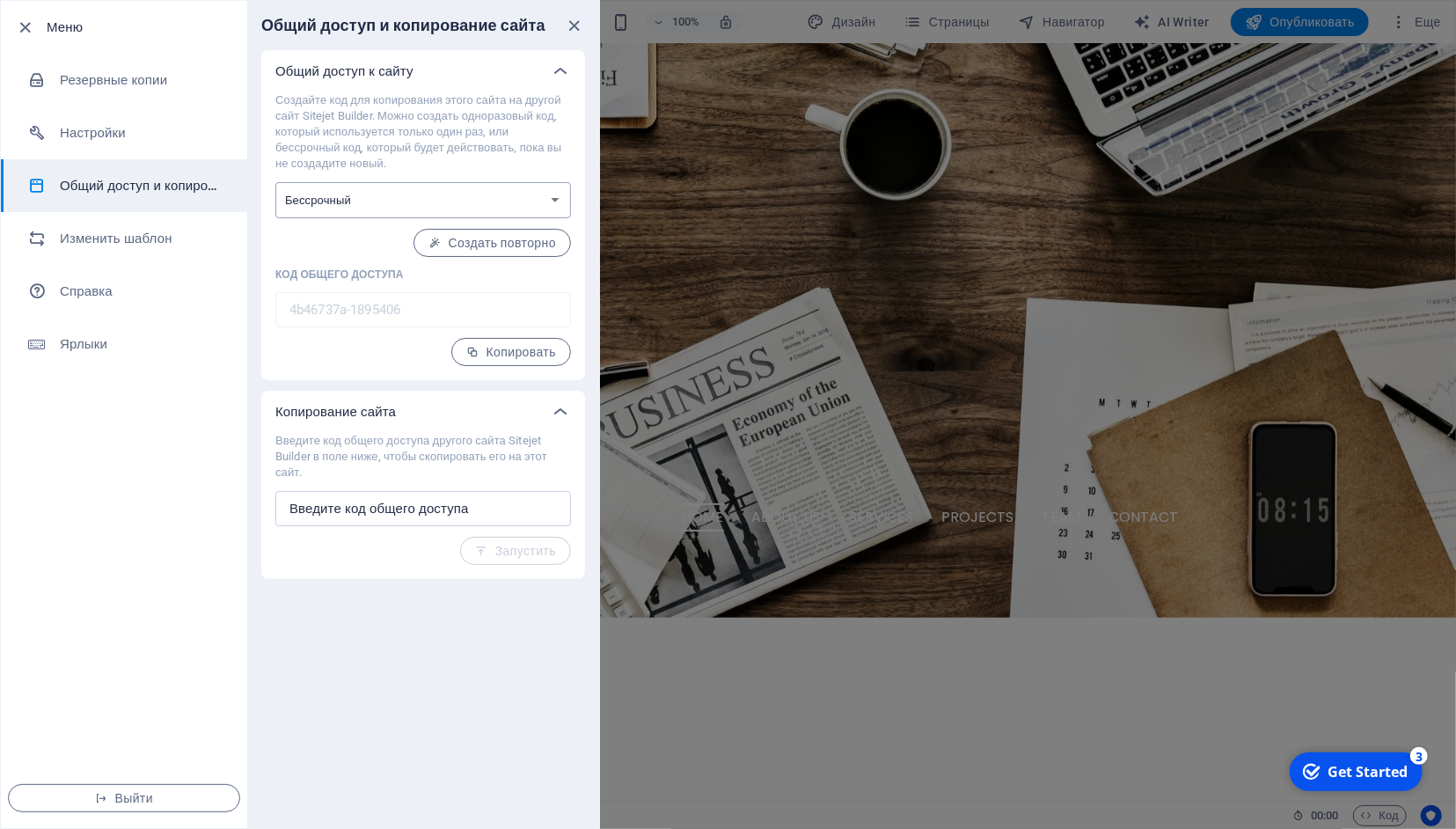
click at [275, 182] on select "Одноразовый Бессрочный" at bounding box center [423, 201] width 295 height 36
click at [561, 198] on select "Одноразовый Бессрочный" at bounding box center [423, 201] width 295 height 36
click at [528, 507] on input "text" at bounding box center [423, 509] width 295 height 36
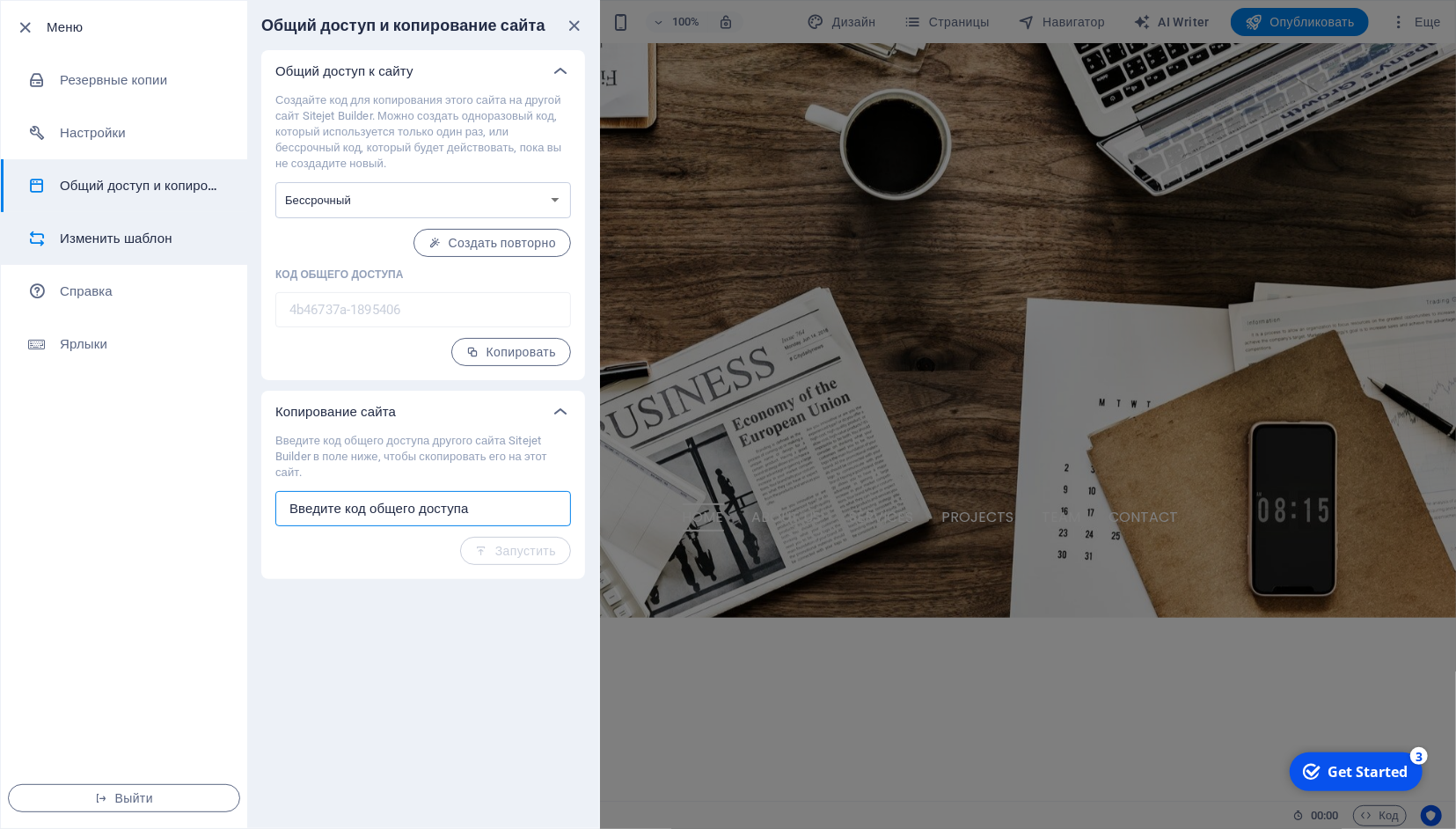
click at [112, 243] on h6 "Изменить шаблон" at bounding box center [141, 239] width 163 height 21
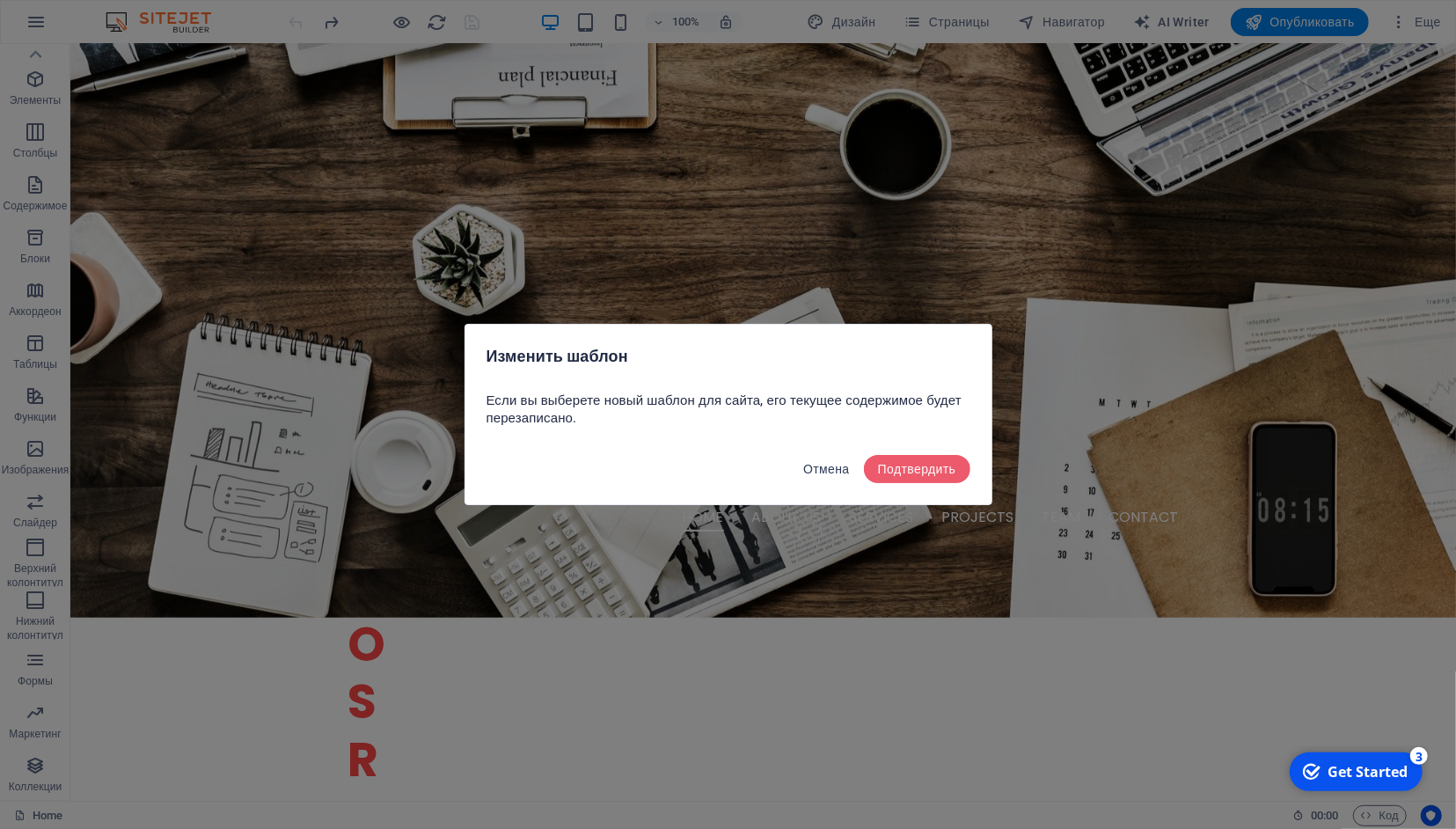
click at [832, 469] on span "Отмена" at bounding box center [827, 469] width 47 height 14
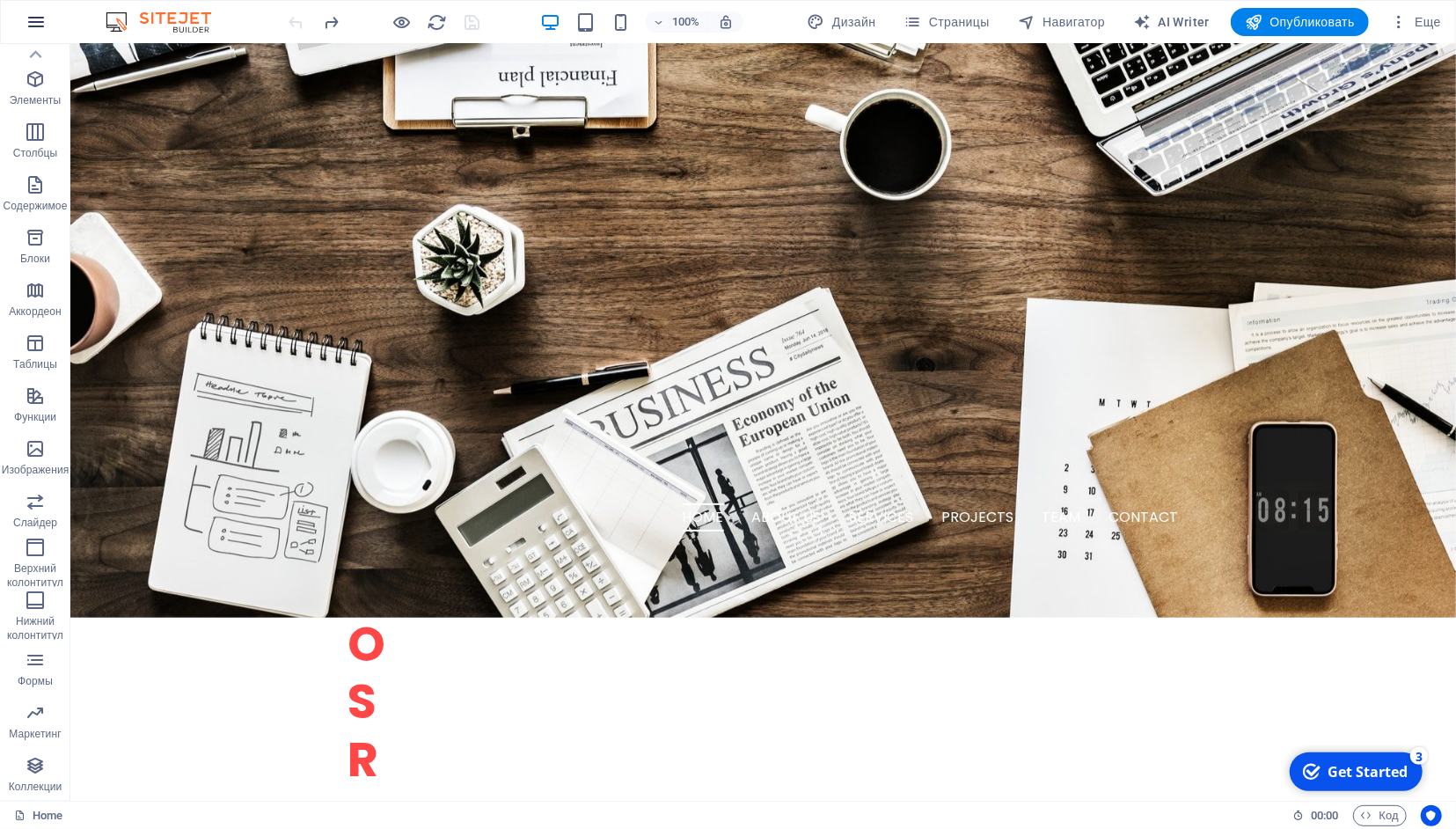
click at [41, 16] on icon "button" at bounding box center [36, 22] width 21 height 21
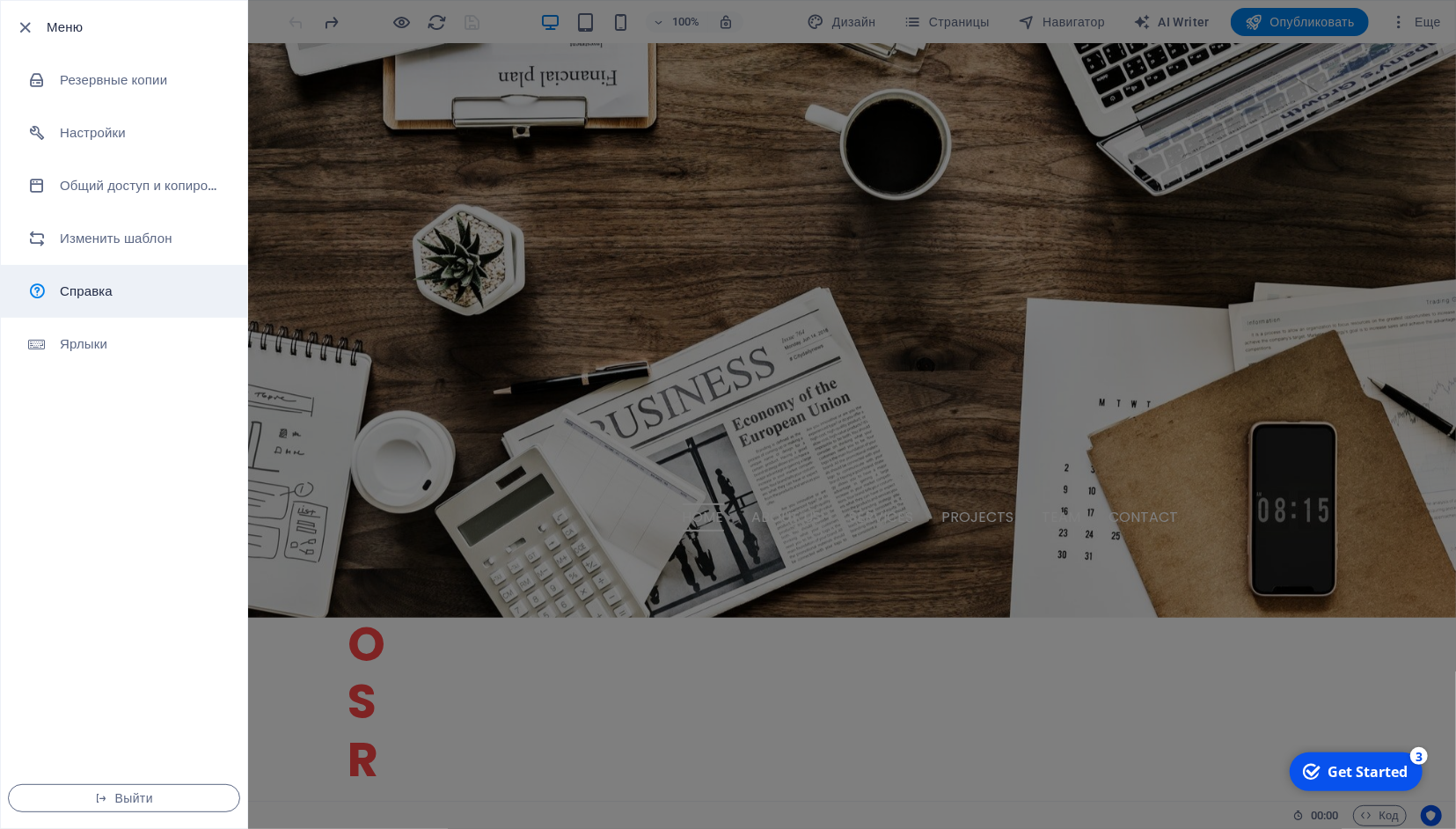
click at [79, 290] on h6 "Справка" at bounding box center [141, 292] width 163 height 21
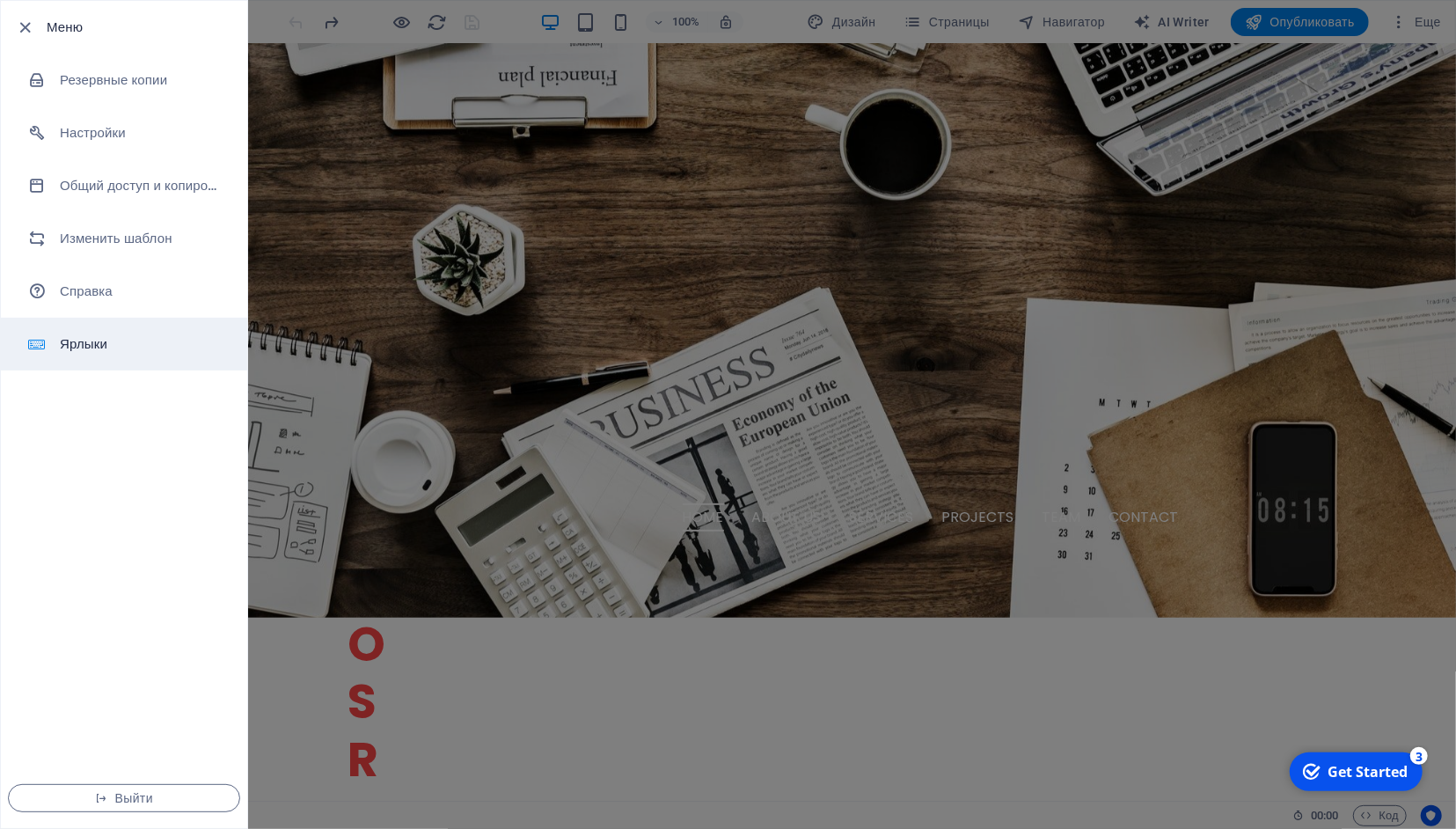
click at [115, 341] on h6 "Ярлыки" at bounding box center [141, 344] width 163 height 21
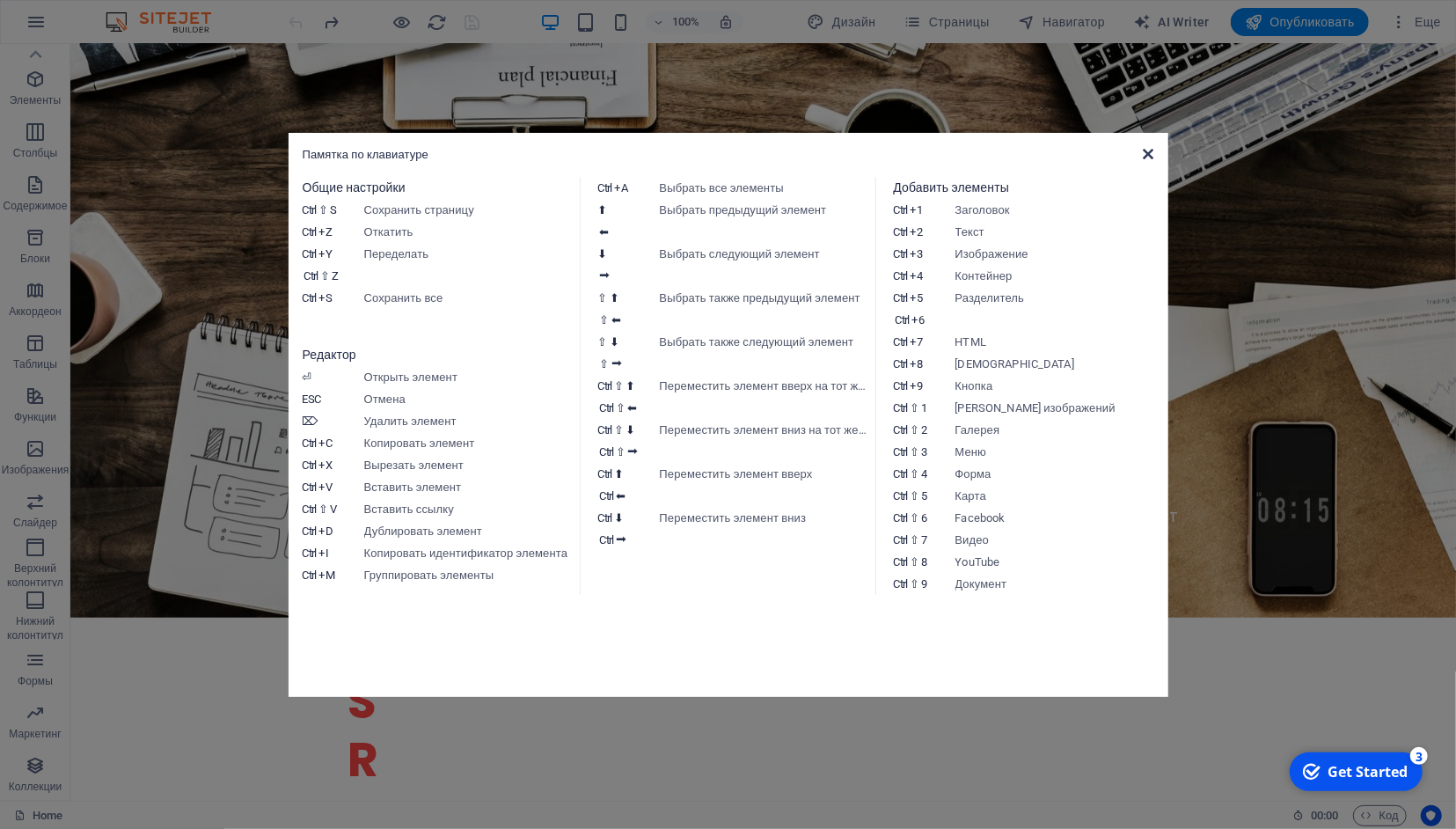
click at [1154, 157] on icon at bounding box center [1148, 154] width 11 height 14
